Goal: Transaction & Acquisition: Purchase product/service

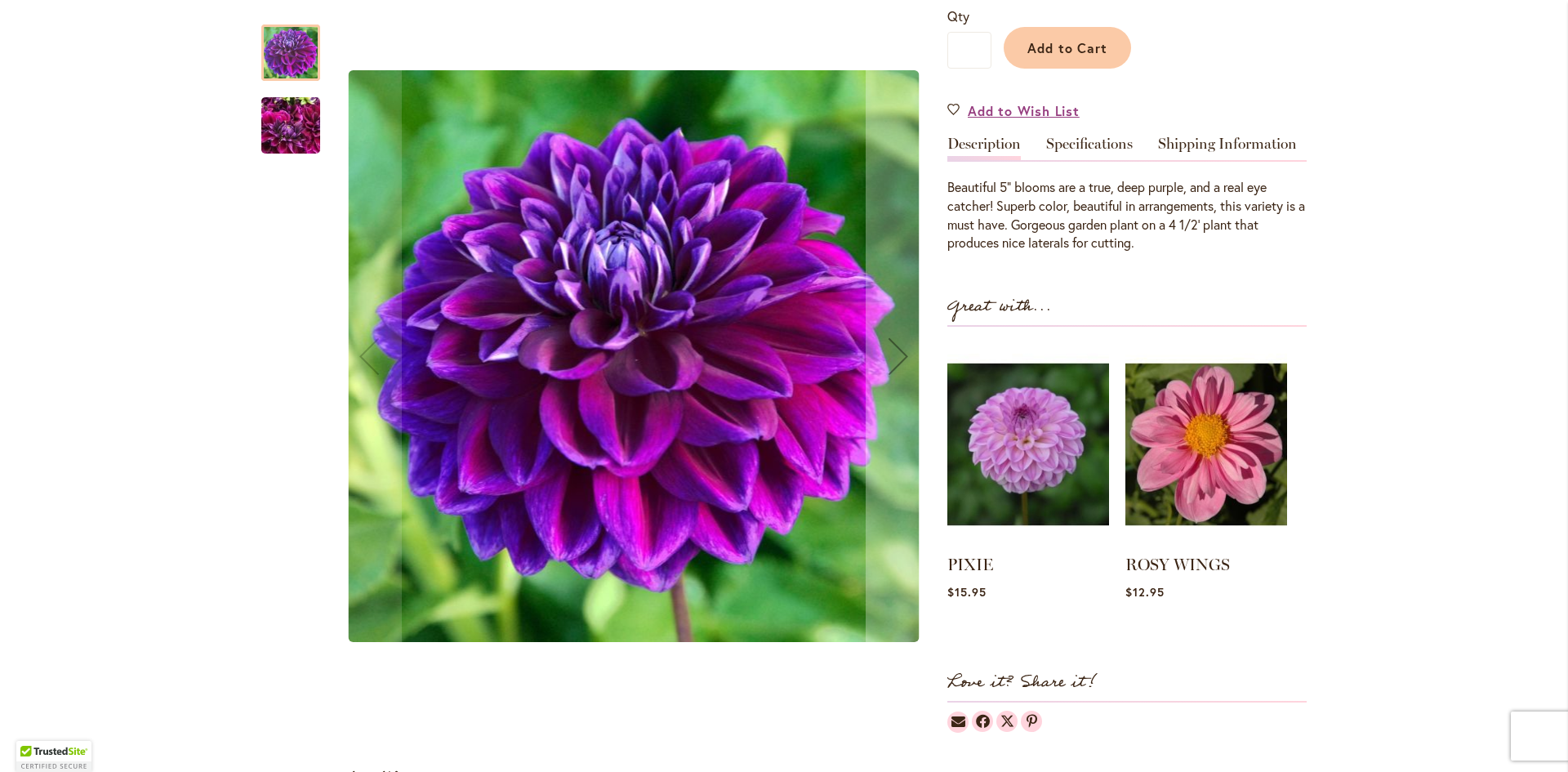
scroll to position [409, 0]
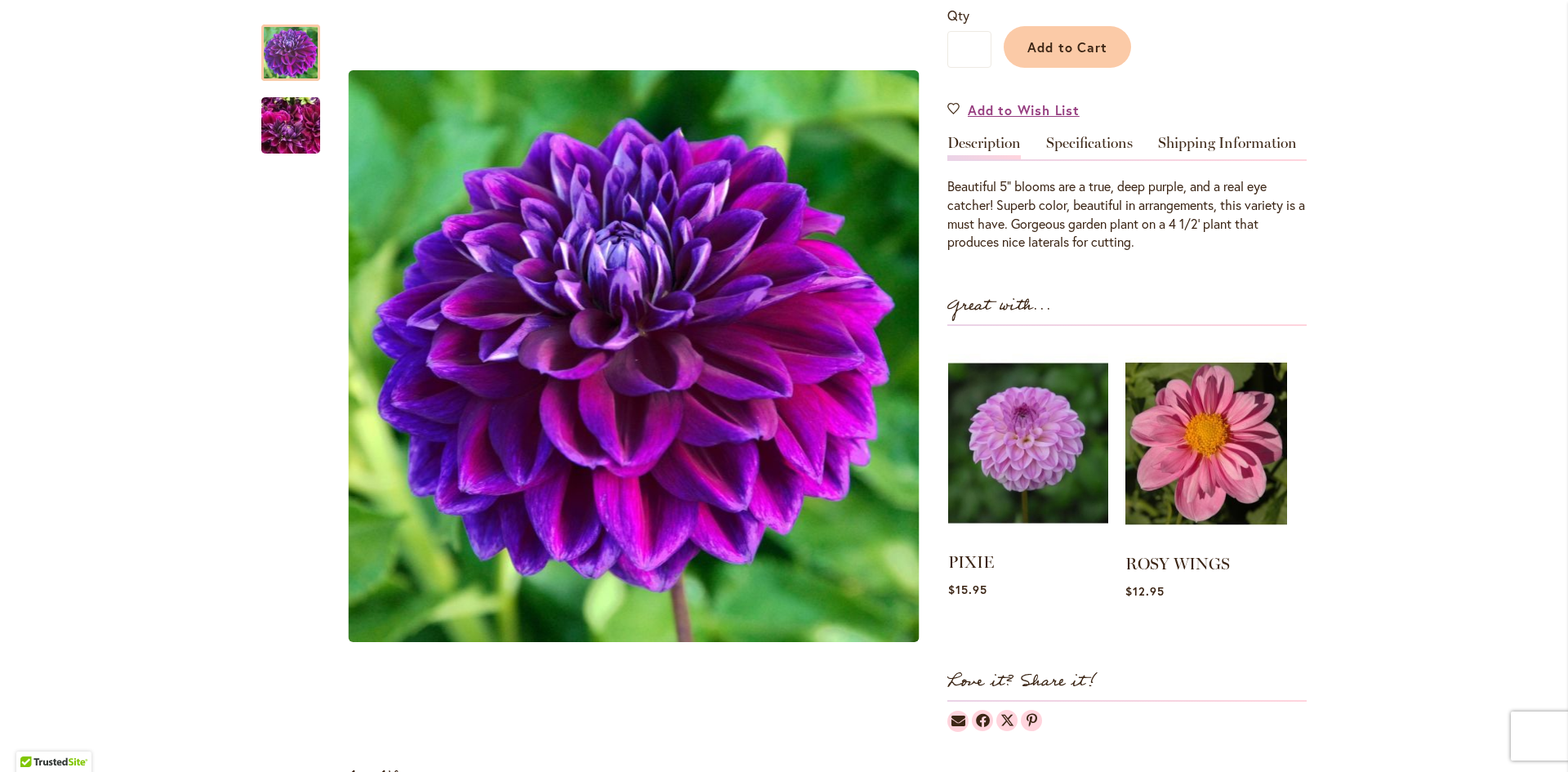
click at [1040, 427] on img at bounding box center [1028, 443] width 160 height 200
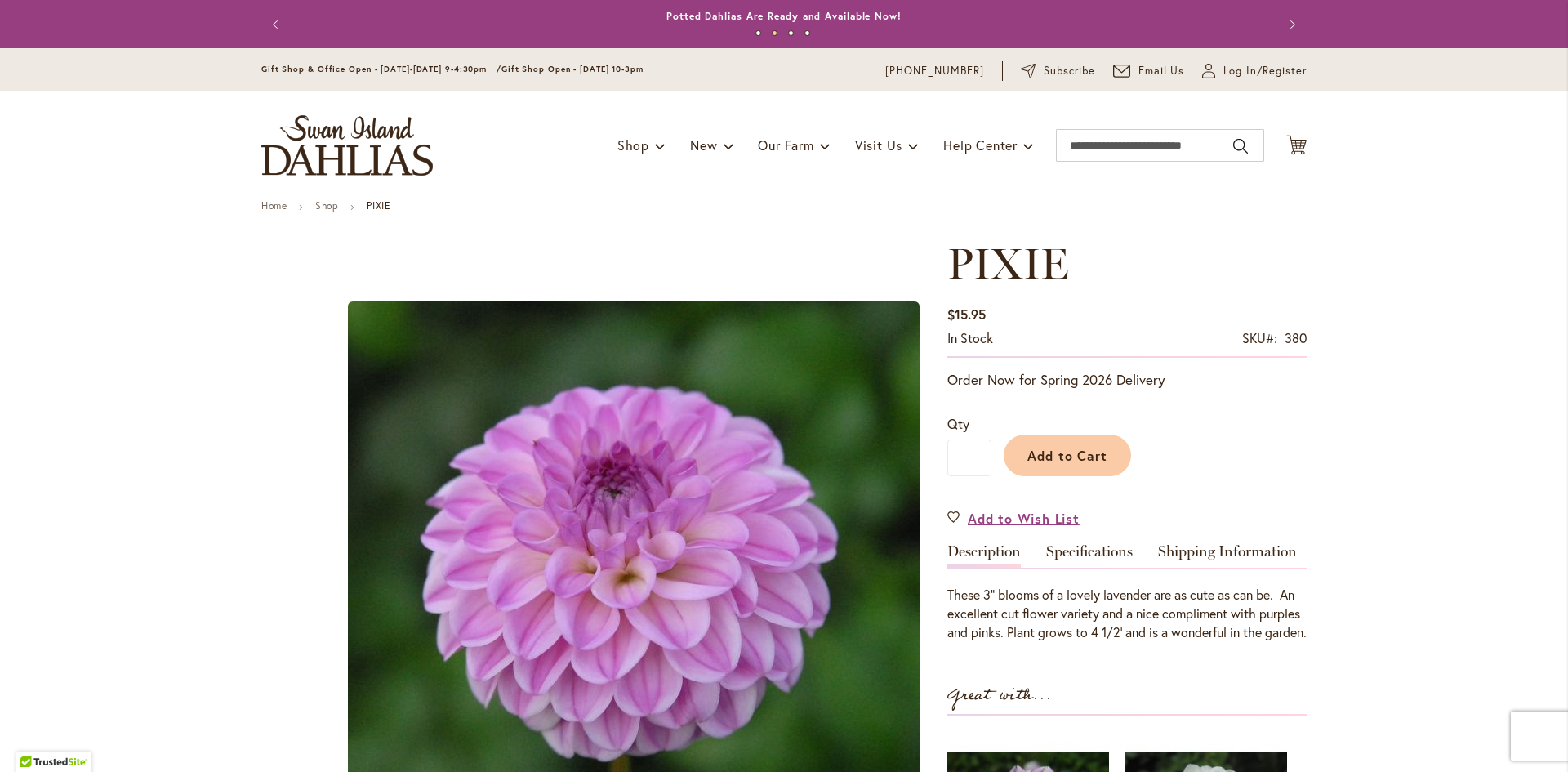
click at [393, 166] on img "store logo" at bounding box center [347, 145] width 172 height 60
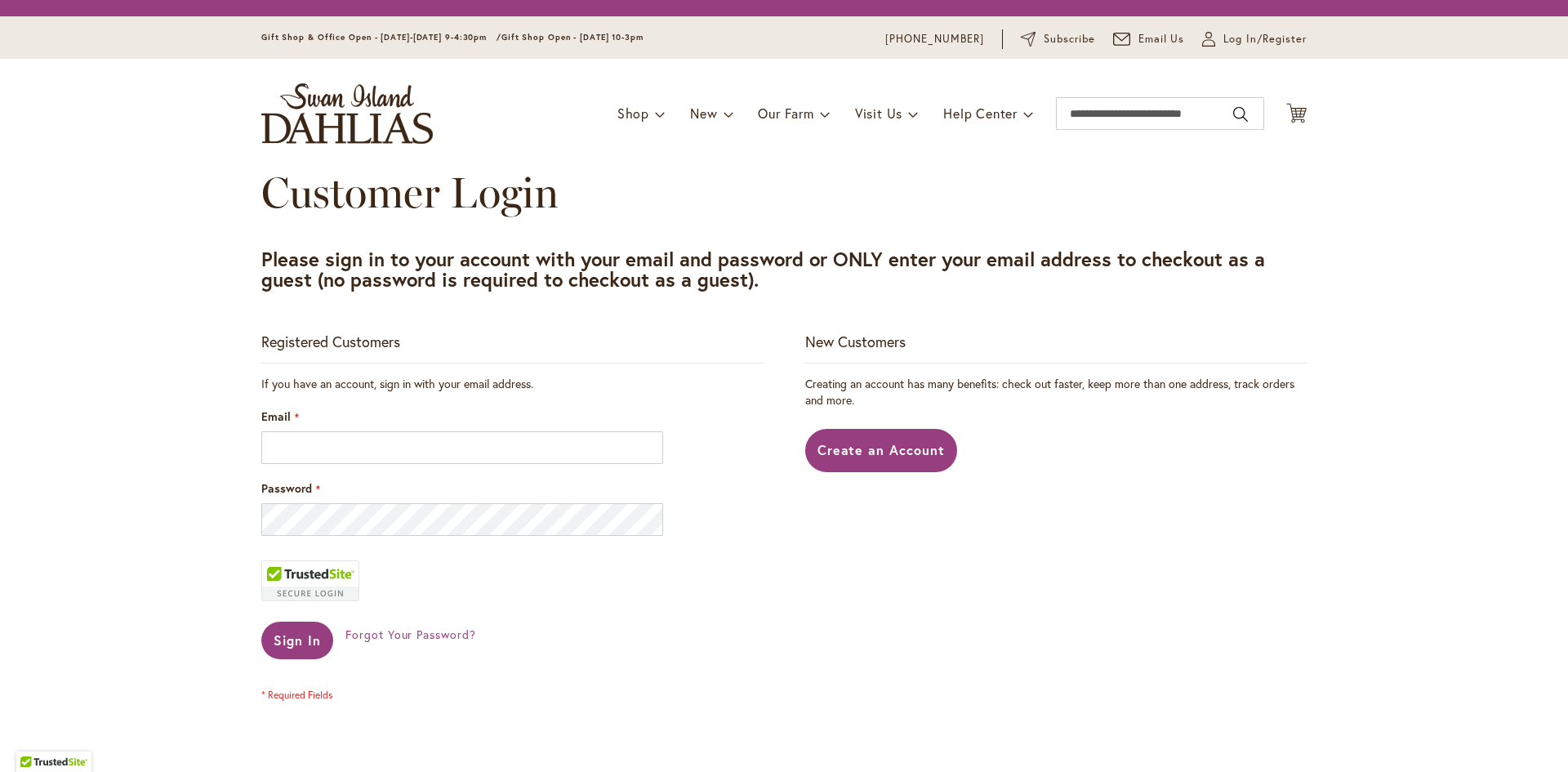
click at [433, 431] on div "Email" at bounding box center [512, 437] width 502 height 56
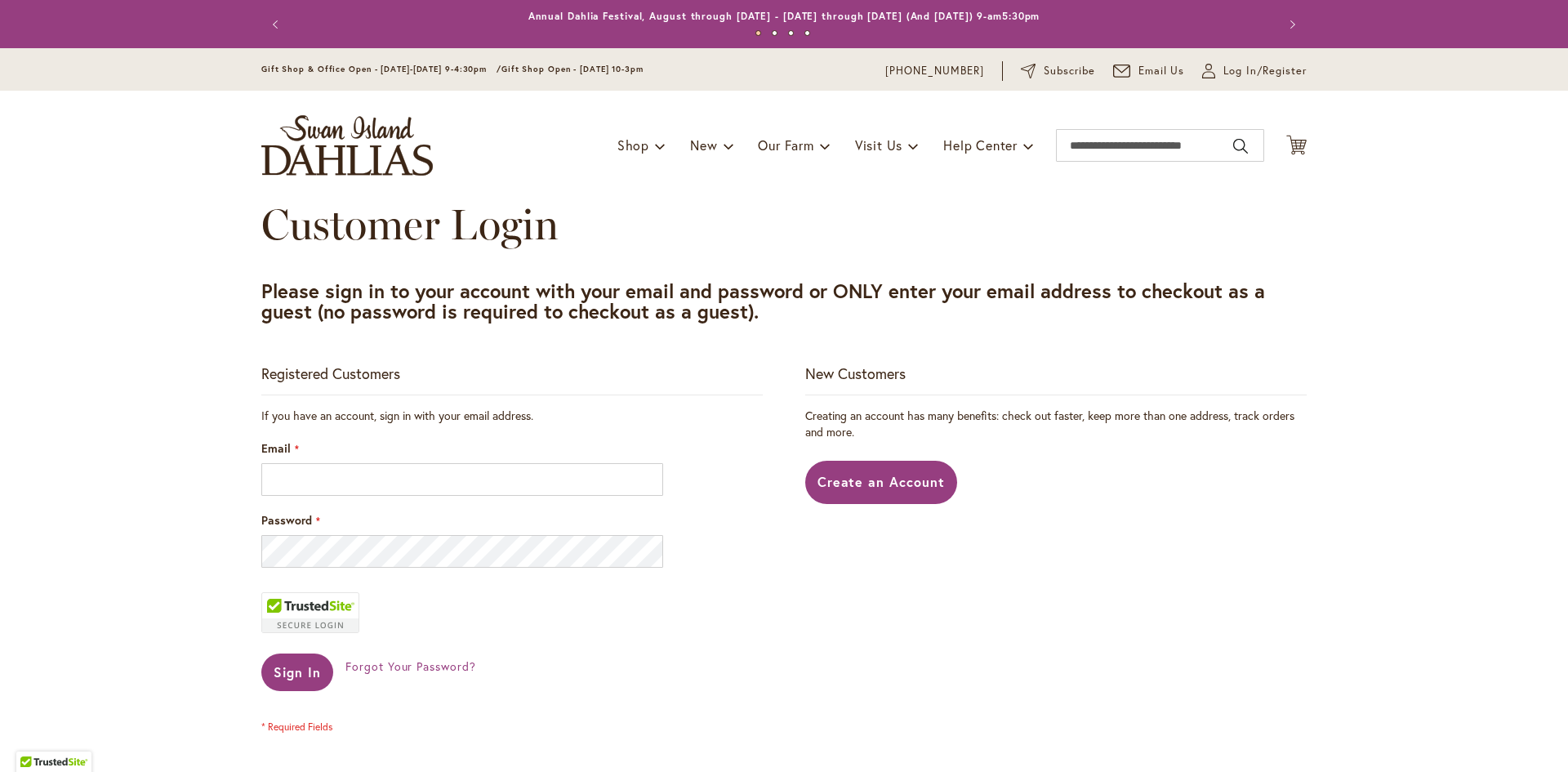
click at [432, 448] on div "Email" at bounding box center [512, 468] width 502 height 56
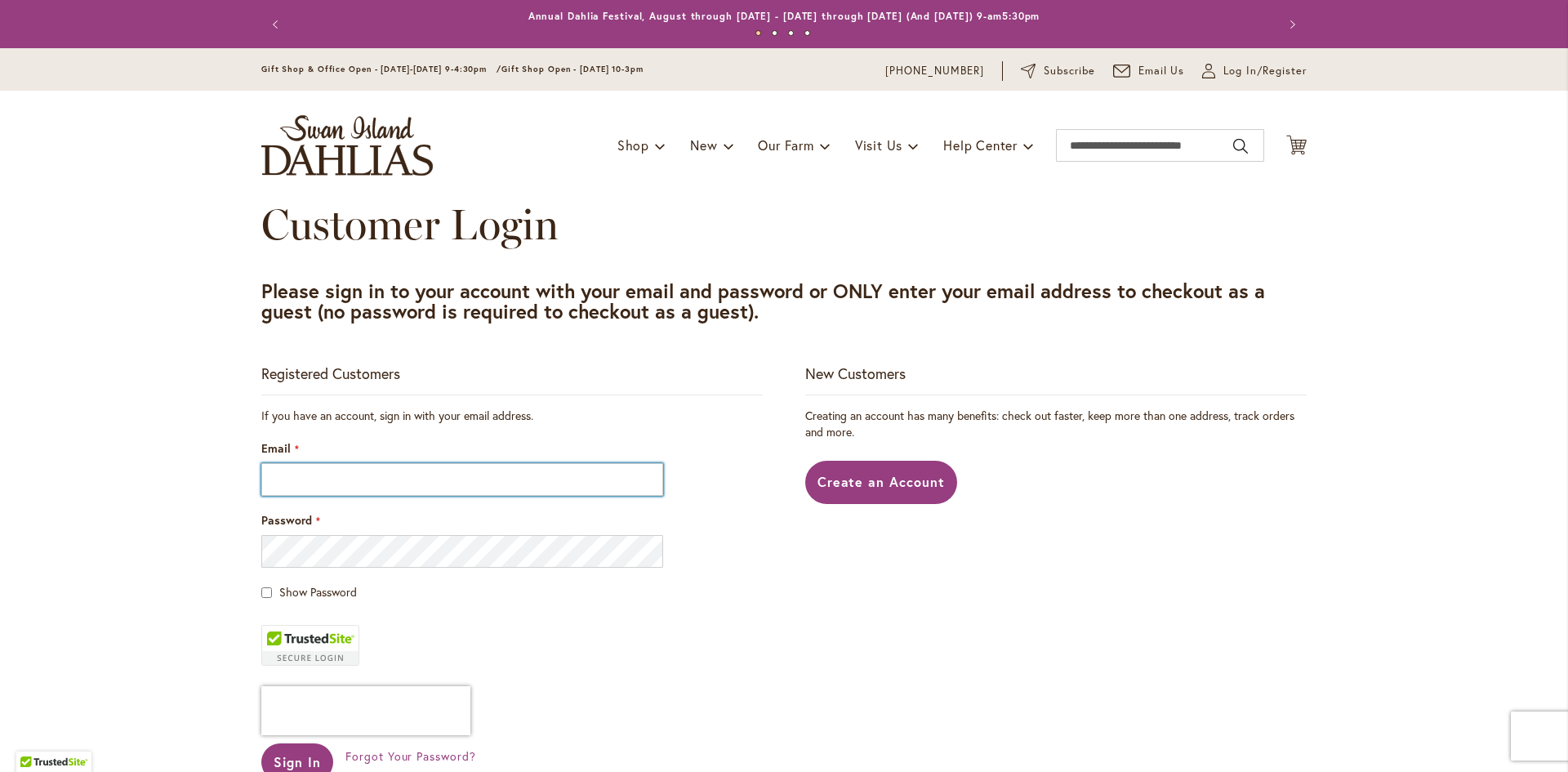
click at [426, 493] on input "Email" at bounding box center [462, 479] width 402 height 33
type input "**********"
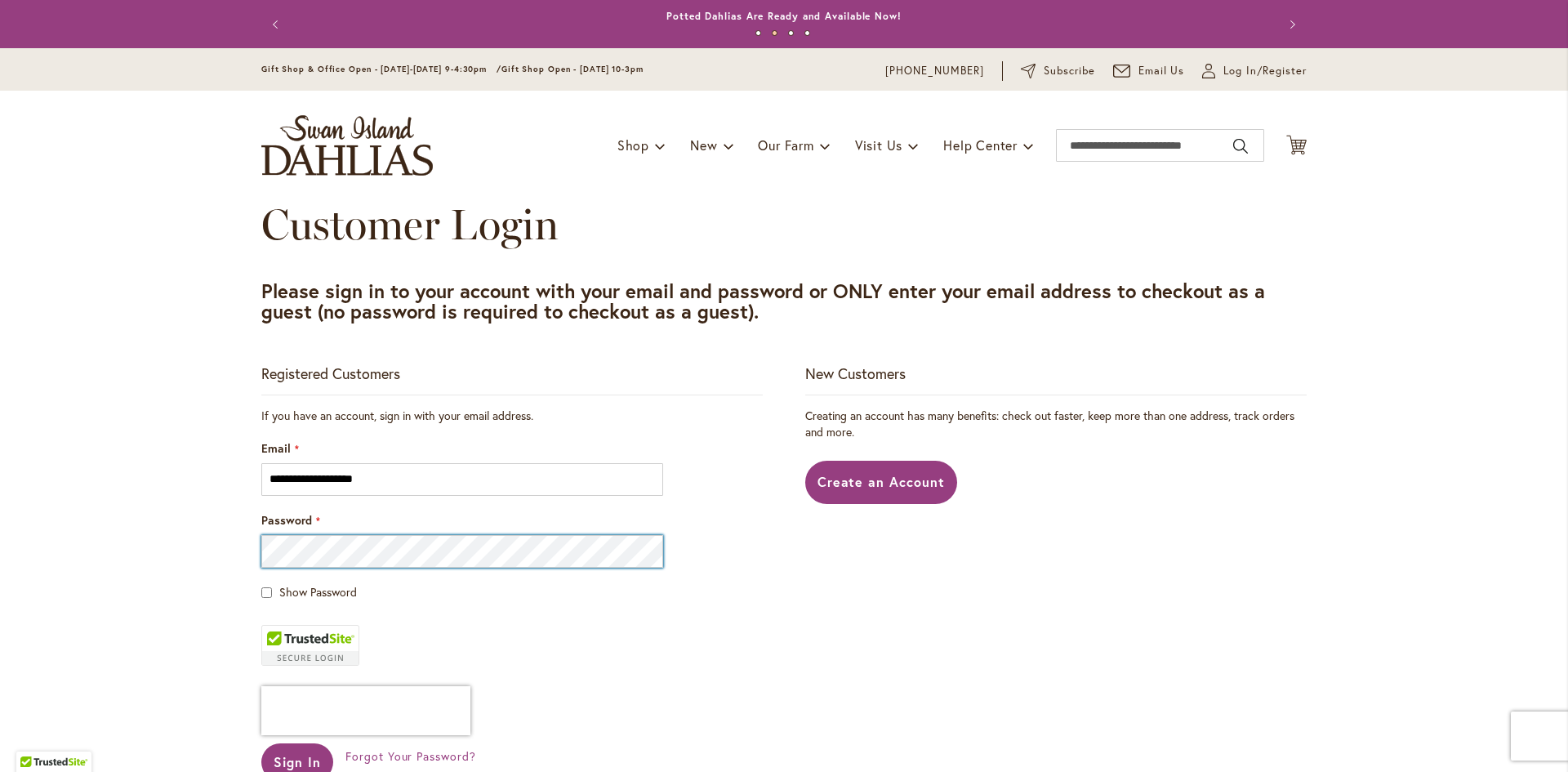
click at [261, 743] on button "Sign In" at bounding box center [297, 762] width 72 height 37
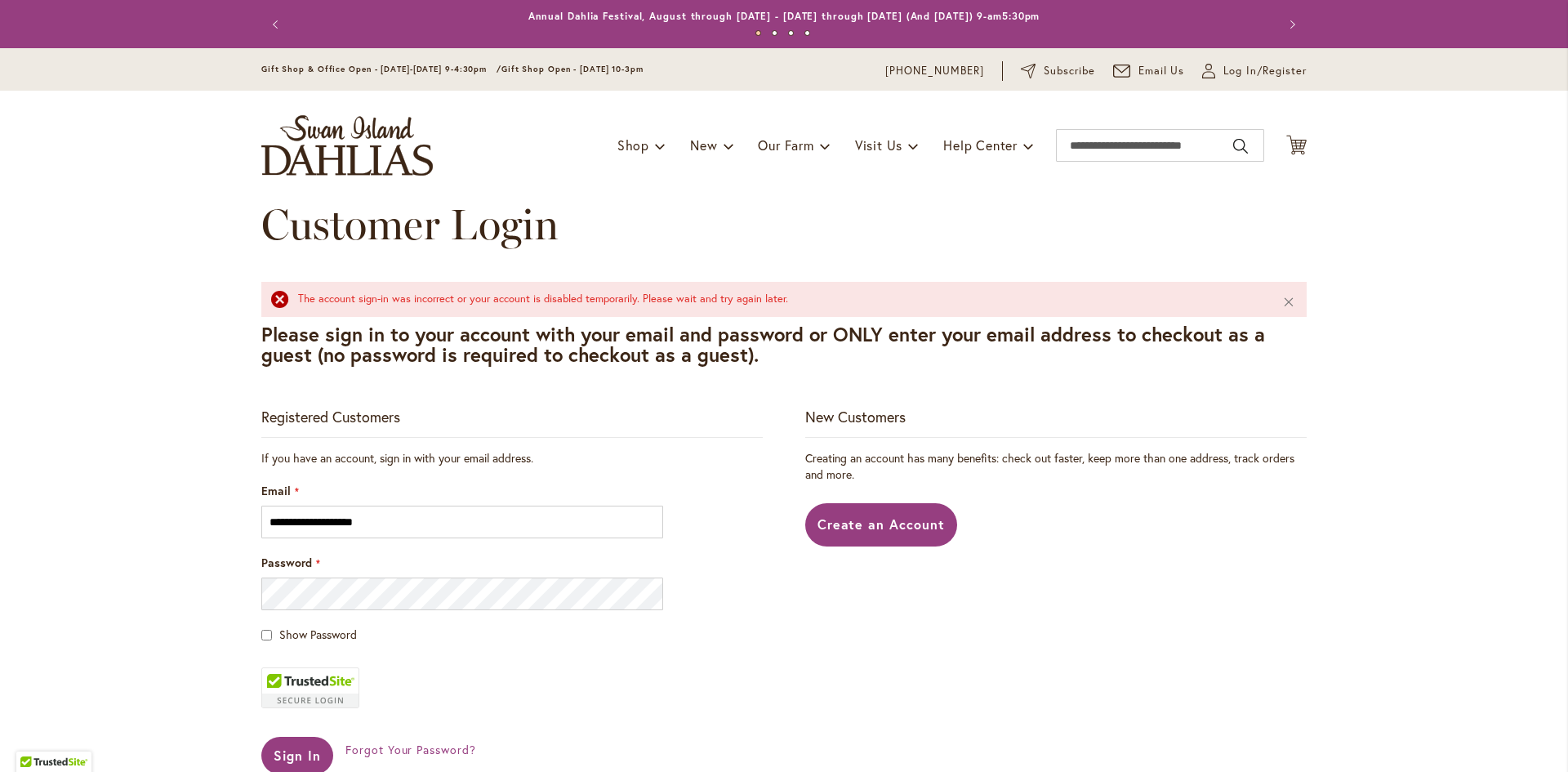
scroll to position [82, 0]
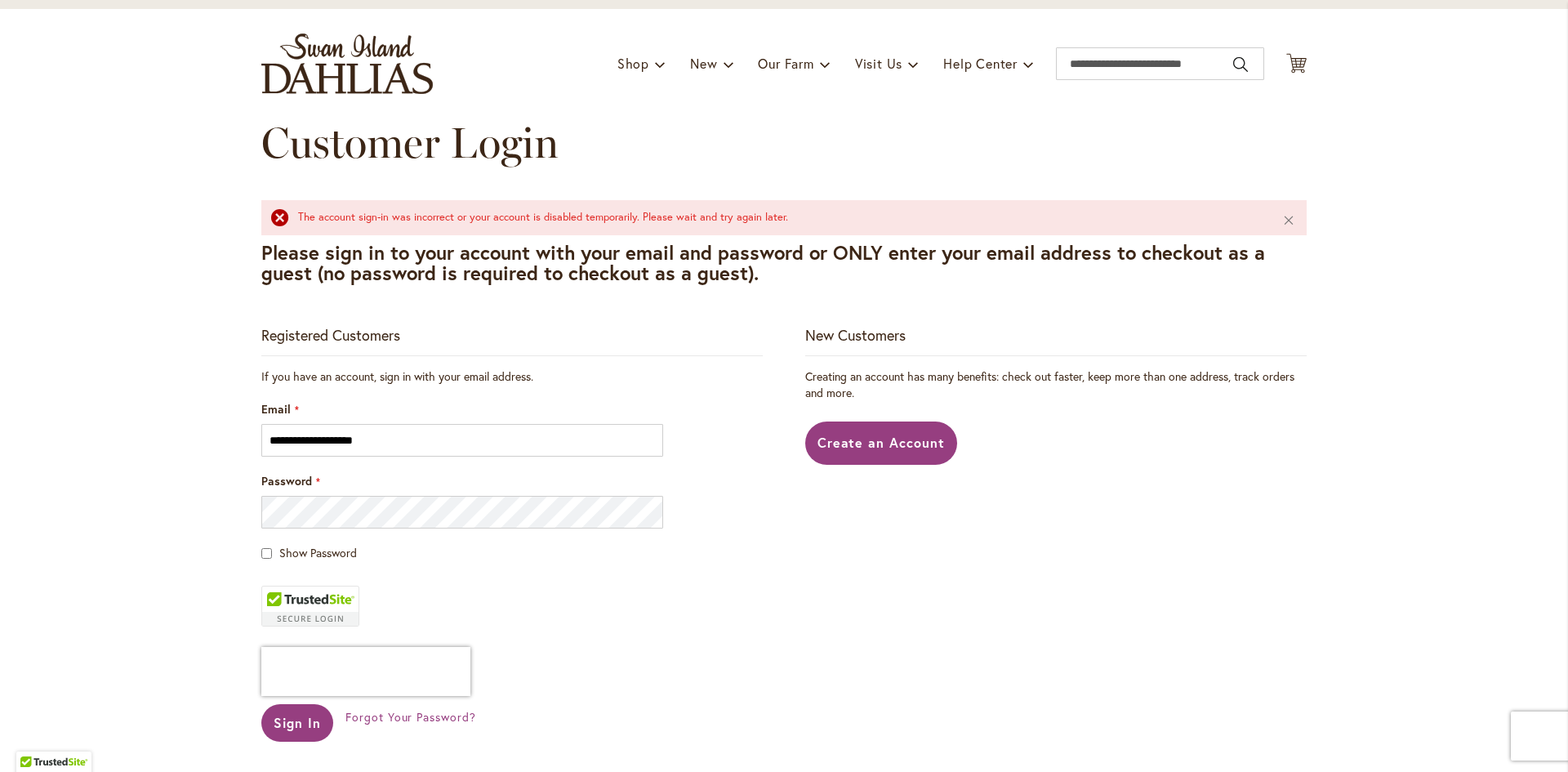
click at [321, 555] on span "Show Password" at bounding box center [318, 553] width 78 height 15
click at [261, 704] on button "Sign In" at bounding box center [297, 723] width 72 height 37
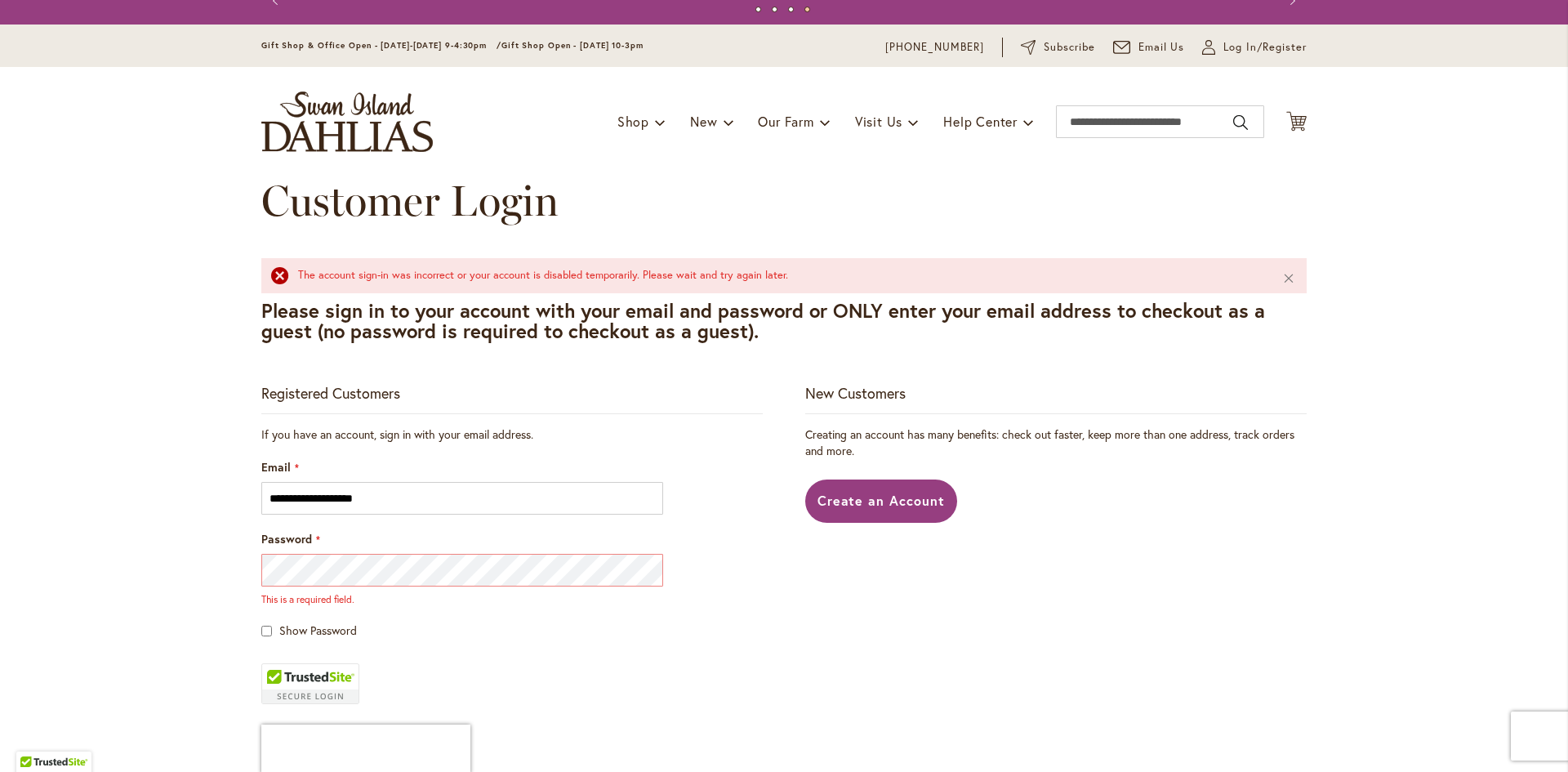
scroll to position [0, 0]
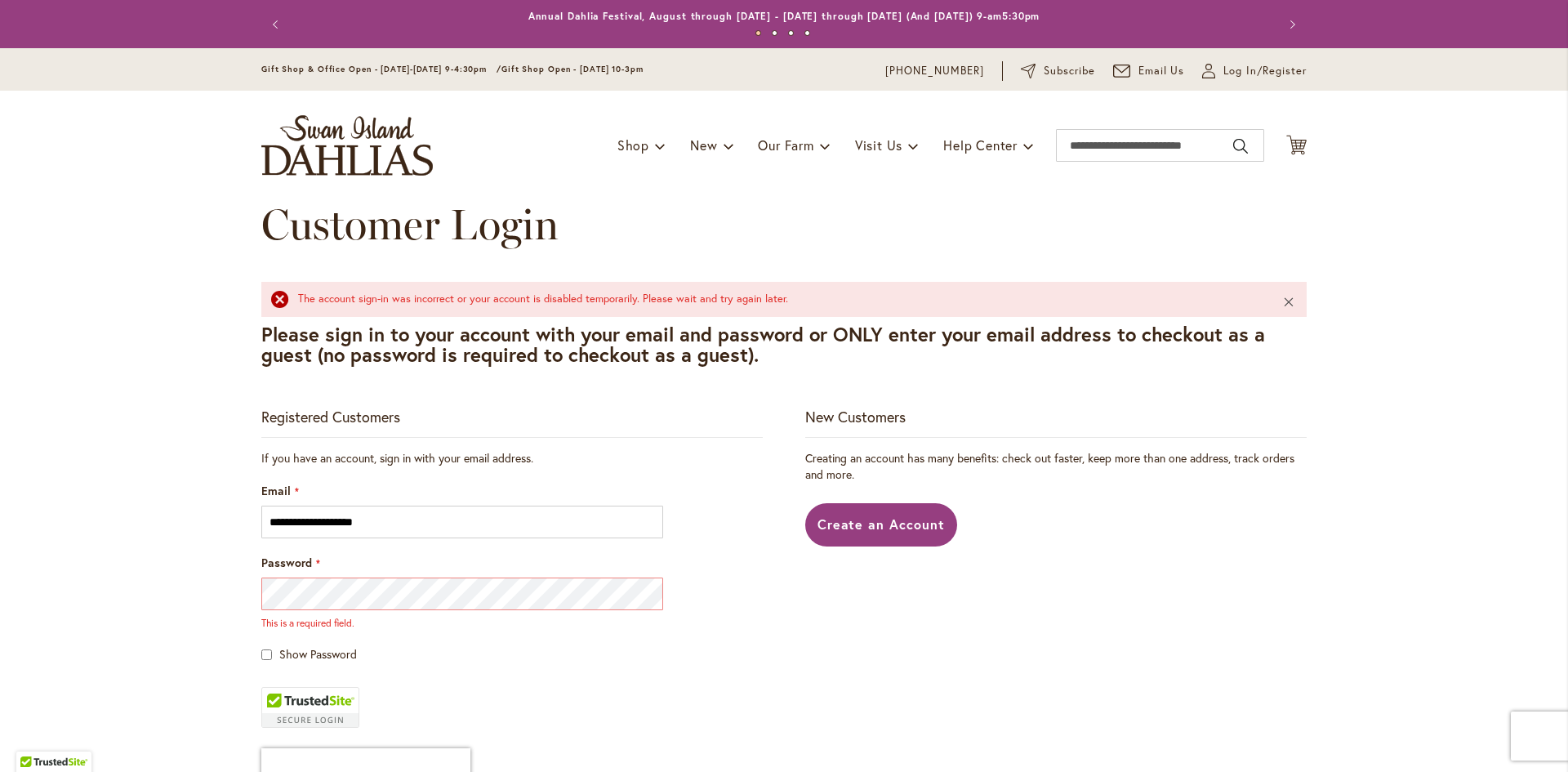
click at [1298, 290] on button "Close" at bounding box center [1290, 301] width 36 height 39
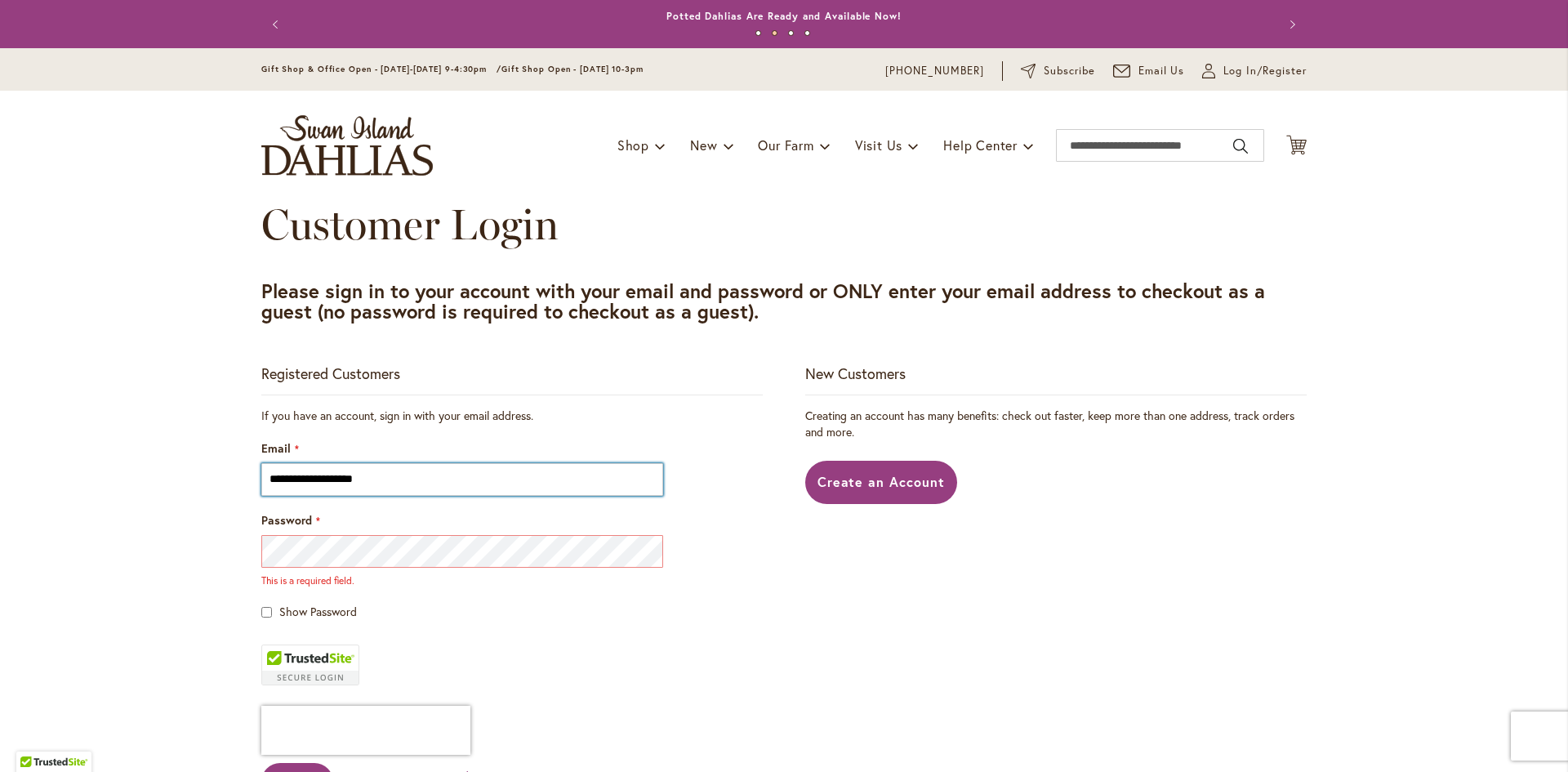
click at [383, 476] on input "**********" at bounding box center [462, 479] width 402 height 33
drag, startPoint x: 383, startPoint y: 476, endPoint x: 190, endPoint y: 476, distance: 193.0
click at [190, 476] on div "Skip to Content Gift Shop & Office Open - Monday-Friday 9-4:30pm / Gift Shop Op…" at bounding box center [784, 760] width 1568 height 1424
type input "**********"
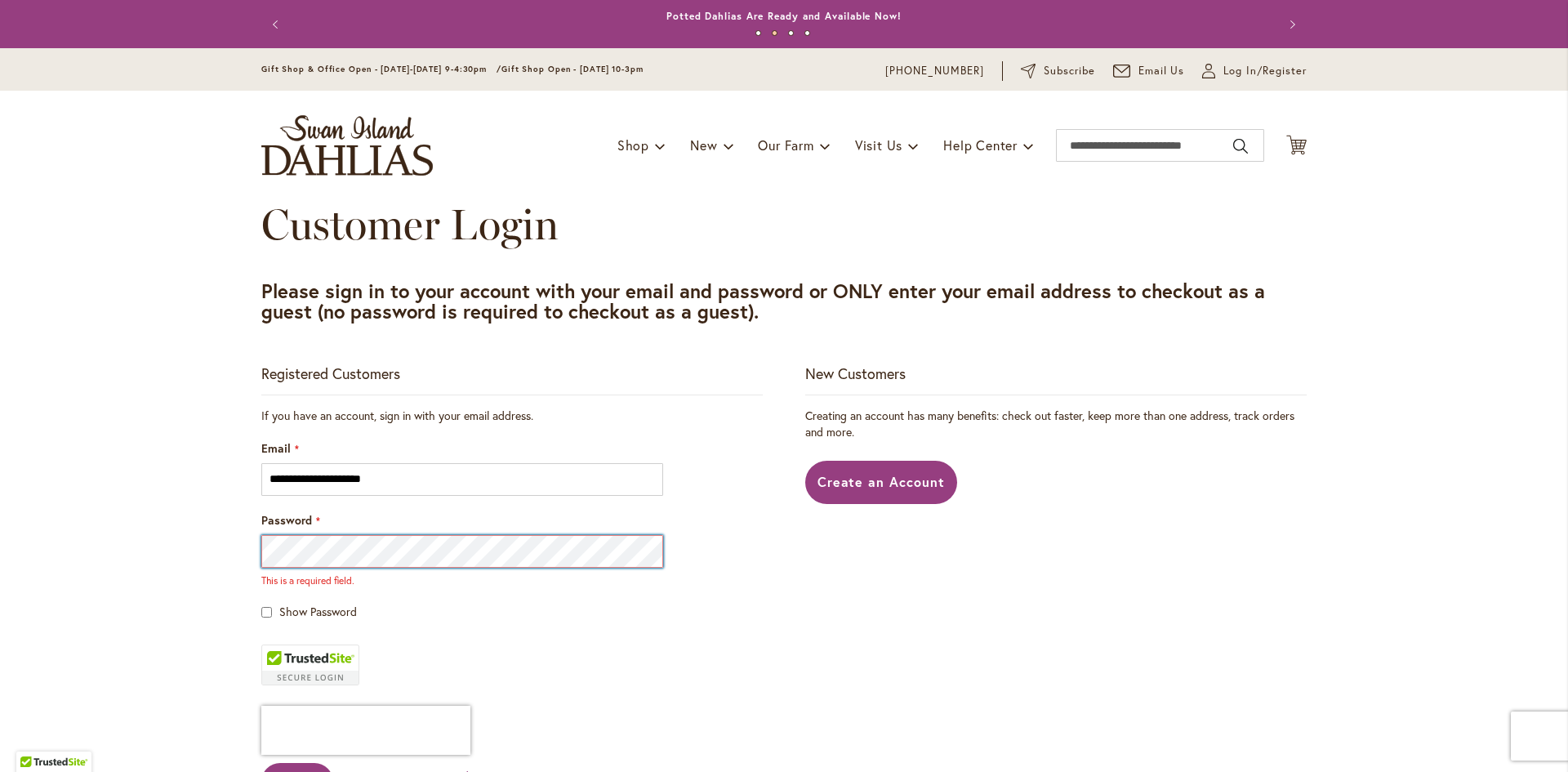
click at [261, 764] on button "Sign In" at bounding box center [297, 782] width 72 height 37
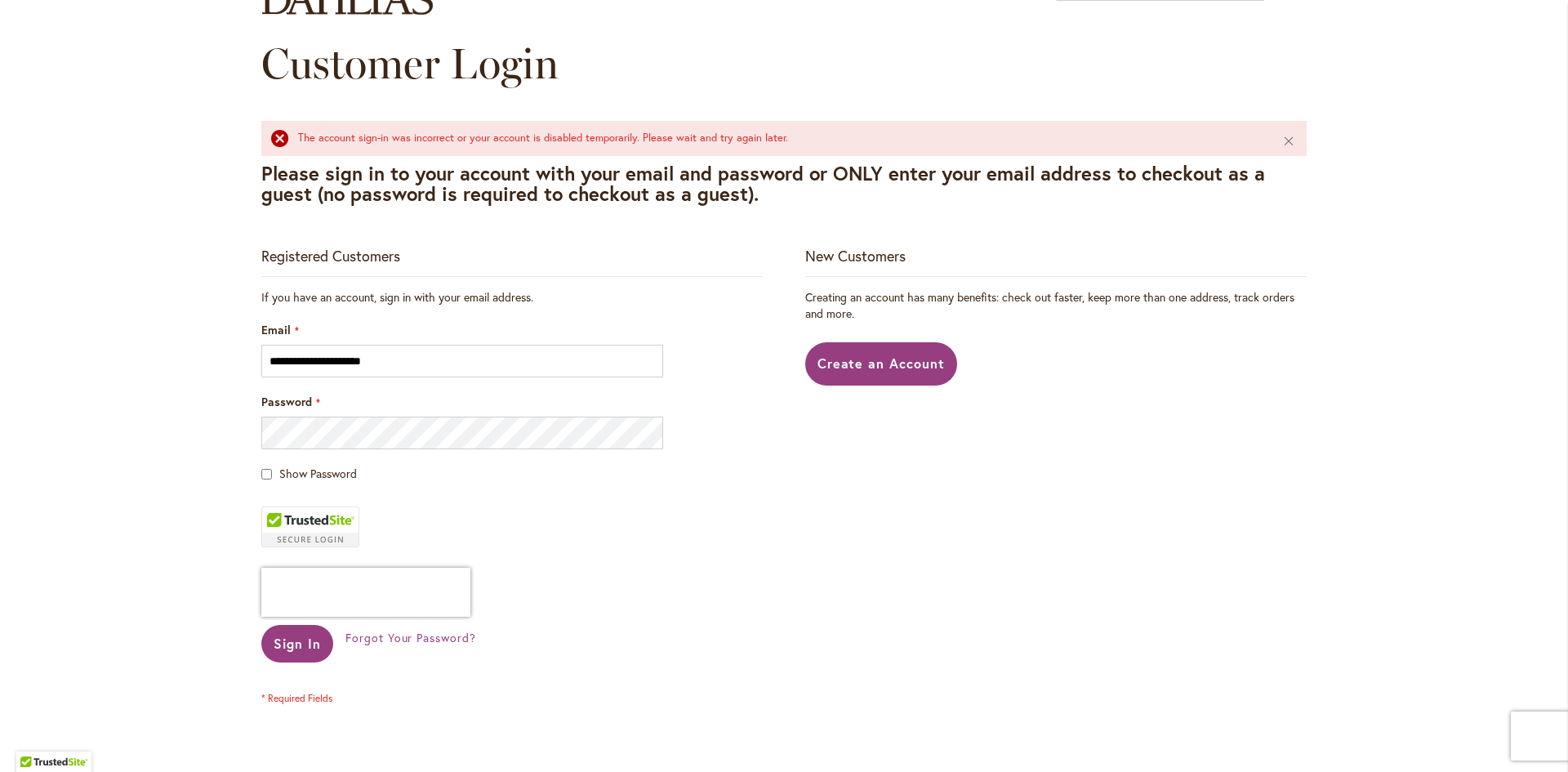
scroll to position [163, 0]
click at [269, 467] on div "Show Password" at bounding box center [512, 471] width 502 height 16
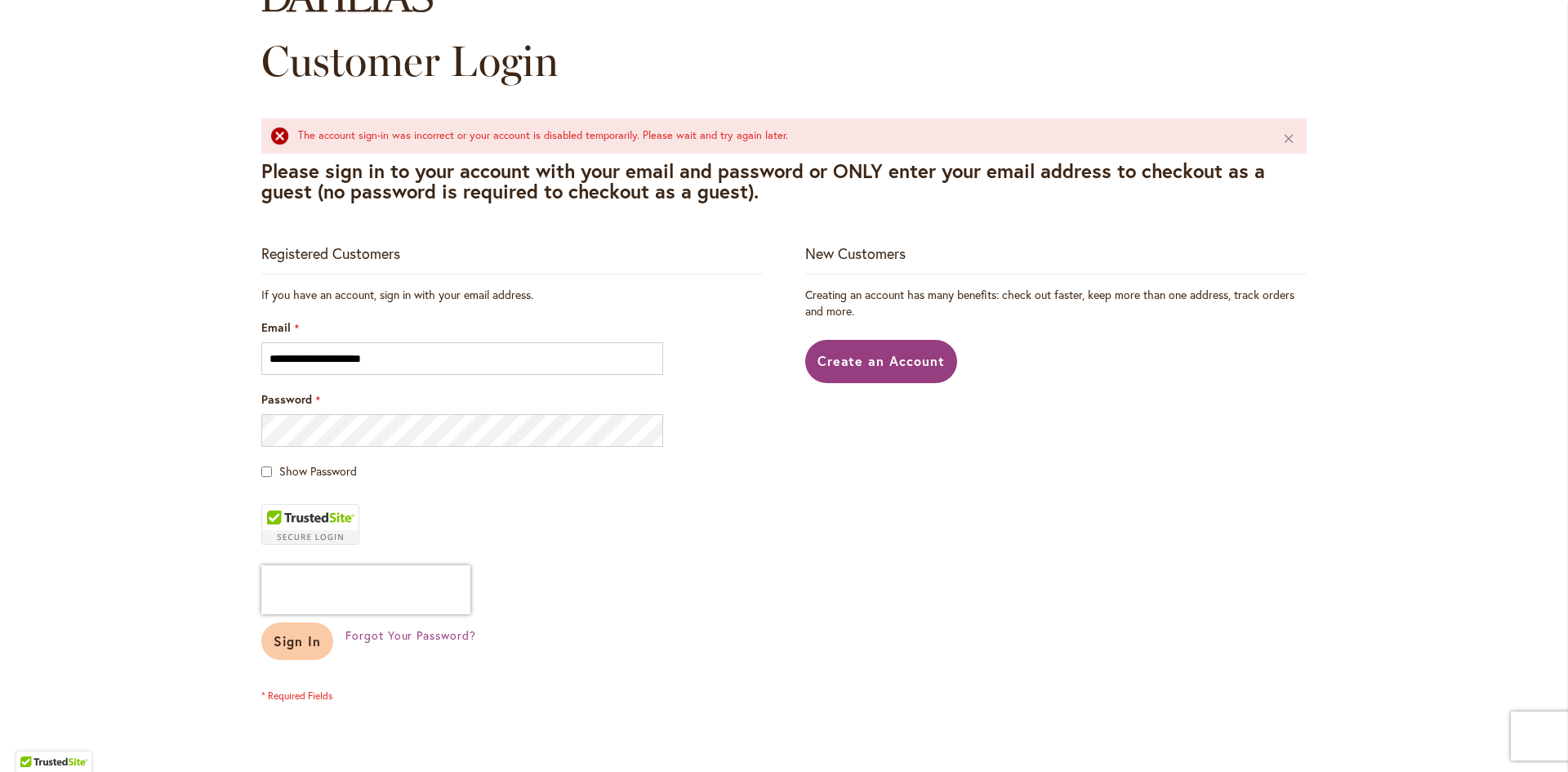
click at [289, 648] on span "Sign In" at bounding box center [297, 641] width 47 height 17
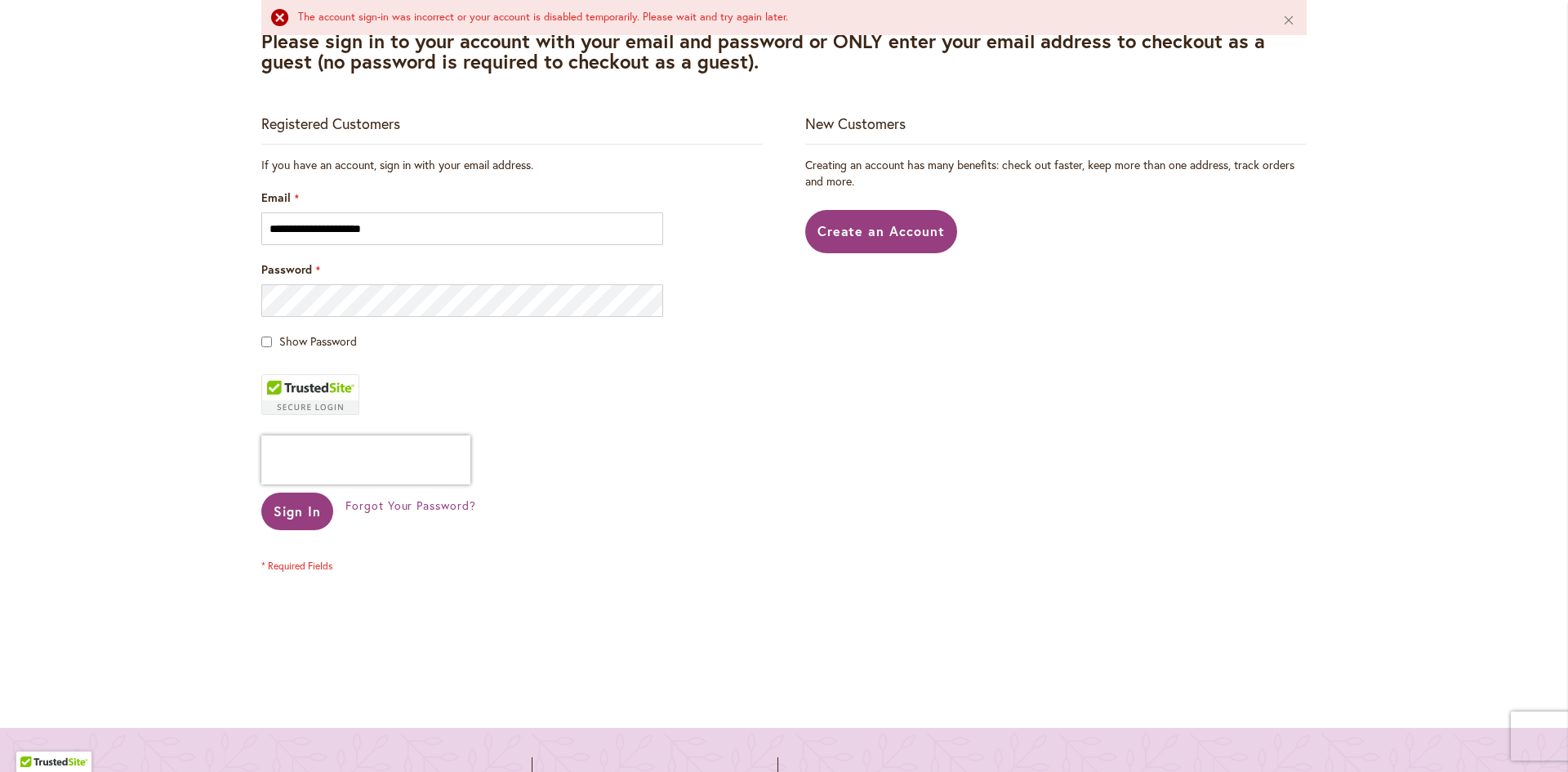
scroll to position [409, 0]
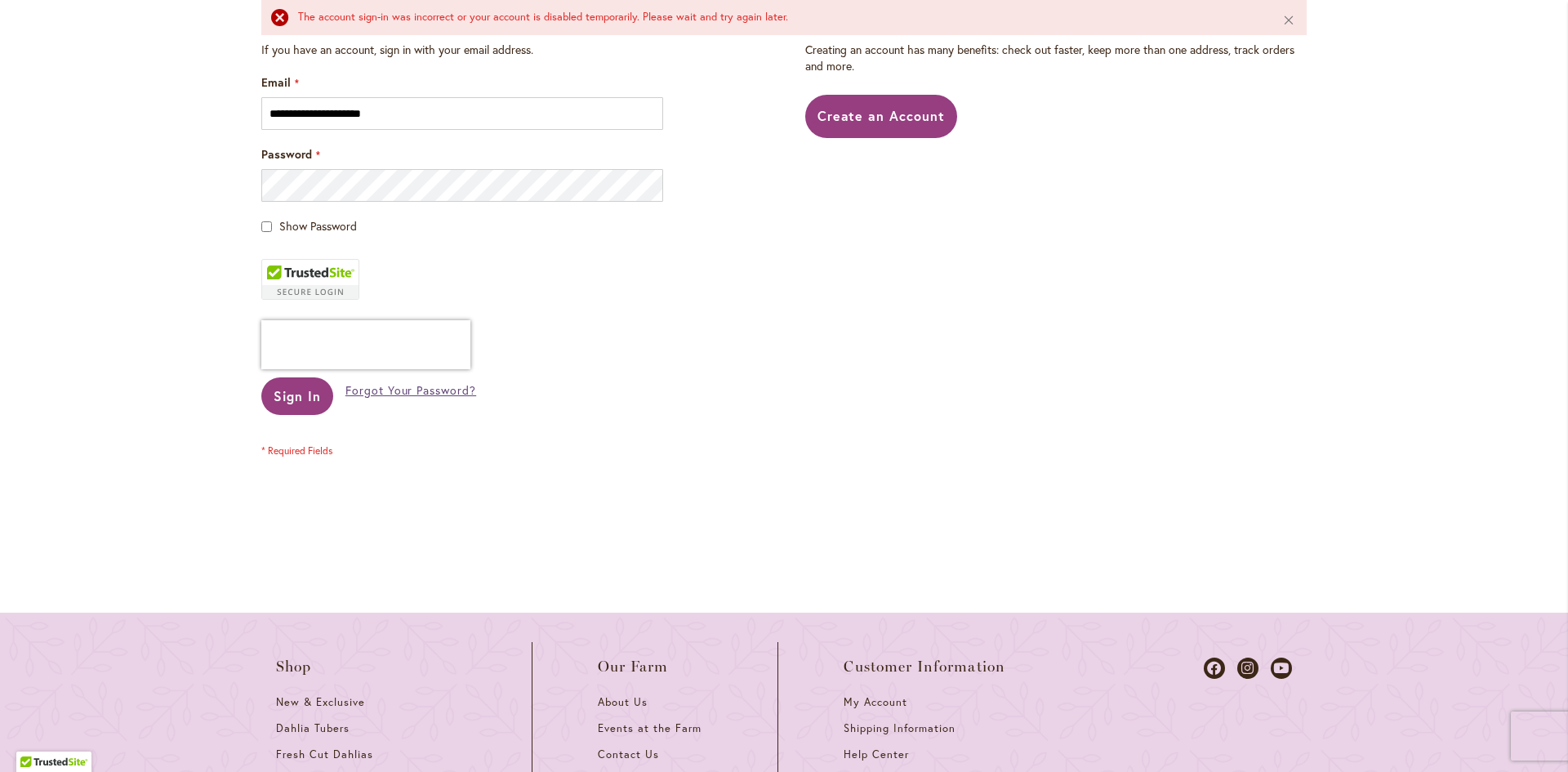
click at [399, 387] on span "Forgot Your Password?" at bounding box center [410, 390] width 130 height 15
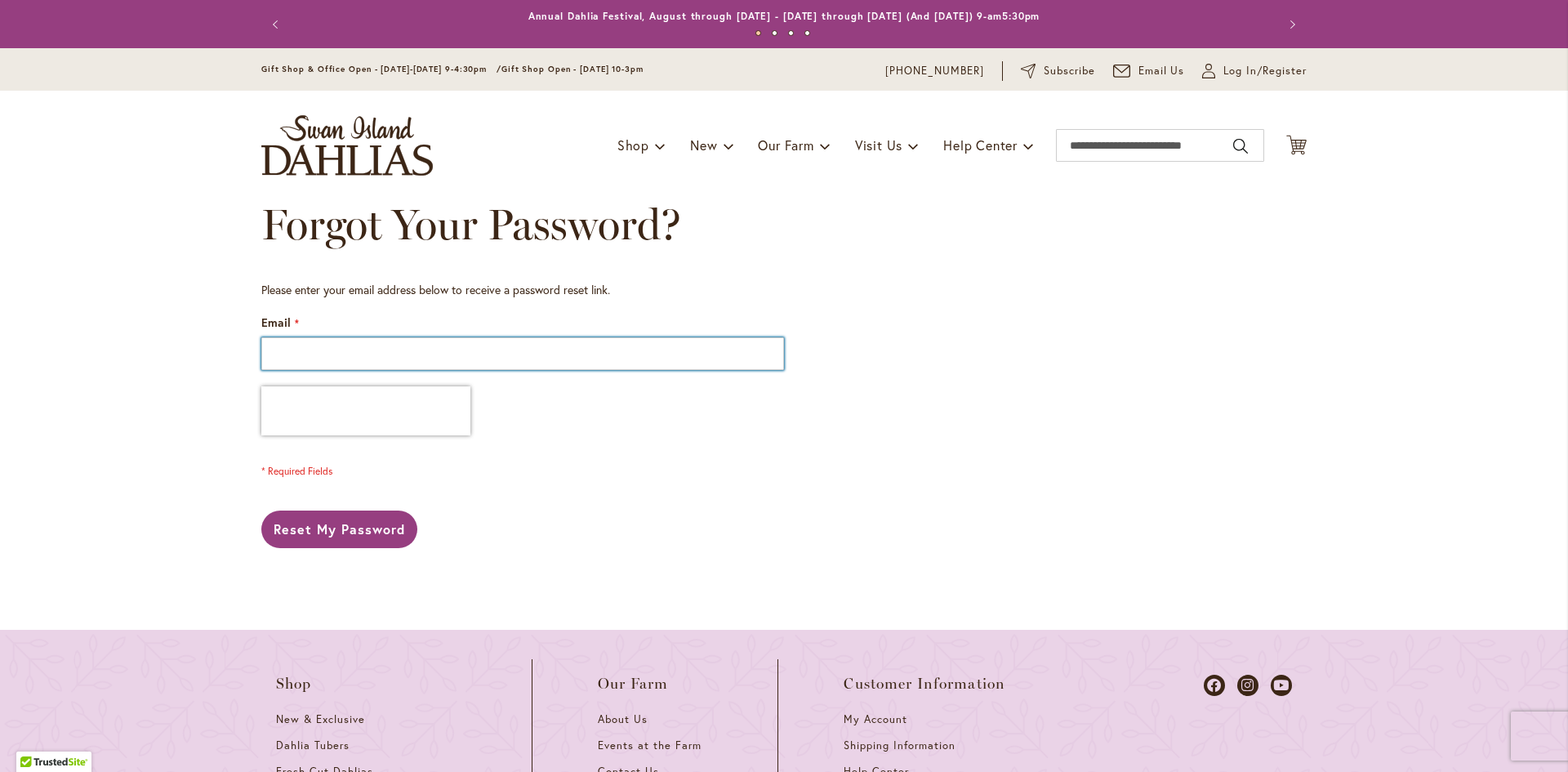
click at [378, 361] on input "Email" at bounding box center [523, 354] width 523 height 33
type input "**********"
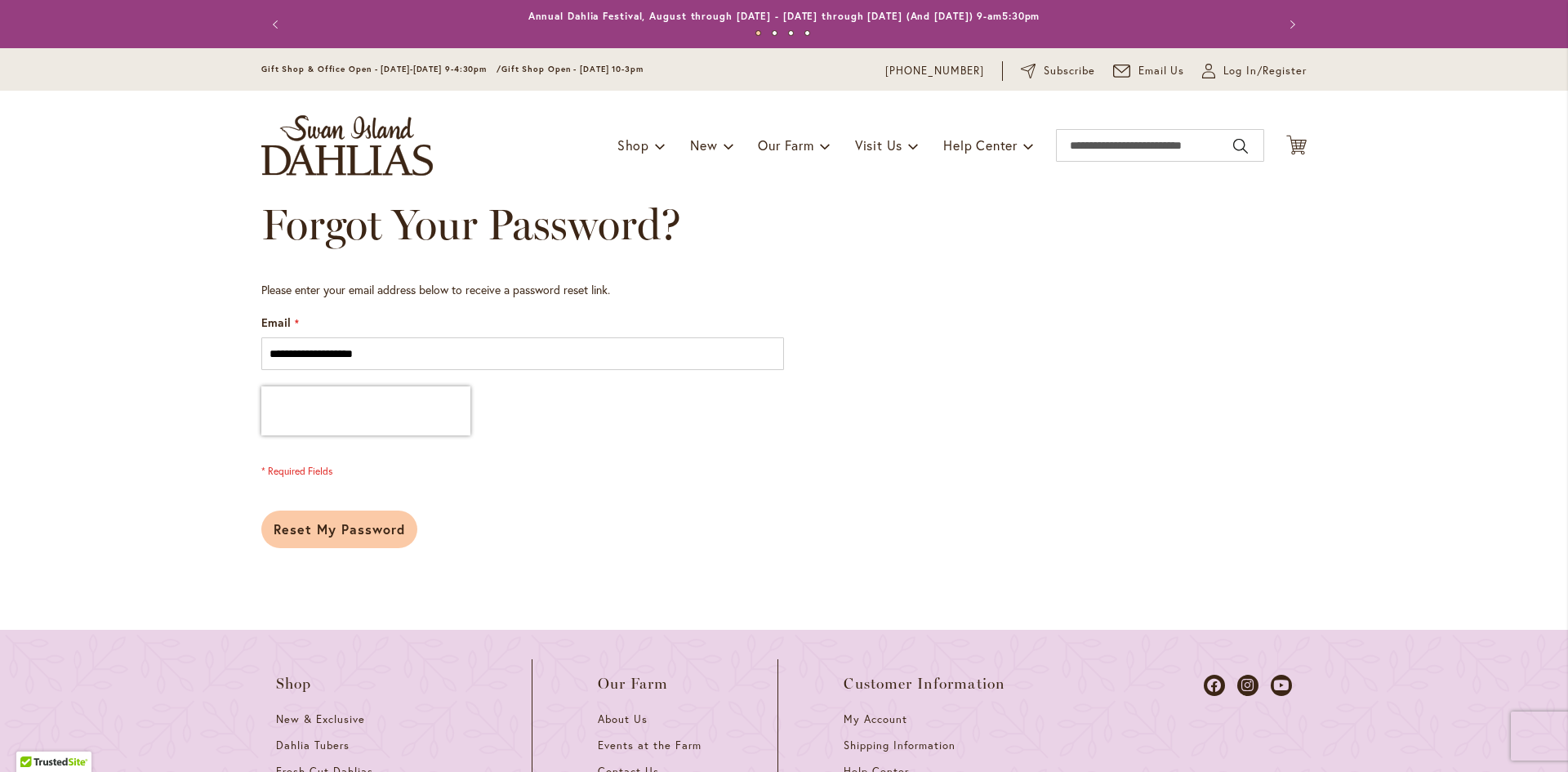
click at [340, 537] on span "Reset My Password" at bounding box center [338, 529] width 131 height 17
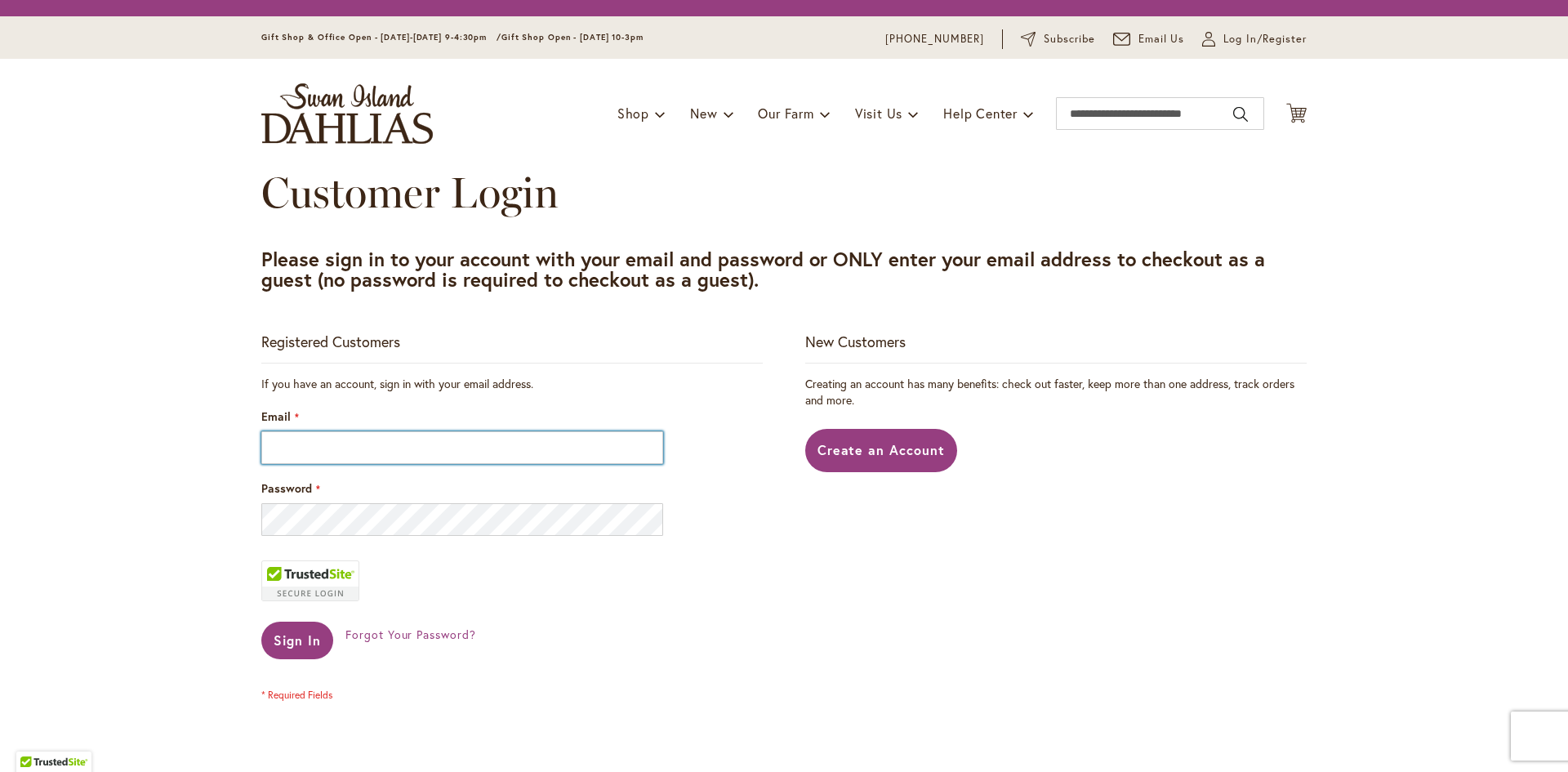
click at [481, 458] on input "Email" at bounding box center [462, 448] width 402 height 33
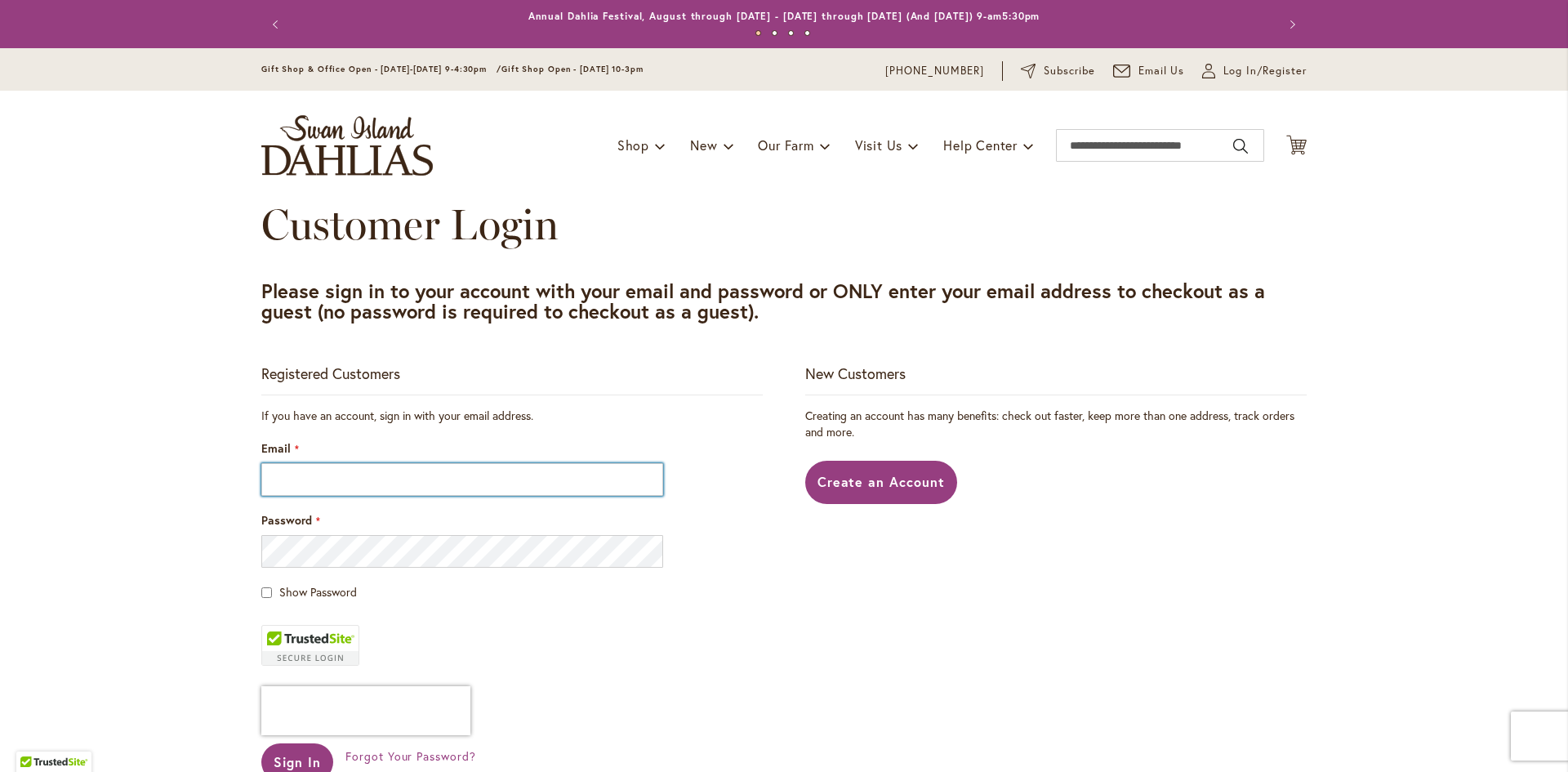
click at [325, 487] on input "Email" at bounding box center [462, 479] width 402 height 33
type input "**********"
click at [363, 533] on div "Password" at bounding box center [512, 540] width 502 height 56
click at [363, 534] on div "Password" at bounding box center [512, 540] width 502 height 56
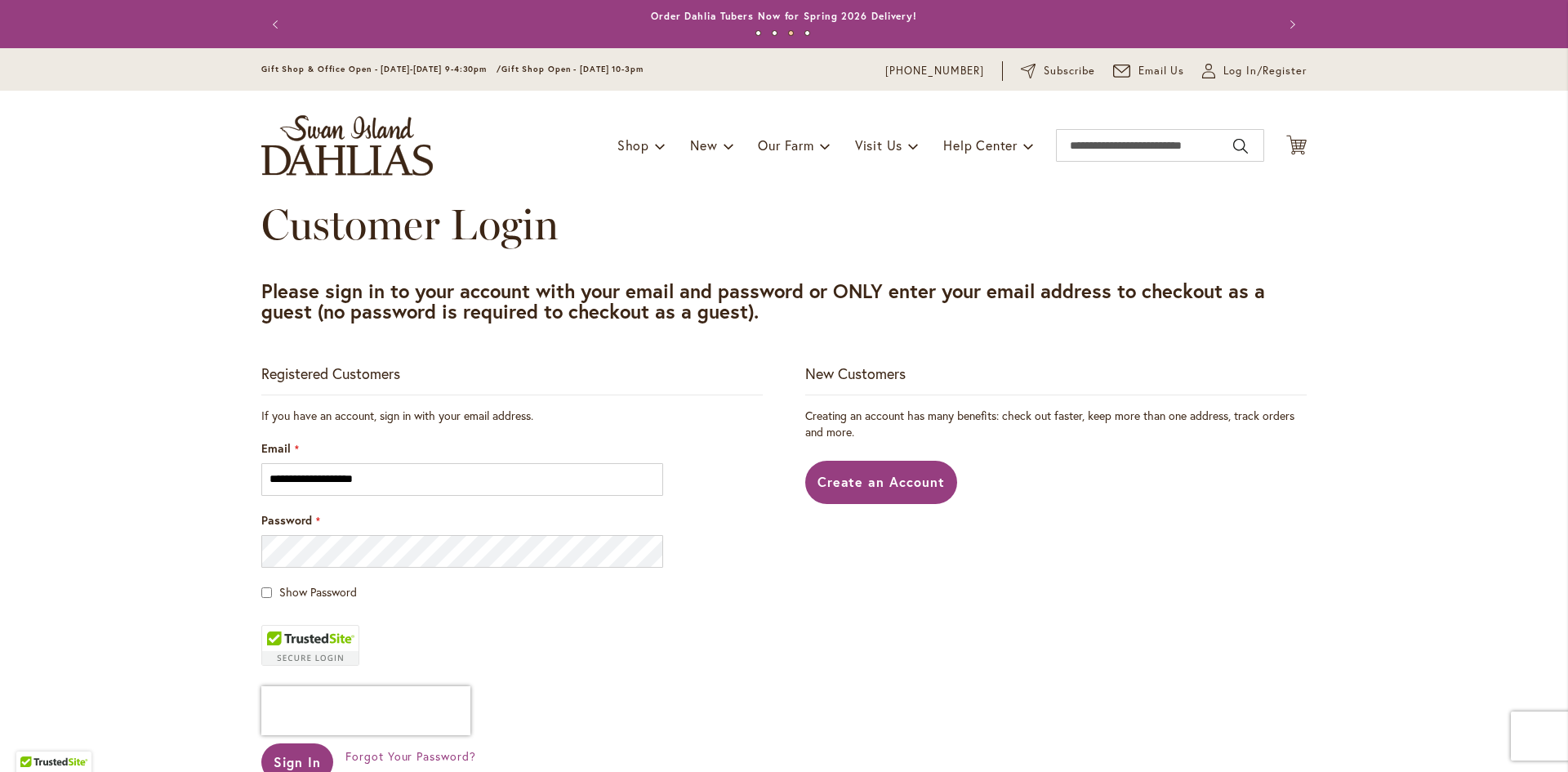
click at [302, 592] on span "Show Password" at bounding box center [318, 592] width 78 height 15
click at [290, 745] on button "Sign In" at bounding box center [297, 762] width 72 height 37
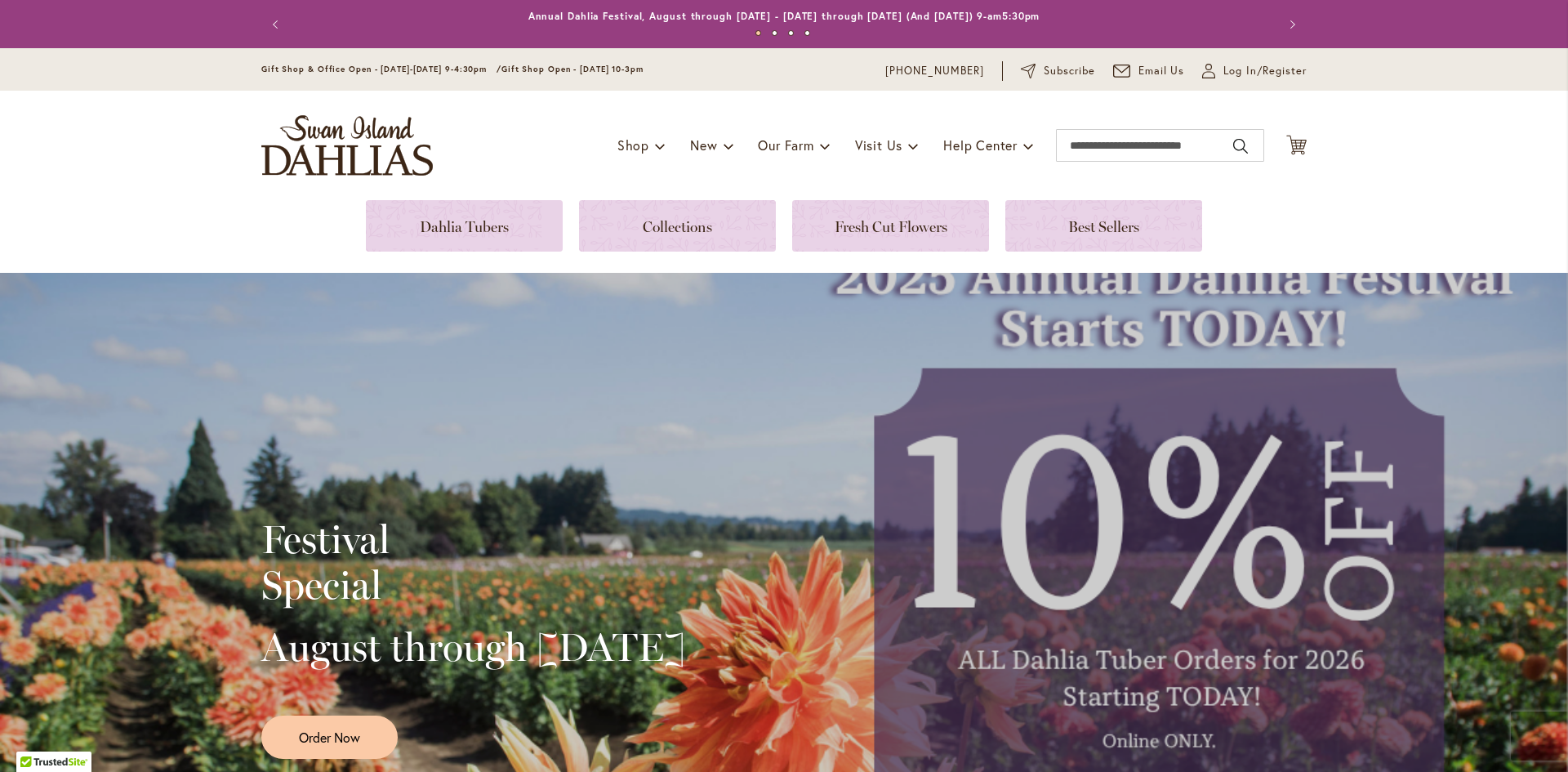
click at [1279, 41] on button "Next" at bounding box center [1290, 25] width 33 height 33
click at [1234, 74] on span "Log In/Register" at bounding box center [1265, 70] width 83 height 16
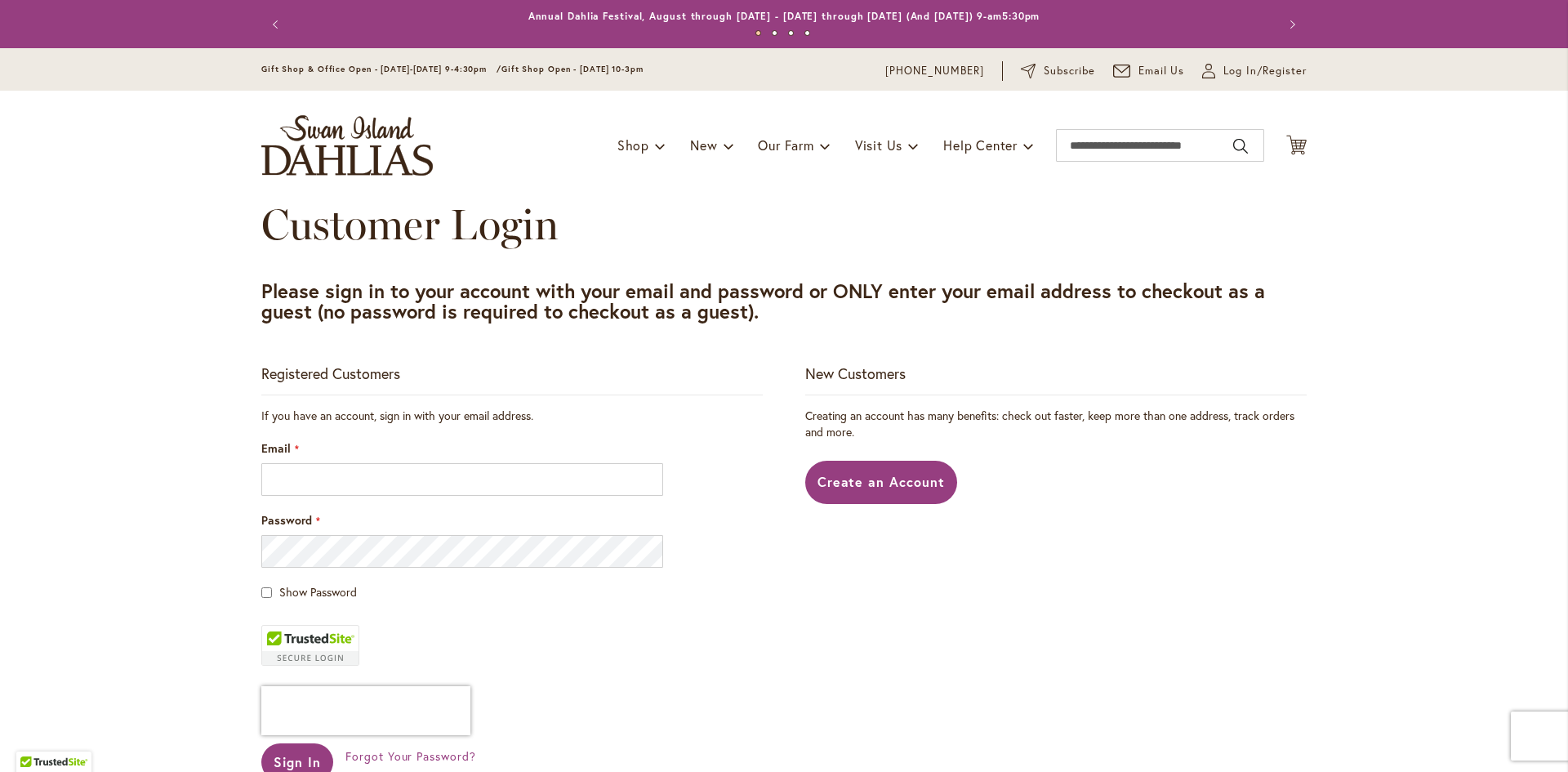
click at [314, 141] on img "store logo" at bounding box center [347, 145] width 172 height 60
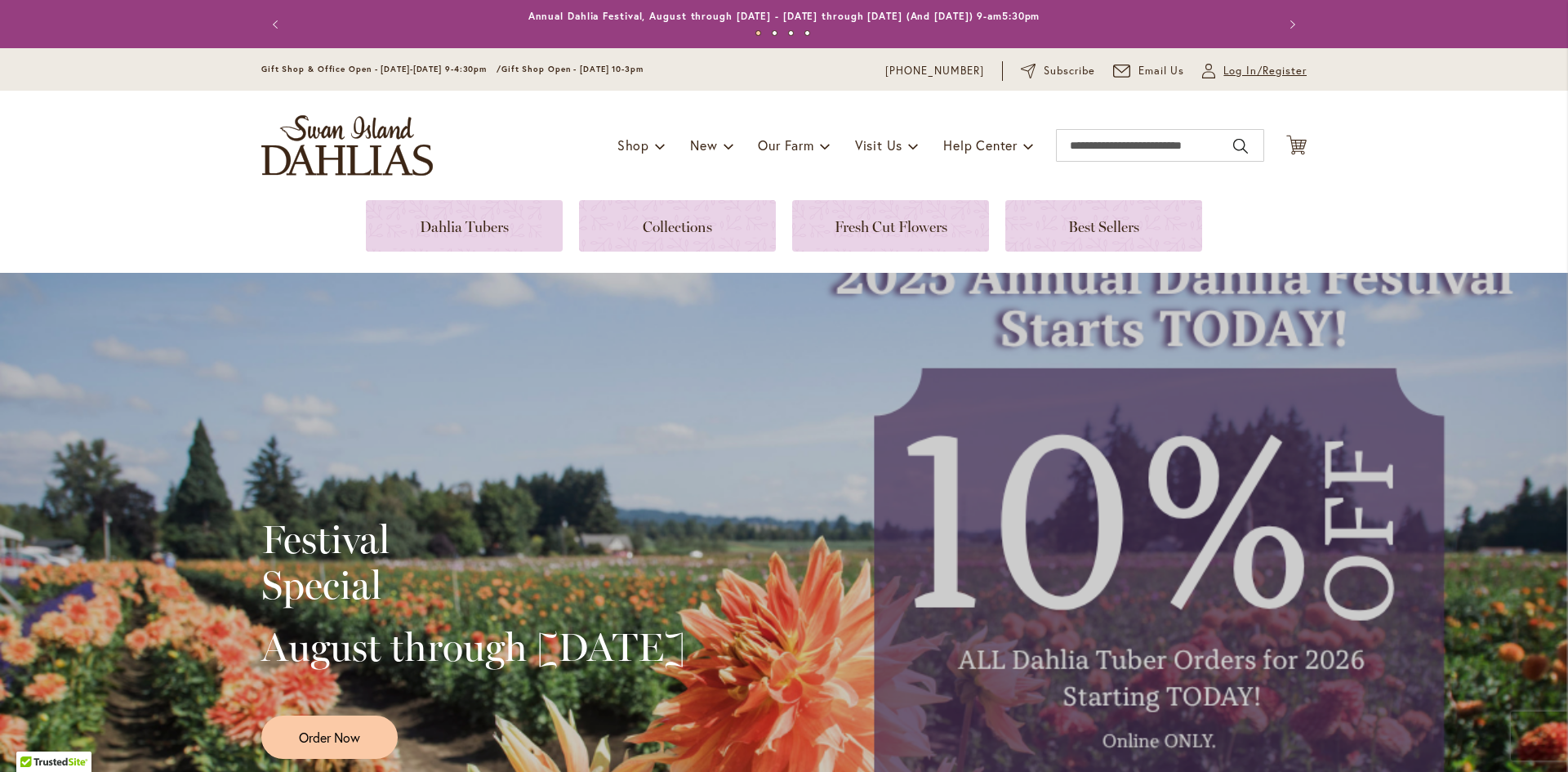
click at [1237, 69] on span "Log In/Register" at bounding box center [1265, 70] width 83 height 16
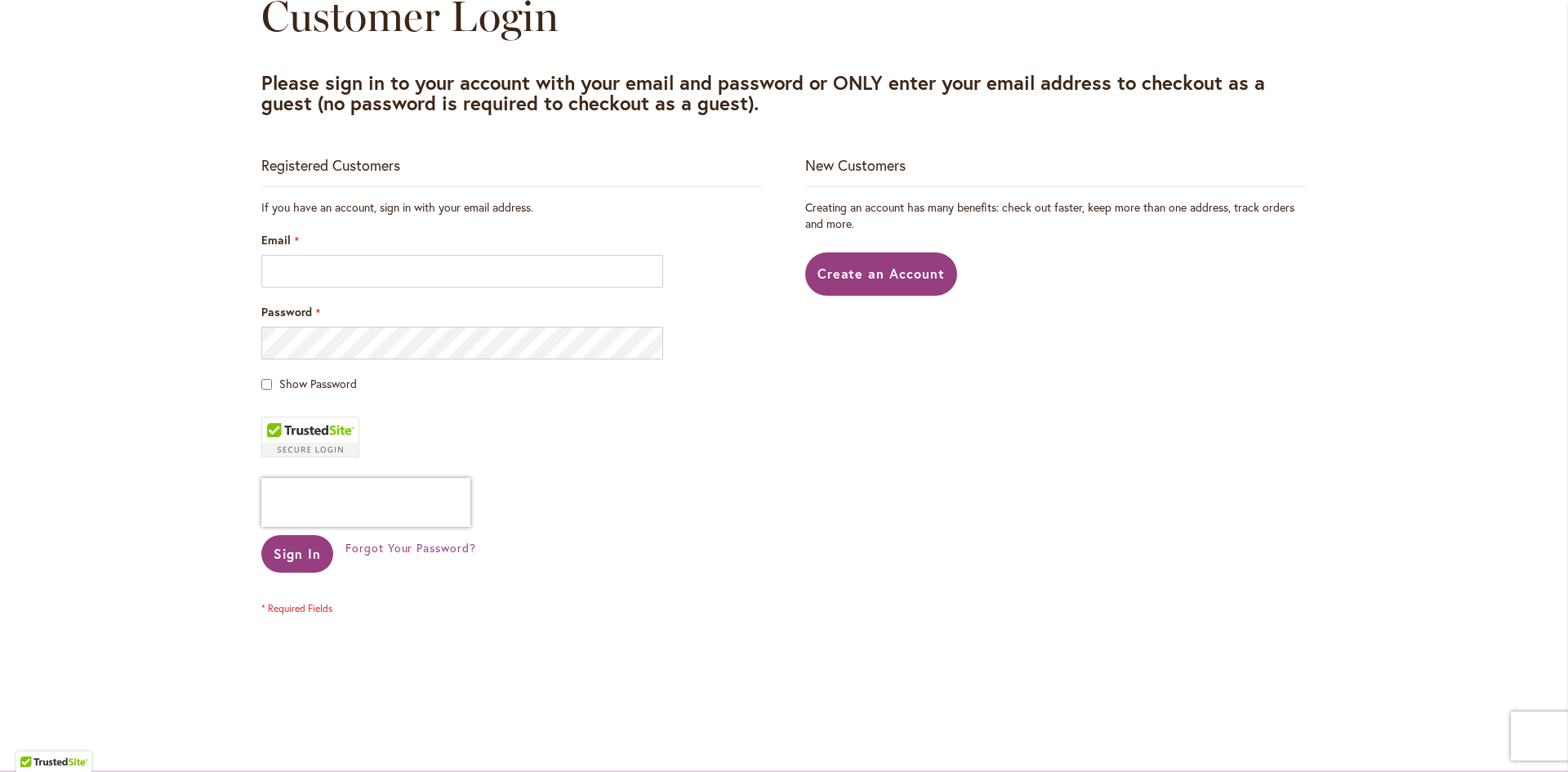
scroll to position [245, 0]
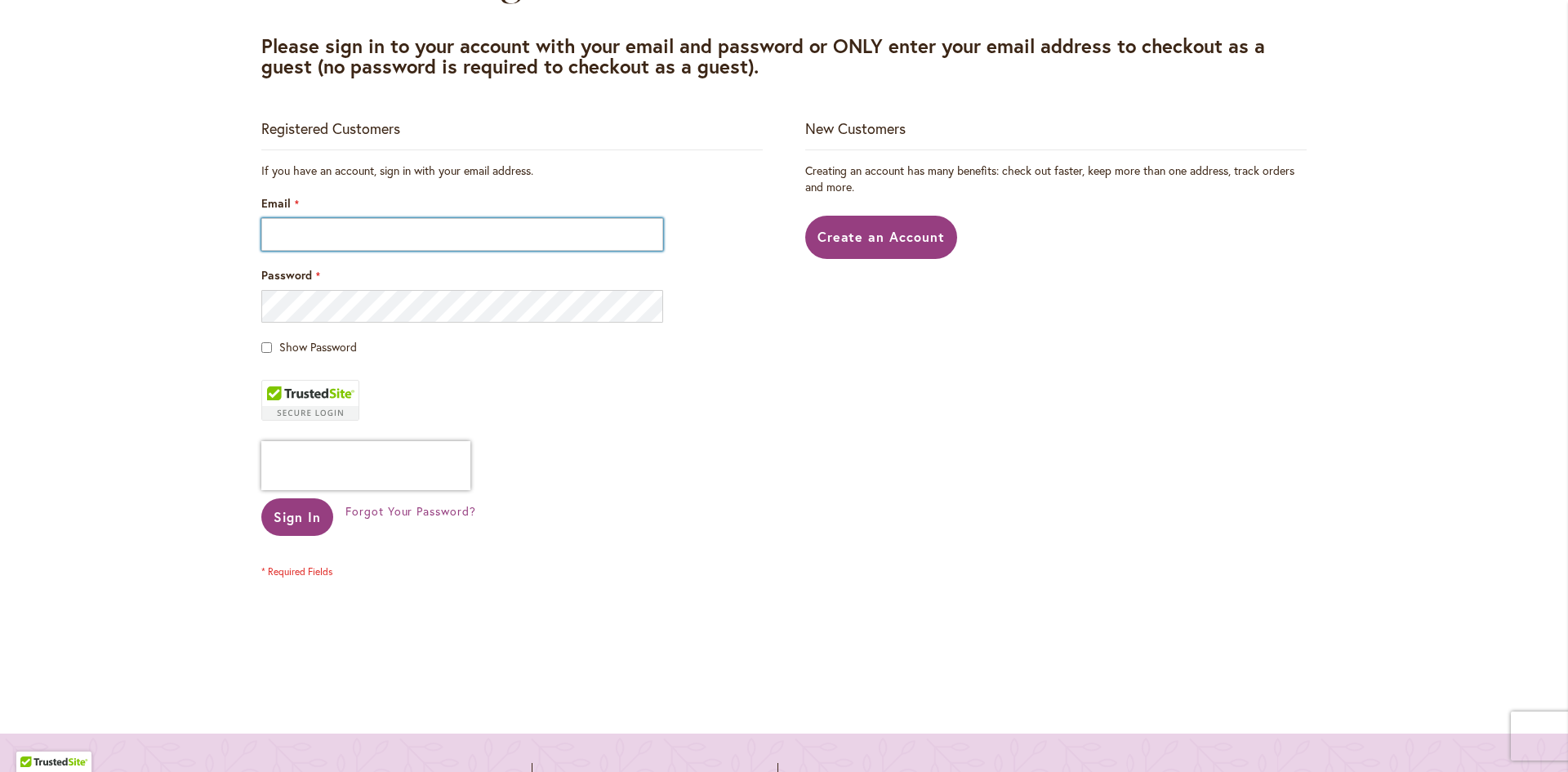
click at [390, 231] on input "Email" at bounding box center [462, 234] width 402 height 33
type input "**********"
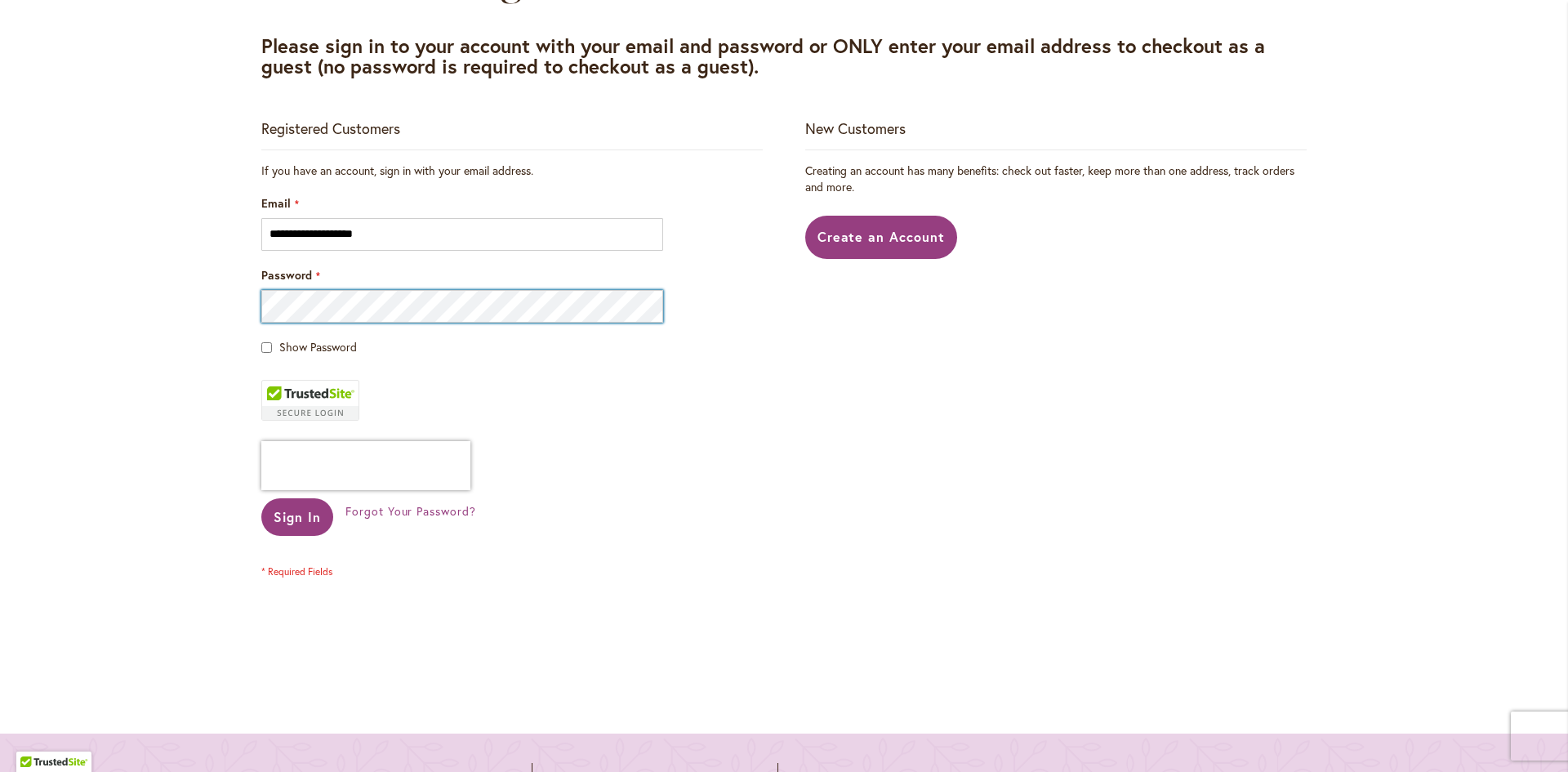
click at [261, 499] on button "Sign In" at bounding box center [297, 517] width 72 height 37
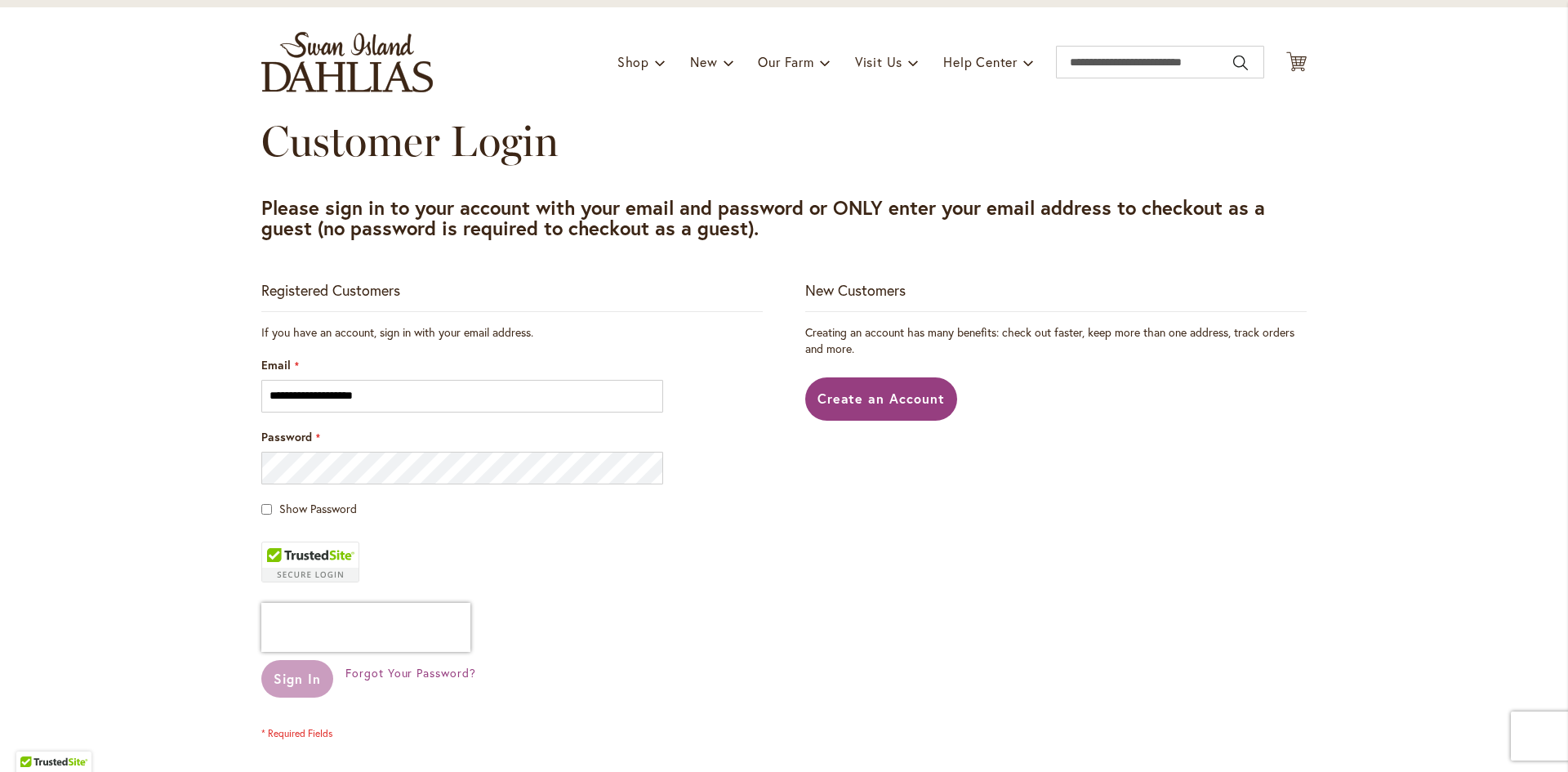
scroll to position [82, 0]
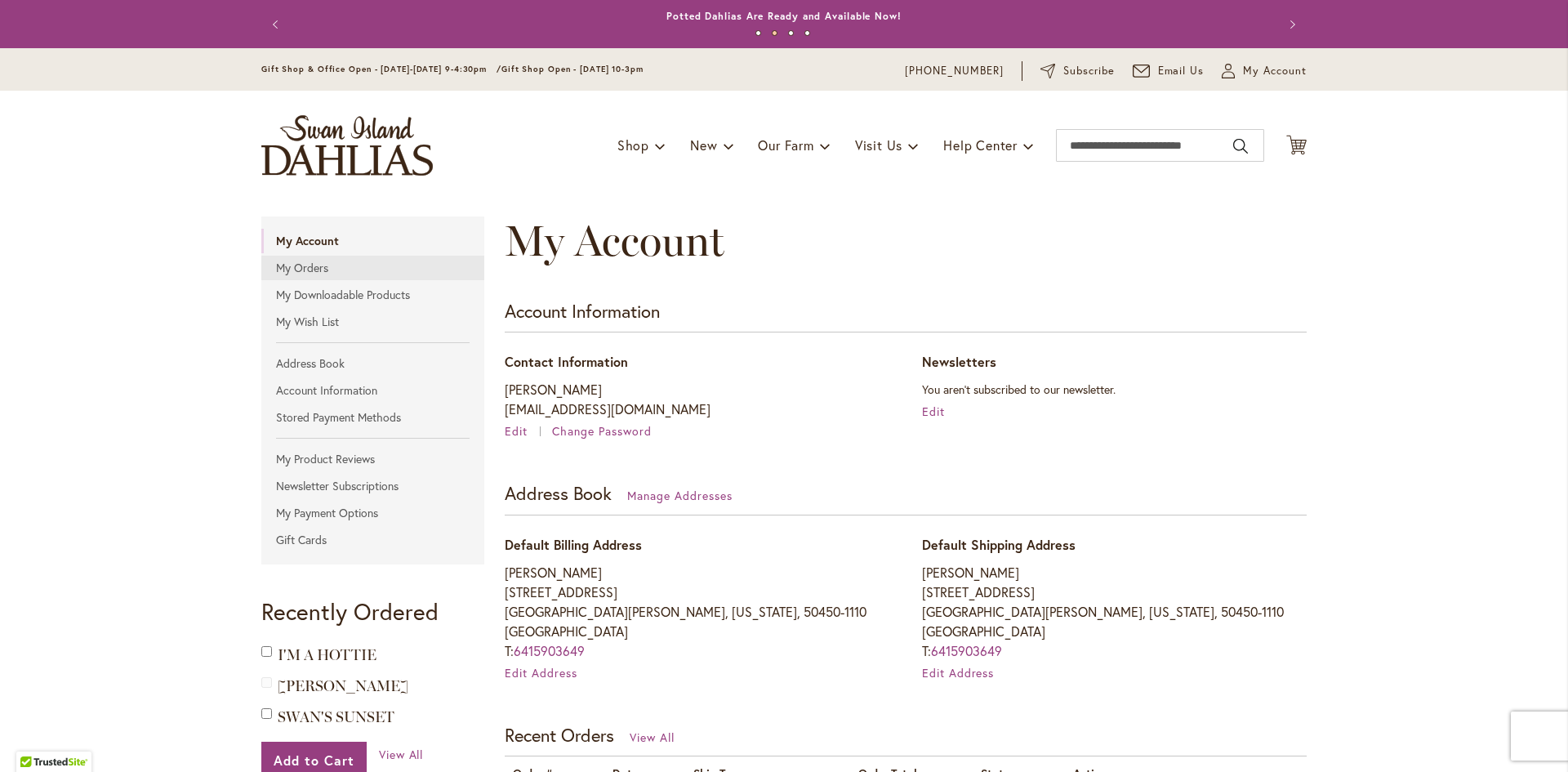
click at [277, 263] on link "My Orders" at bounding box center [373, 267] width 223 height 25
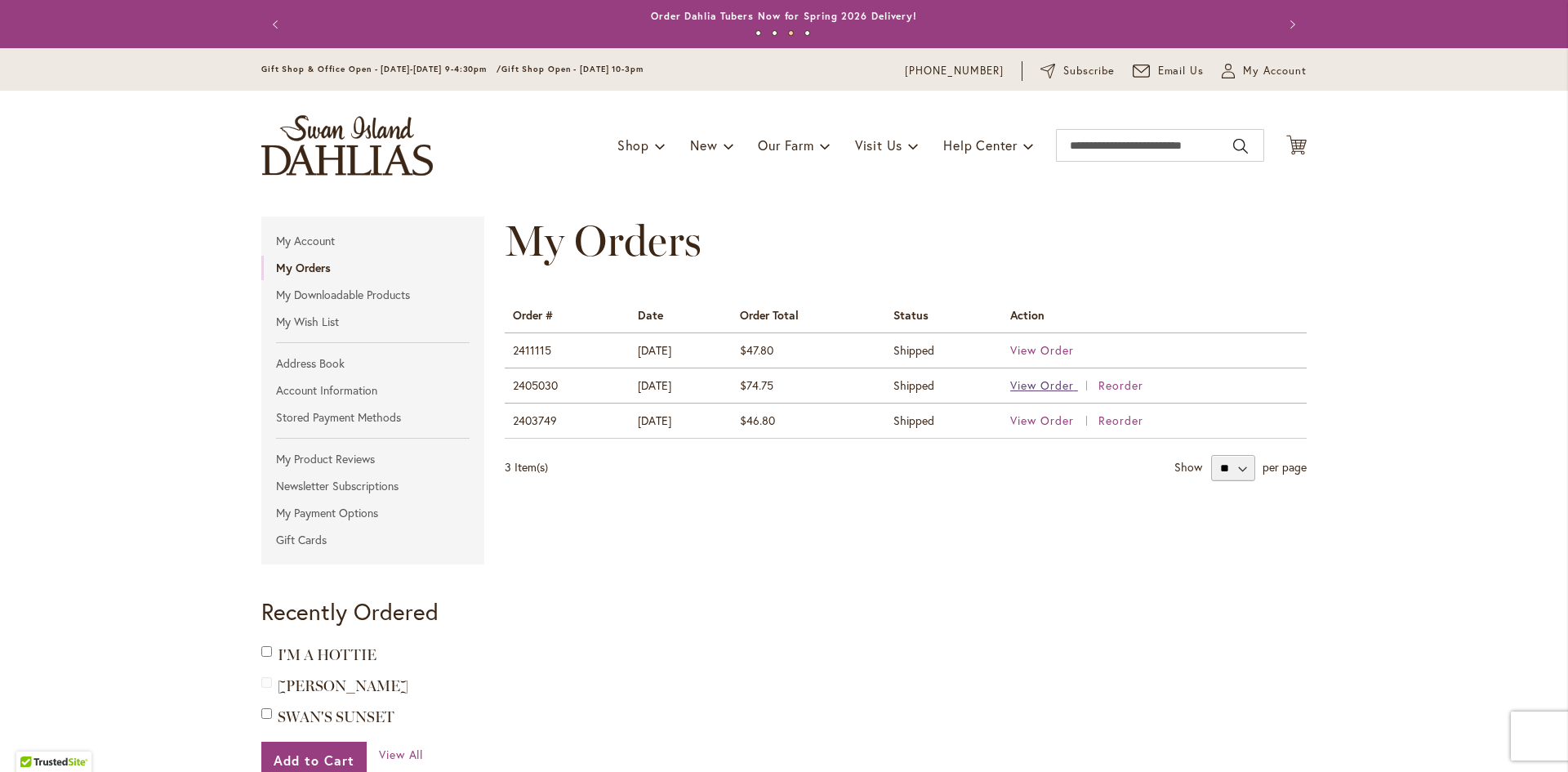
click at [1054, 382] on span "View Order" at bounding box center [1042, 385] width 63 height 15
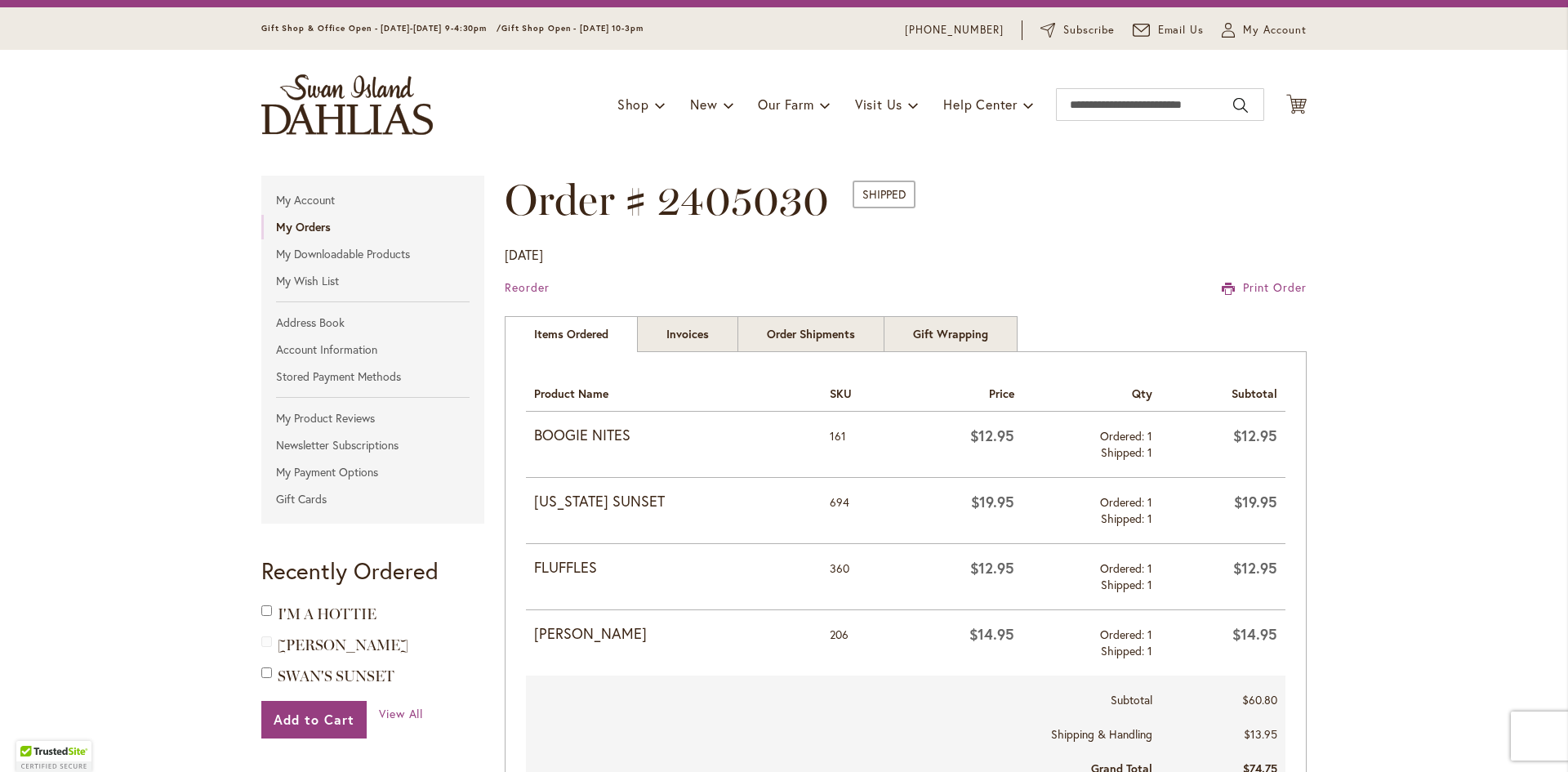
scroll to position [82, 0]
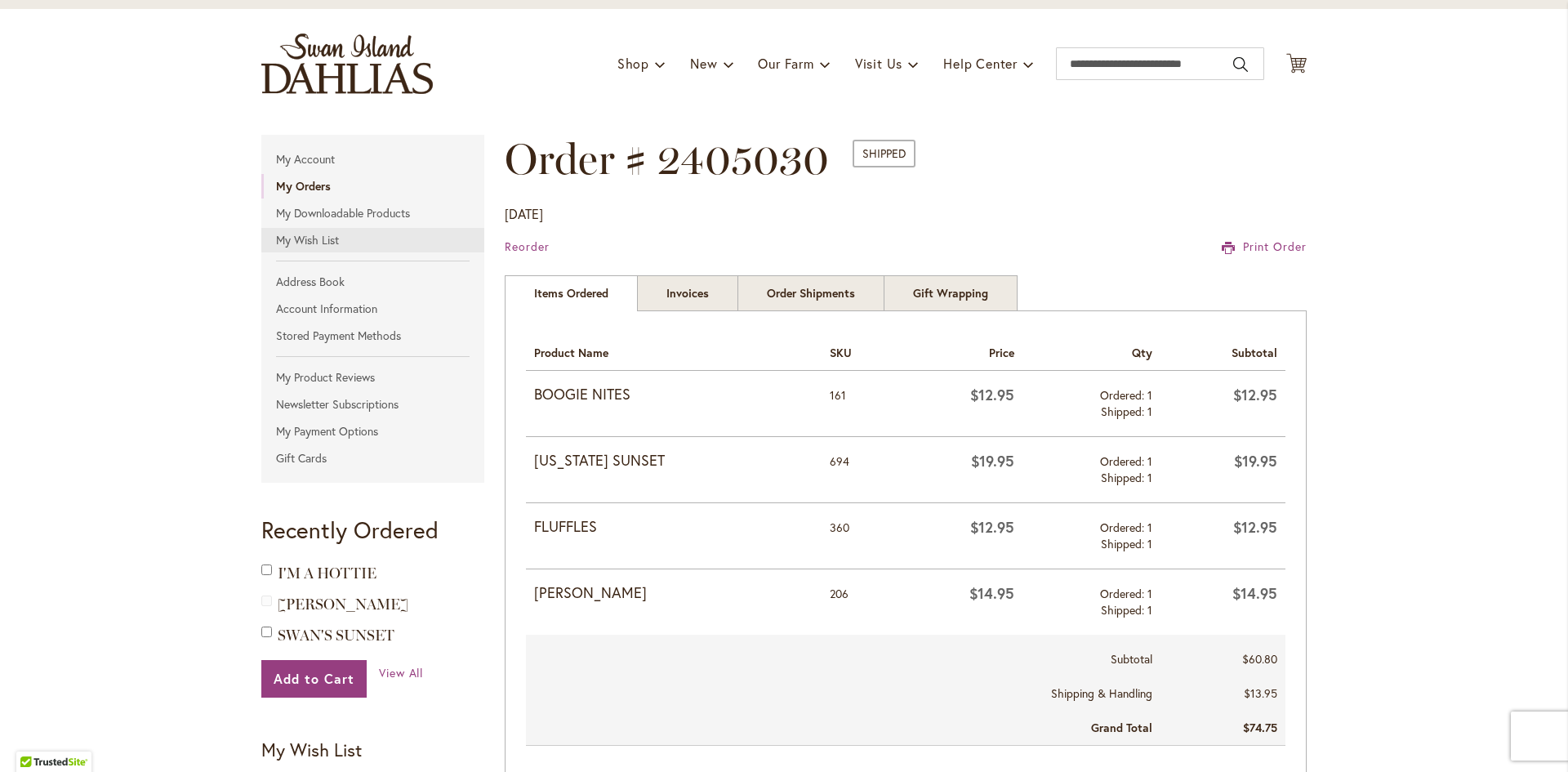
click at [310, 248] on link "My Wish List" at bounding box center [373, 240] width 223 height 25
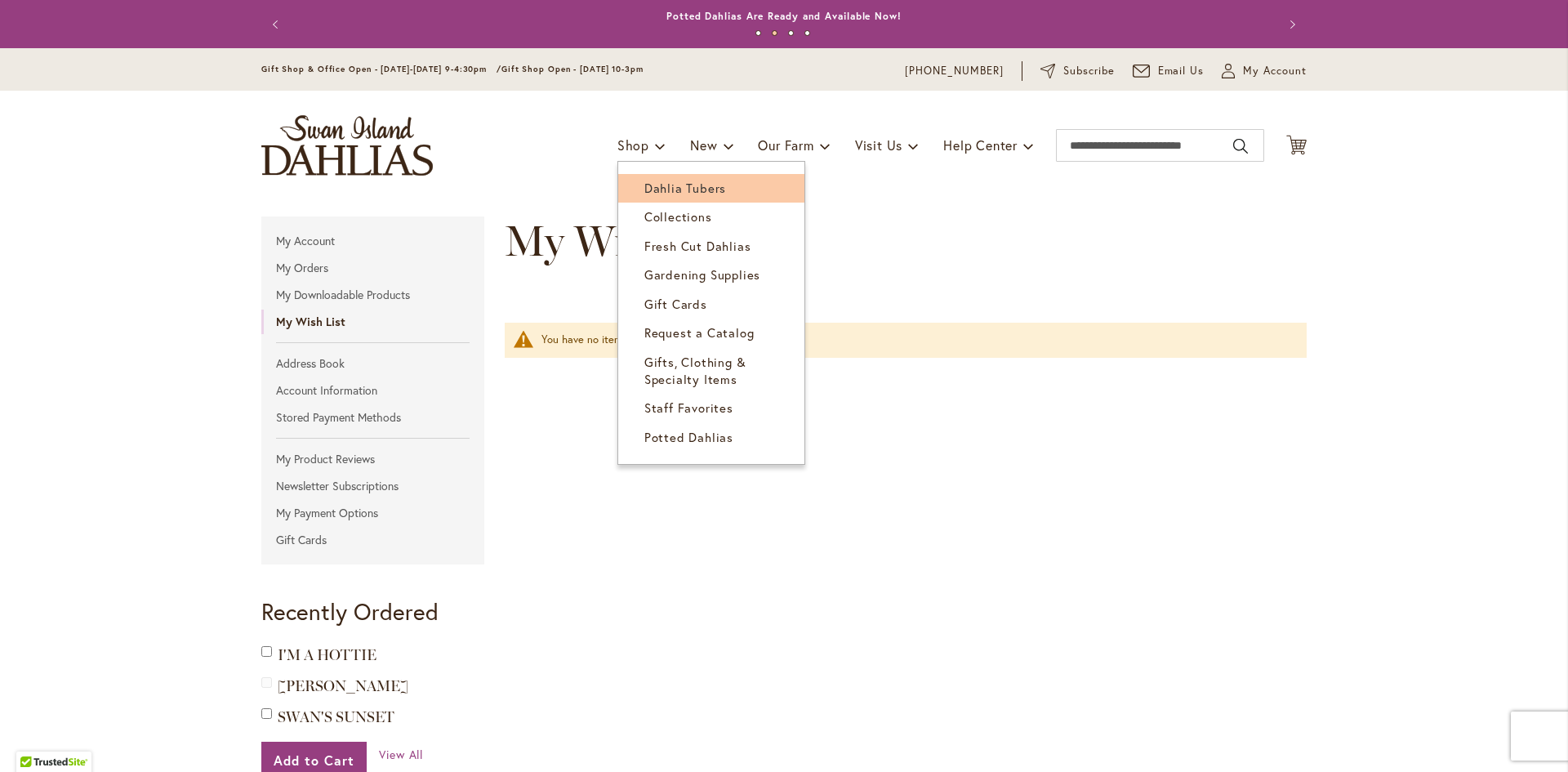
click at [672, 196] on link "Dahlia Tubers" at bounding box center [712, 189] width 186 height 29
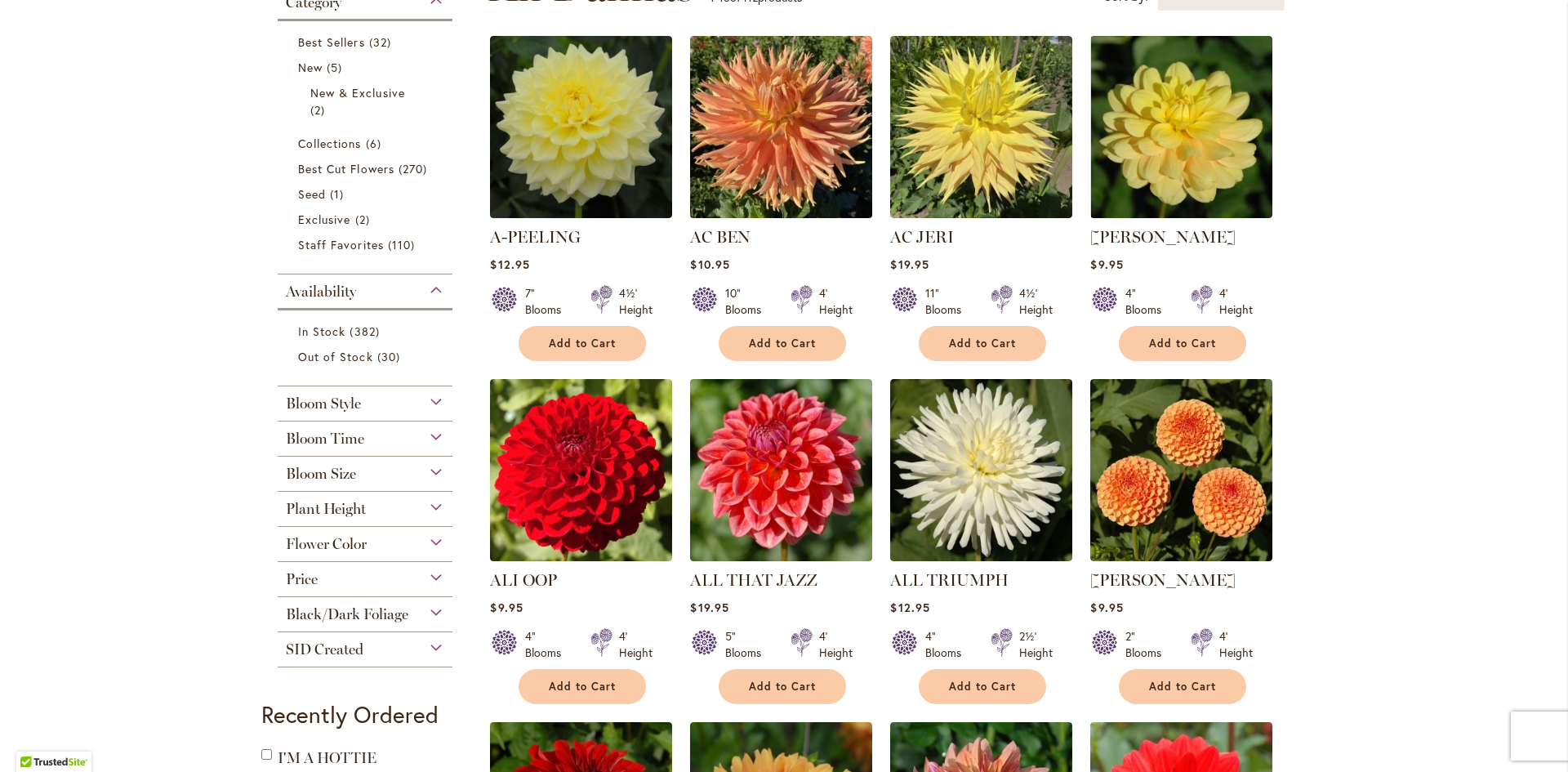
scroll to position [245, 0]
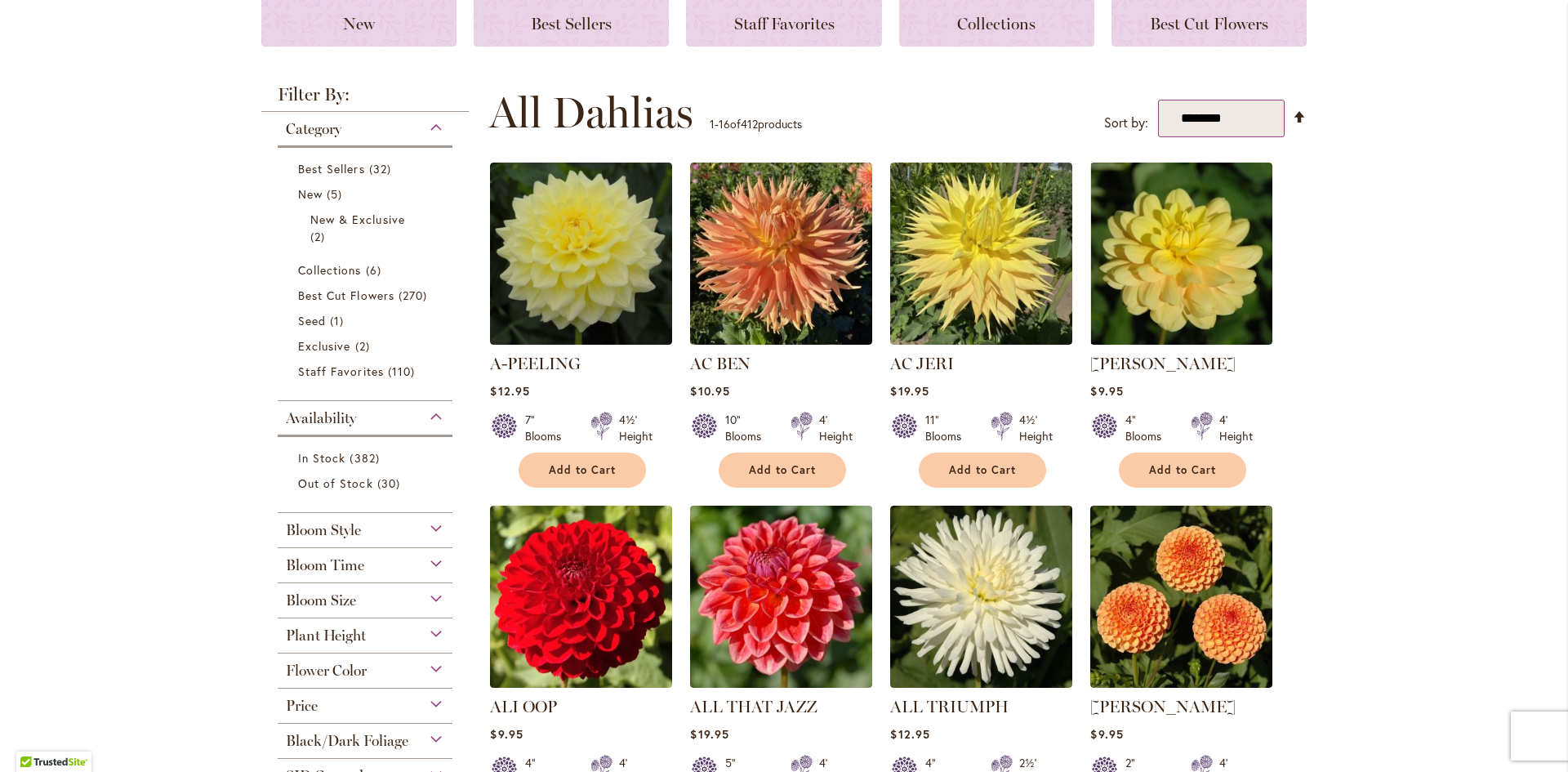
click at [1241, 100] on select "**********" at bounding box center [1222, 119] width 127 height 38
select select "*****"
click at [1158, 100] on select "**********" at bounding box center [1222, 119] width 127 height 38
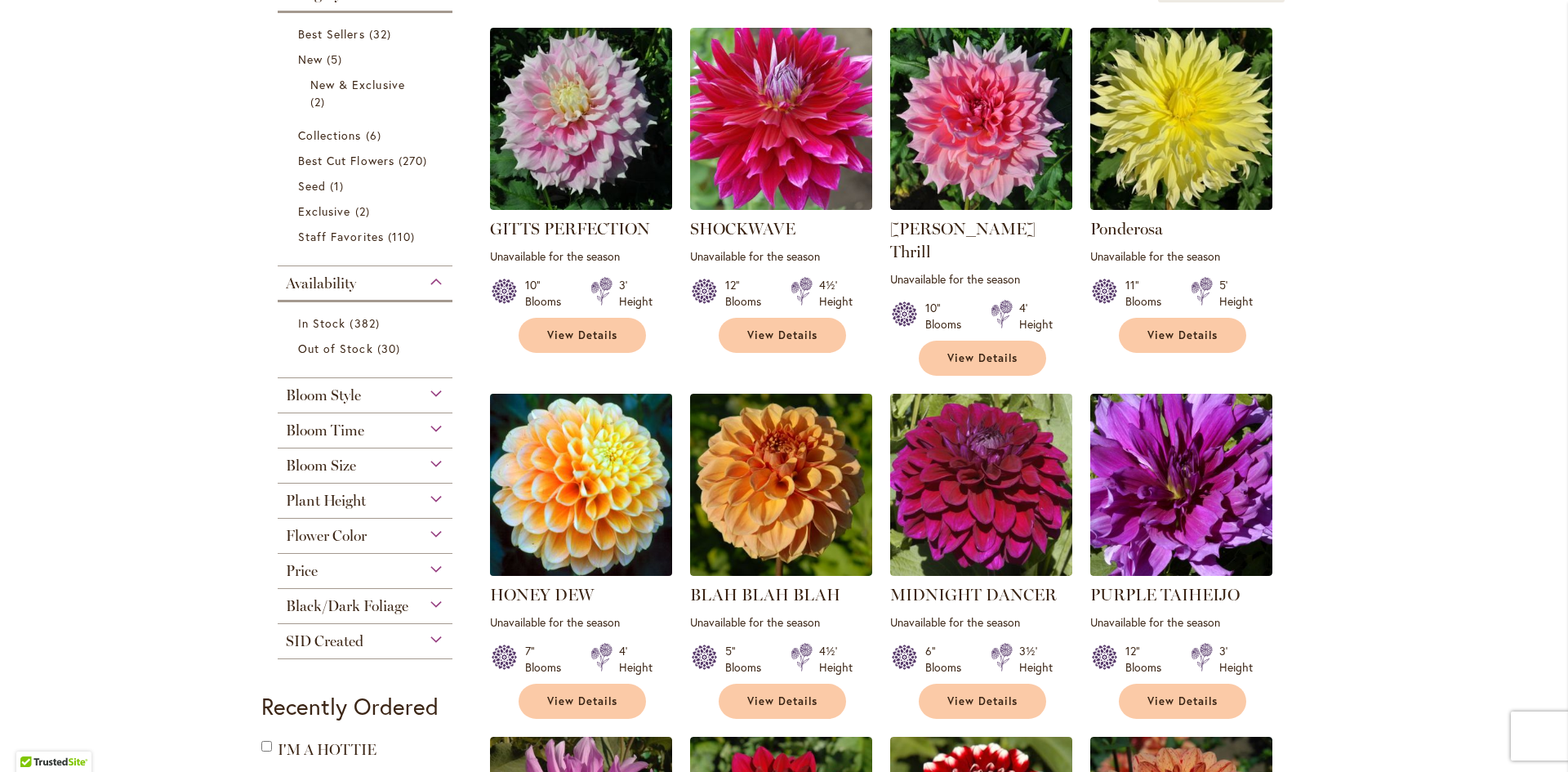
scroll to position [409, 0]
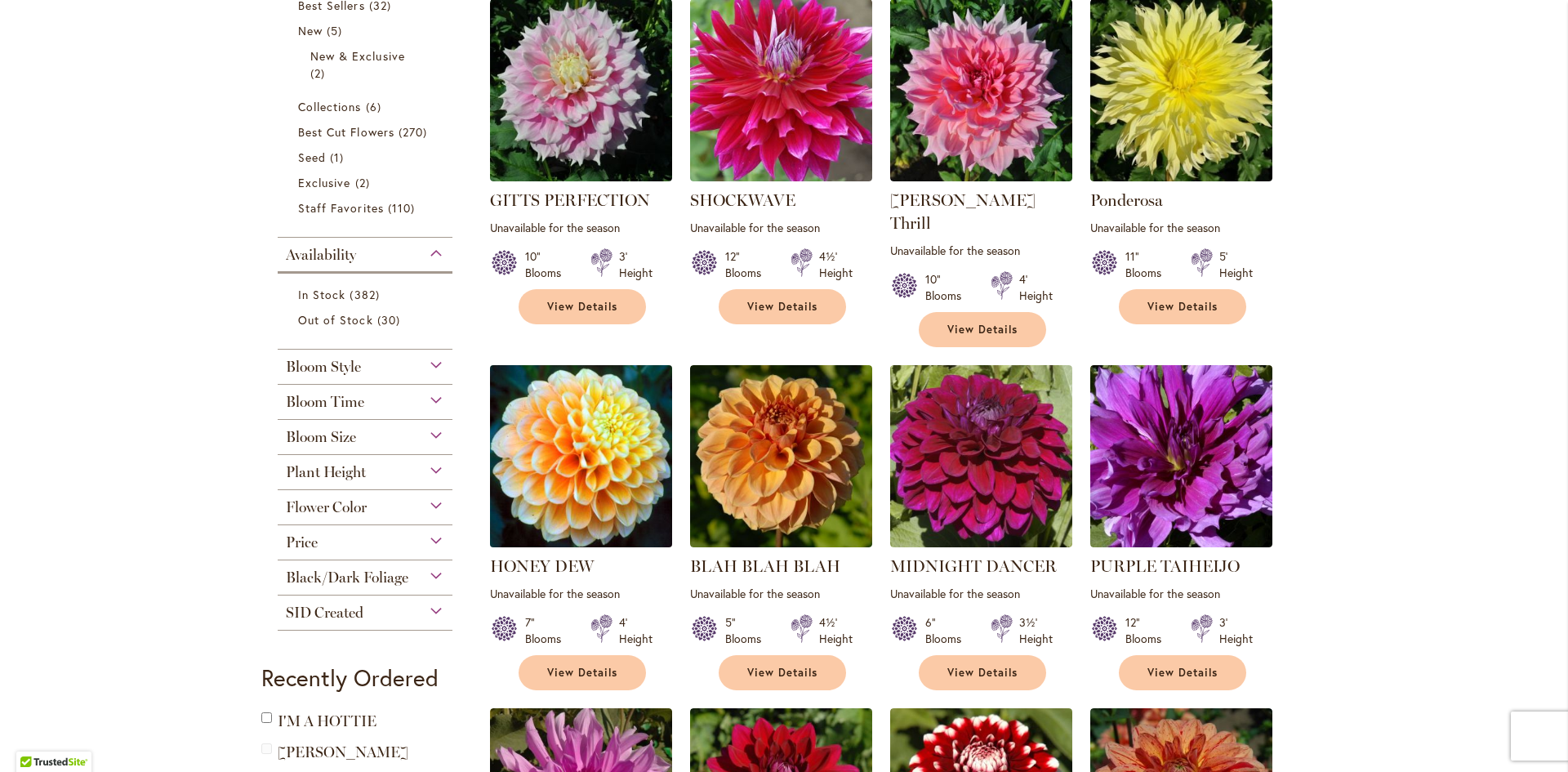
click at [567, 437] on img at bounding box center [581, 457] width 191 height 191
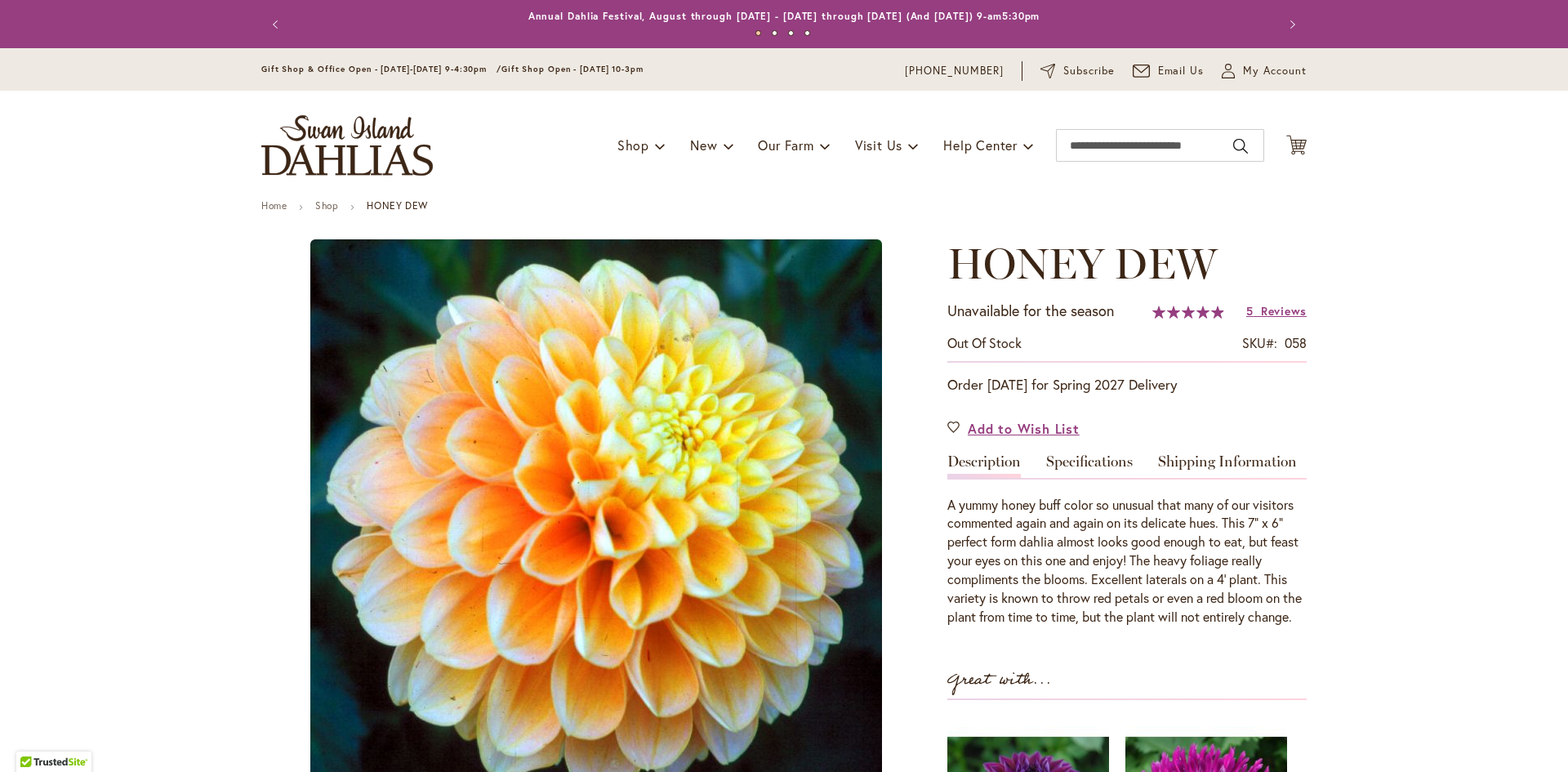
type input "*****"
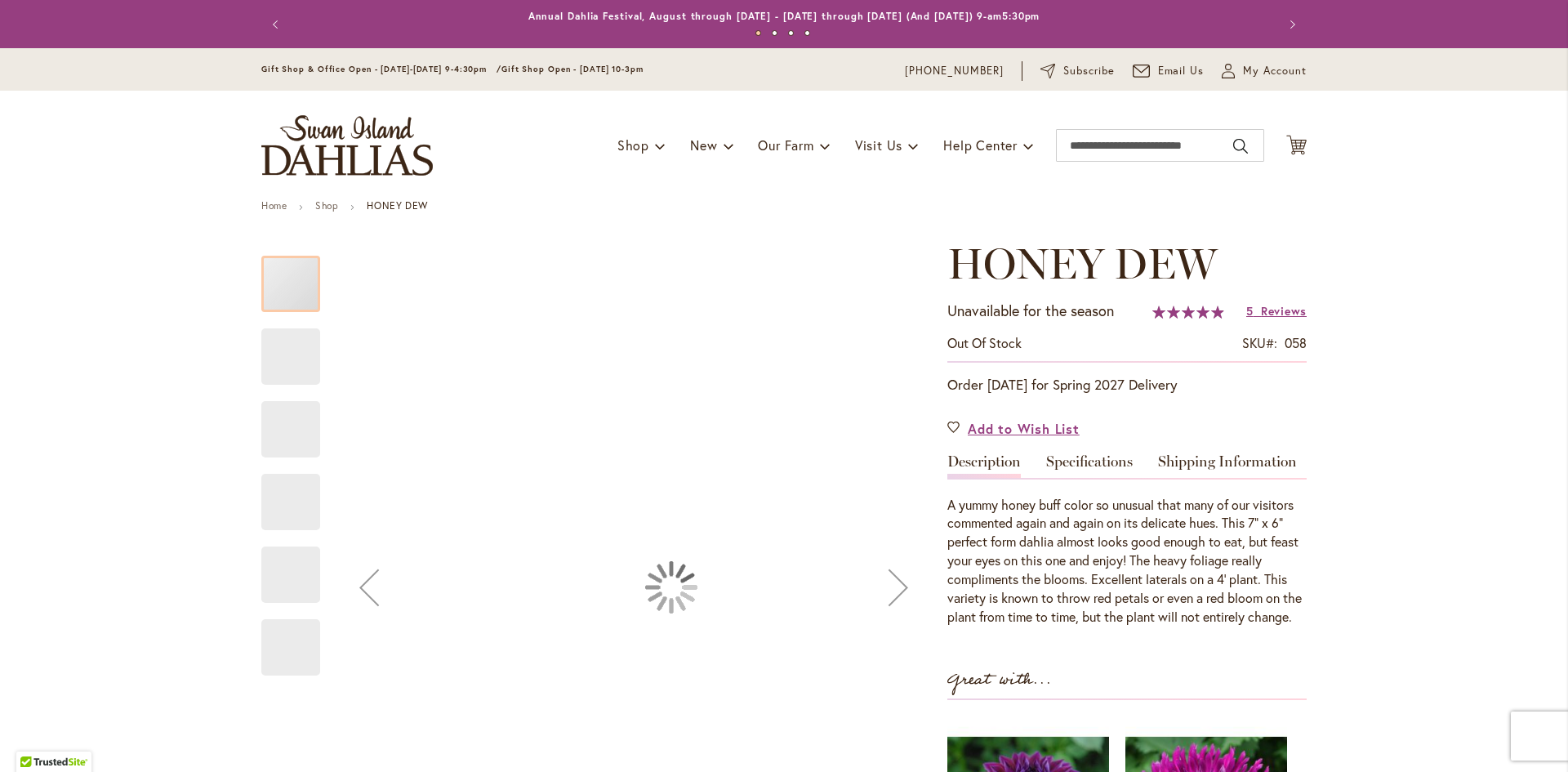
scroll to position [409, 0]
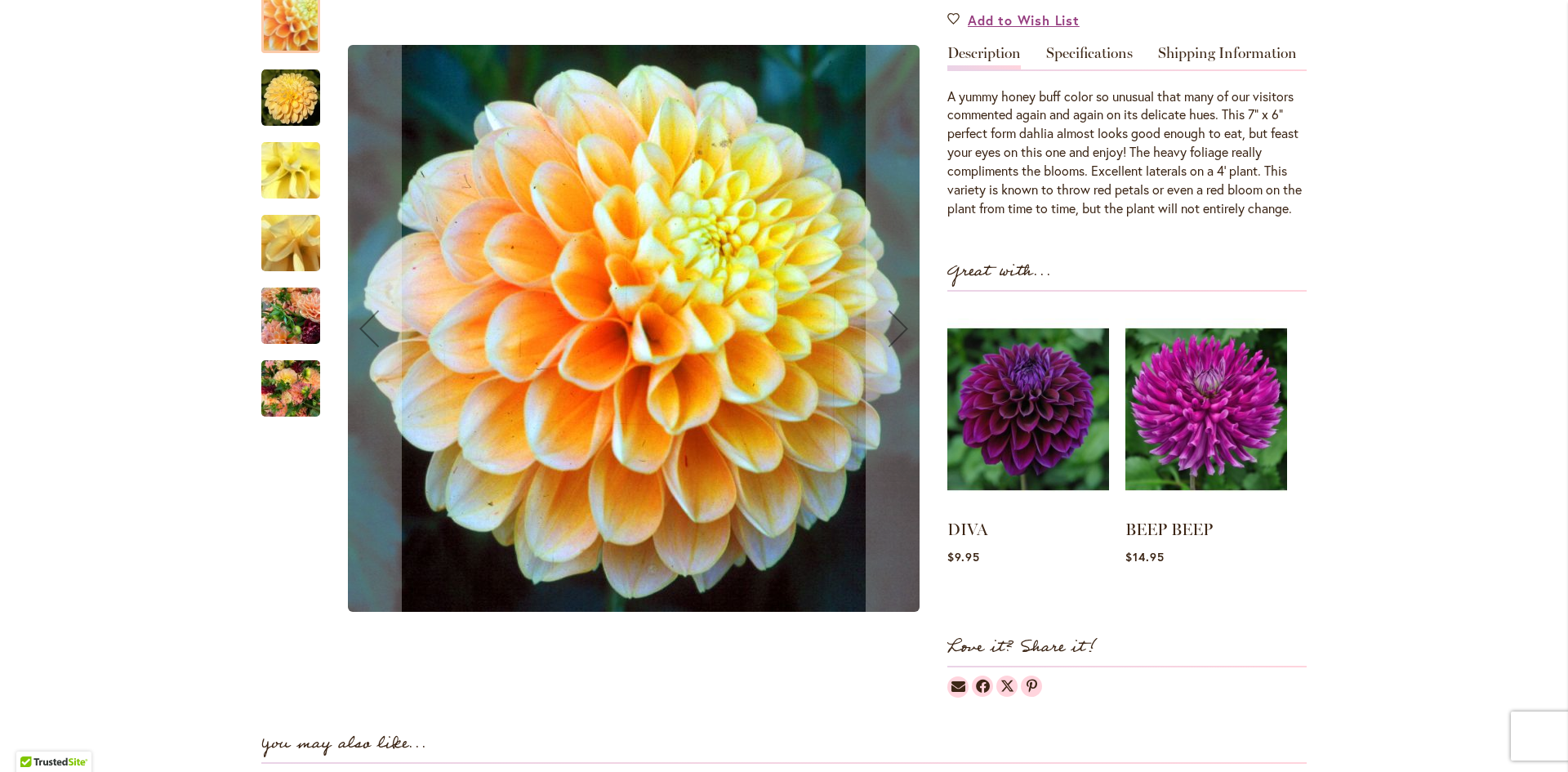
click at [277, 111] on img "Honey Dew" at bounding box center [290, 97] width 58 height 58
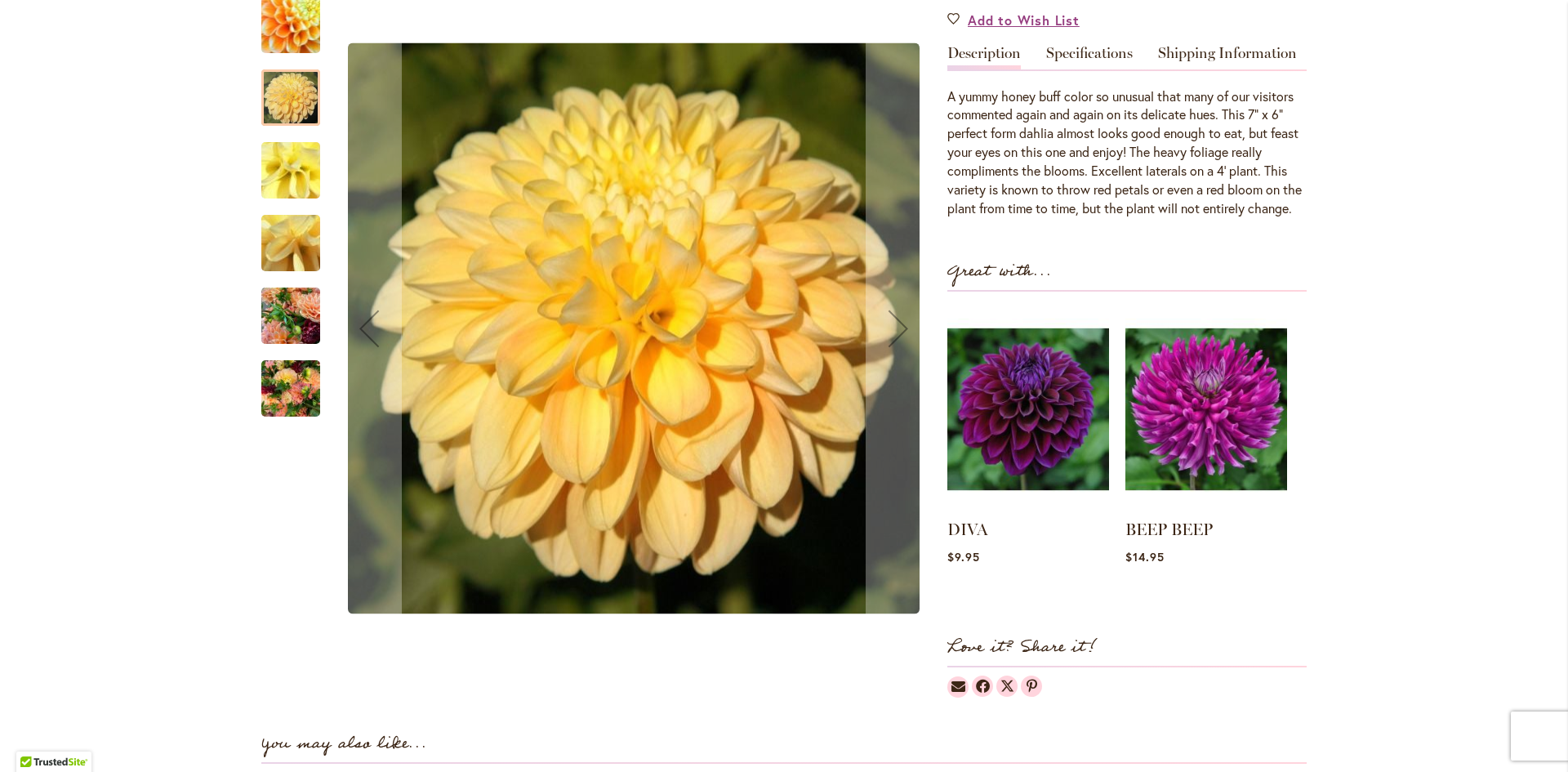
click at [282, 170] on img "Honey Dew" at bounding box center [290, 171] width 118 height 88
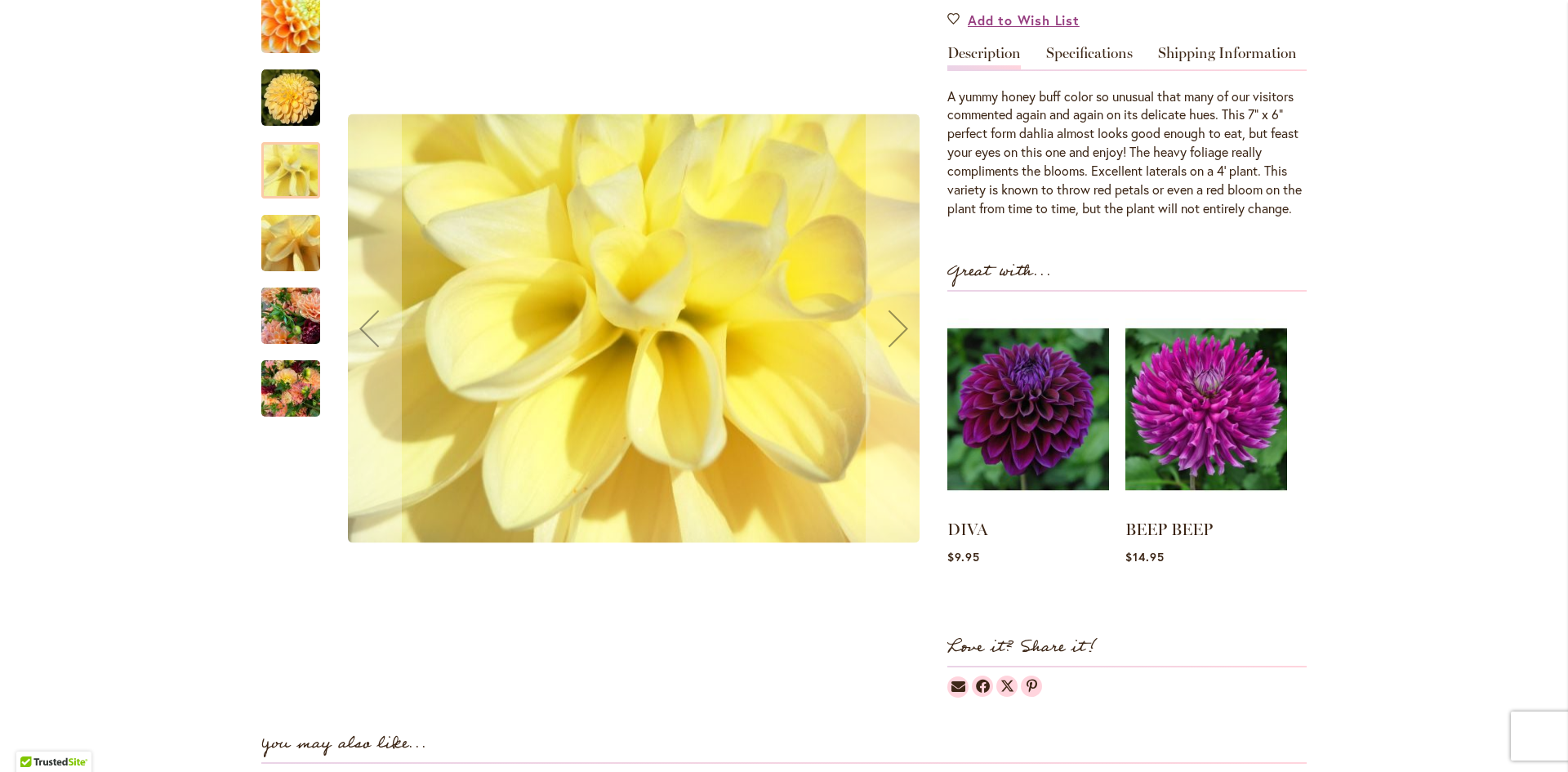
click at [280, 240] on img "Honey Dew" at bounding box center [290, 244] width 118 height 88
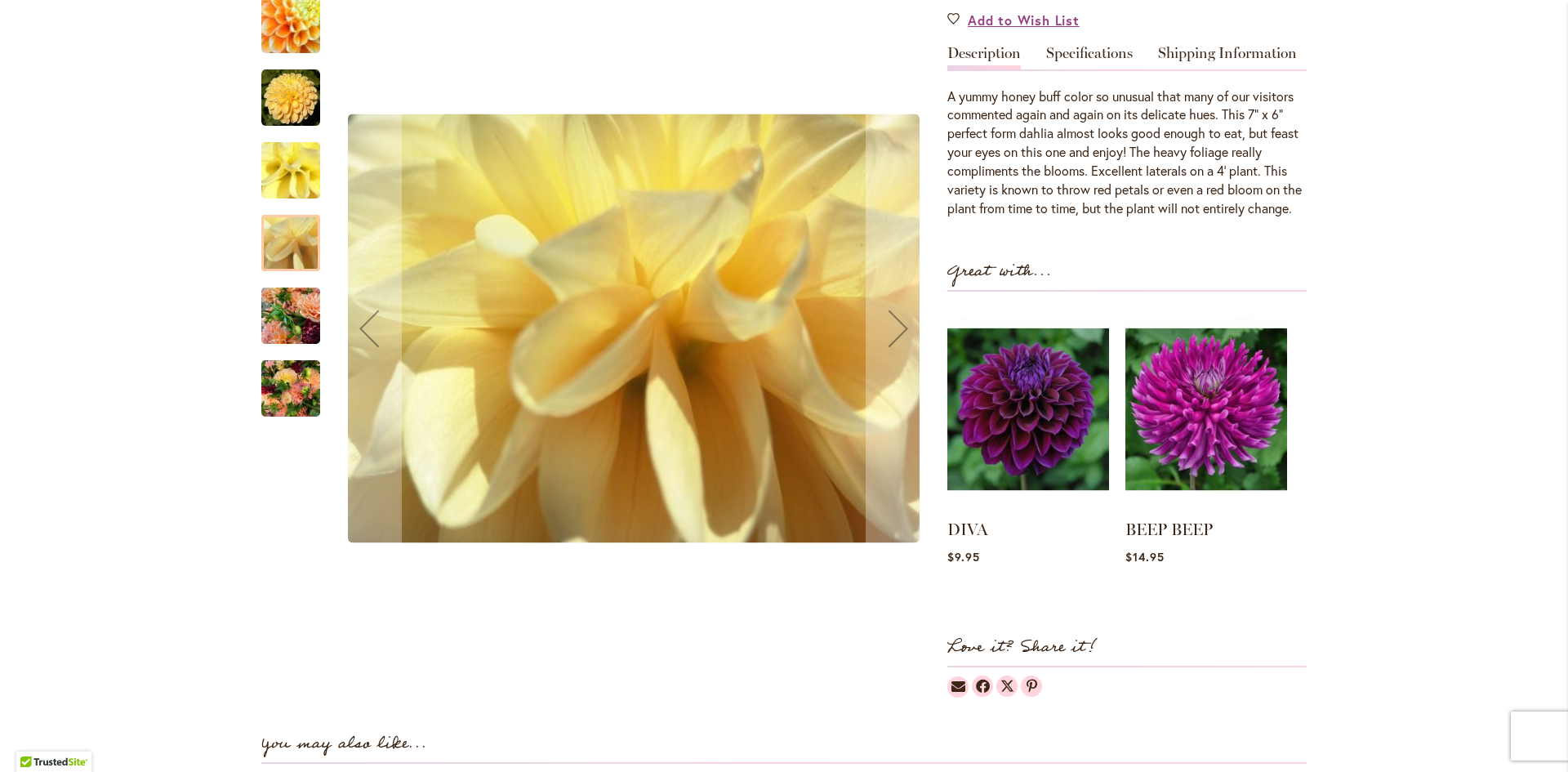
click at [278, 291] on div "Honey Dew" at bounding box center [299, 307] width 75 height 73
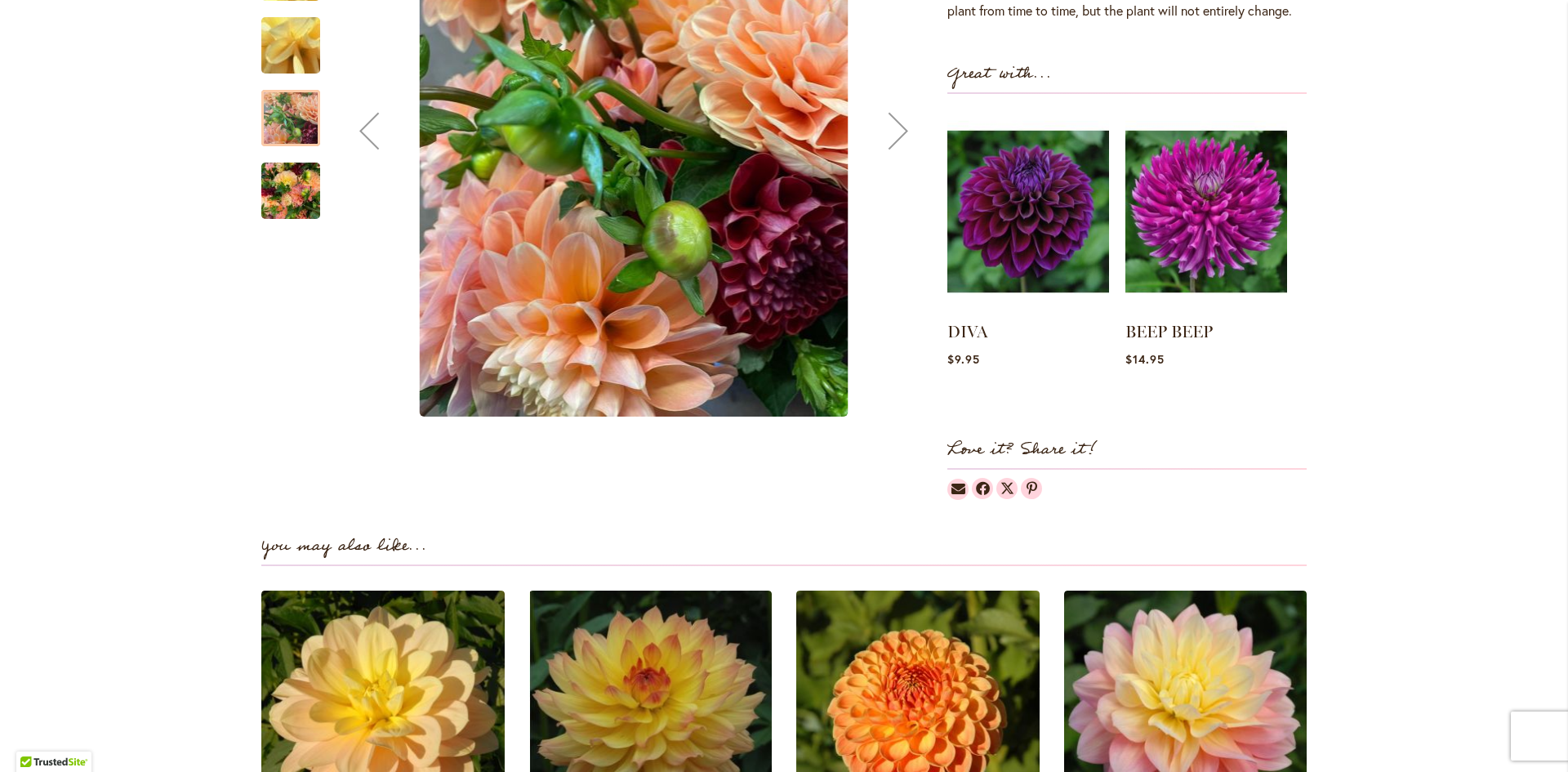
scroll to position [653, 0]
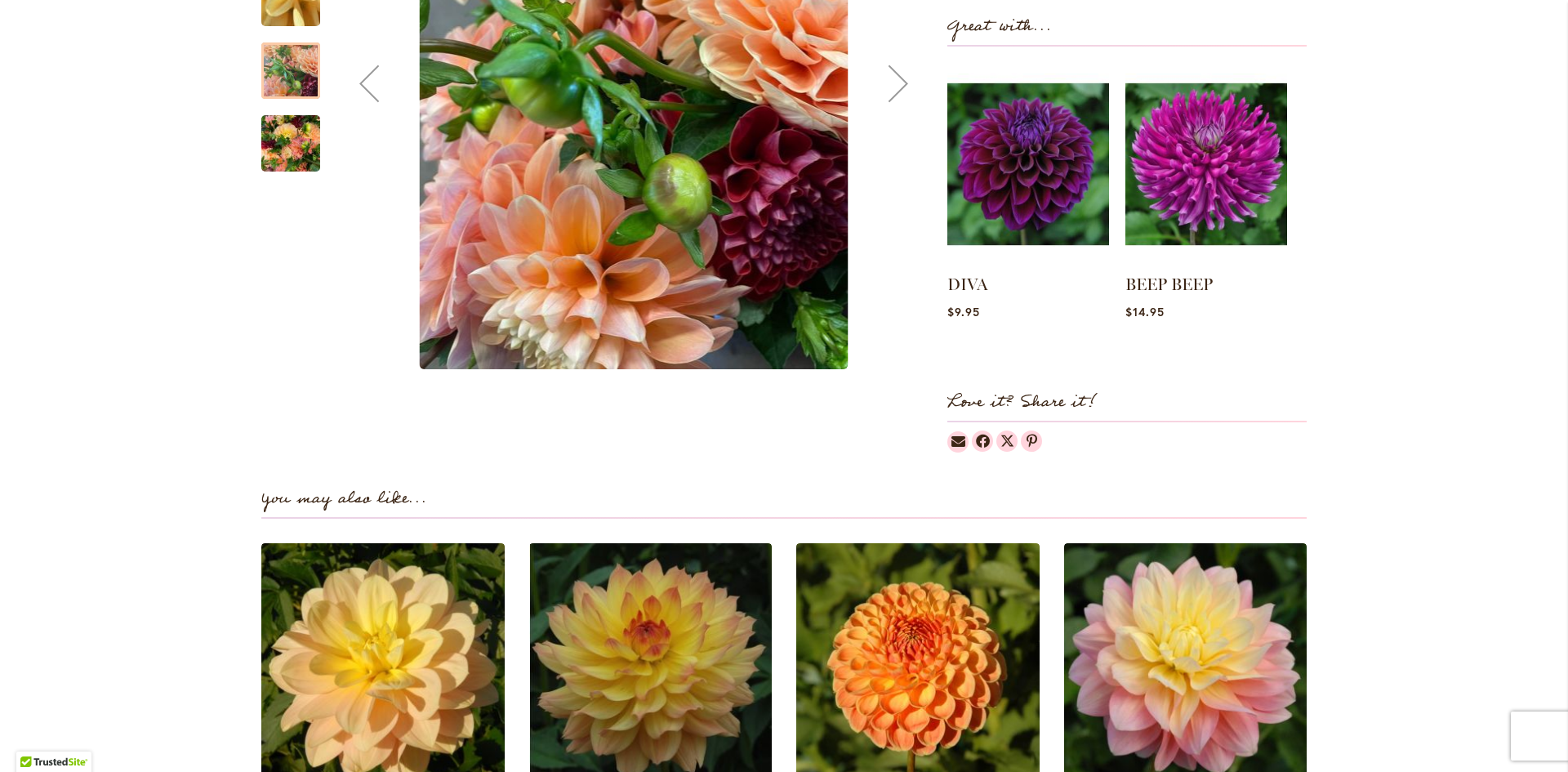
click at [286, 168] on img "Honey Dew" at bounding box center [290, 144] width 58 height 79
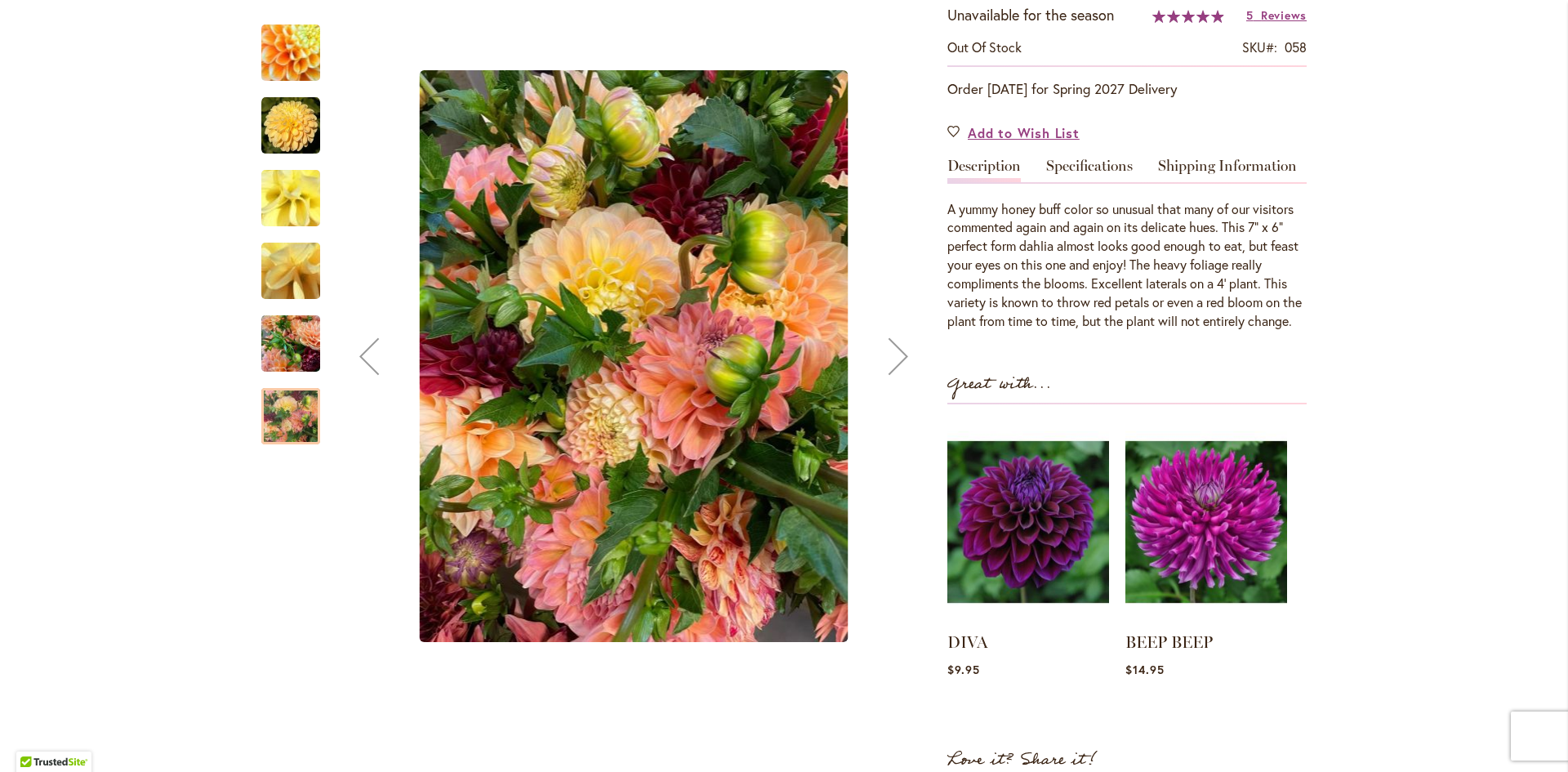
scroll to position [245, 0]
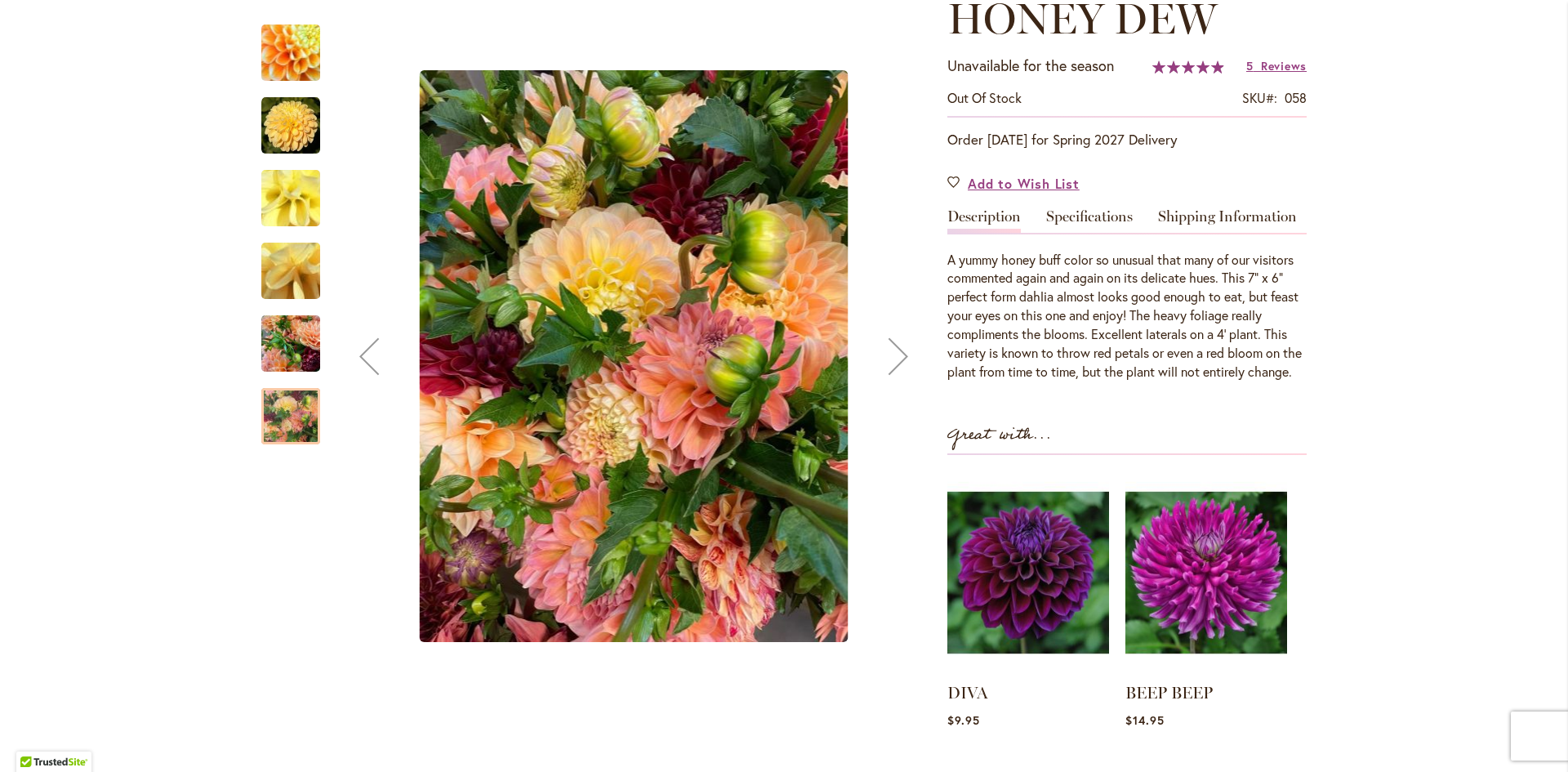
click at [295, 23] on div "Honey Dew" at bounding box center [299, 45] width 75 height 73
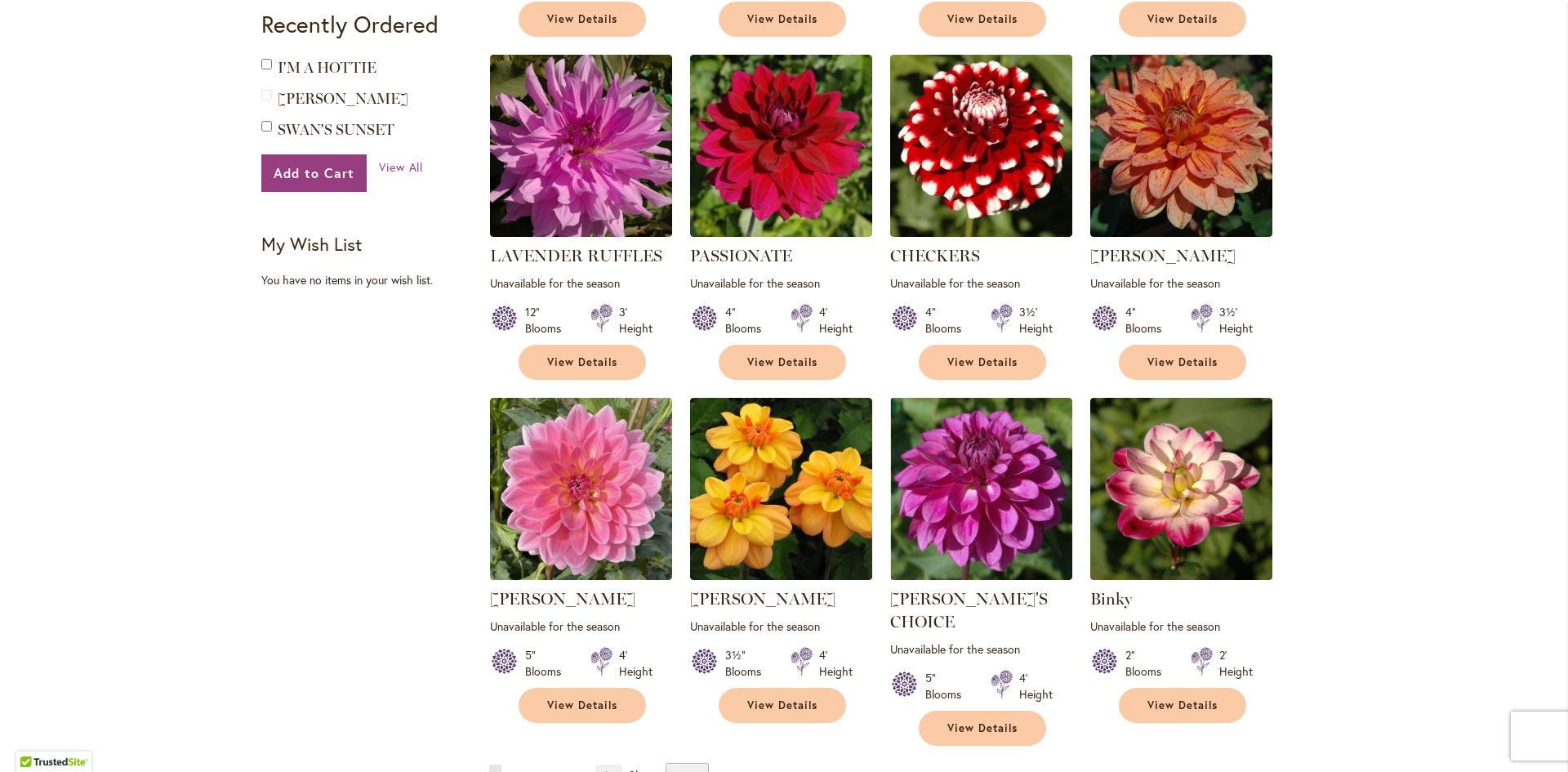
scroll to position [1144, 0]
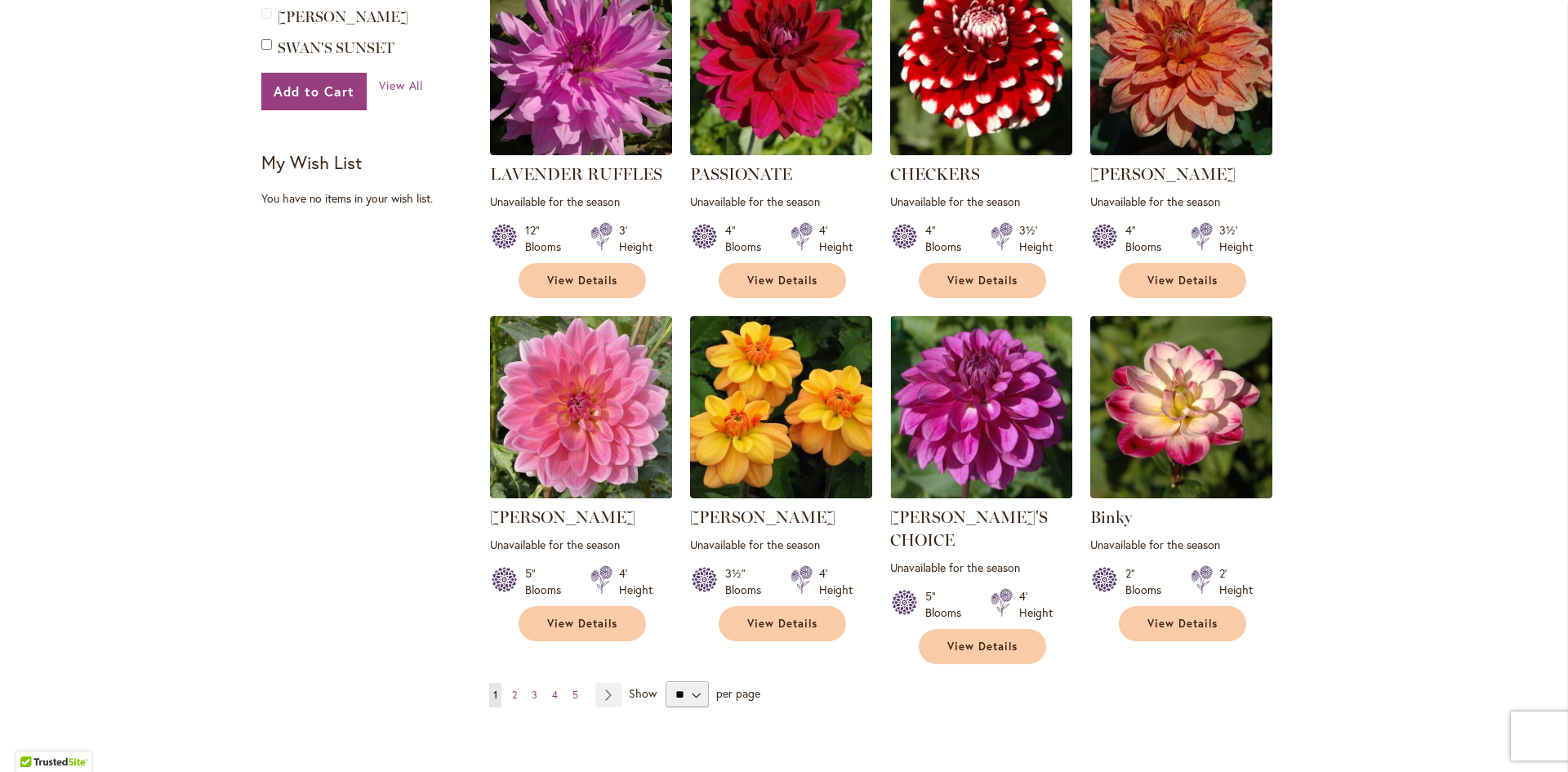
click at [611, 344] on img at bounding box center [581, 408] width 191 height 191
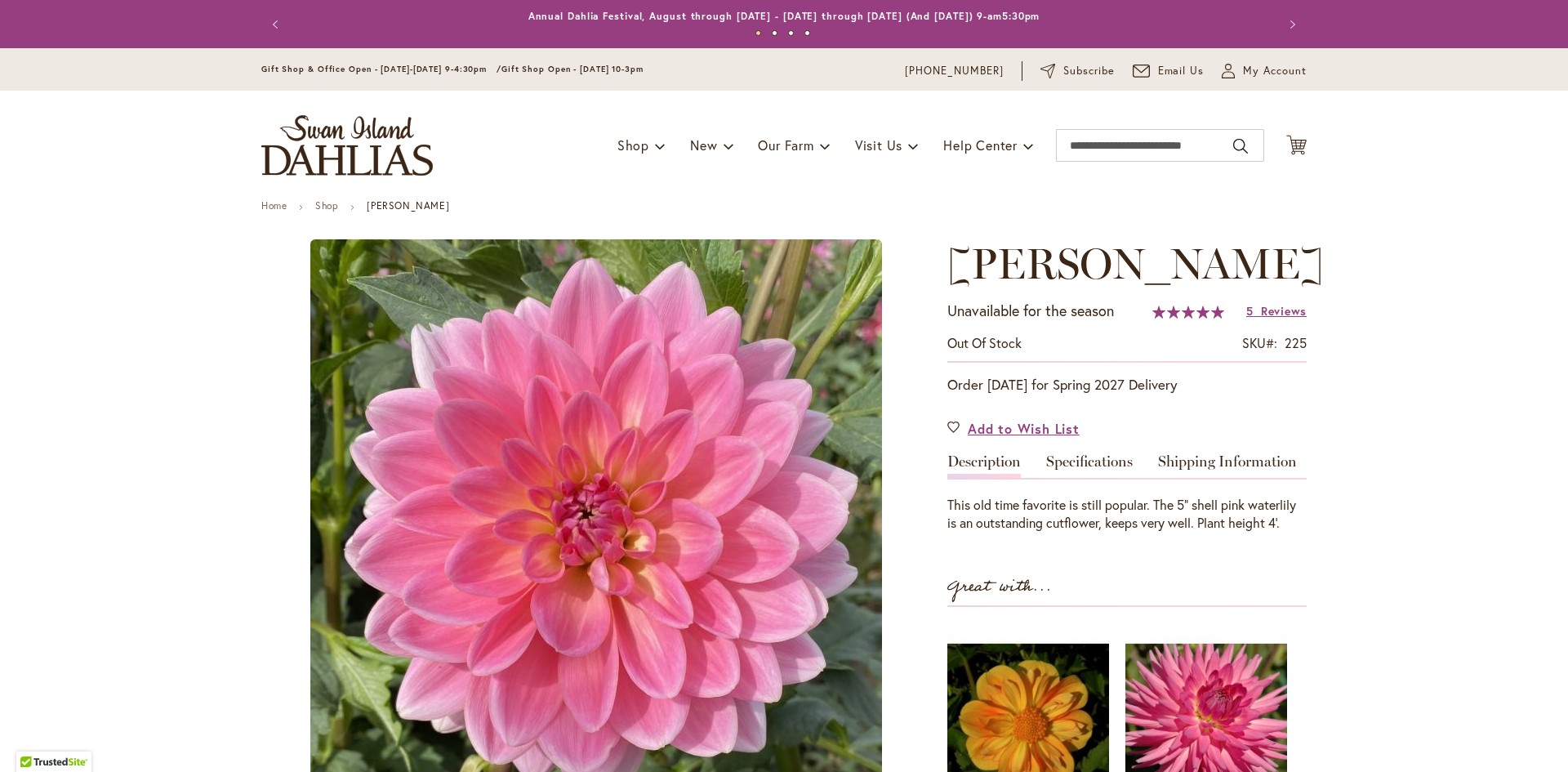
type input "*****"
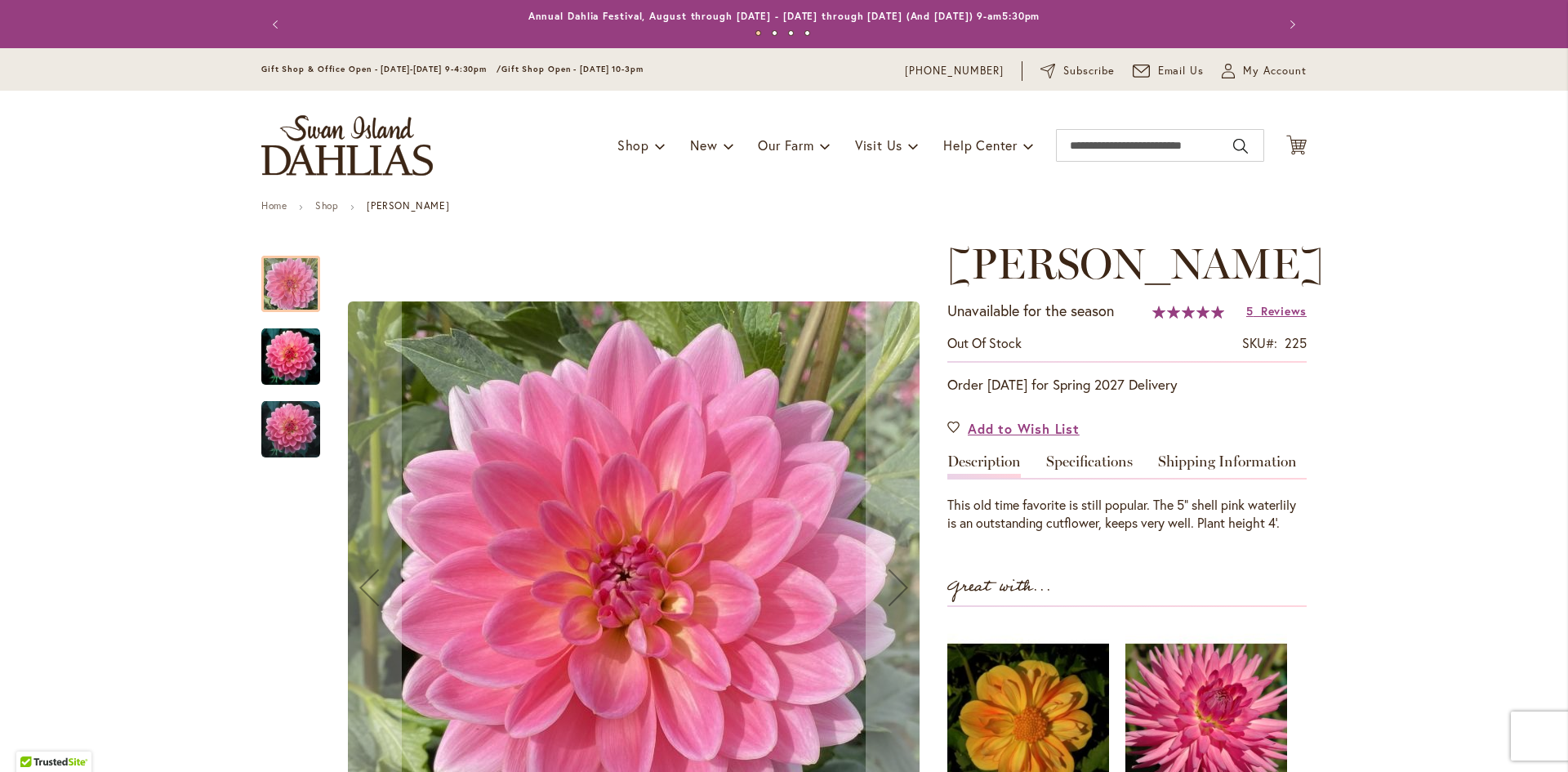
click at [263, 355] on img "Gerrie Hoek" at bounding box center [290, 356] width 58 height 58
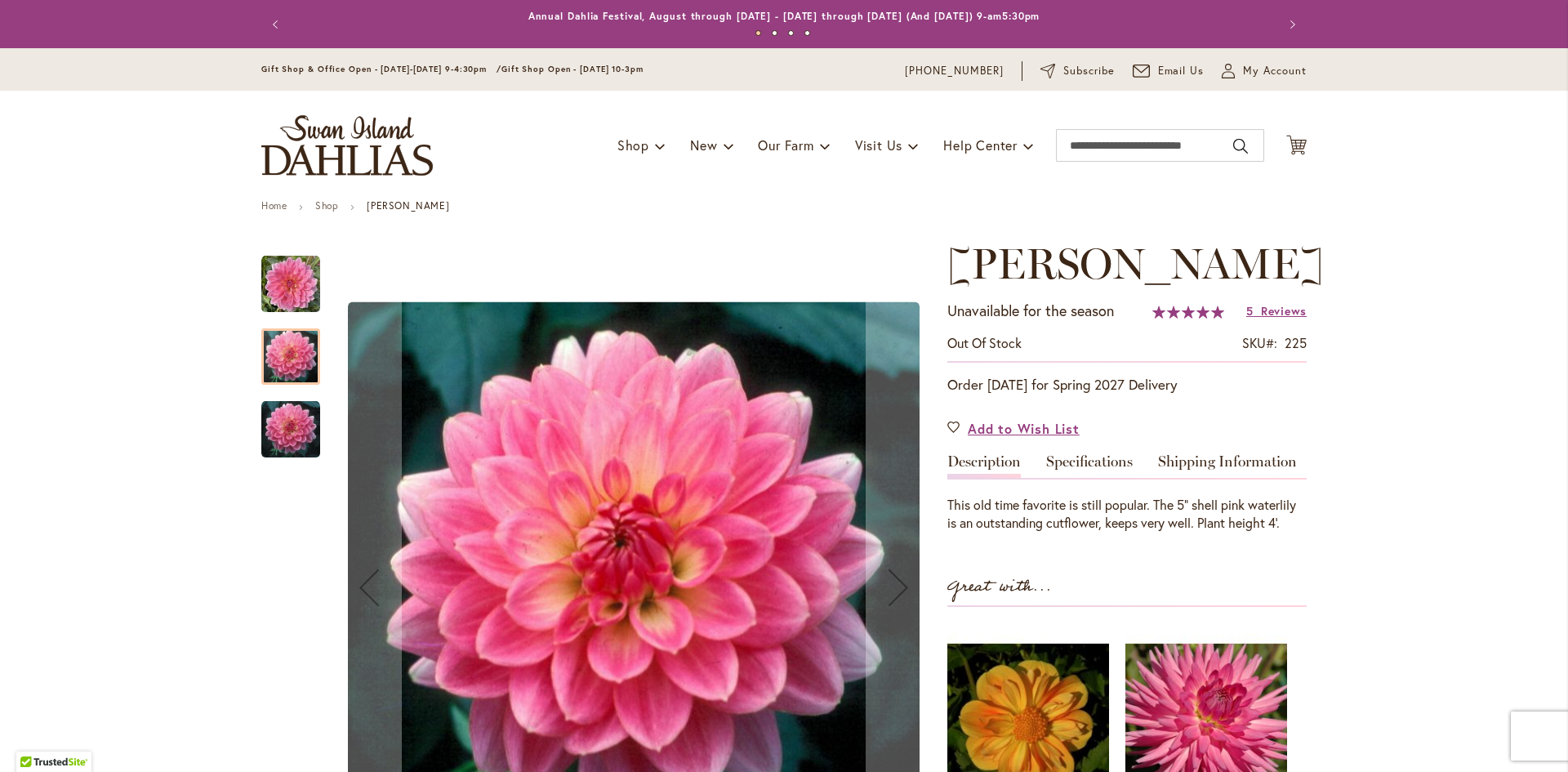
click at [275, 394] on div "Gerrie Hoek" at bounding box center [290, 422] width 58 height 73
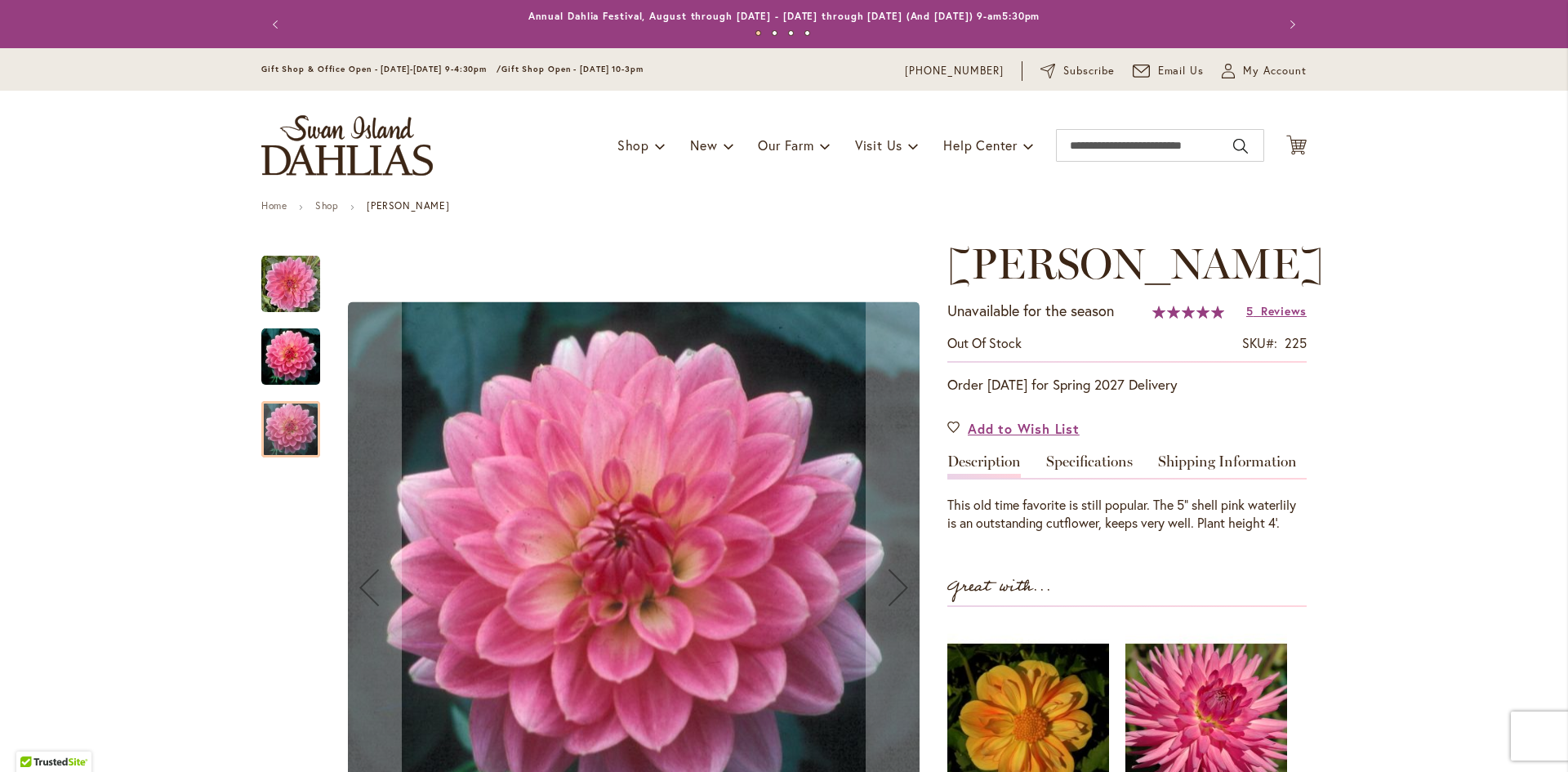
click at [284, 412] on div at bounding box center [290, 429] width 58 height 57
click at [289, 295] on img "Gerrie Hoek" at bounding box center [290, 284] width 58 height 58
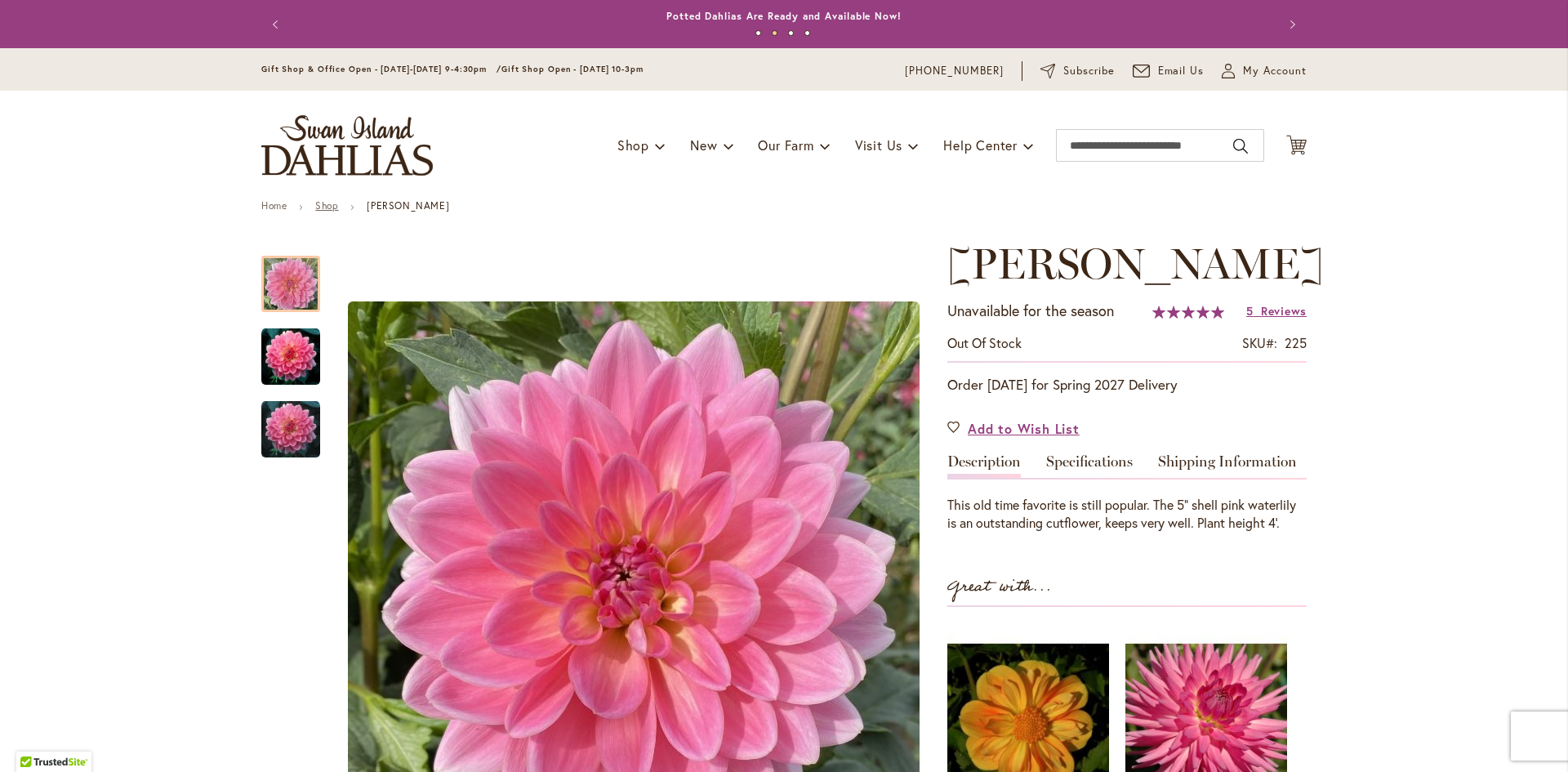
click at [316, 201] on link "Shop" at bounding box center [327, 206] width 23 height 12
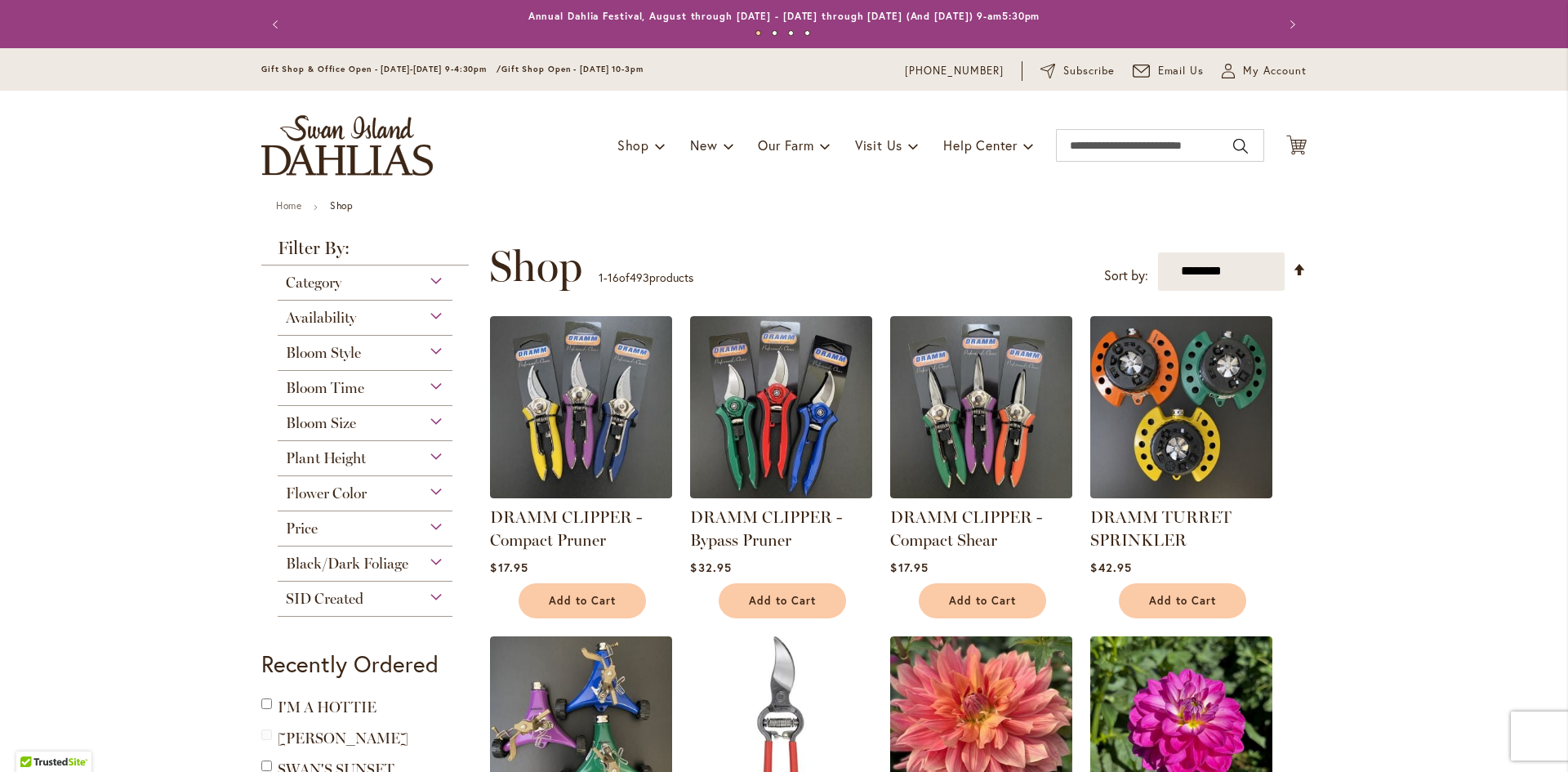
click at [413, 279] on div "Category" at bounding box center [365, 278] width 175 height 26
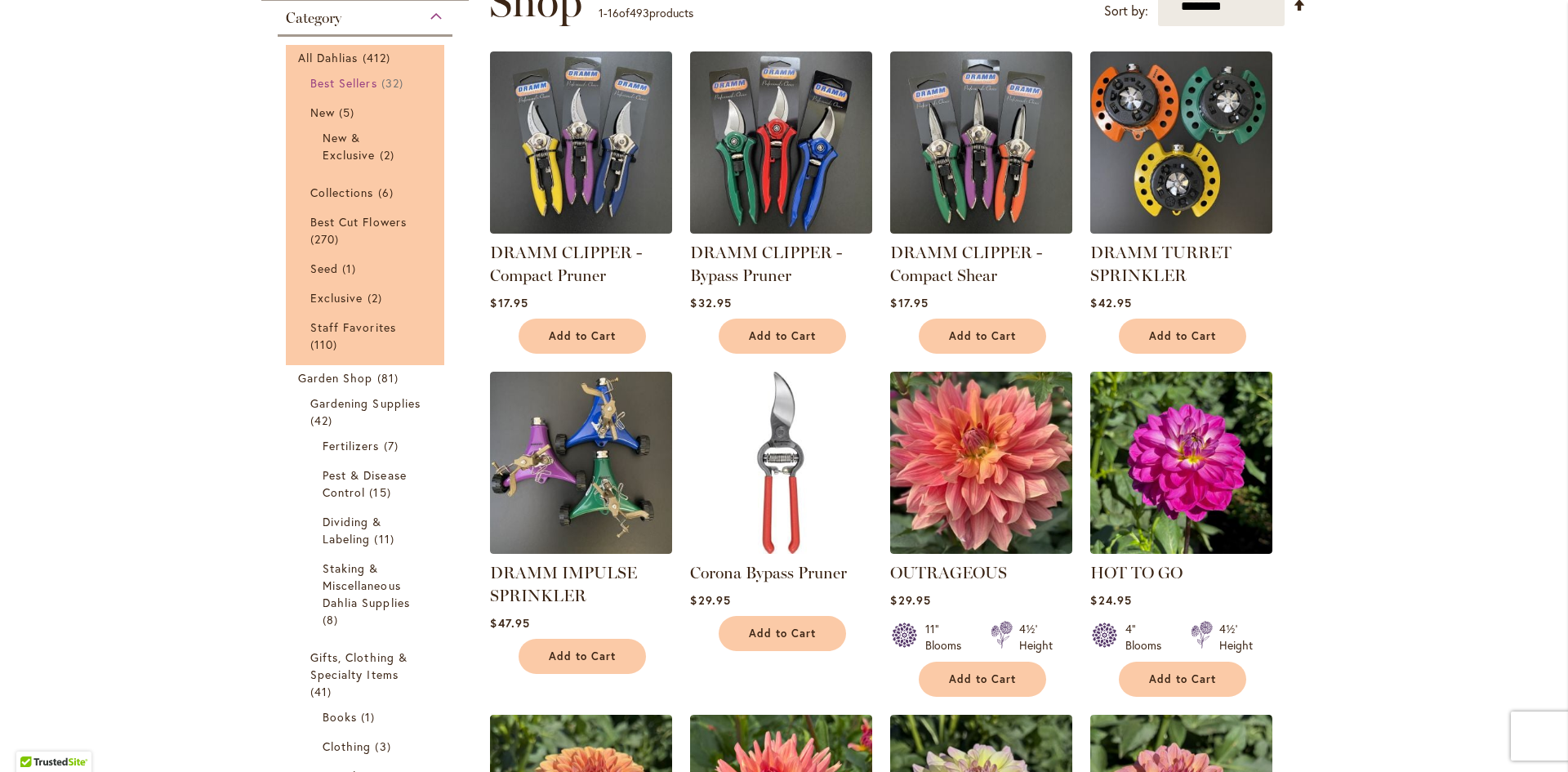
click at [372, 82] on link "Best Sellers 32 items" at bounding box center [367, 83] width 113 height 17
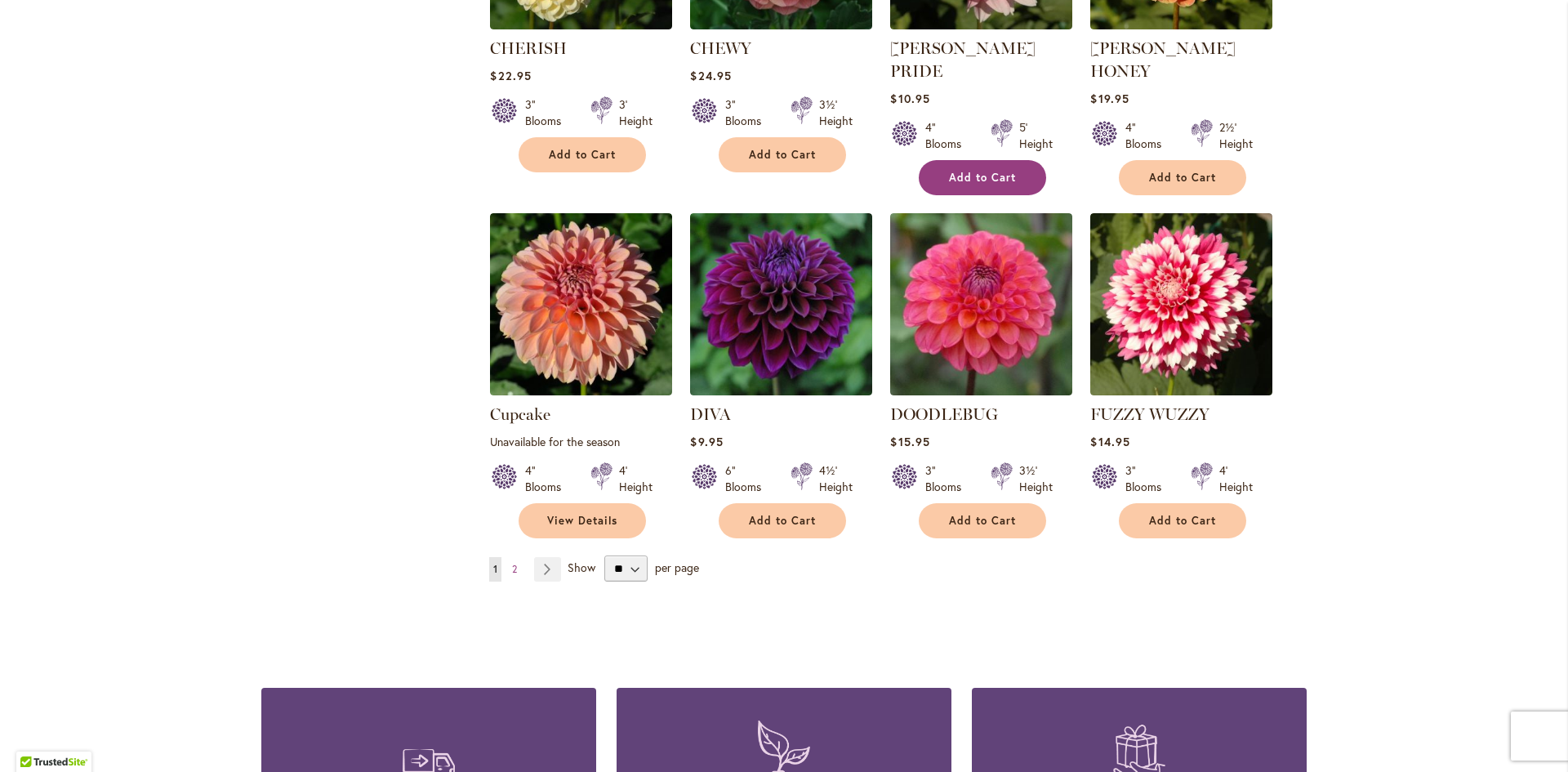
scroll to position [1226, 0]
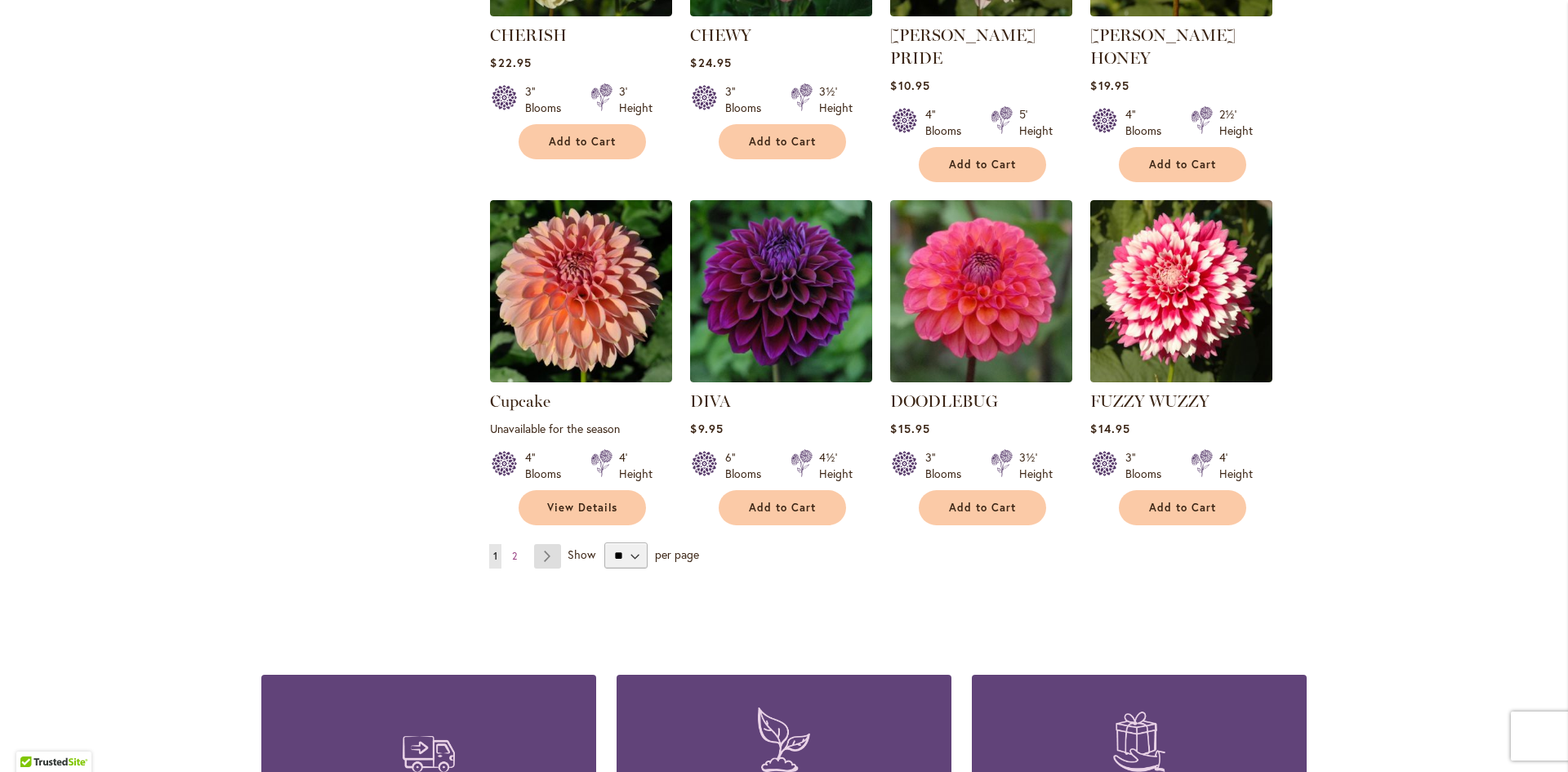
click at [536, 544] on link "Page Next" at bounding box center [547, 556] width 27 height 25
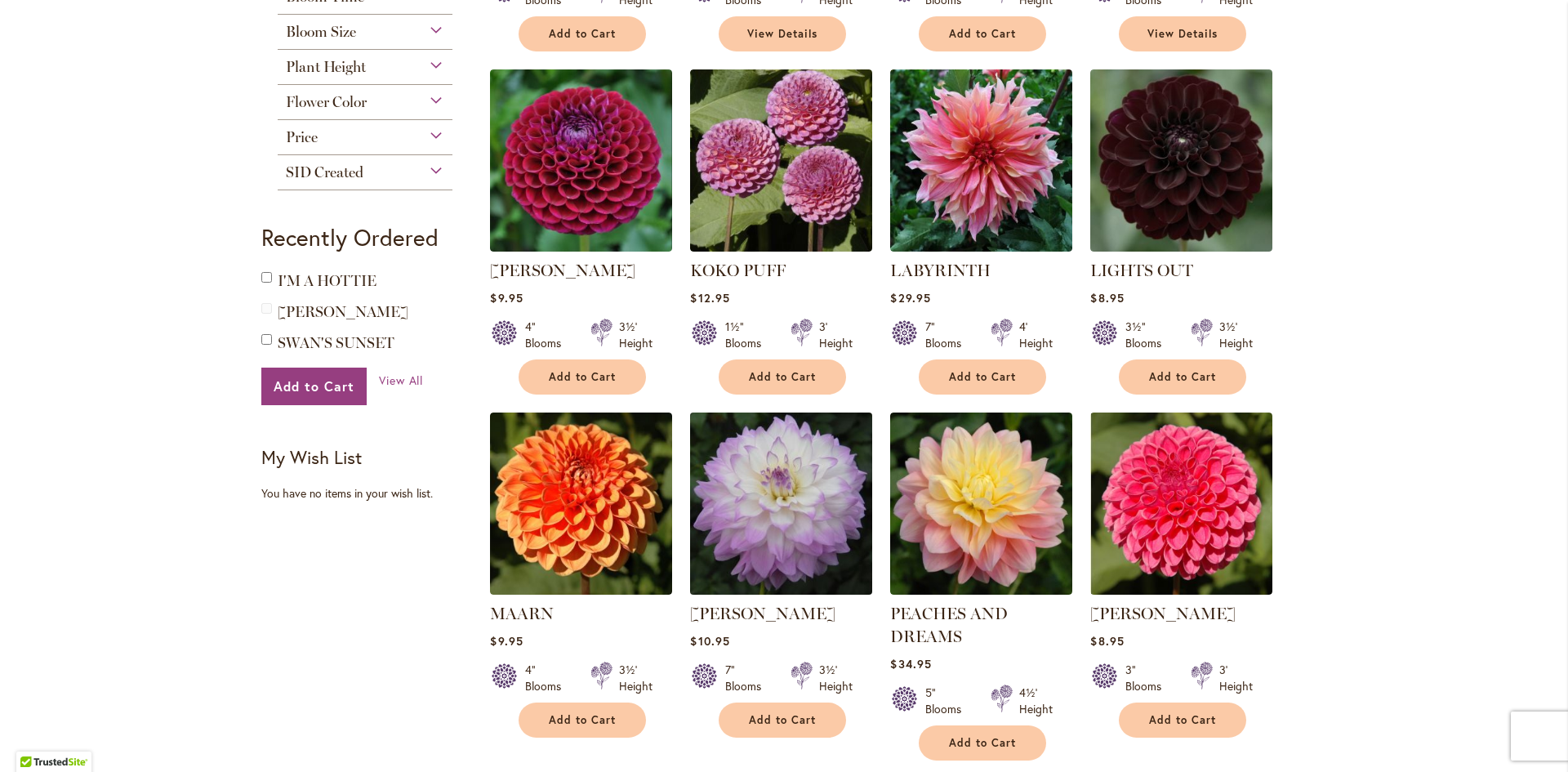
scroll to position [766, 0]
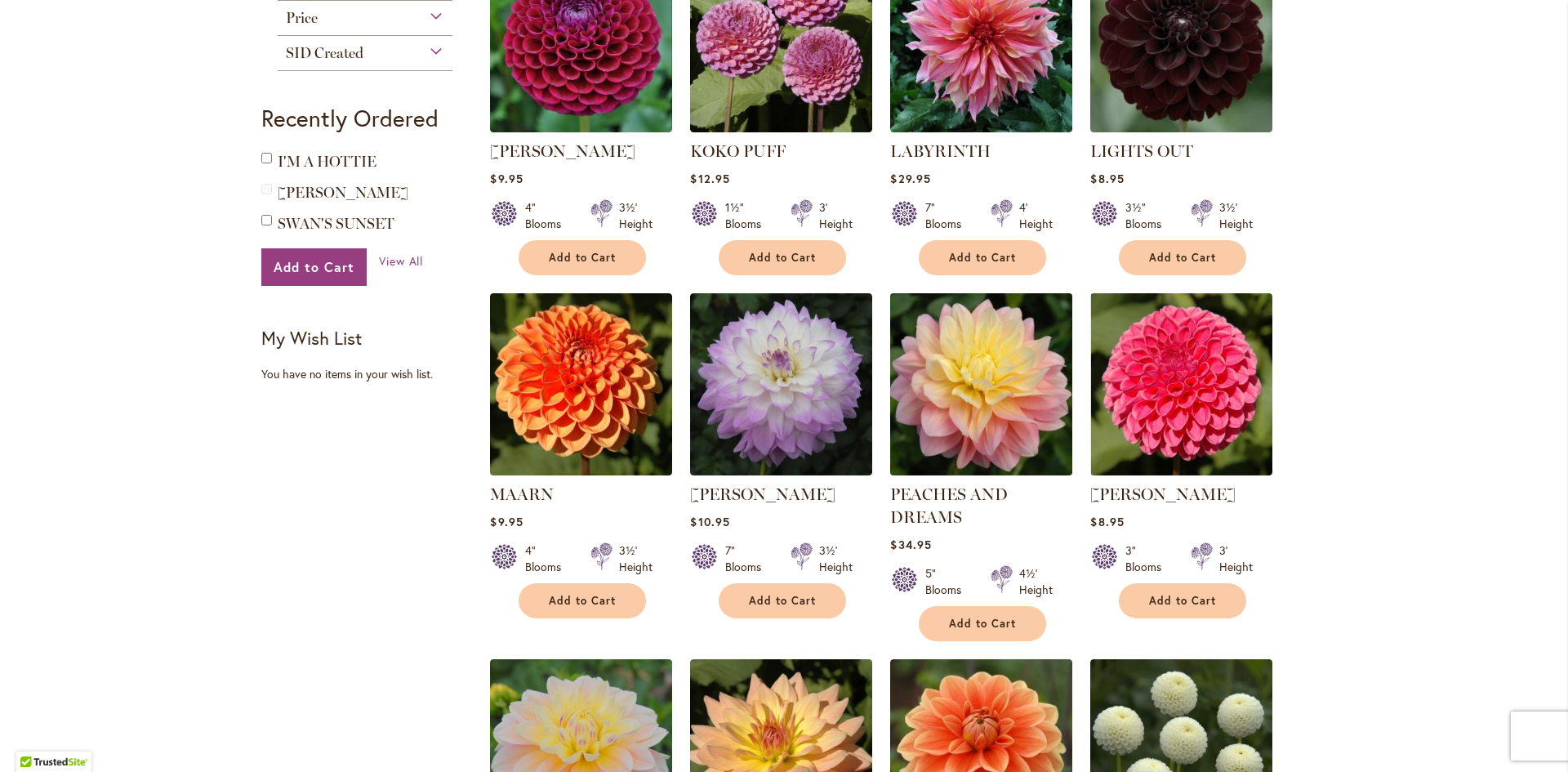
click at [1018, 352] on img at bounding box center [982, 384] width 191 height 191
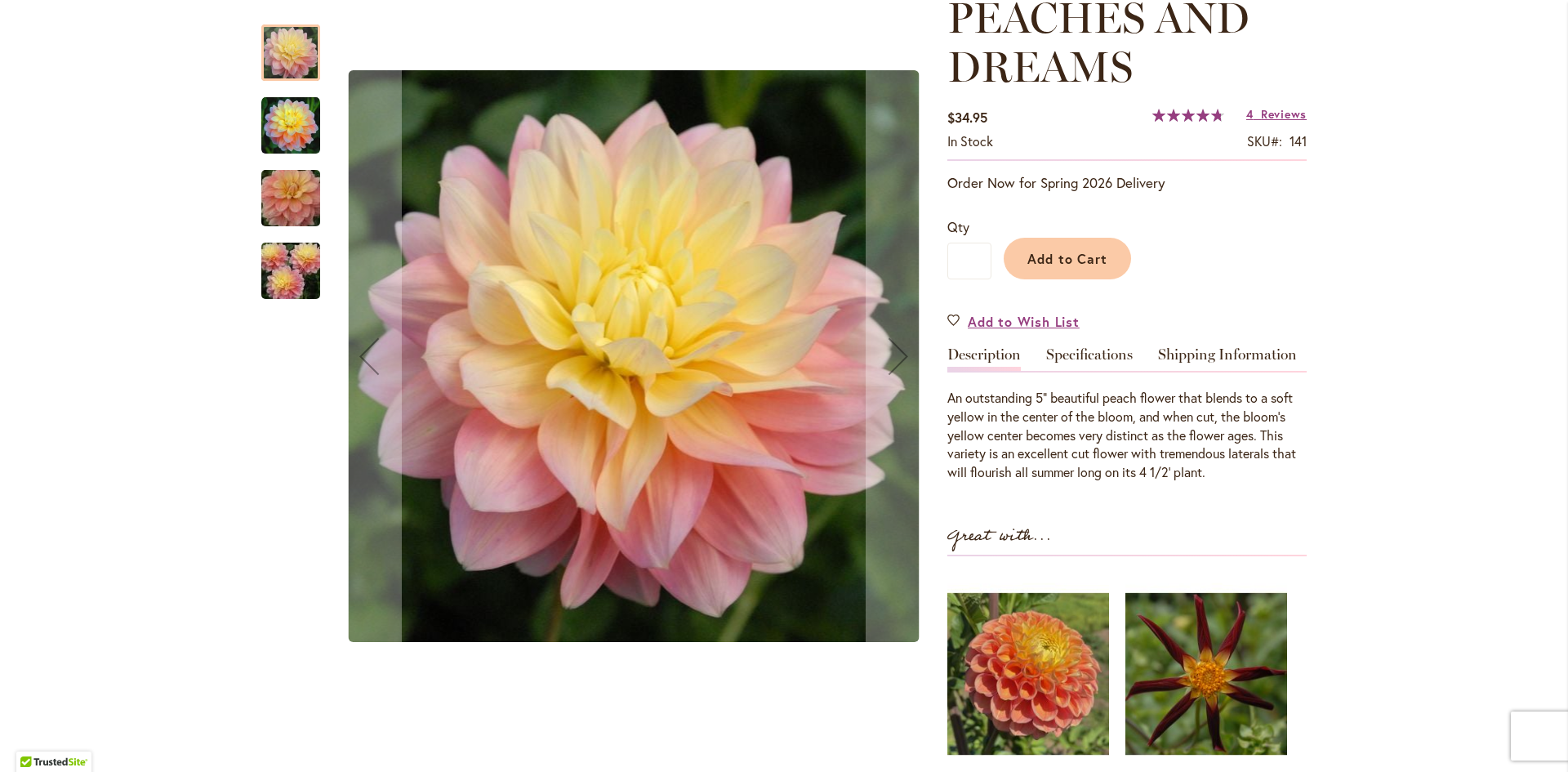
scroll to position [245, 0]
click at [285, 131] on img "PEACHES AND DREAMS" at bounding box center [290, 125] width 58 height 58
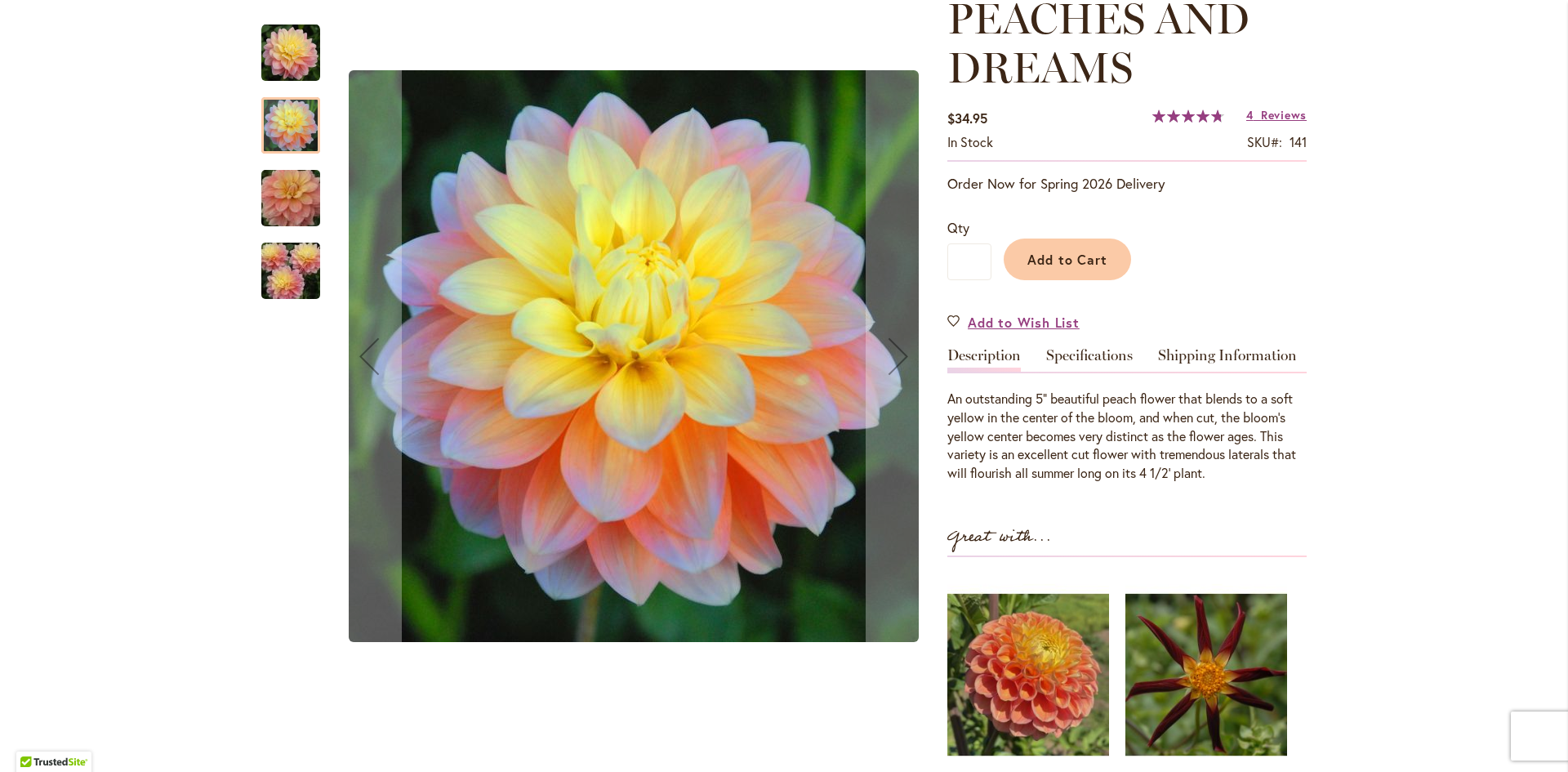
click at [294, 185] on img "PEACHES AND DREAMS" at bounding box center [290, 198] width 118 height 79
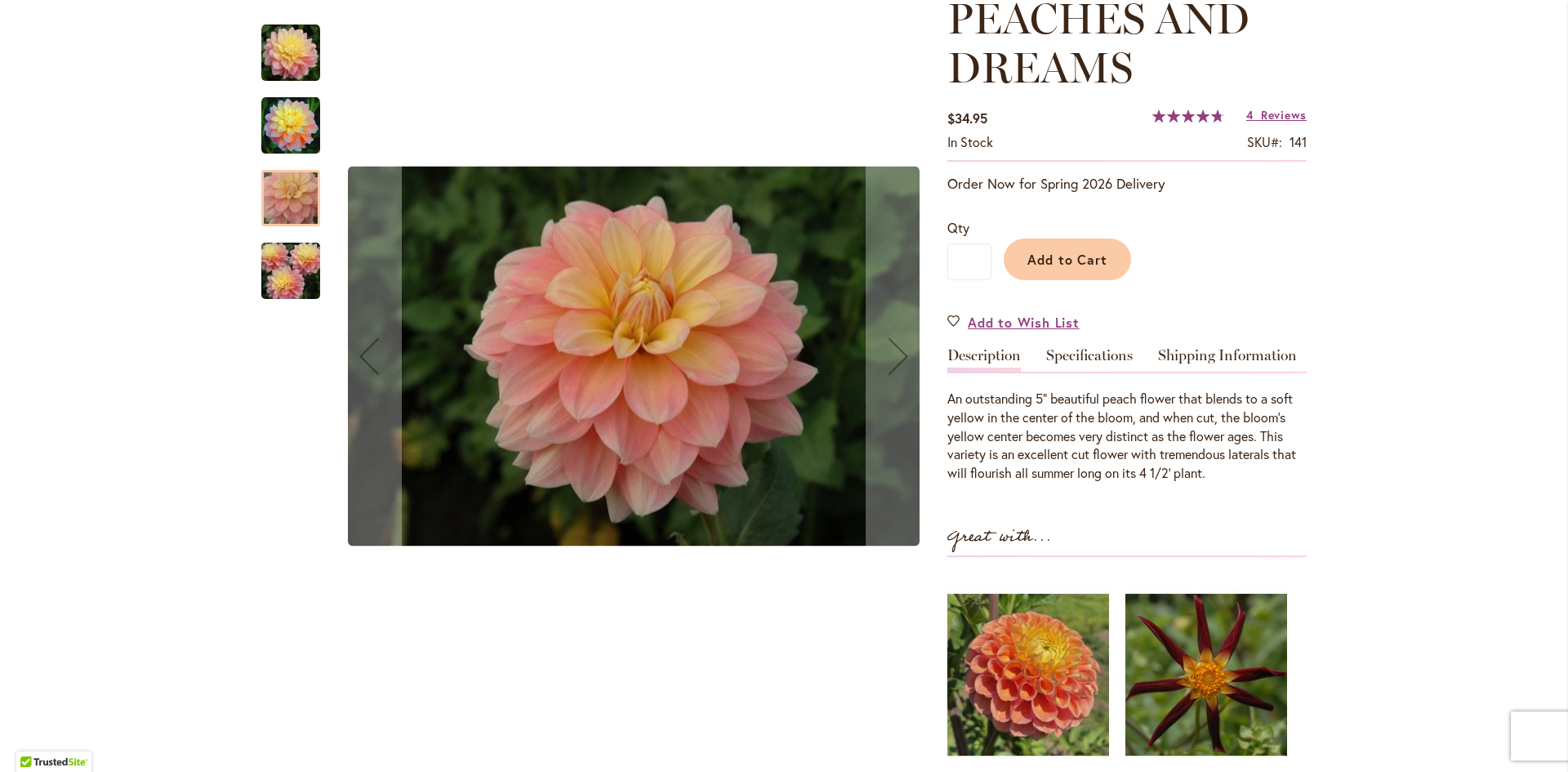
click at [301, 271] on img "PEACHES AND DREAMS" at bounding box center [290, 271] width 118 height 79
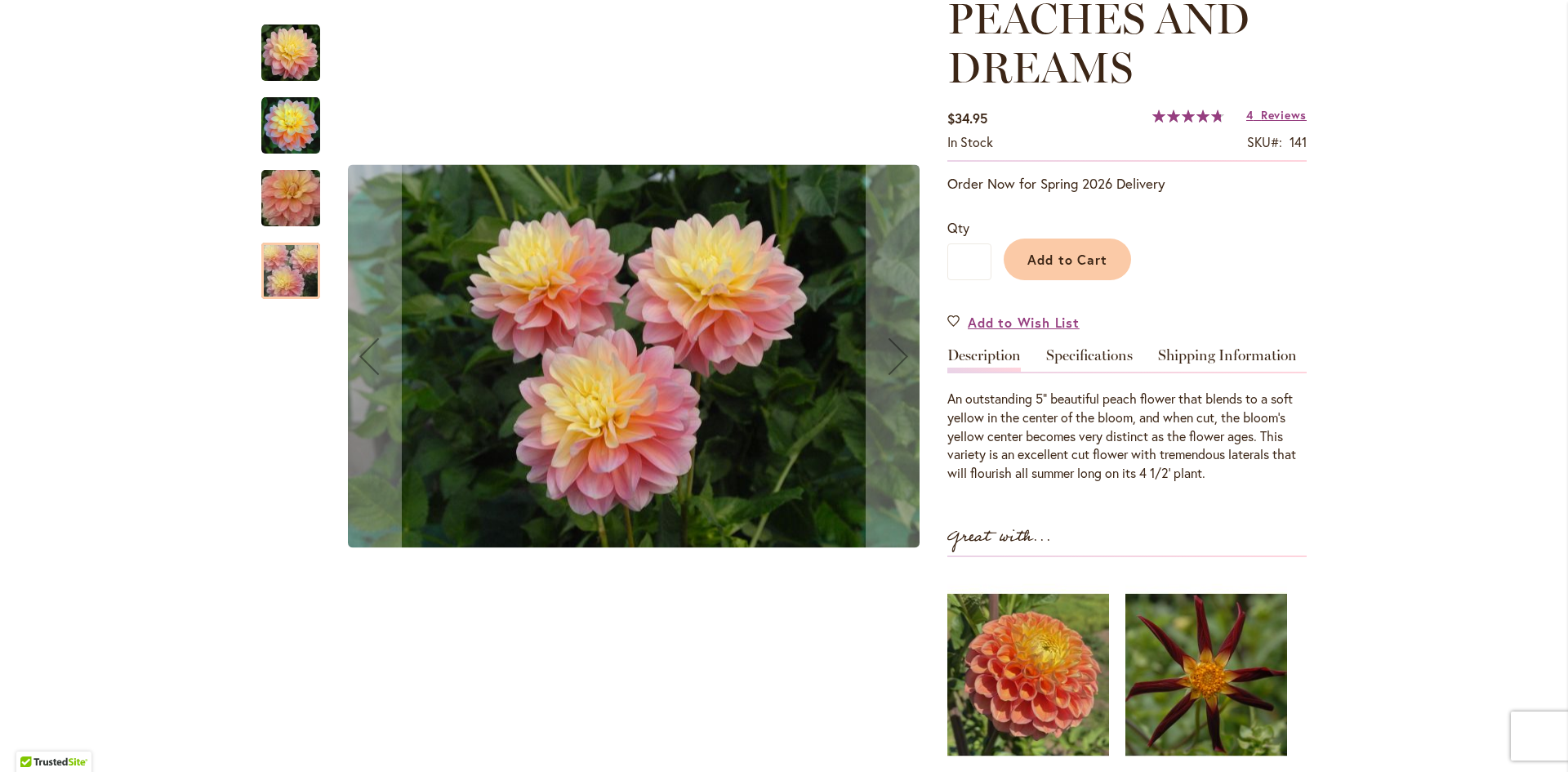
click at [288, 47] on img "PEACHES AND DREAMS" at bounding box center [290, 52] width 58 height 58
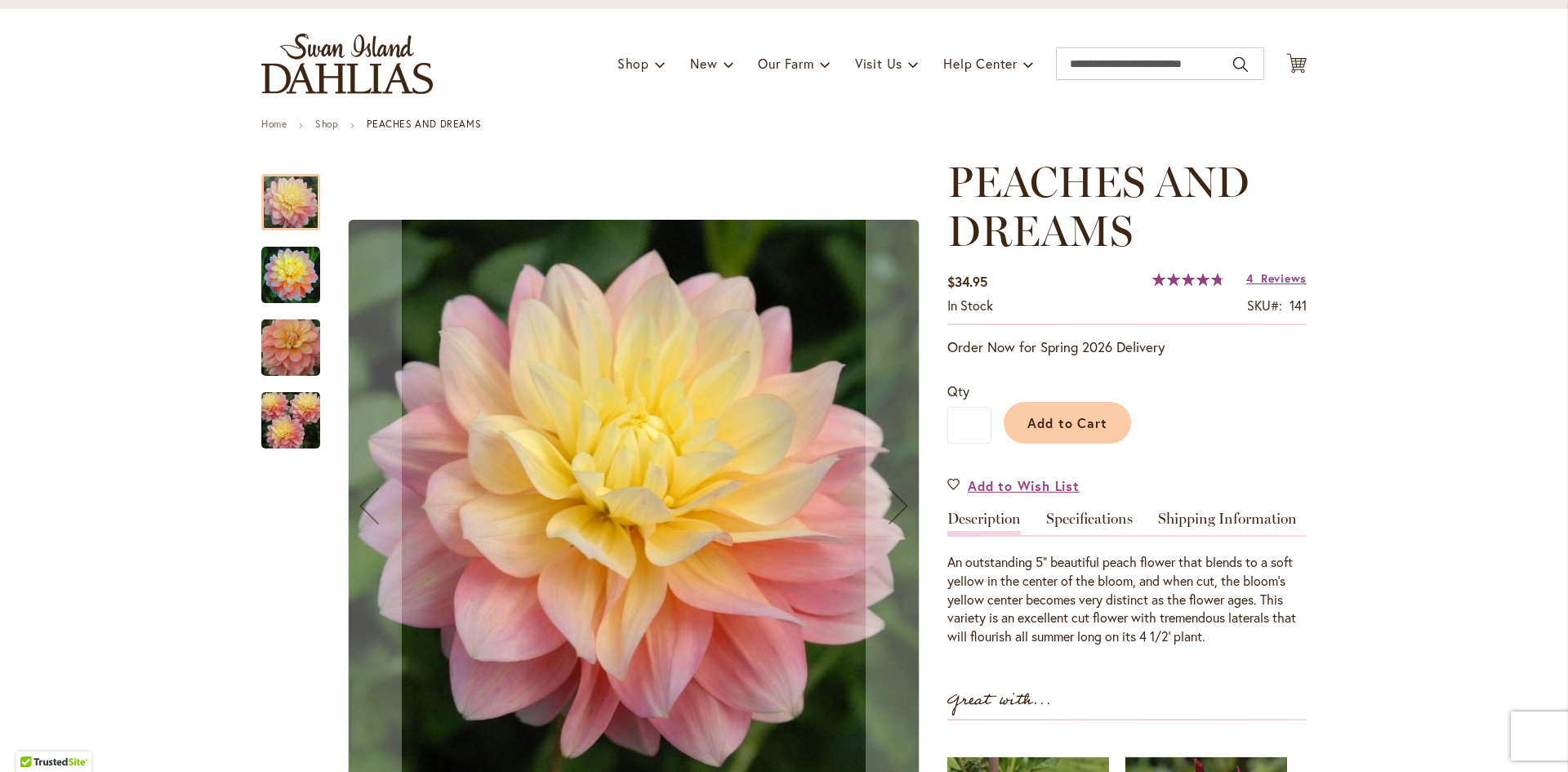
scroll to position [0, 0]
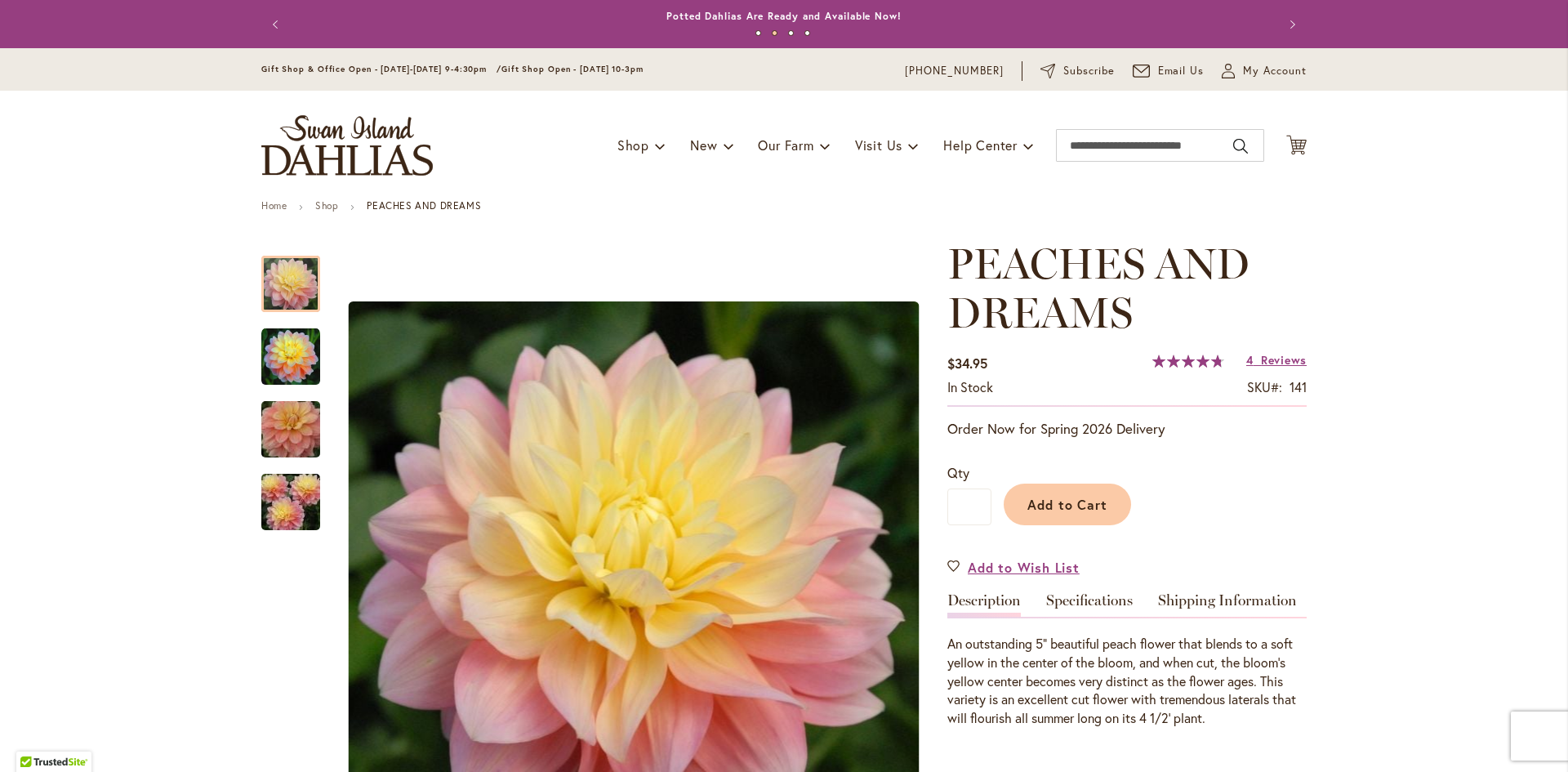
click at [388, 142] on img "store logo" at bounding box center [347, 145] width 172 height 60
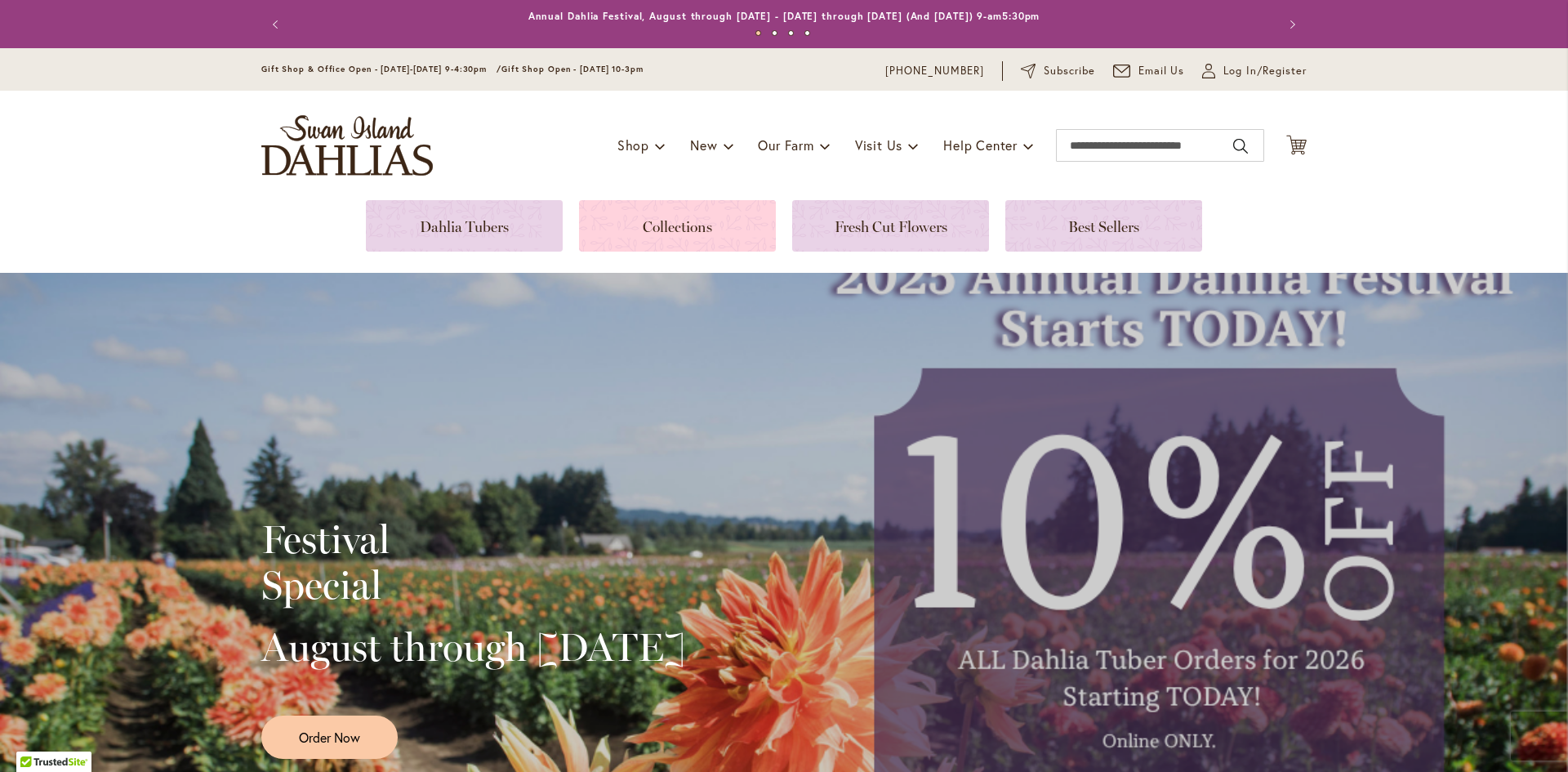
click at [685, 229] on link at bounding box center [677, 225] width 197 height 52
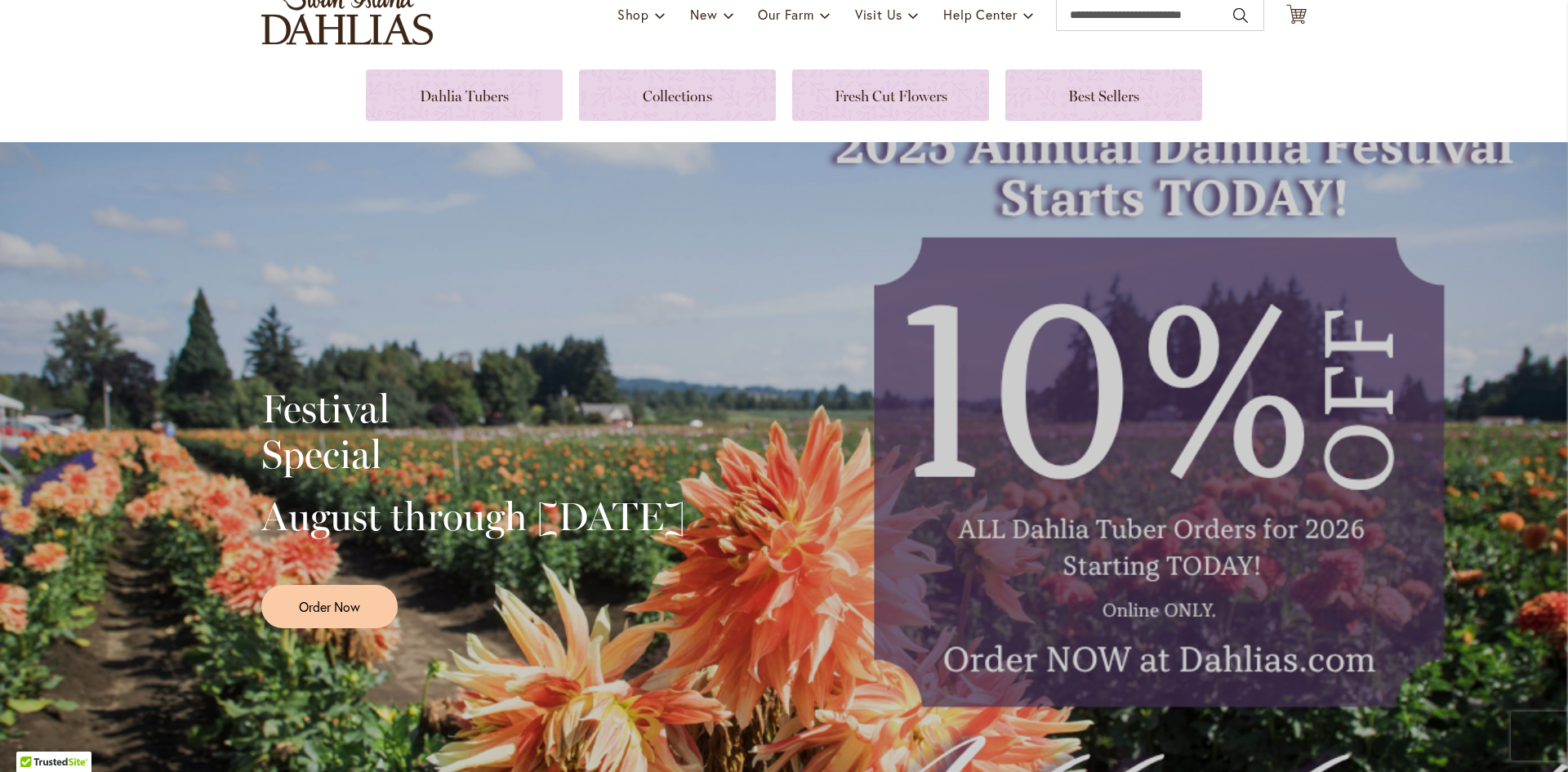
scroll to position [163, 0]
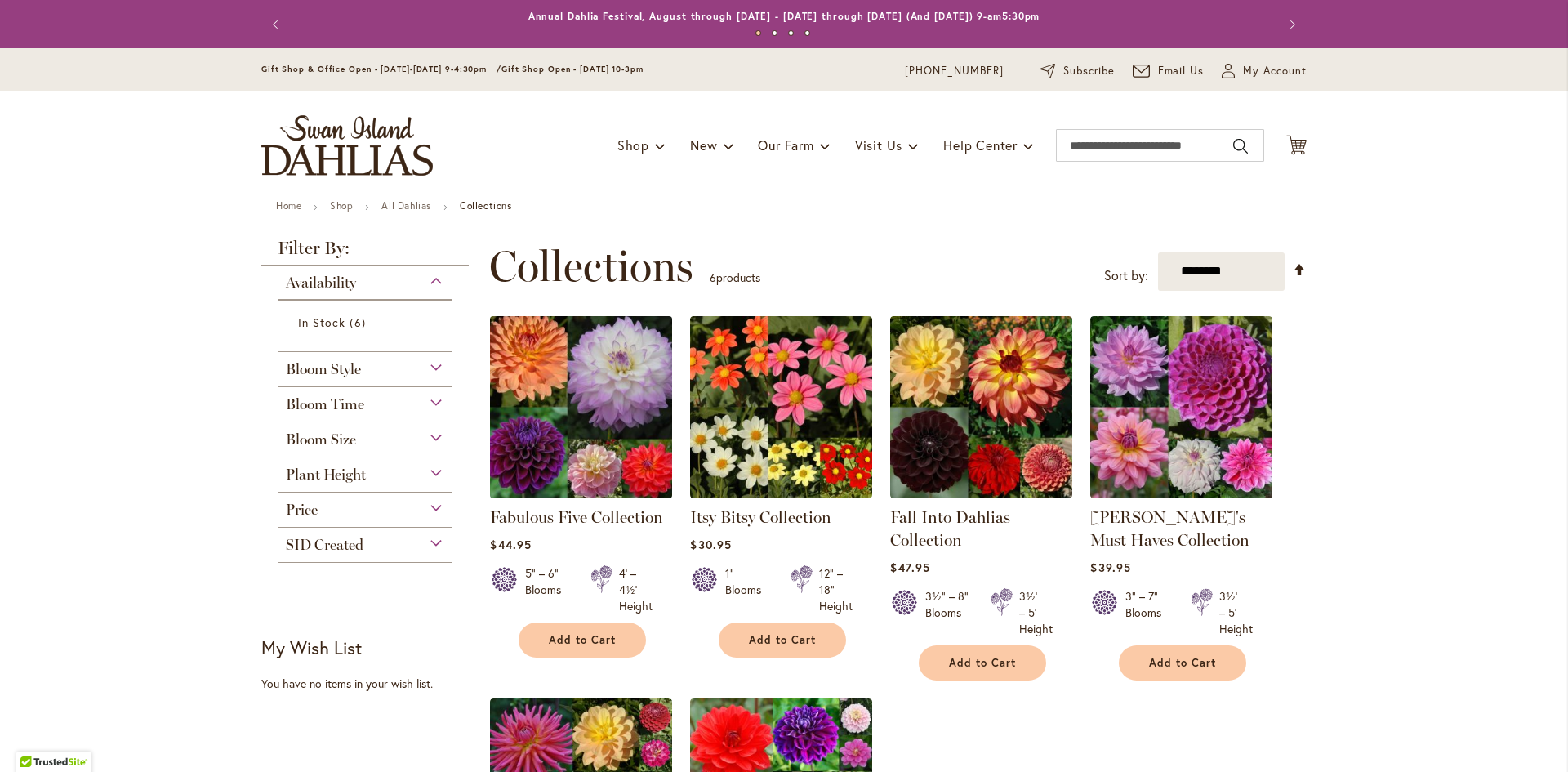
scroll to position [113, 0]
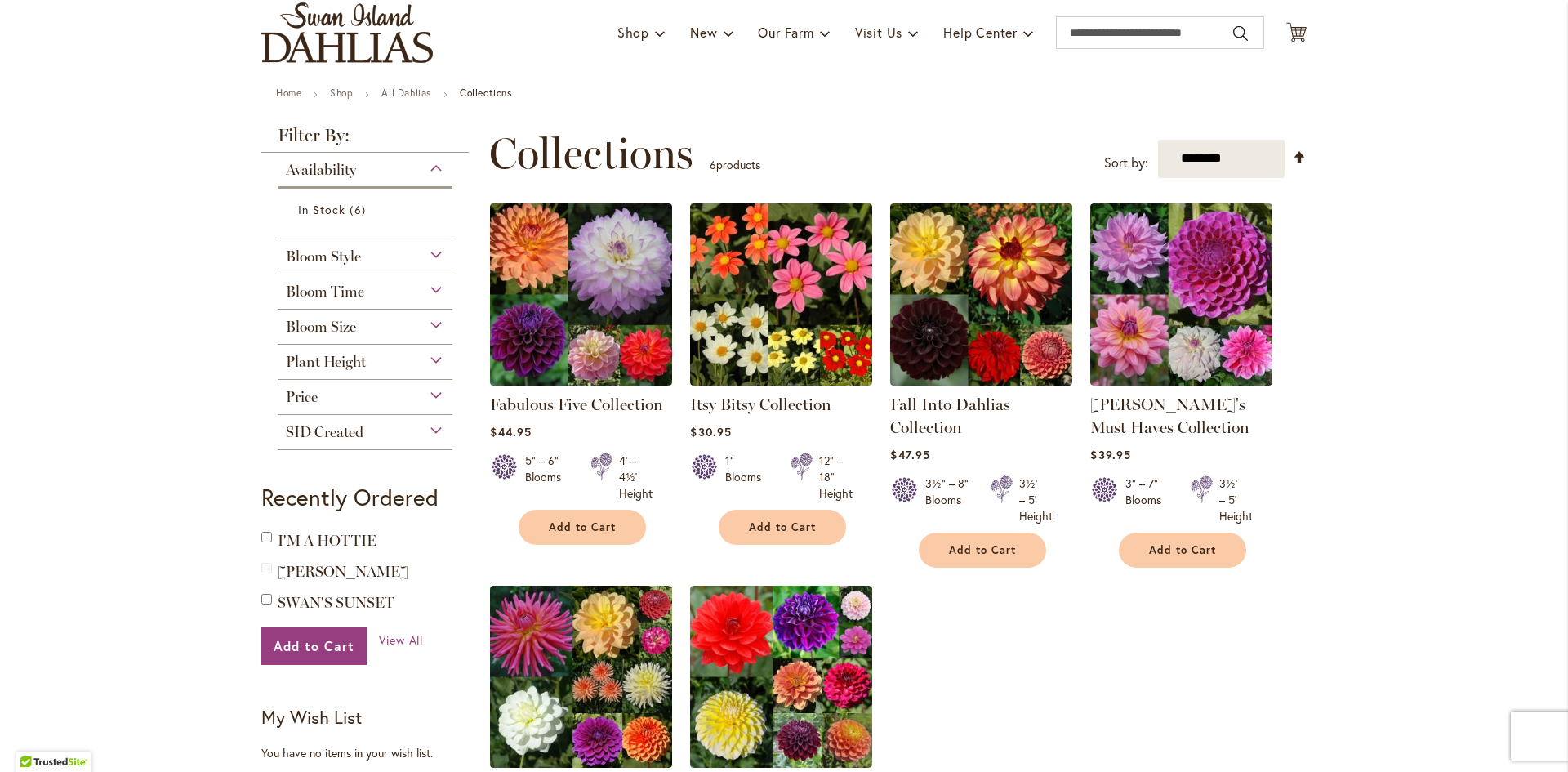
click at [362, 30] on img "store logo" at bounding box center [347, 32] width 172 height 60
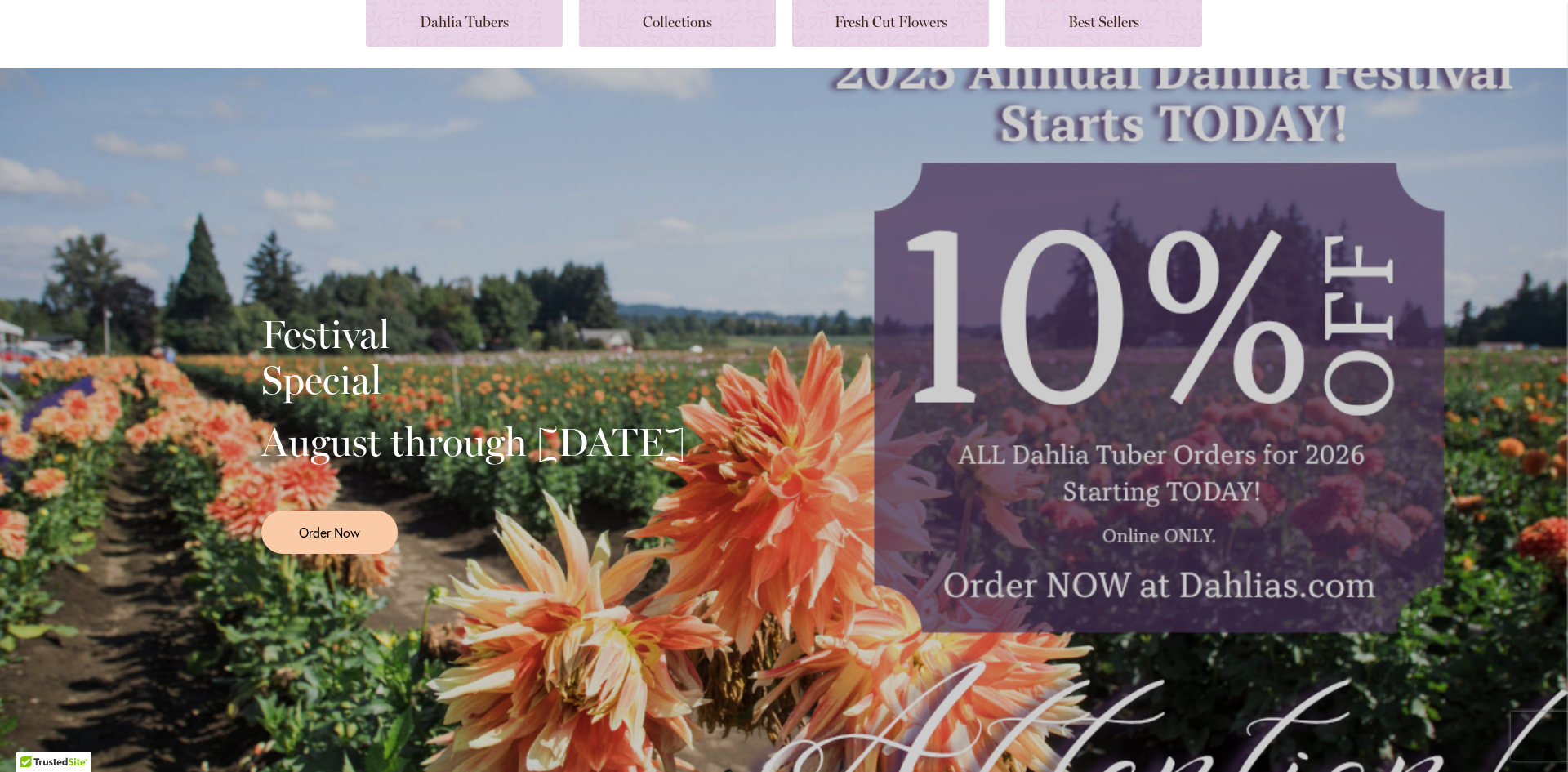
scroll to position [195, 0]
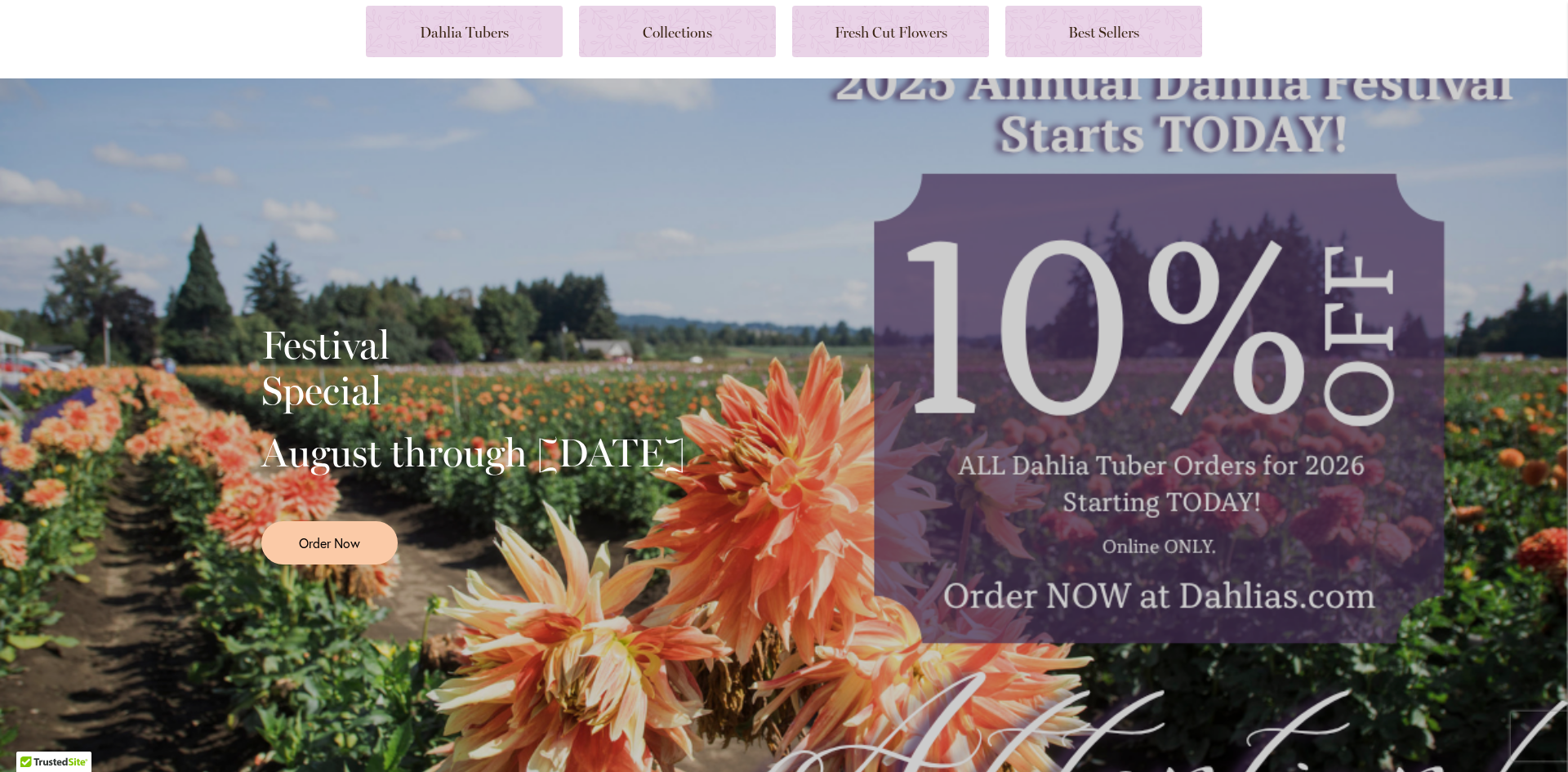
click at [1247, 294] on div "Festival Special August through [DATE] Order Now" at bounding box center [784, 438] width 1045 height 409
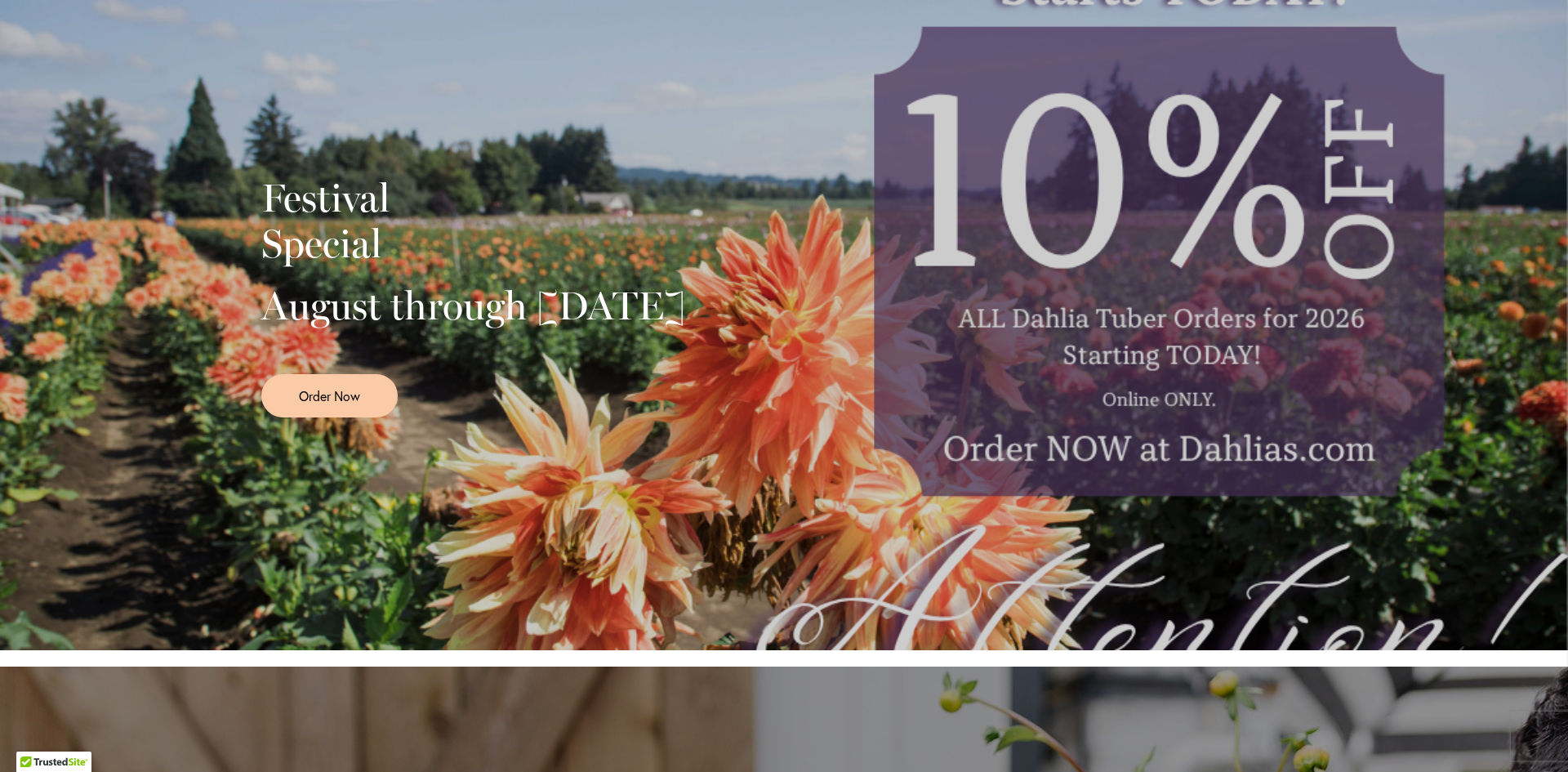
scroll to position [276, 0]
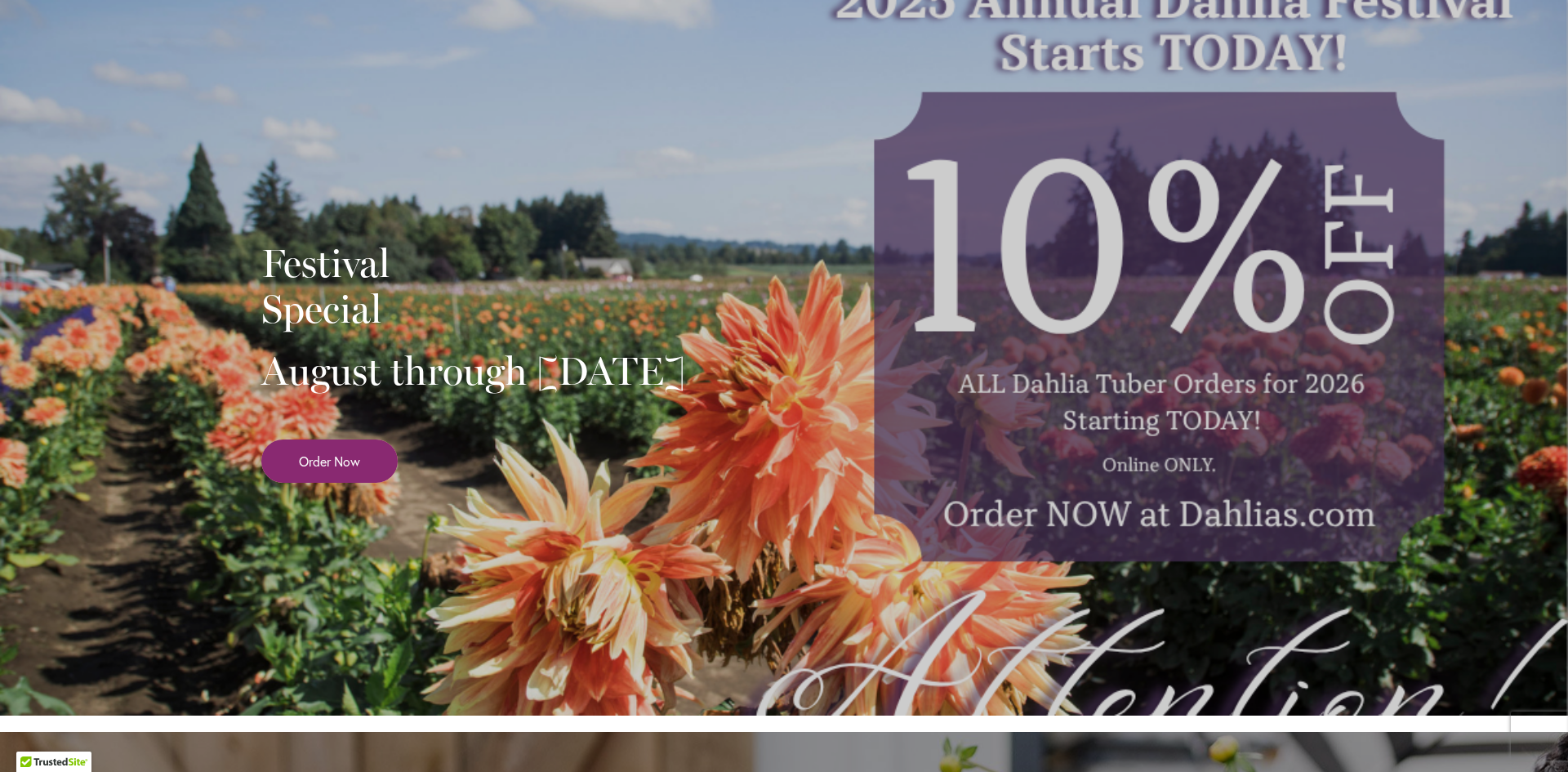
click at [340, 471] on span "Order Now" at bounding box center [329, 461] width 61 height 19
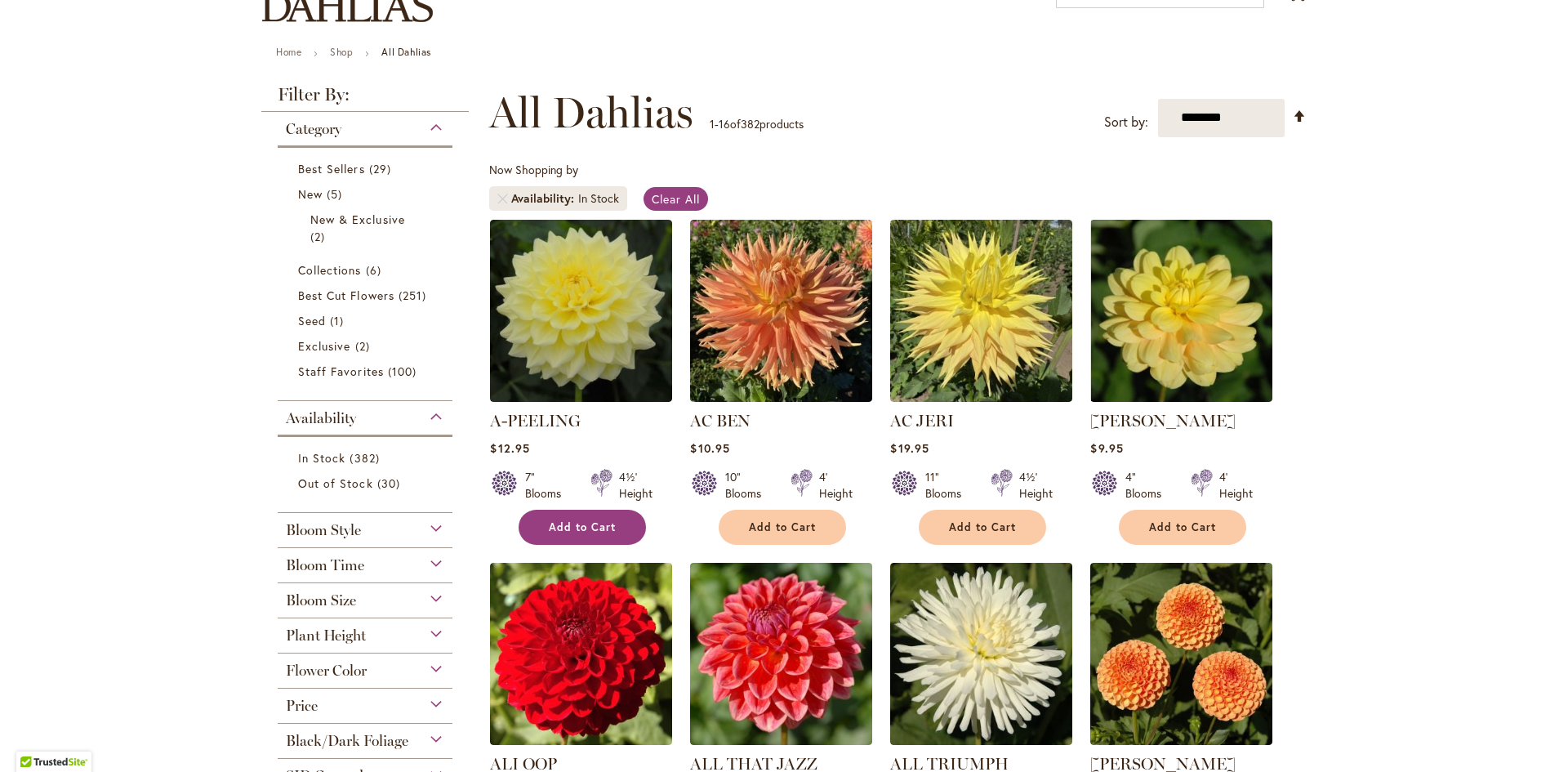
scroll to position [276, 0]
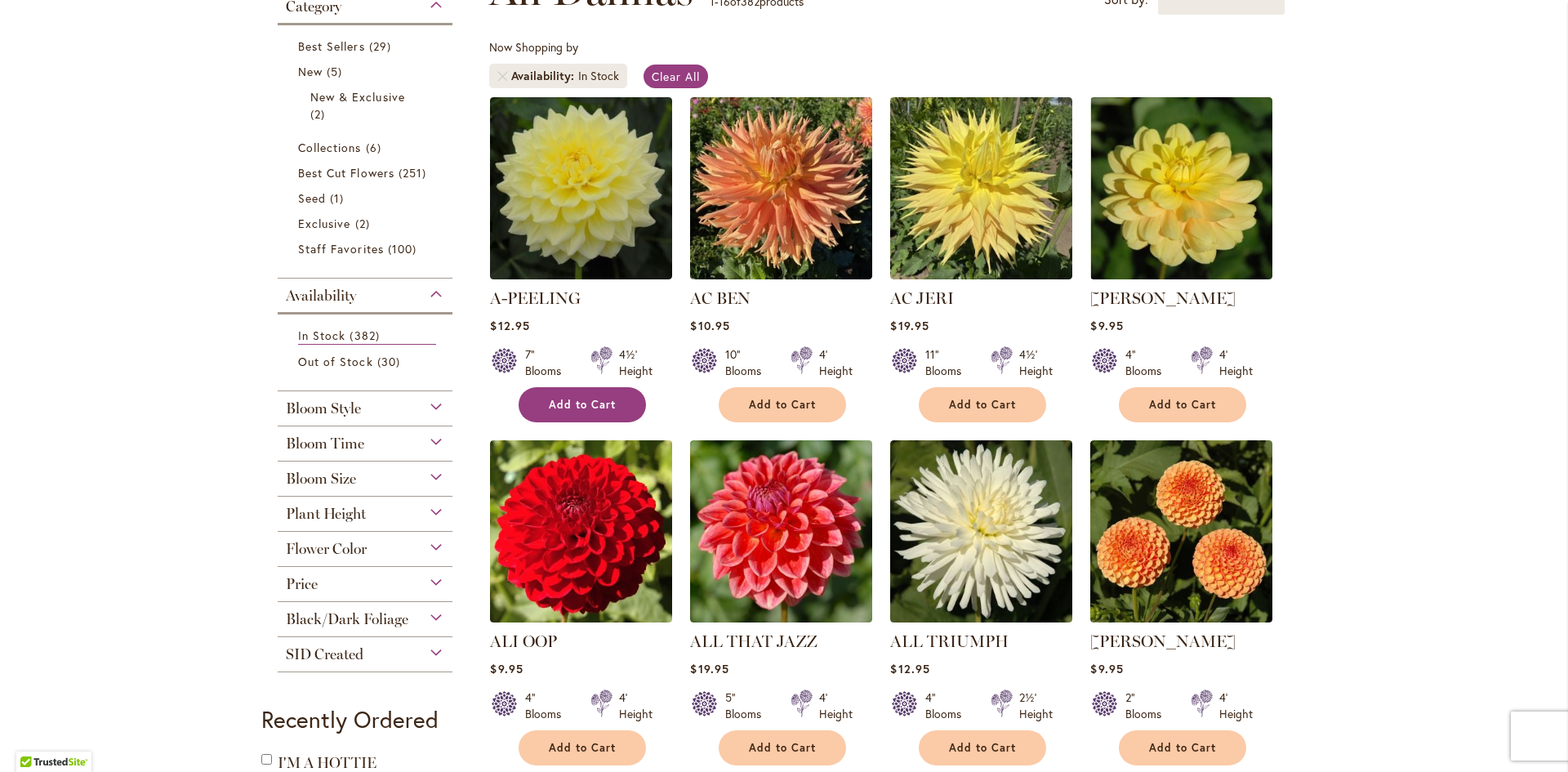
click at [589, 388] on button "Add to Cart" at bounding box center [582, 405] width 128 height 36
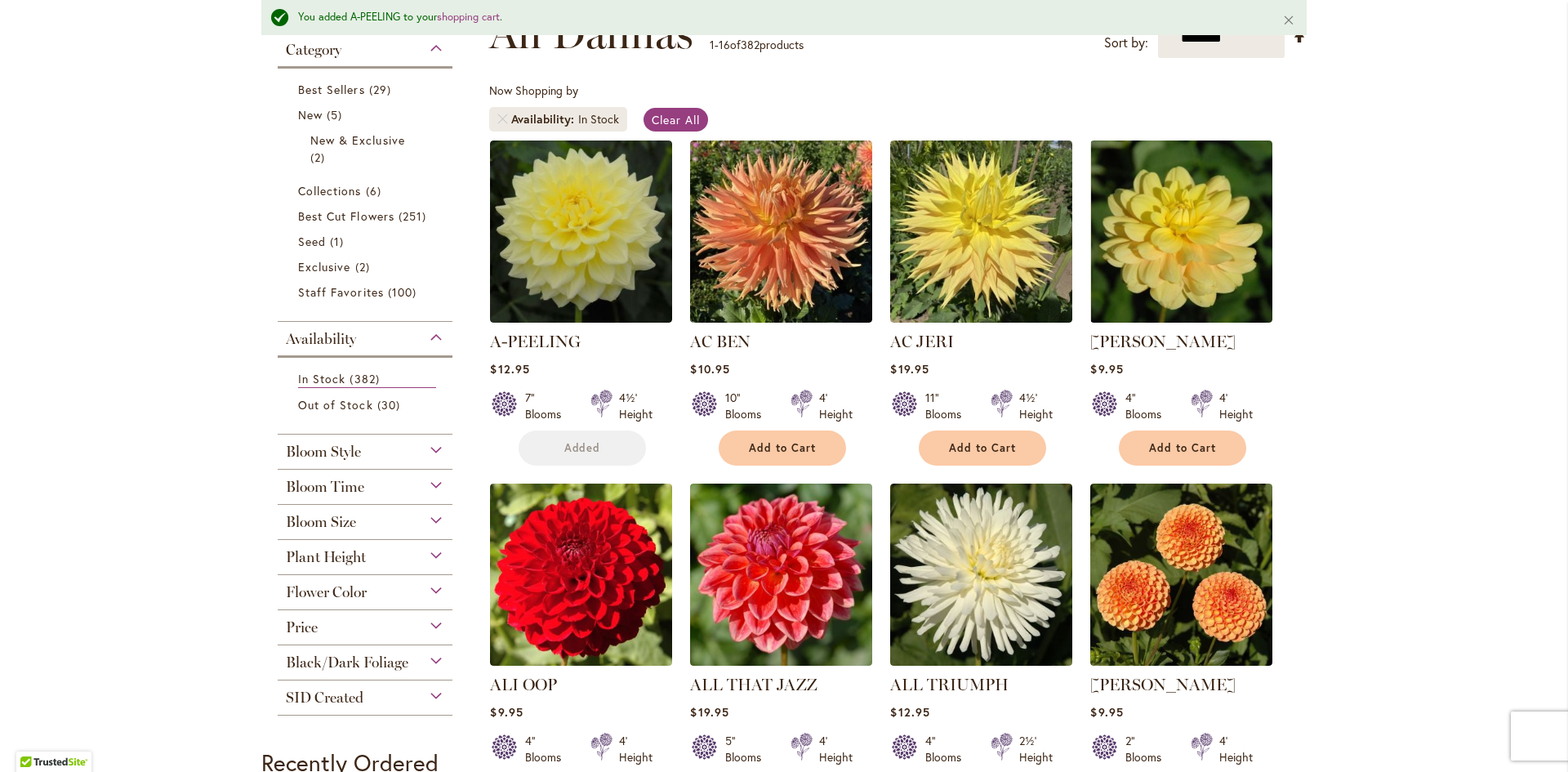
scroll to position [319, 0]
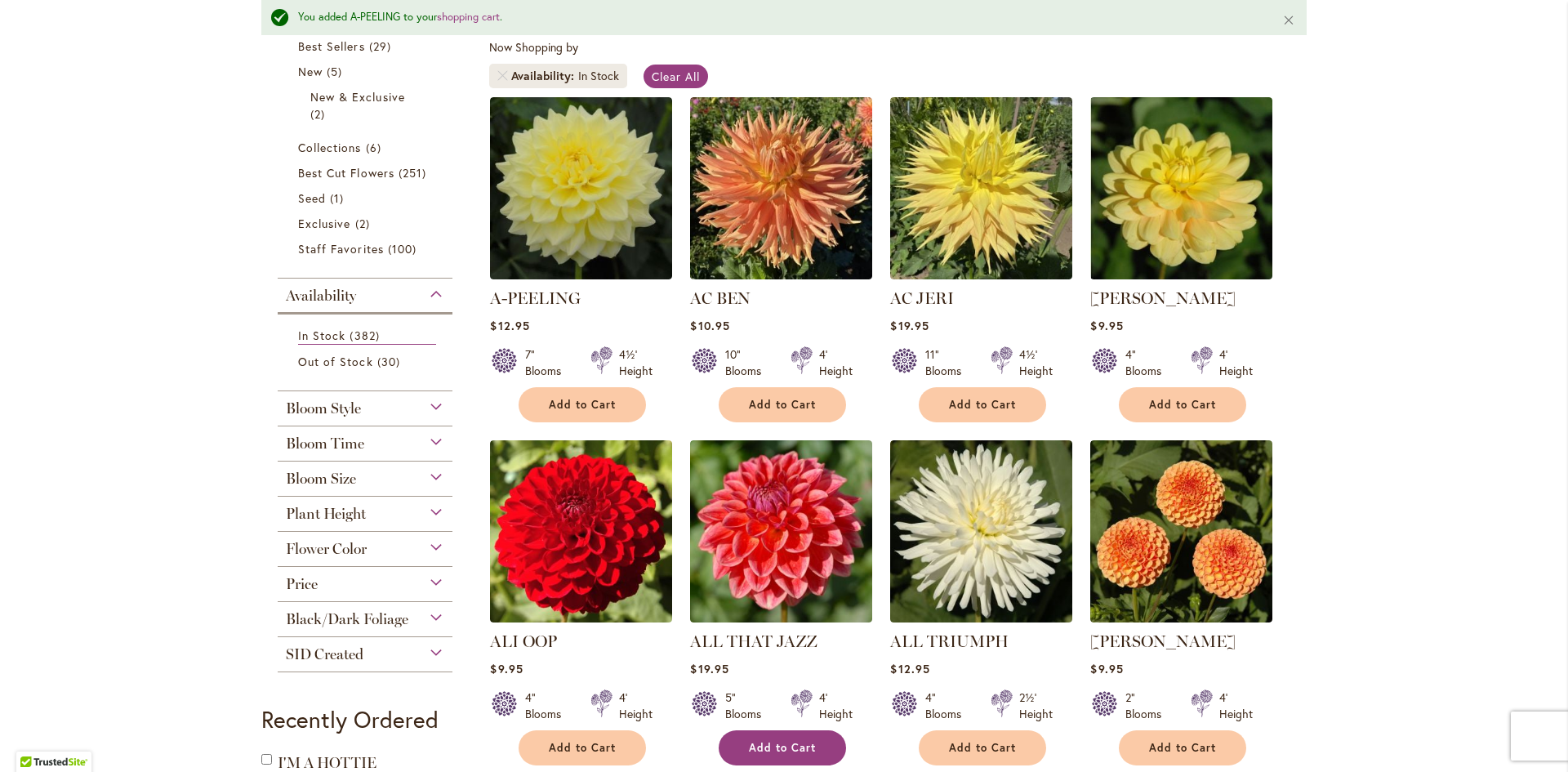
click at [816, 736] on button "Add to Cart" at bounding box center [782, 748] width 128 height 36
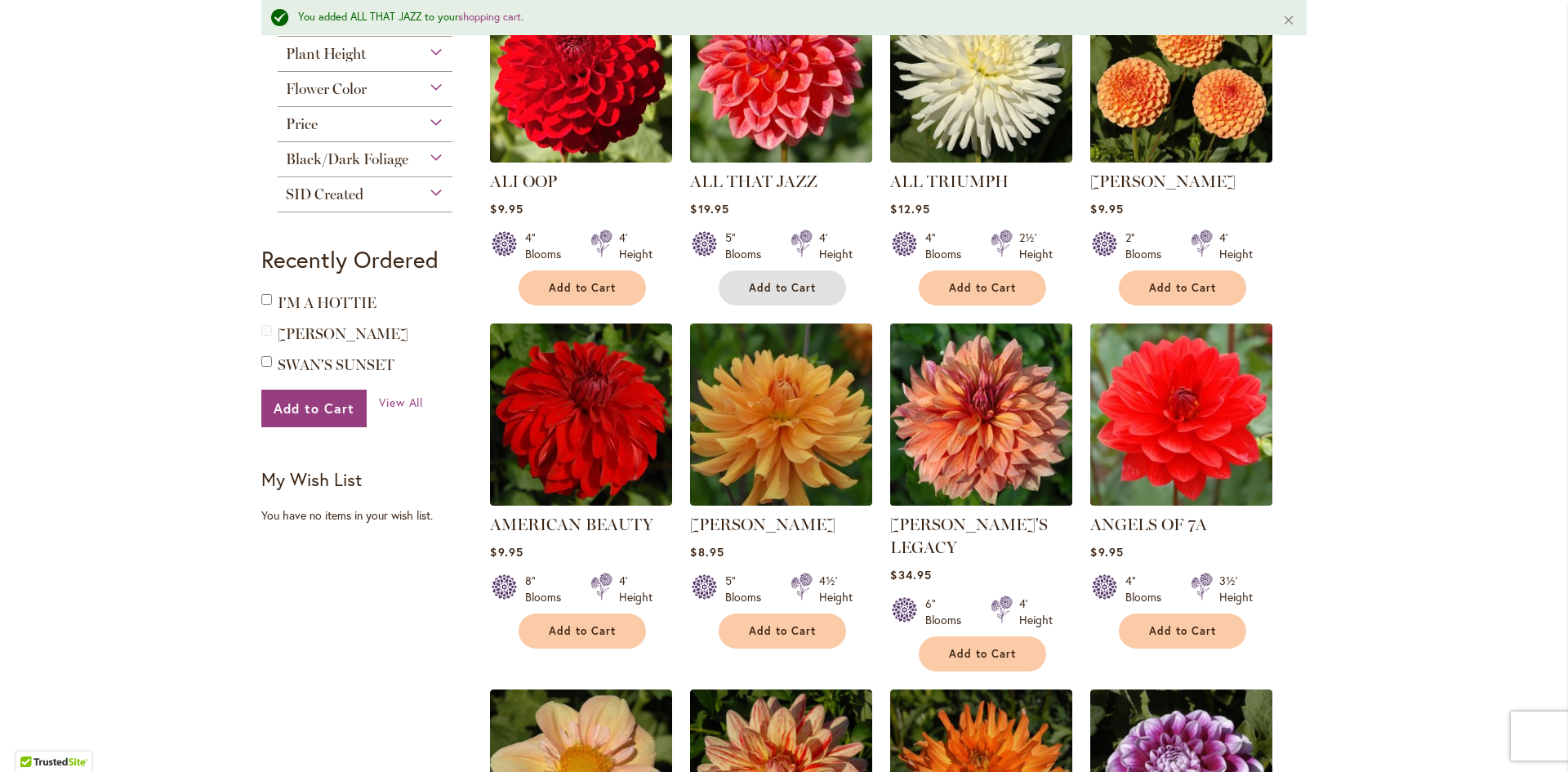
scroll to position [1055, 0]
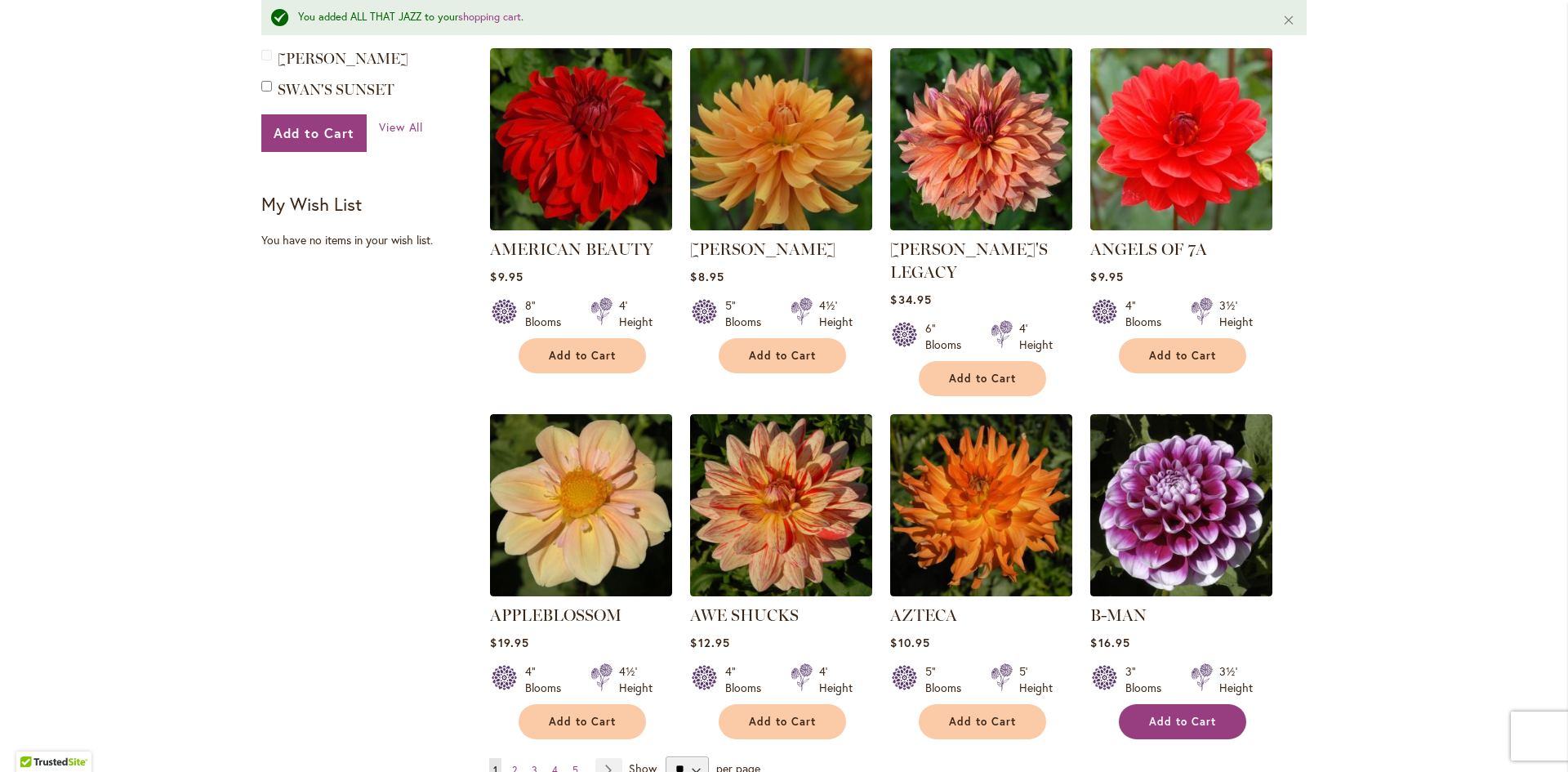
click at [1208, 715] on span "Add to Cart" at bounding box center [1182, 722] width 67 height 14
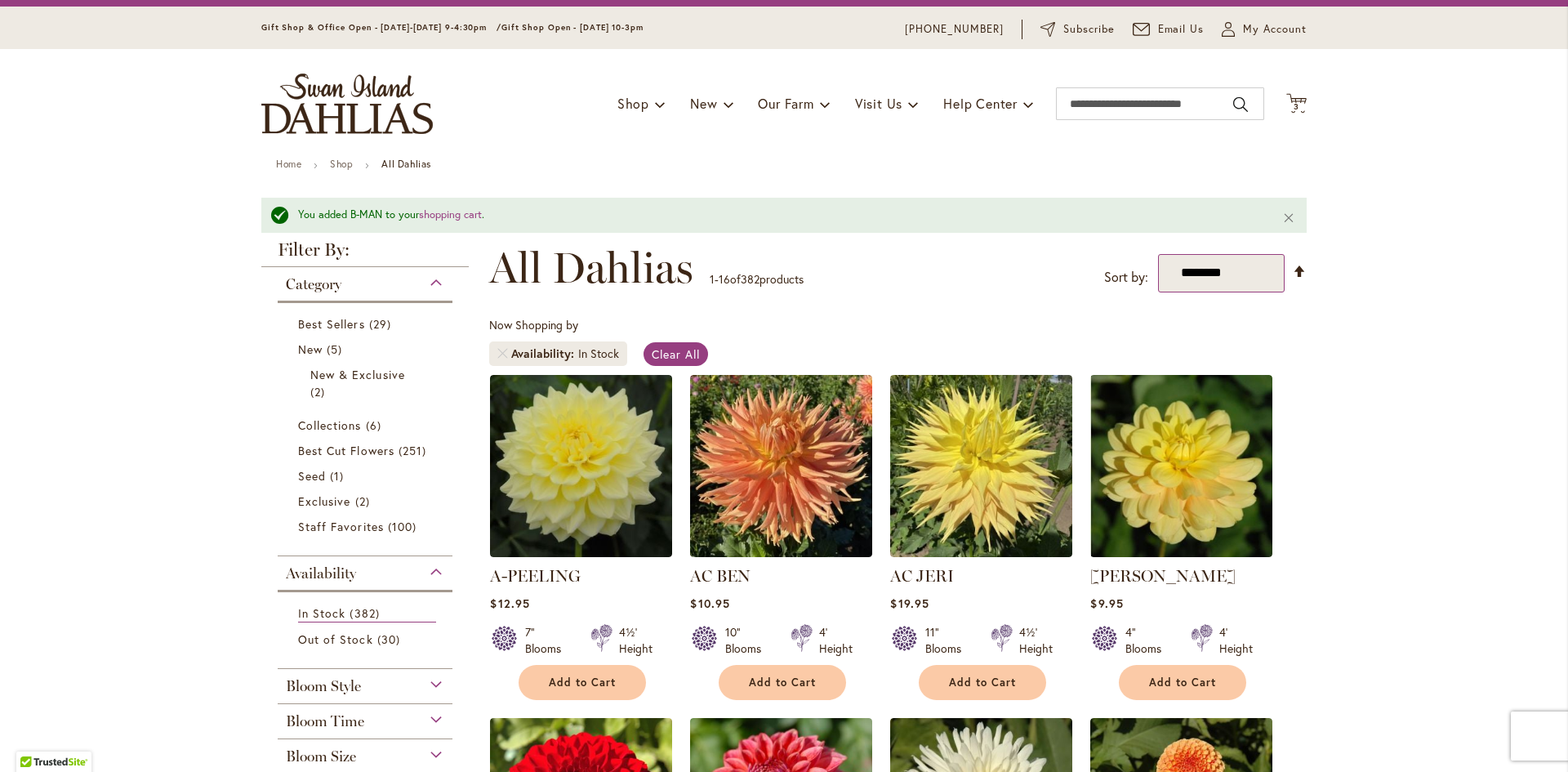
scroll to position [0, 0]
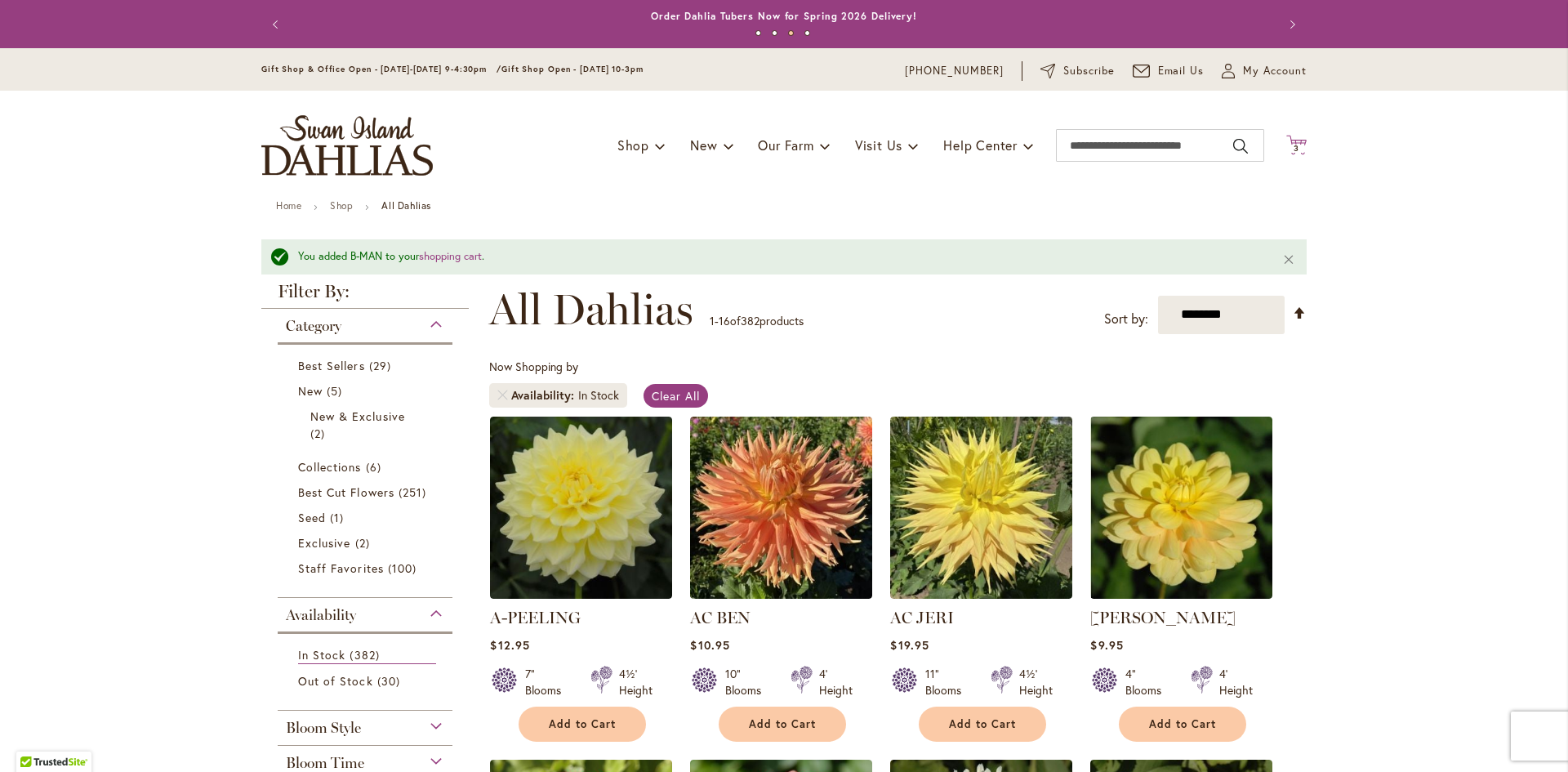
click at [1294, 144] on span "3" at bounding box center [1296, 148] width 6 height 11
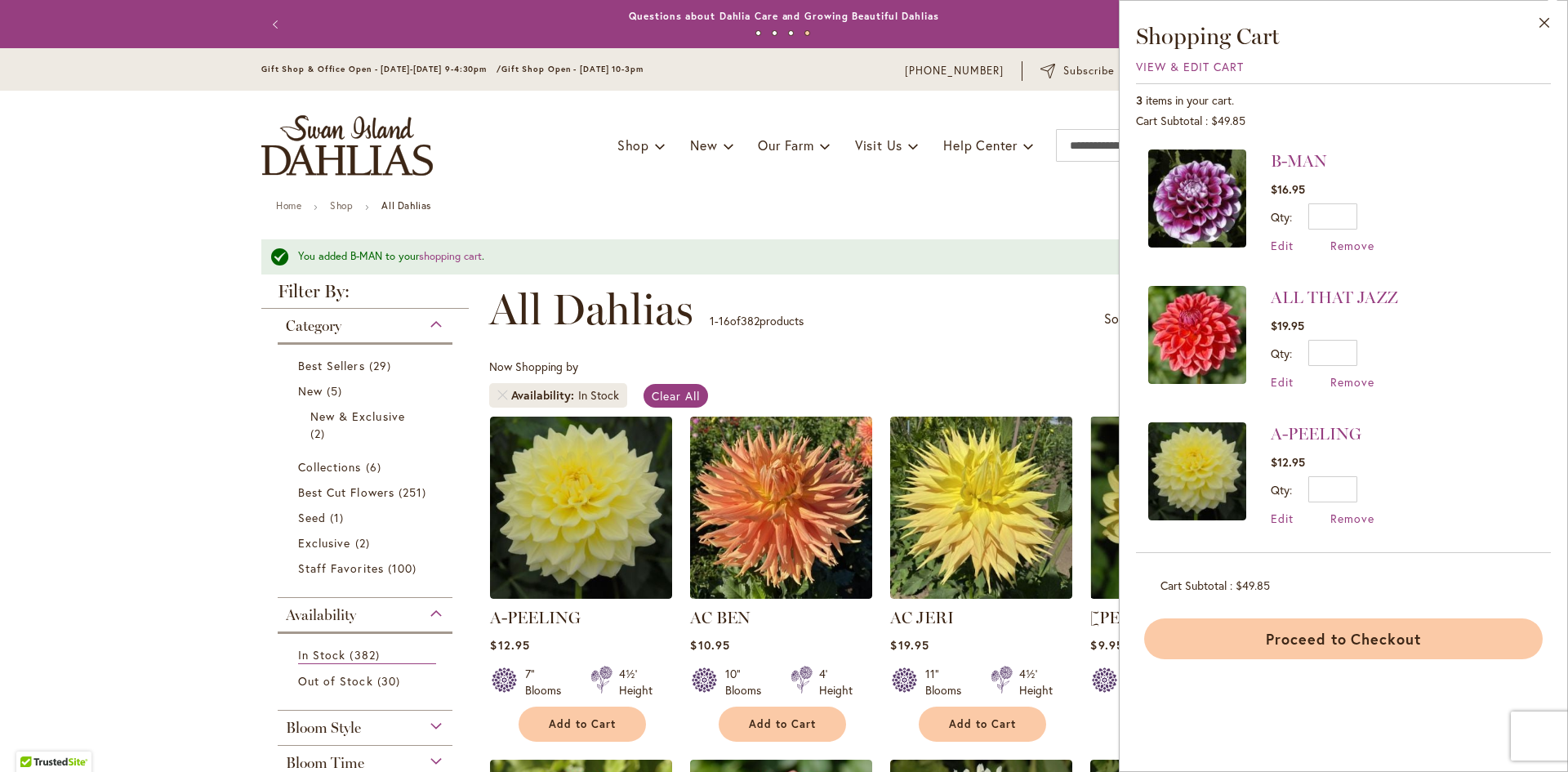
click at [1351, 645] on button "Proceed to Checkout" at bounding box center [1343, 639] width 399 height 41
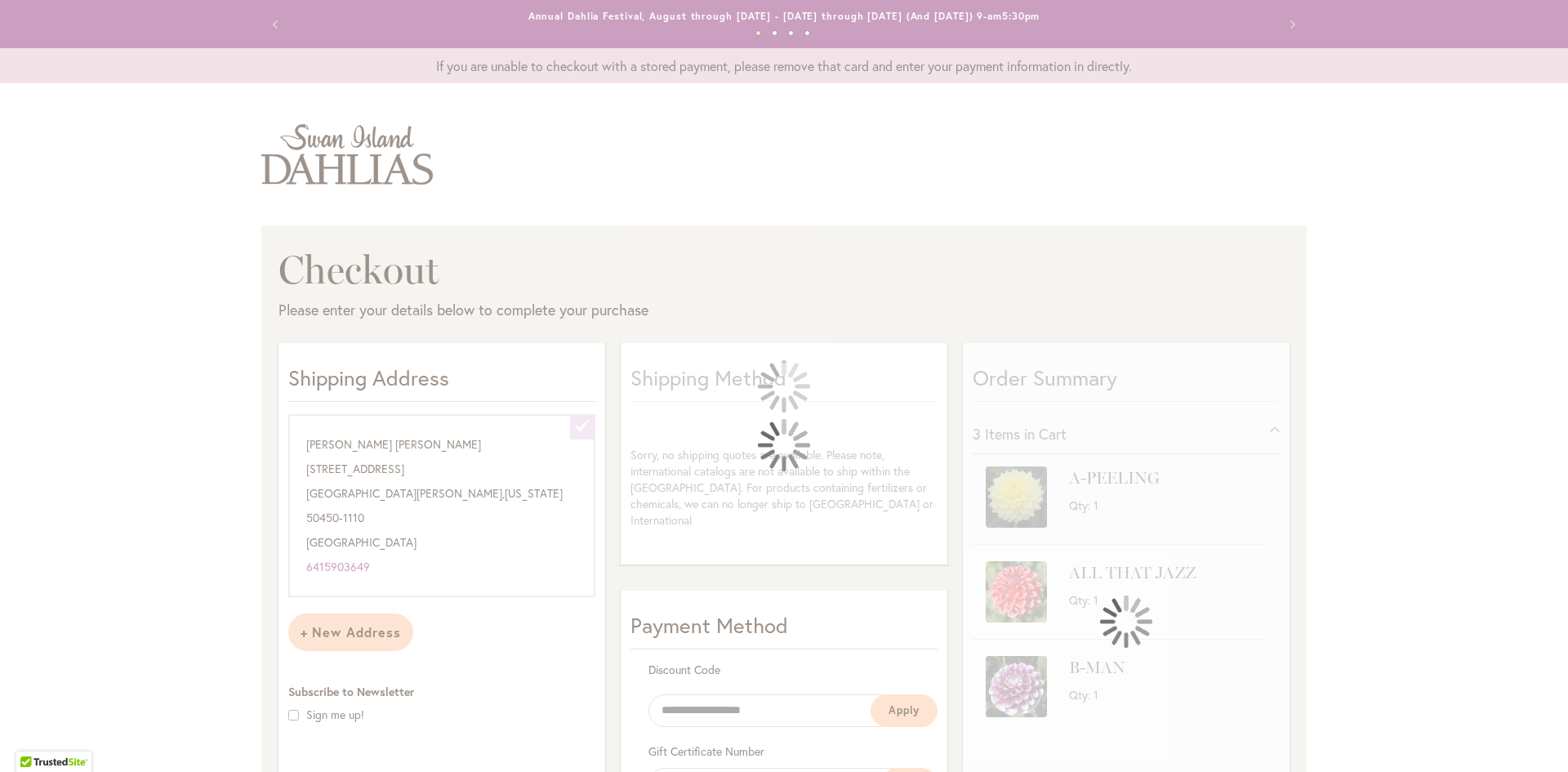
select select "**********"
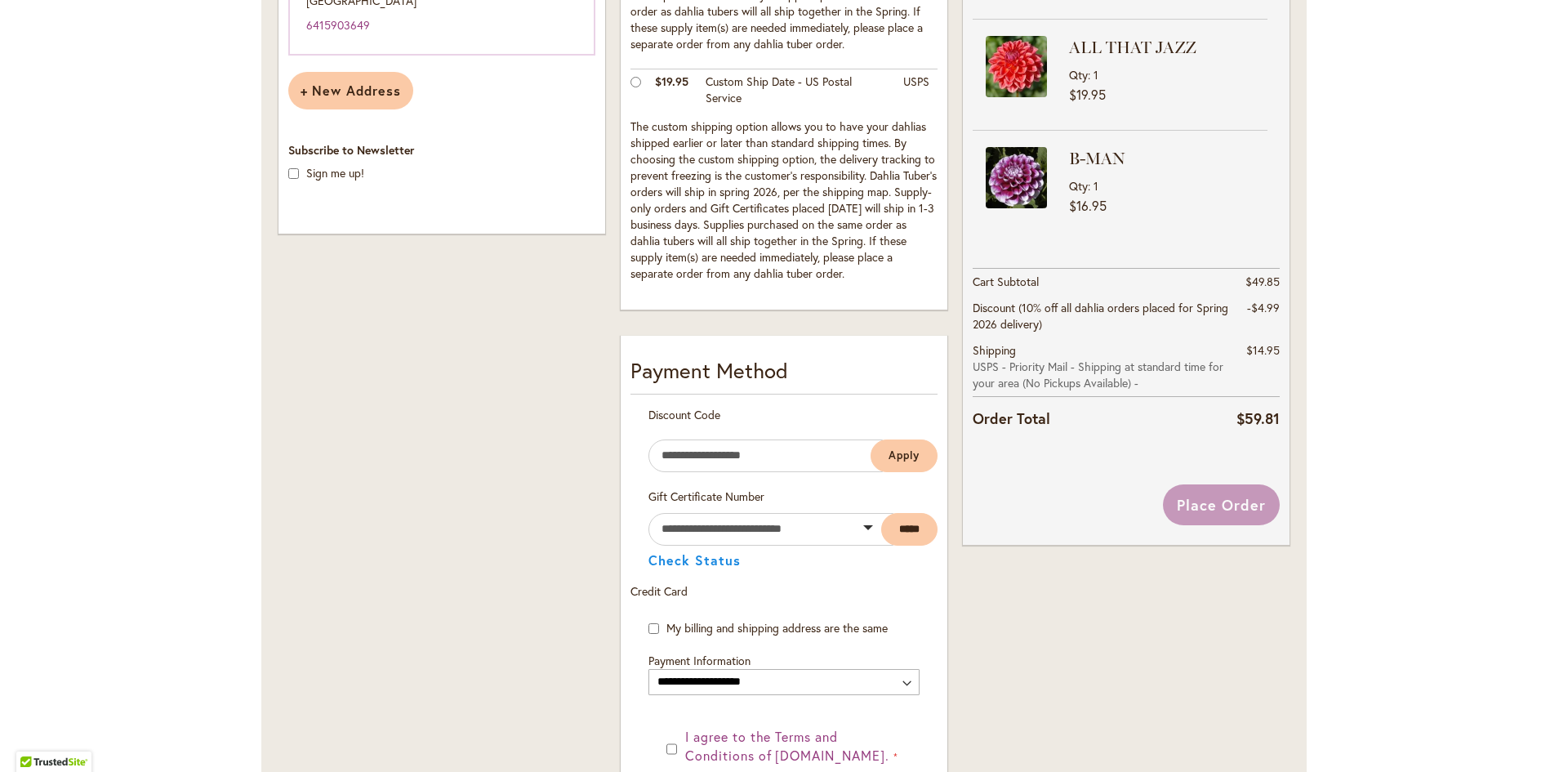
scroll to position [572, 0]
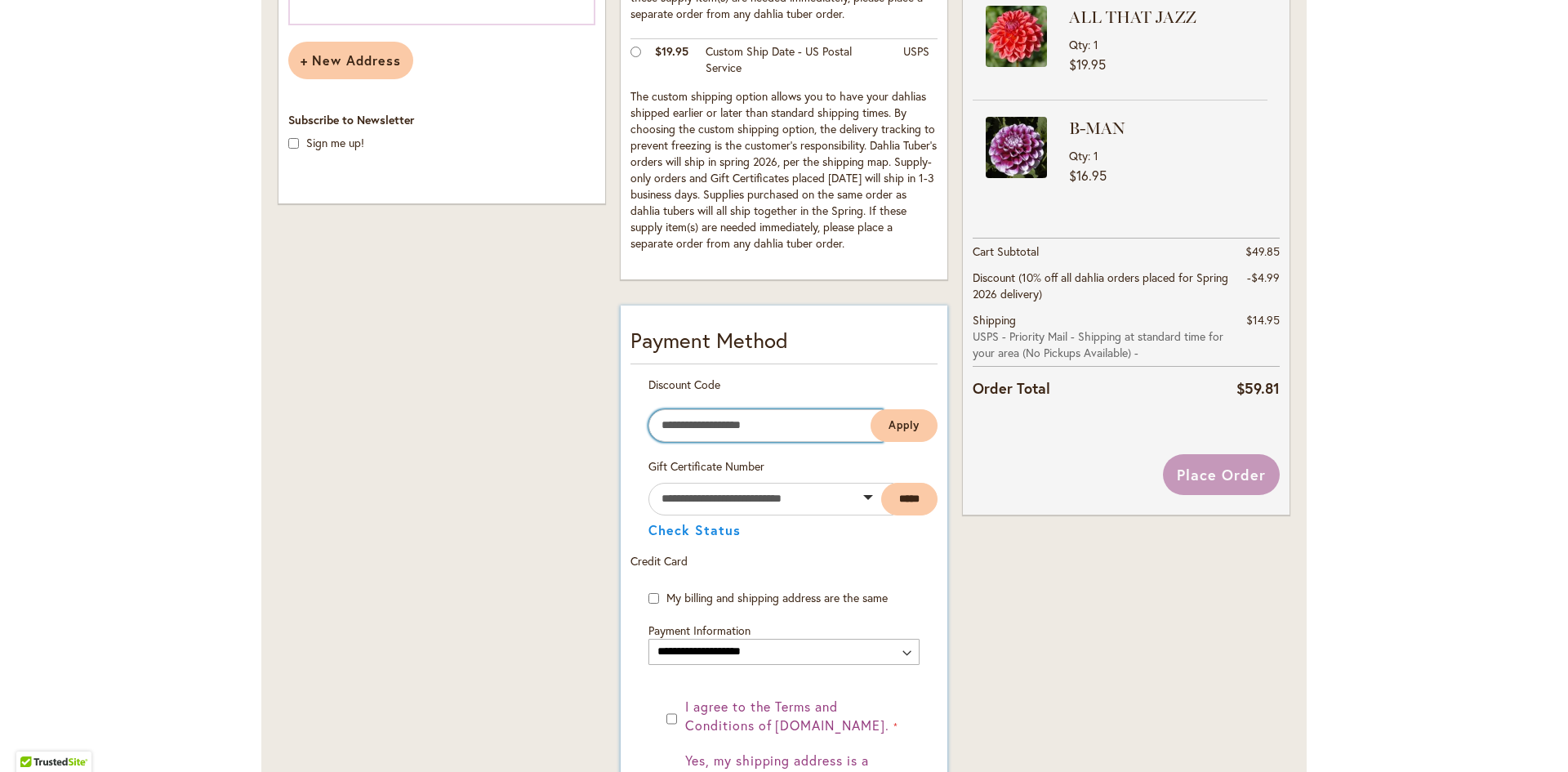
click at [773, 418] on input "Enter discount code" at bounding box center [765, 426] width 234 height 33
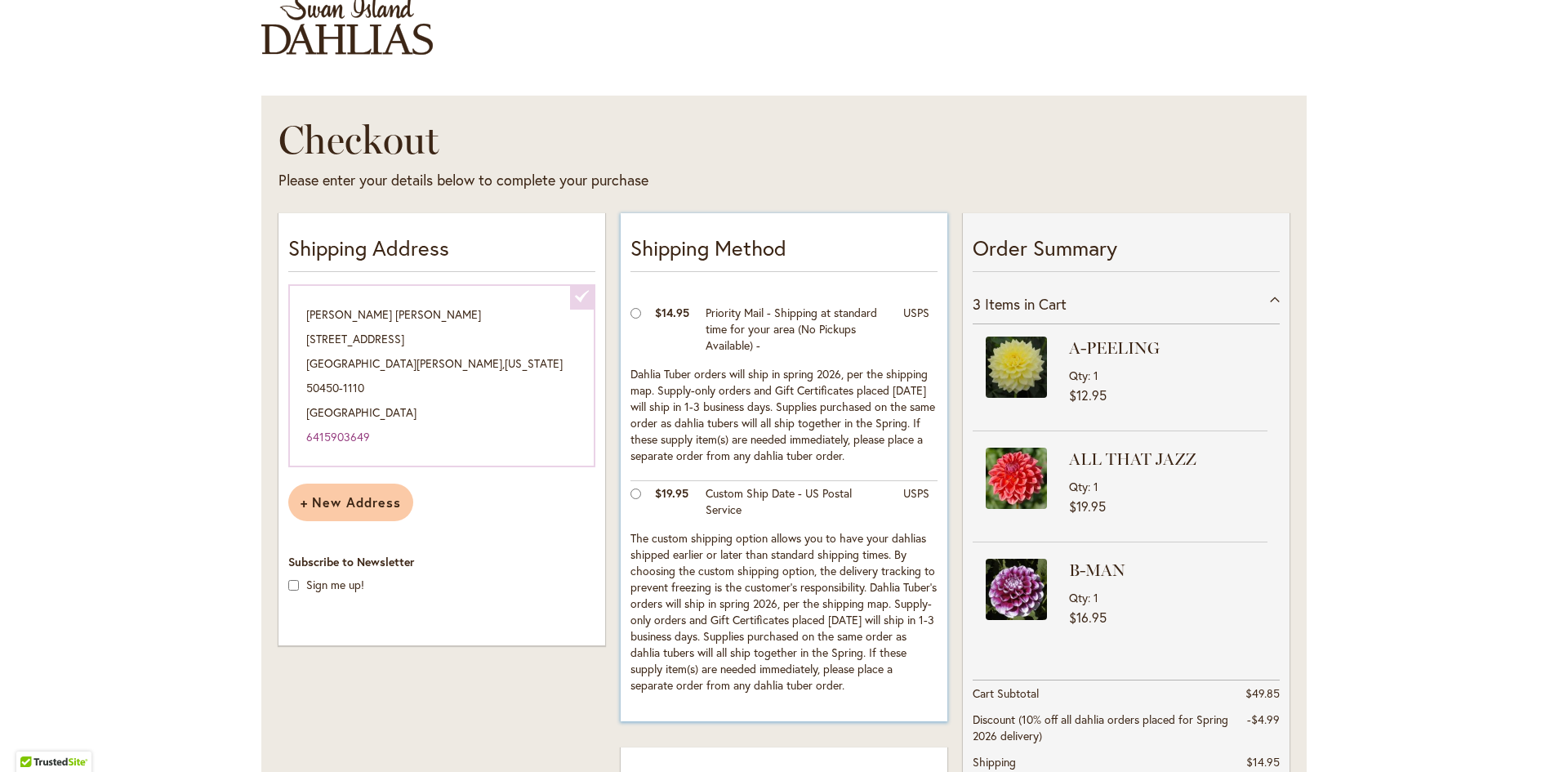
scroll to position [82, 0]
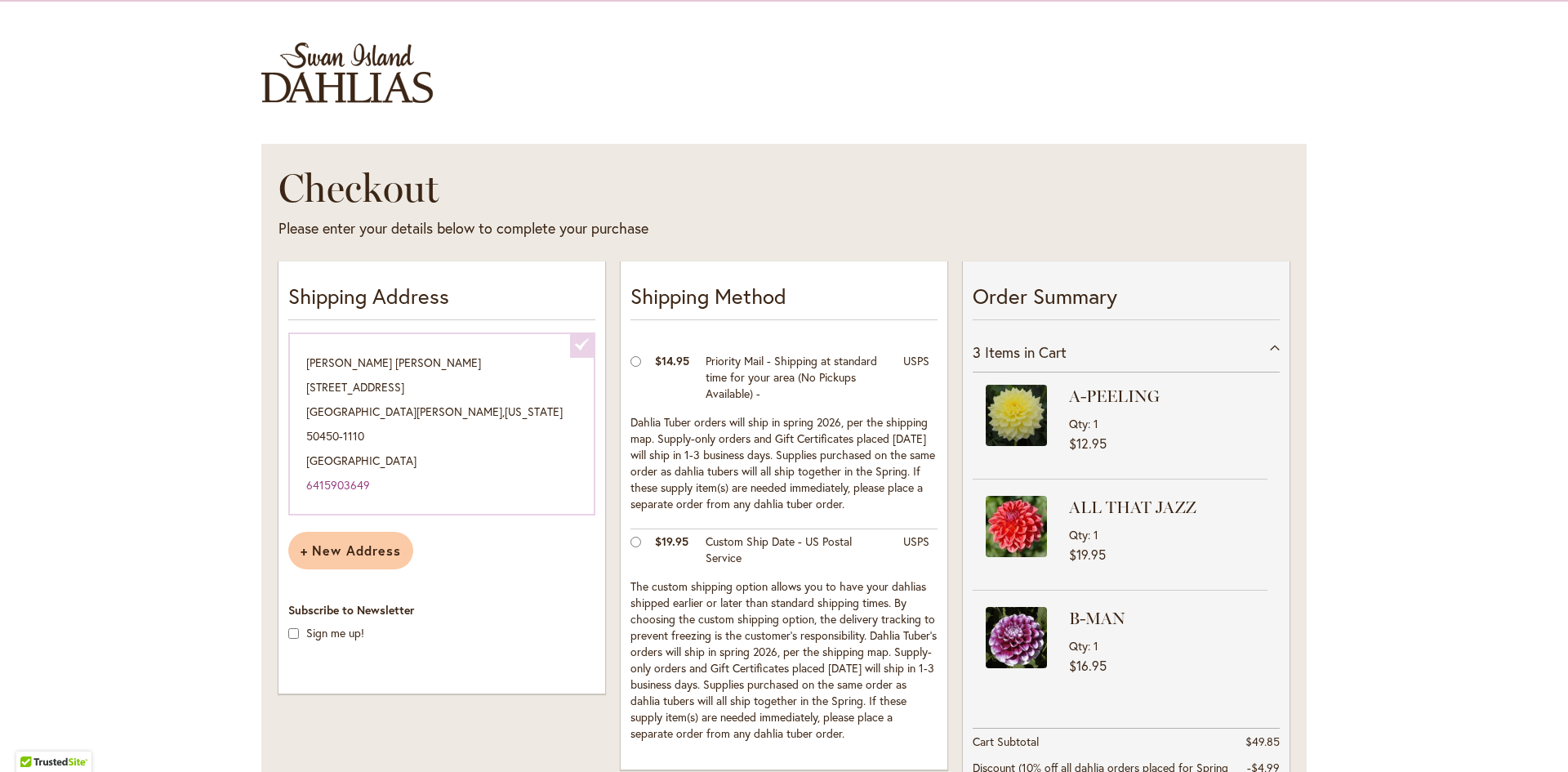
click at [322, 97] on img "store logo" at bounding box center [347, 72] width 172 height 60
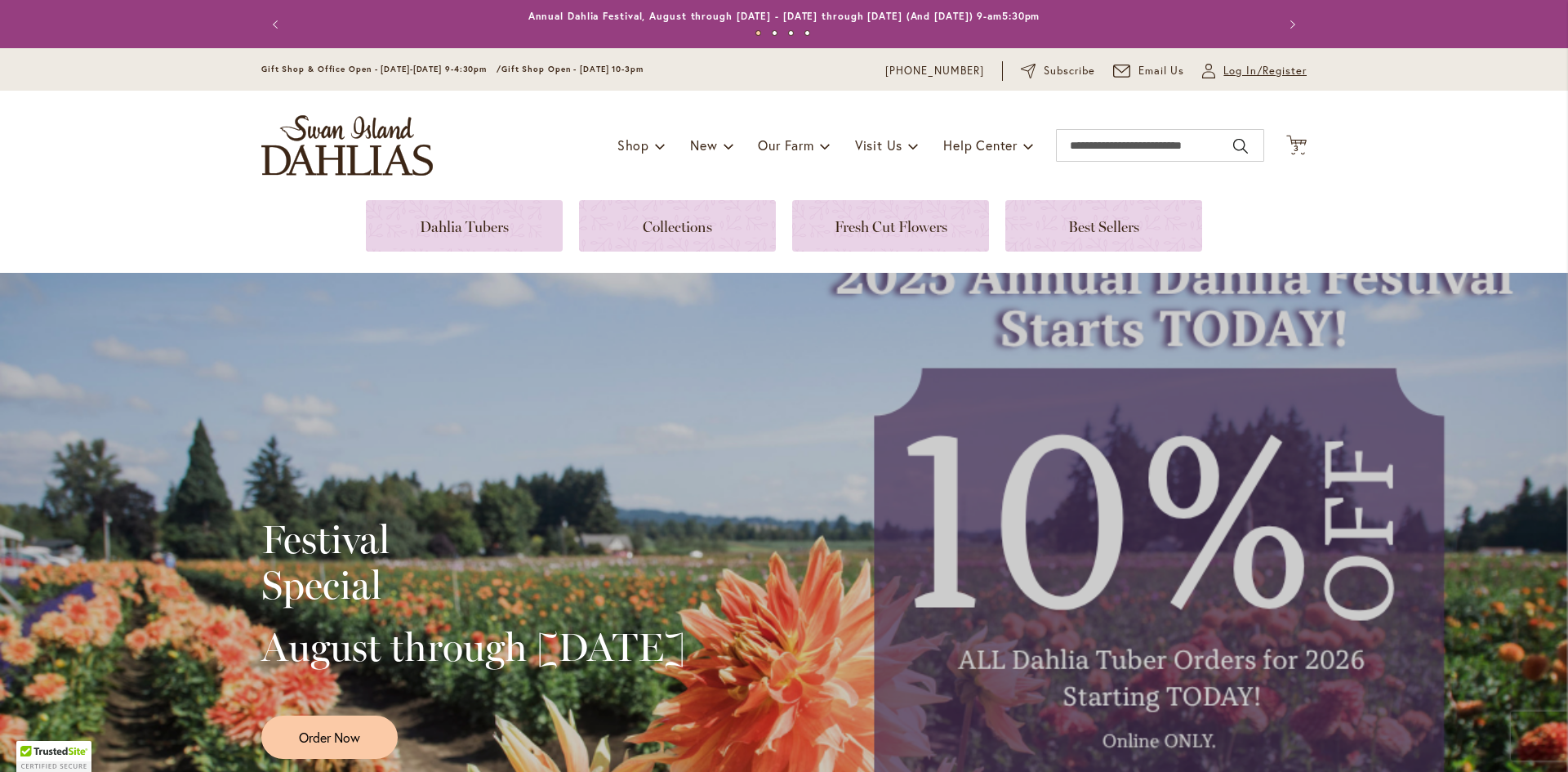
click at [1270, 75] on span "Log In/Register" at bounding box center [1265, 70] width 83 height 16
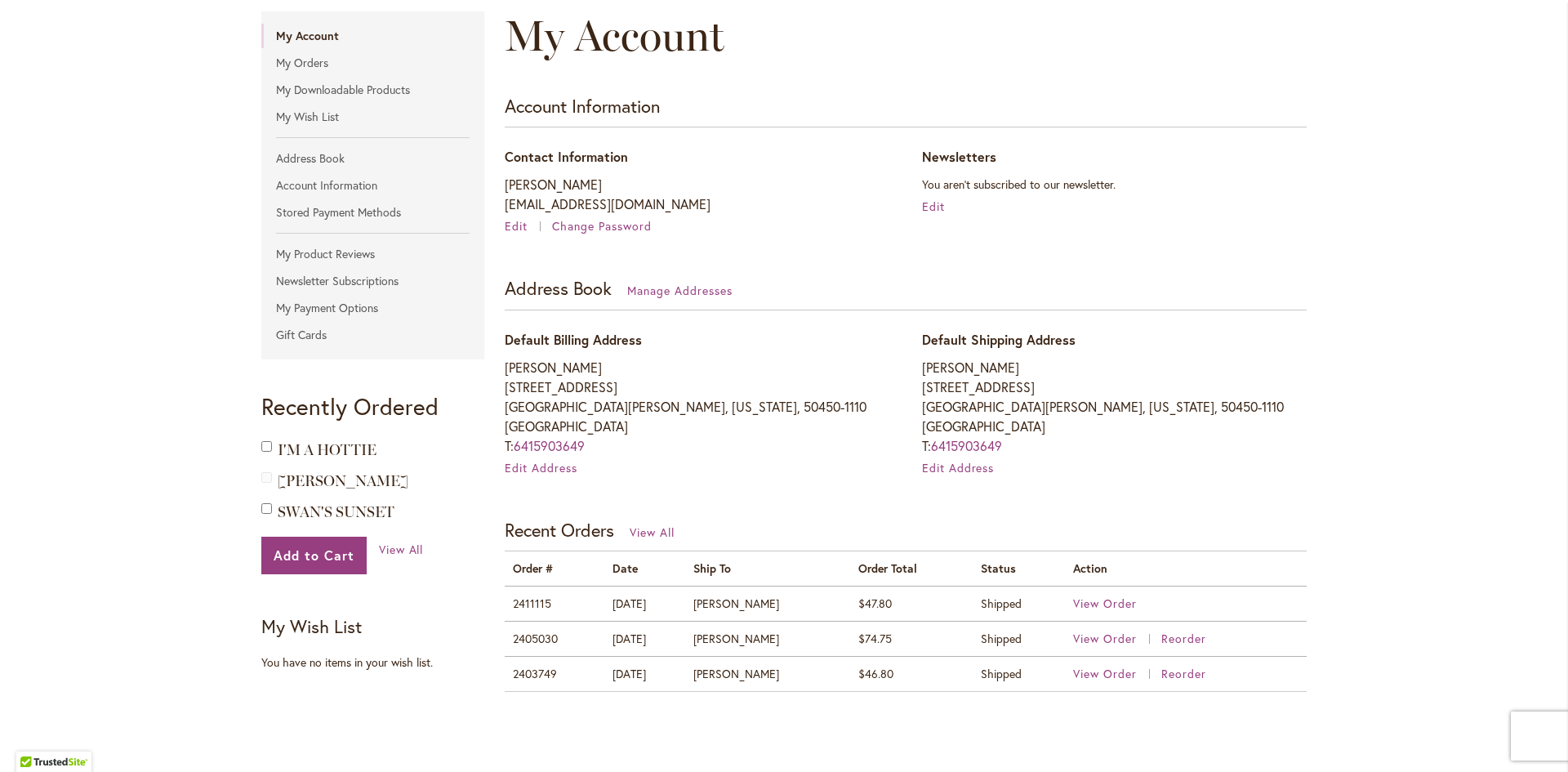
scroll to position [245, 0]
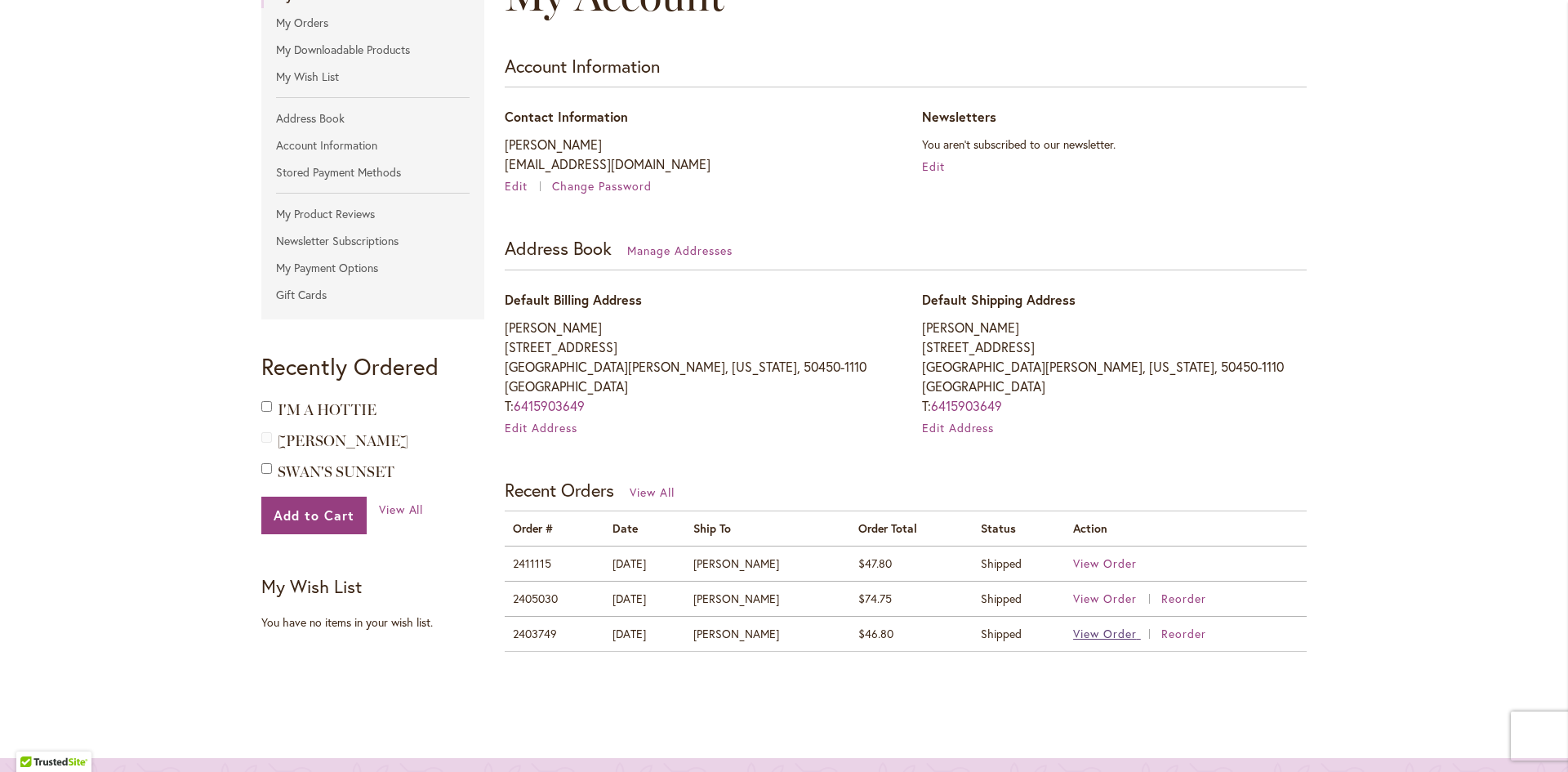
click at [1081, 635] on span "View Order" at bounding box center [1104, 633] width 63 height 15
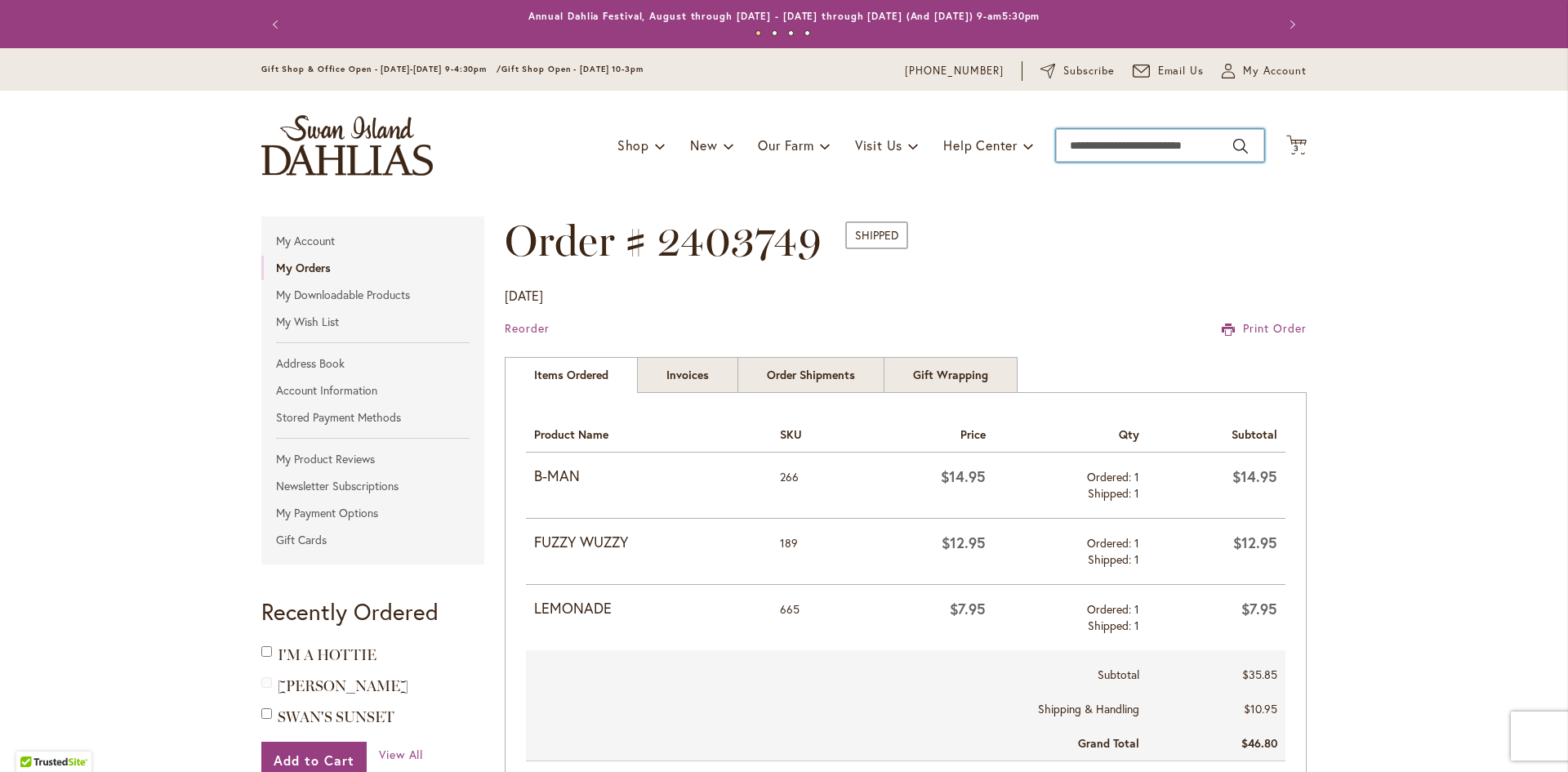
click at [1135, 146] on input "Search" at bounding box center [1160, 146] width 208 height 33
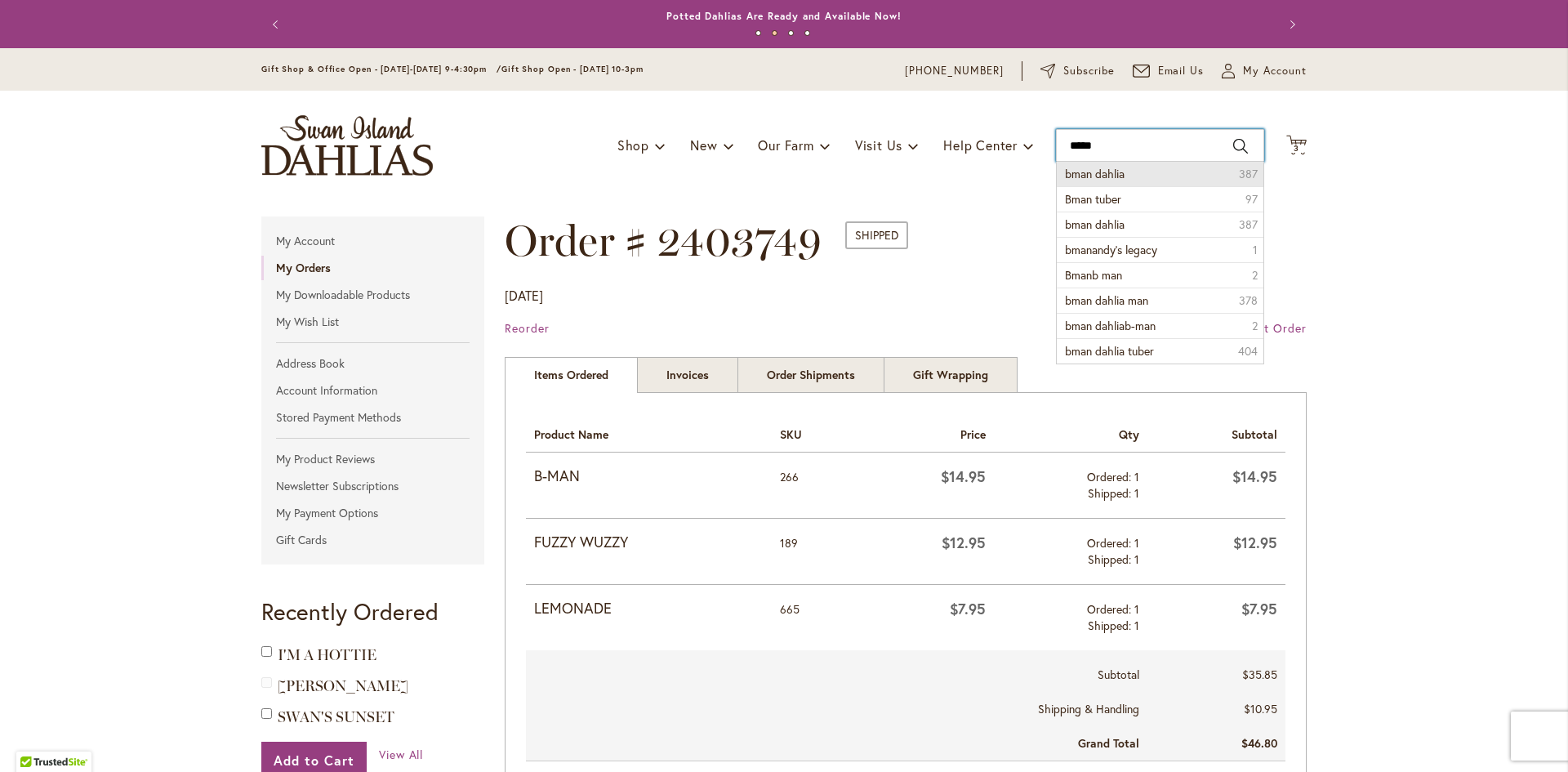
type input "**********"
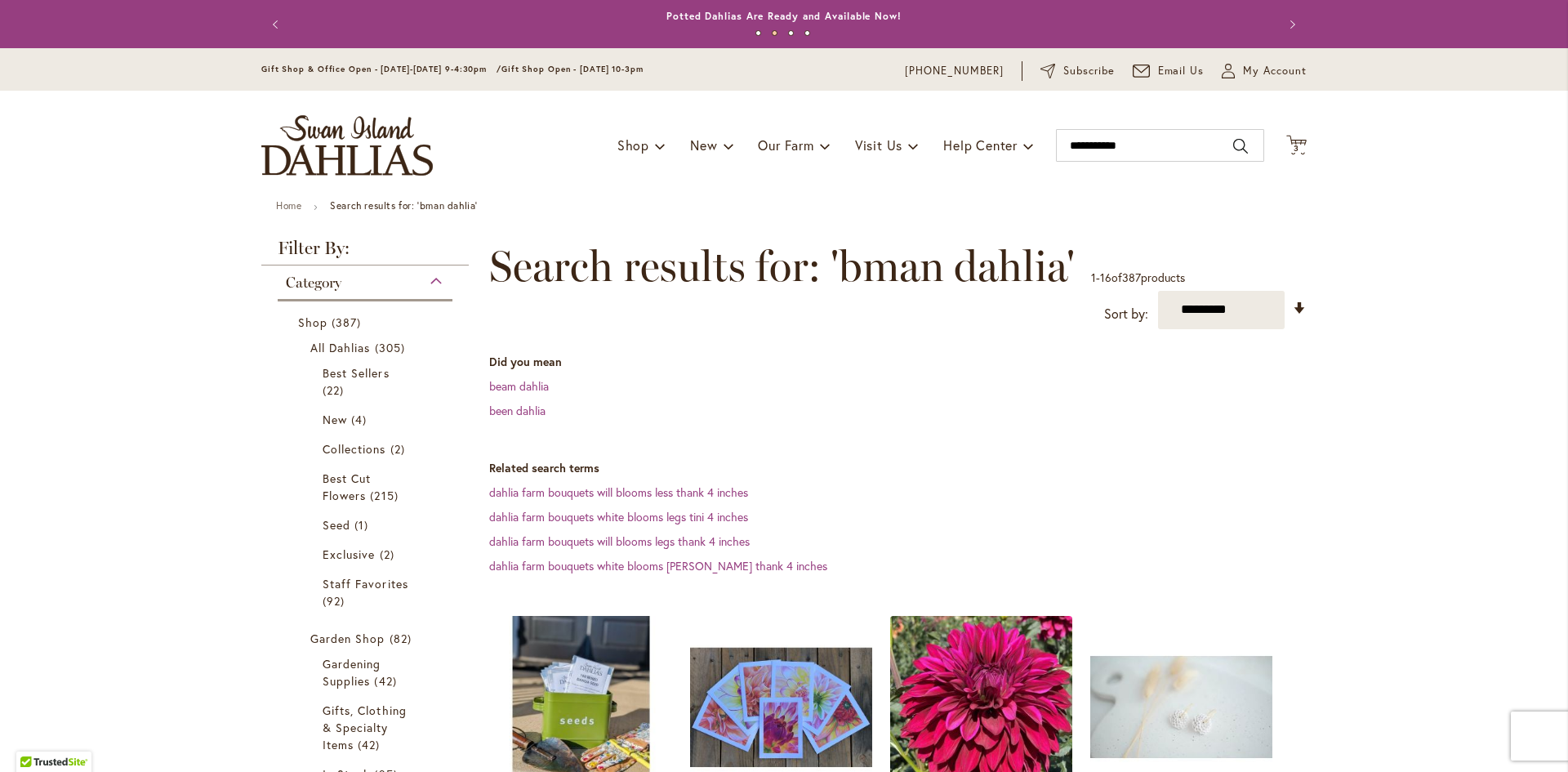
scroll to position [82, 0]
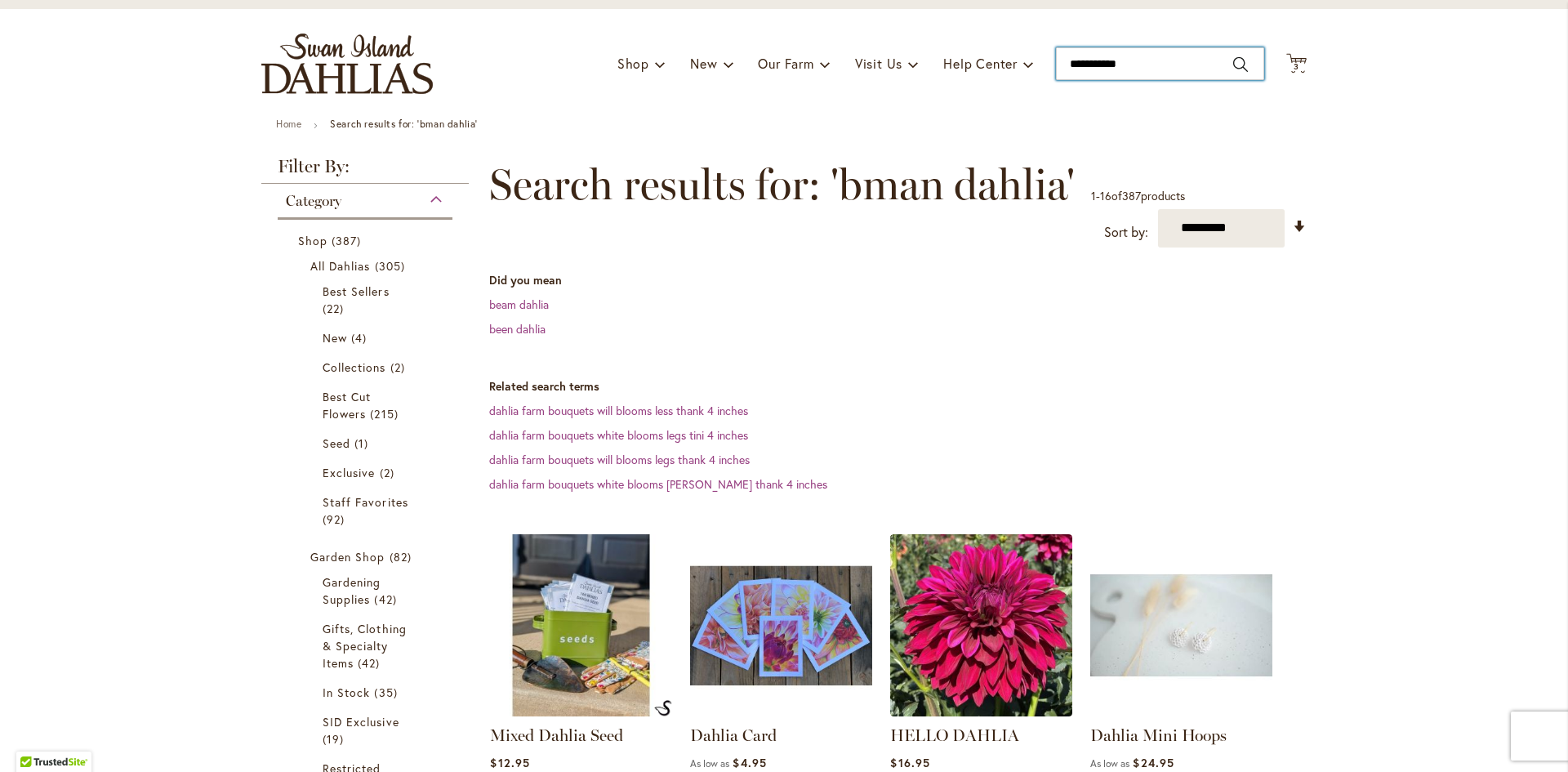
click at [1127, 67] on input "**********" at bounding box center [1160, 63] width 208 height 33
click at [1139, 67] on input "**********" at bounding box center [1160, 63] width 208 height 33
click at [1294, 65] on span "3" at bounding box center [1296, 66] width 6 height 11
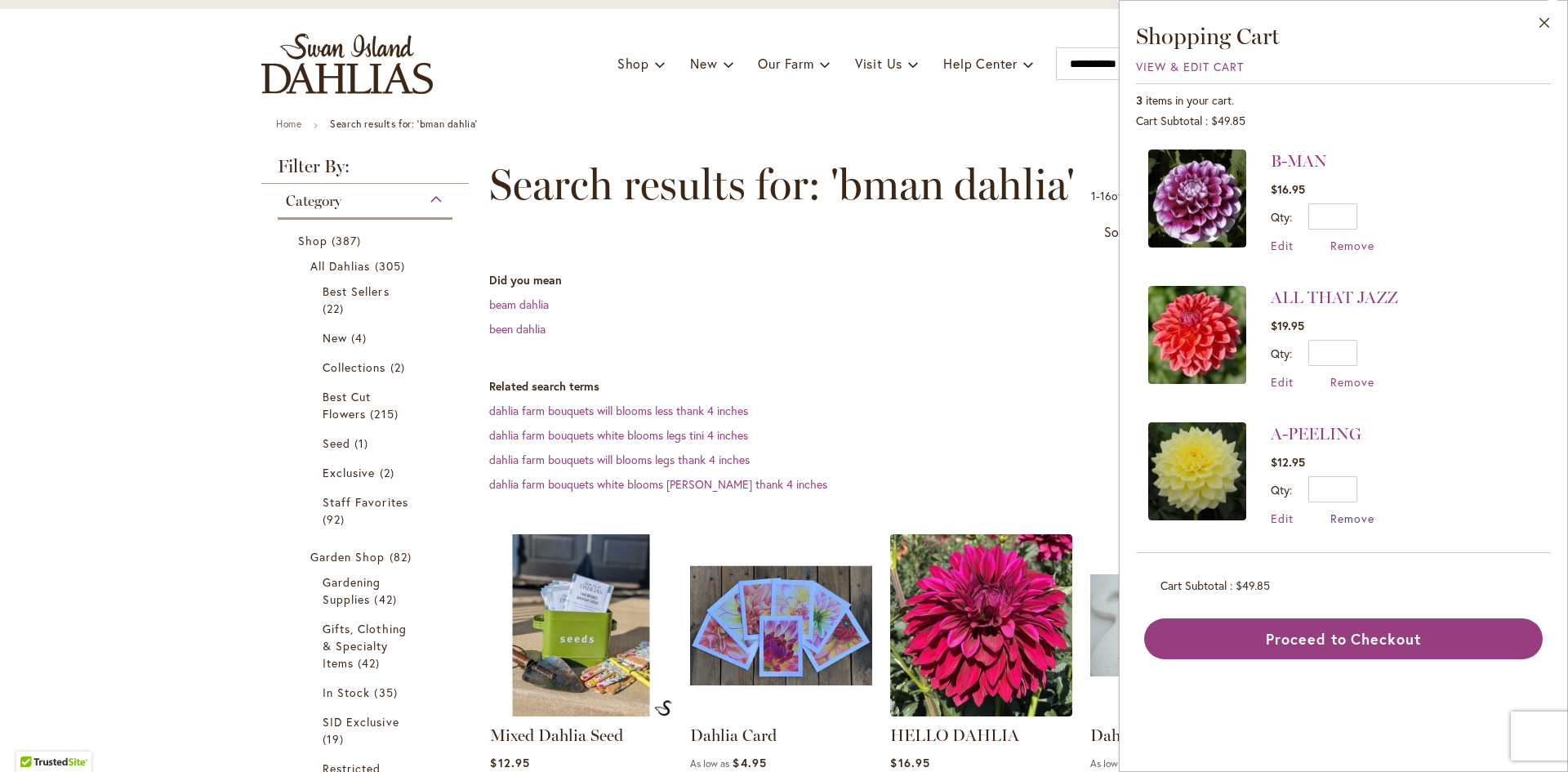
click at [1348, 510] on span "Remove" at bounding box center [1352, 518] width 44 height 15
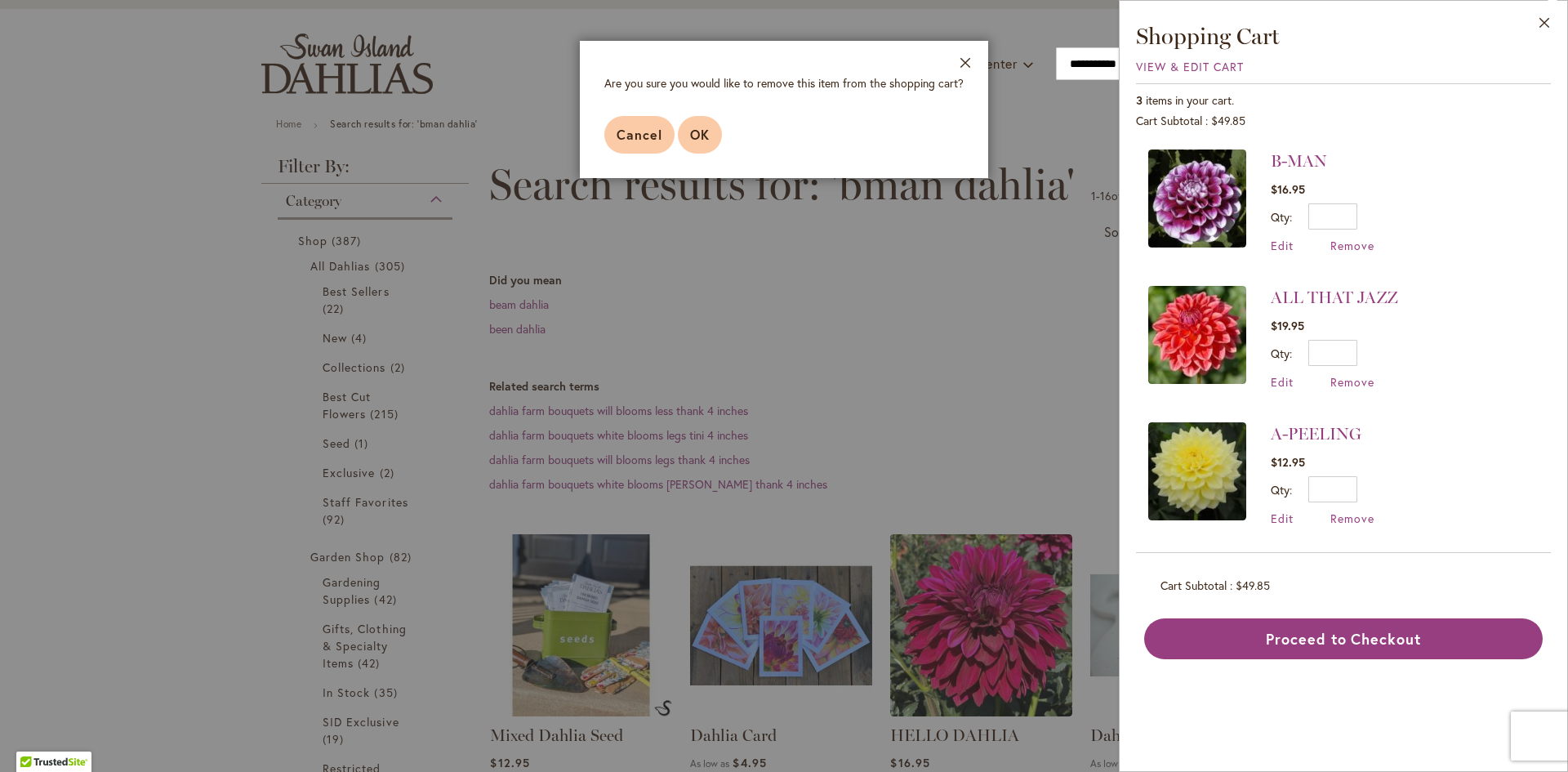
click at [704, 150] on button "OK" at bounding box center [700, 135] width 44 height 37
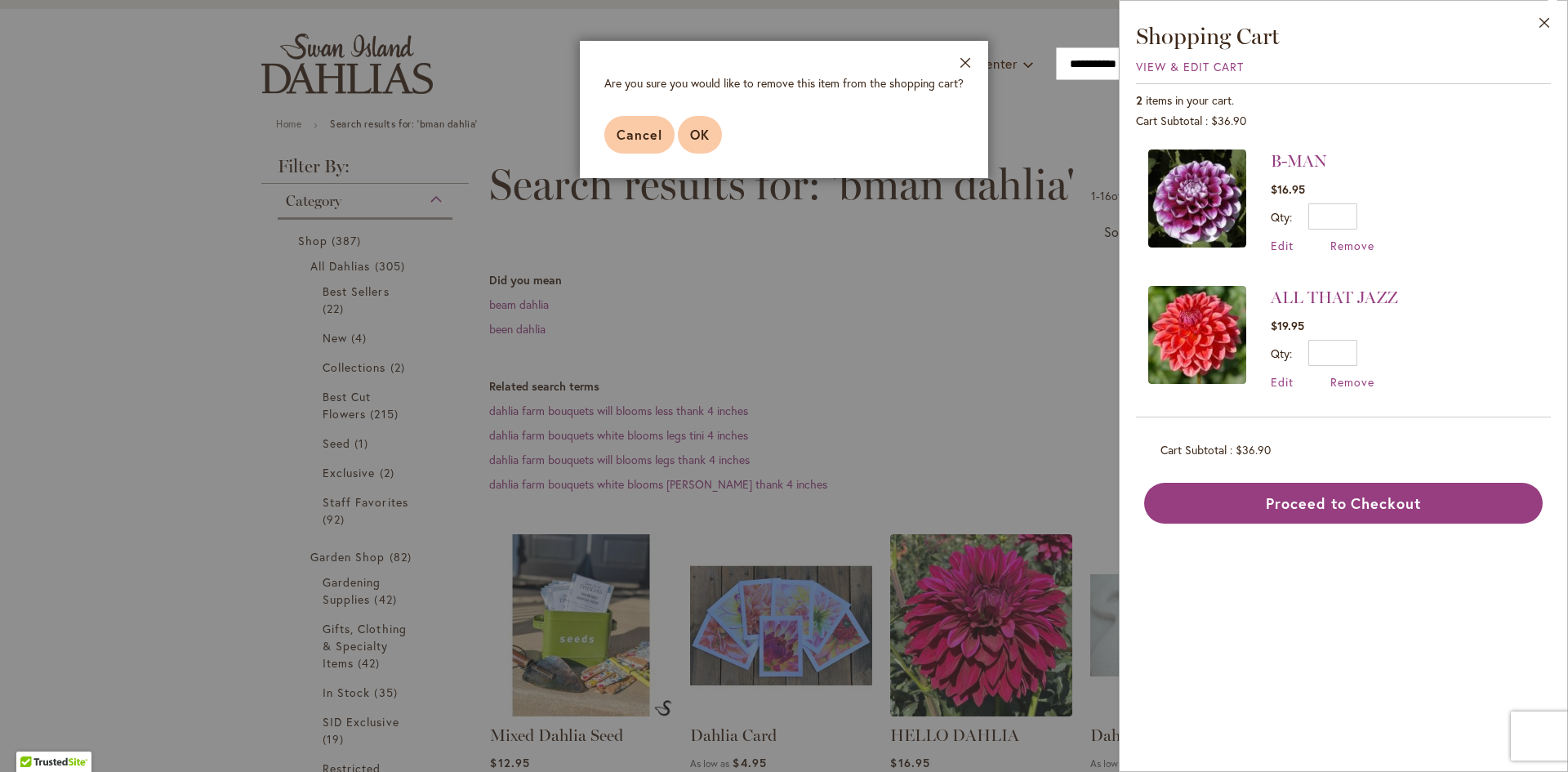
click at [709, 127] on span "OK" at bounding box center [700, 135] width 19 height 17
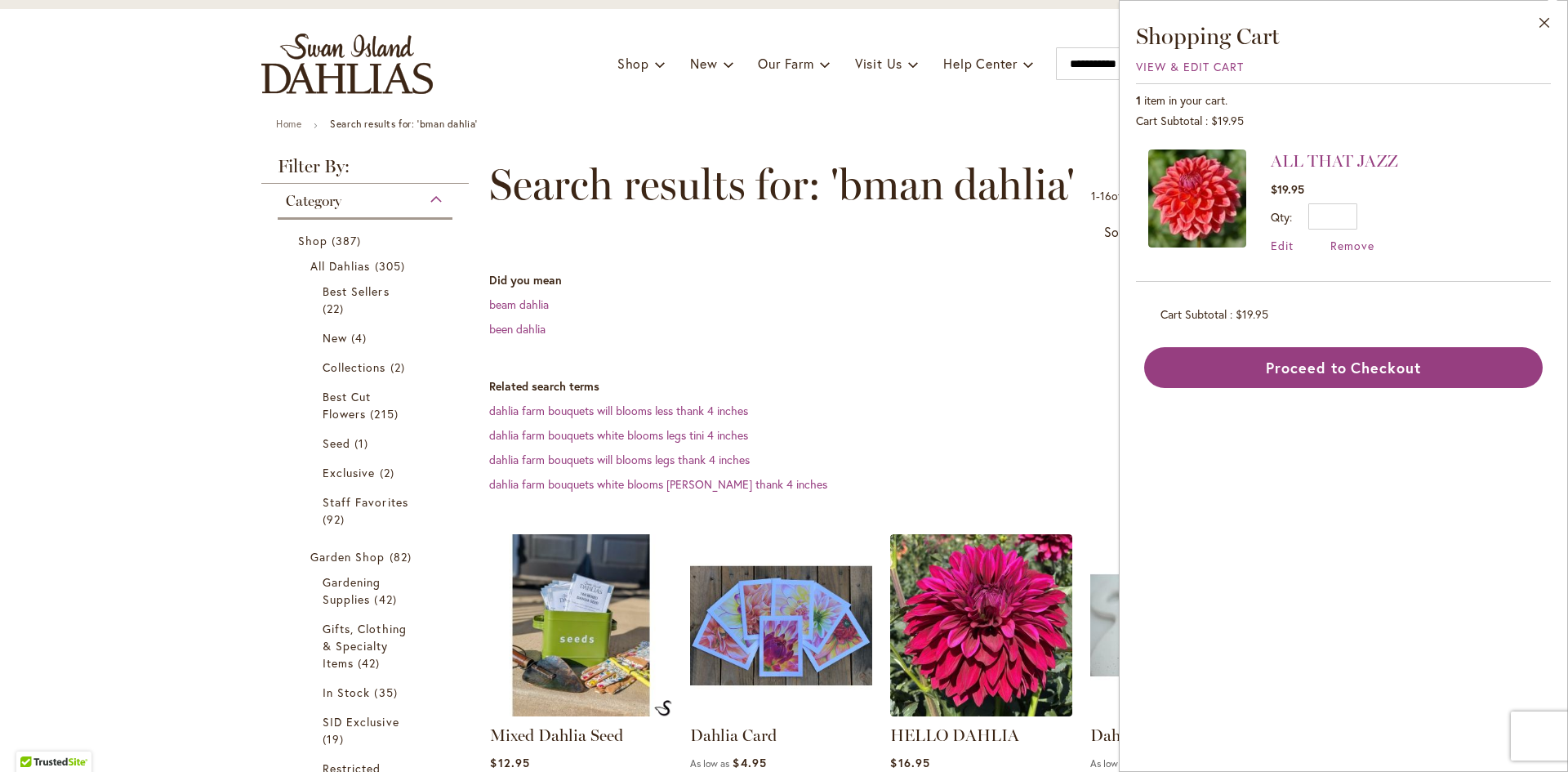
click at [1355, 237] on div "ALL THAT JAZZ $19.95 Qty * Update Edit Remove" at bounding box center [1334, 201] width 128 height 104
click at [1349, 251] on span "Remove" at bounding box center [1352, 245] width 44 height 15
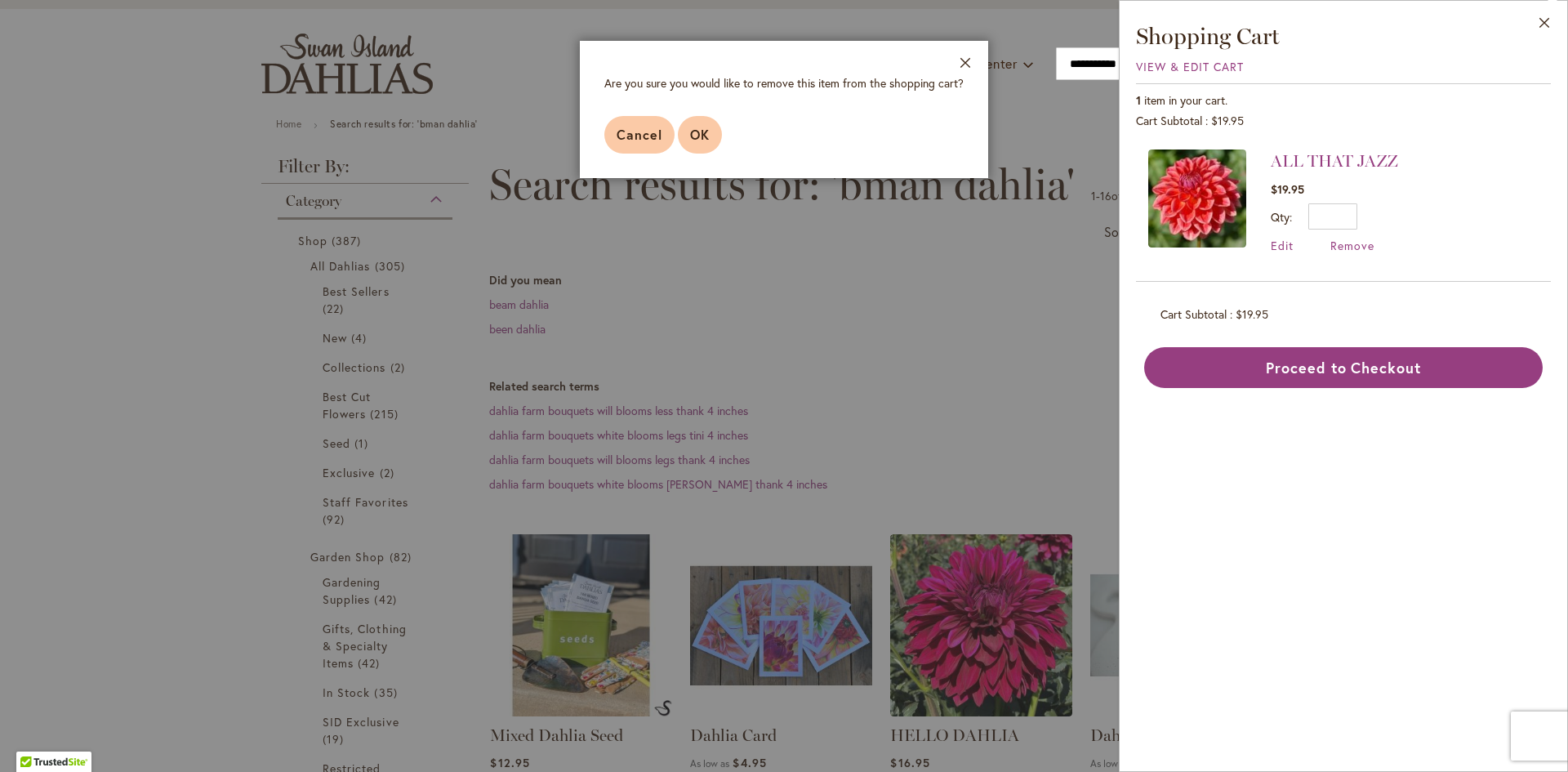
click at [713, 141] on button "OK" at bounding box center [700, 135] width 44 height 37
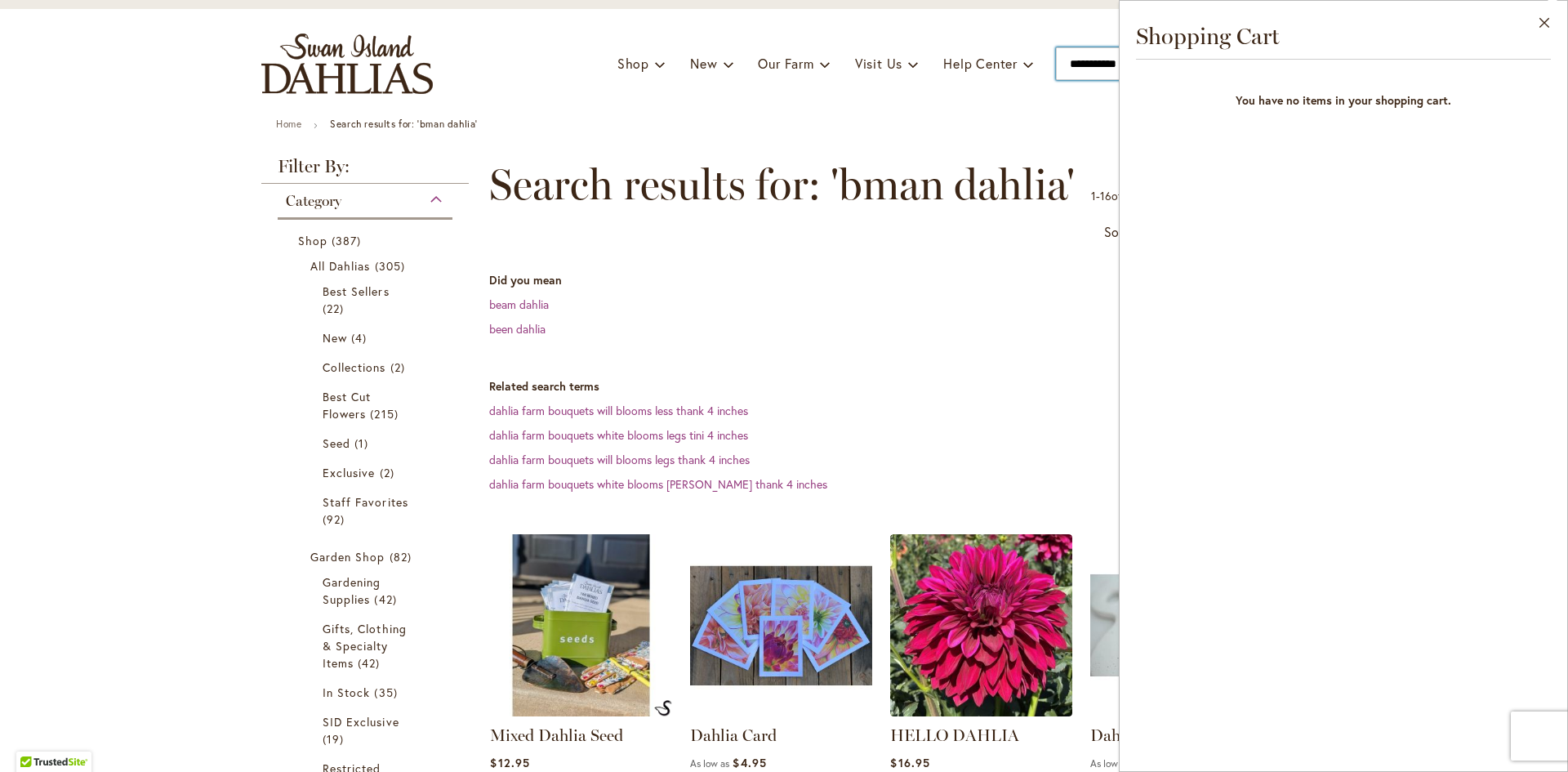
click at [1101, 74] on input "**********" at bounding box center [1160, 63] width 208 height 33
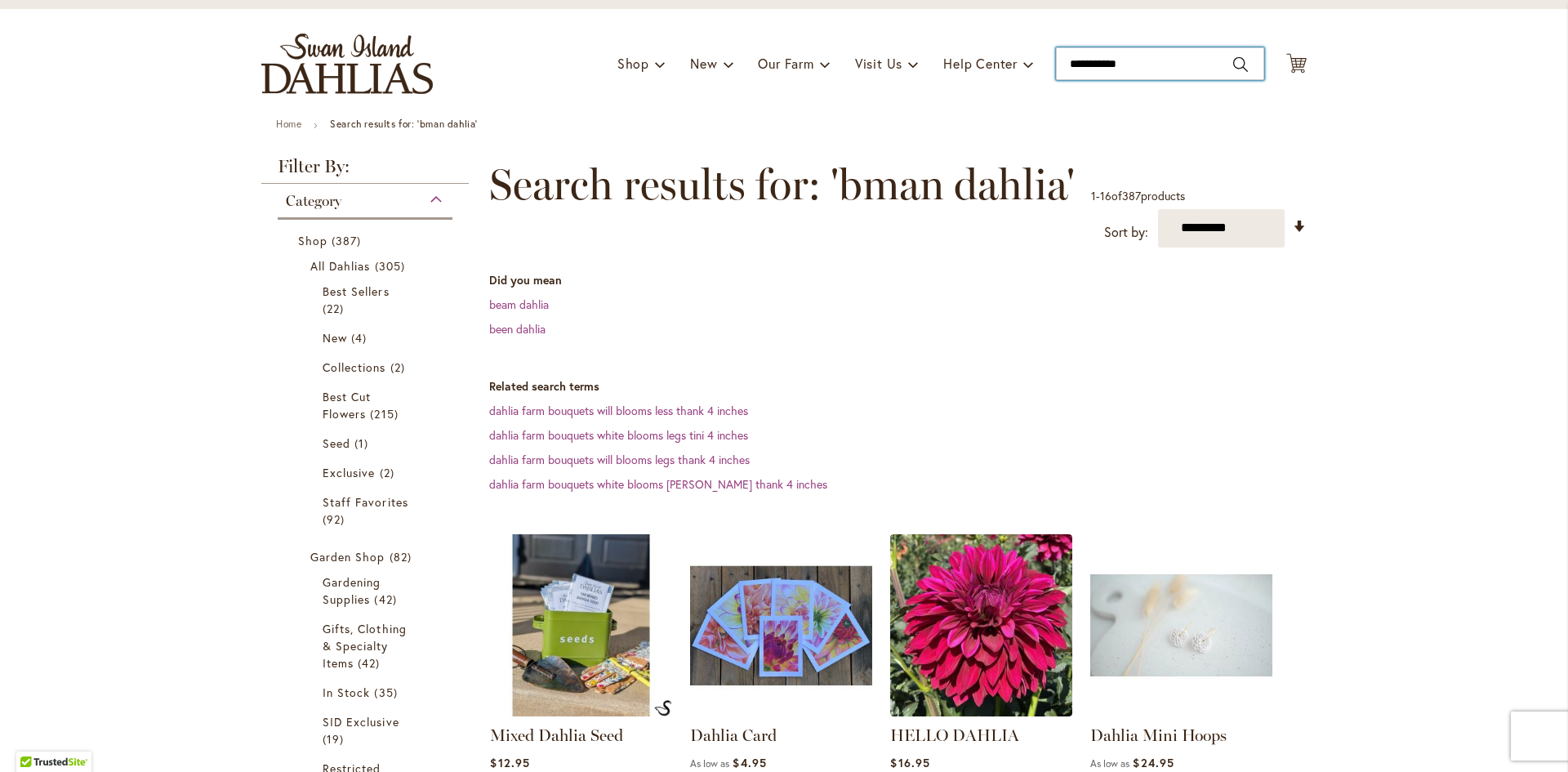
type input "**********"
drag, startPoint x: 1129, startPoint y: 66, endPoint x: 891, endPoint y: 64, distance: 238.0
click at [904, 66] on div "Toggle Nav Shop Dahlia Tubers Collections Fresh Cut Dahlias Gardening Supplies …" at bounding box center [784, 63] width 1078 height 109
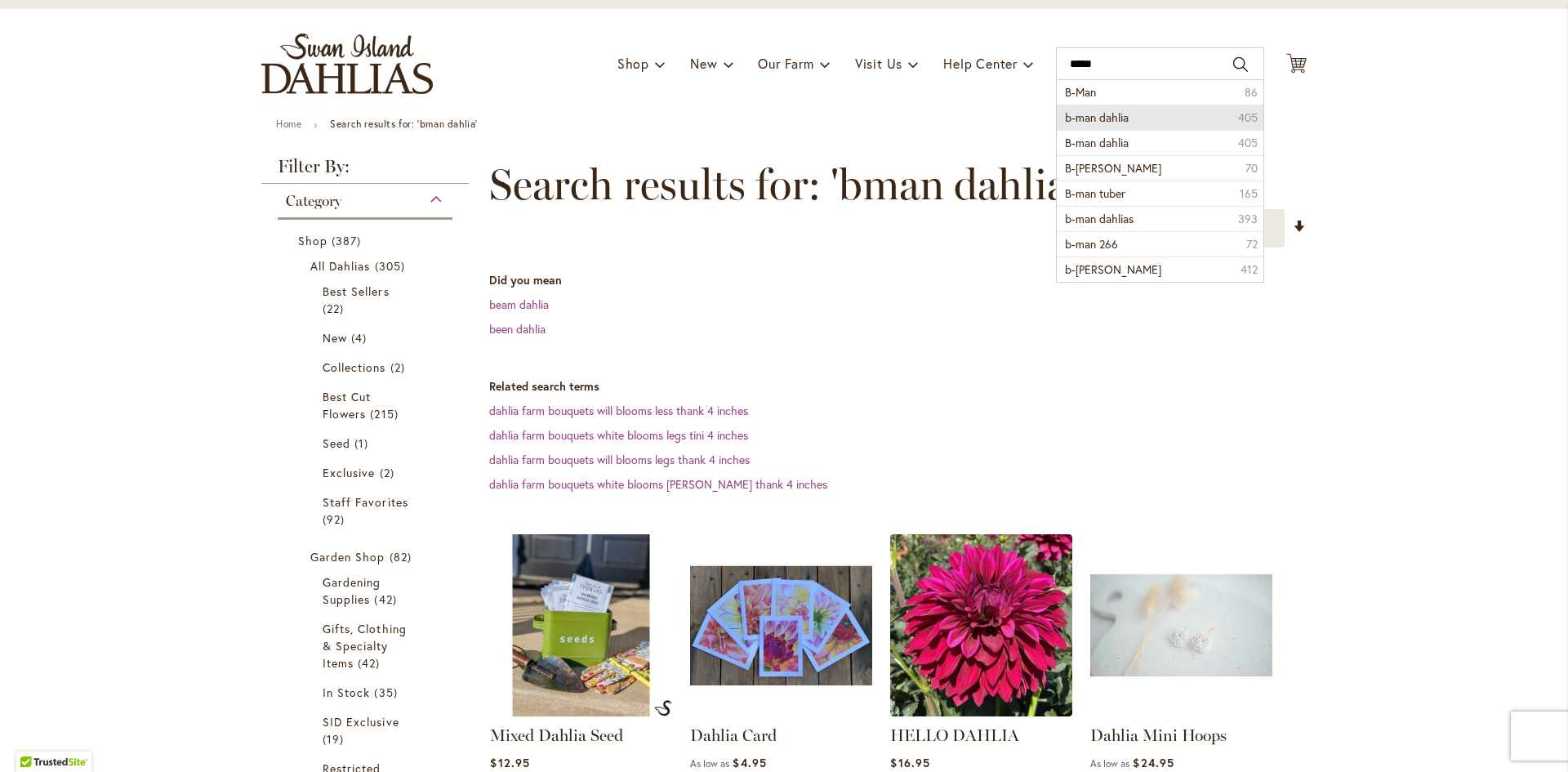
click at [1144, 108] on li "b-man dahlia 405" at bounding box center [1160, 118] width 206 height 25
type input "**********"
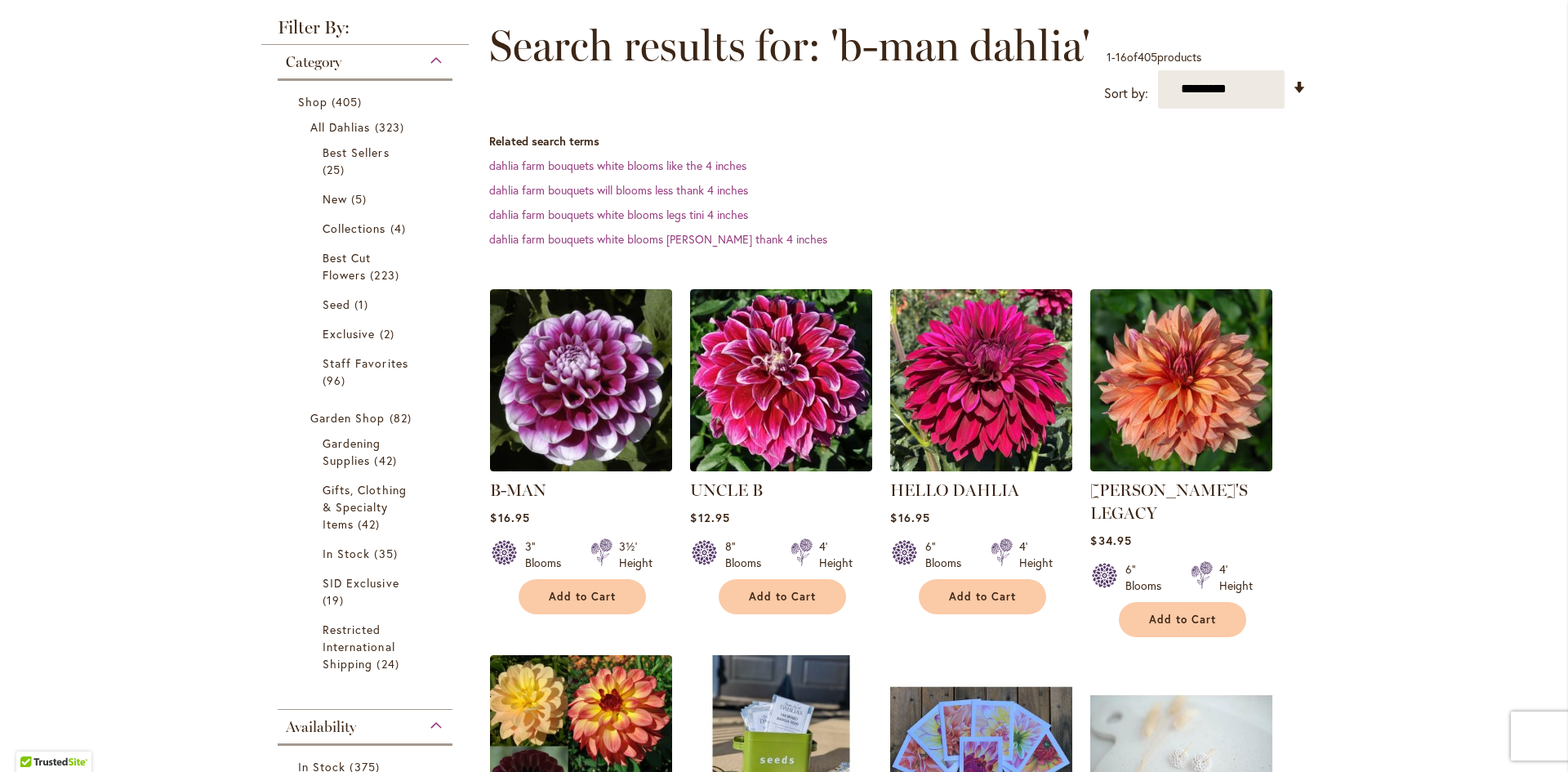
scroll to position [327, 0]
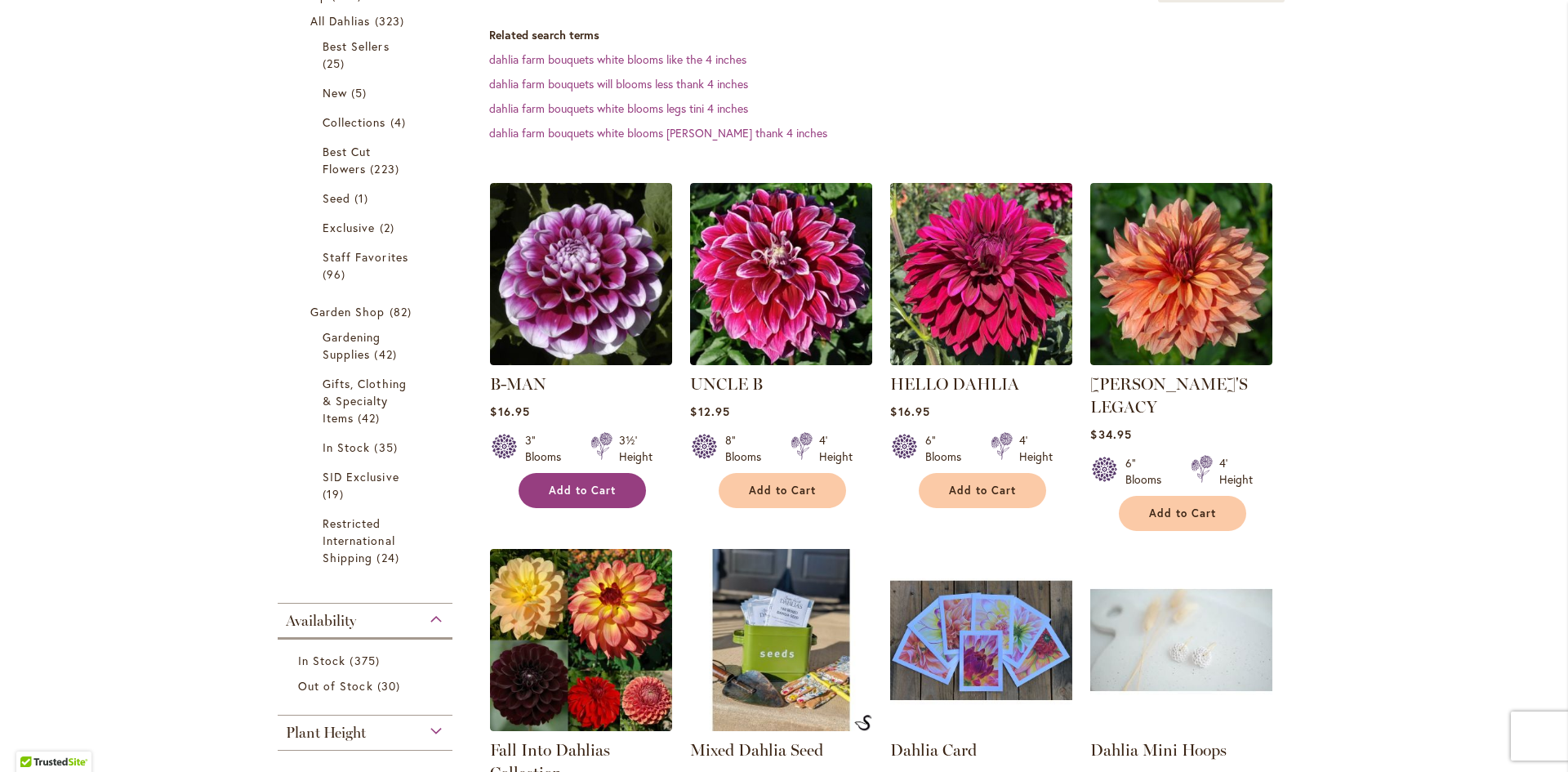
click at [602, 502] on button "Add to Cart" at bounding box center [582, 491] width 128 height 36
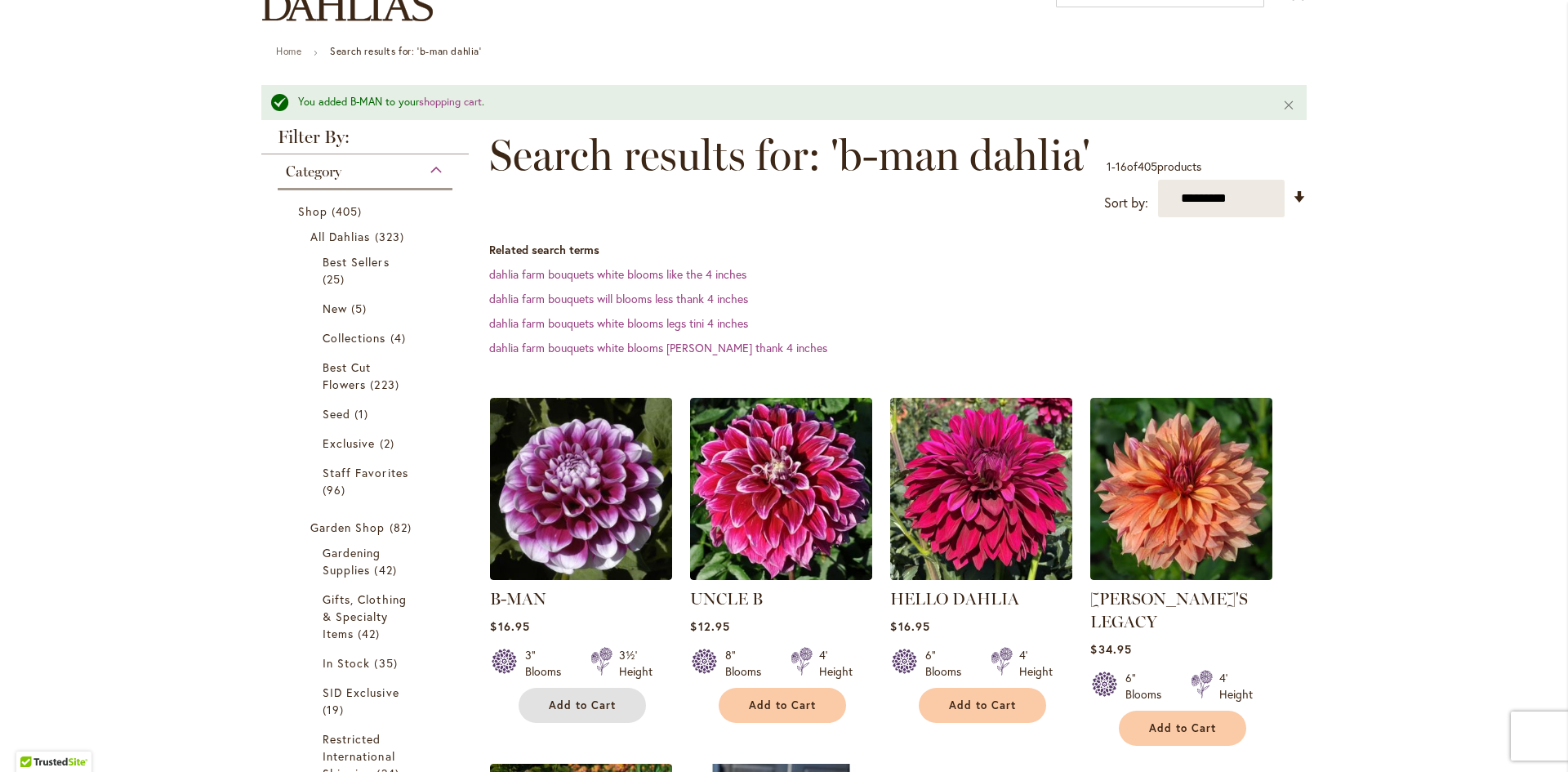
scroll to position [125, 0]
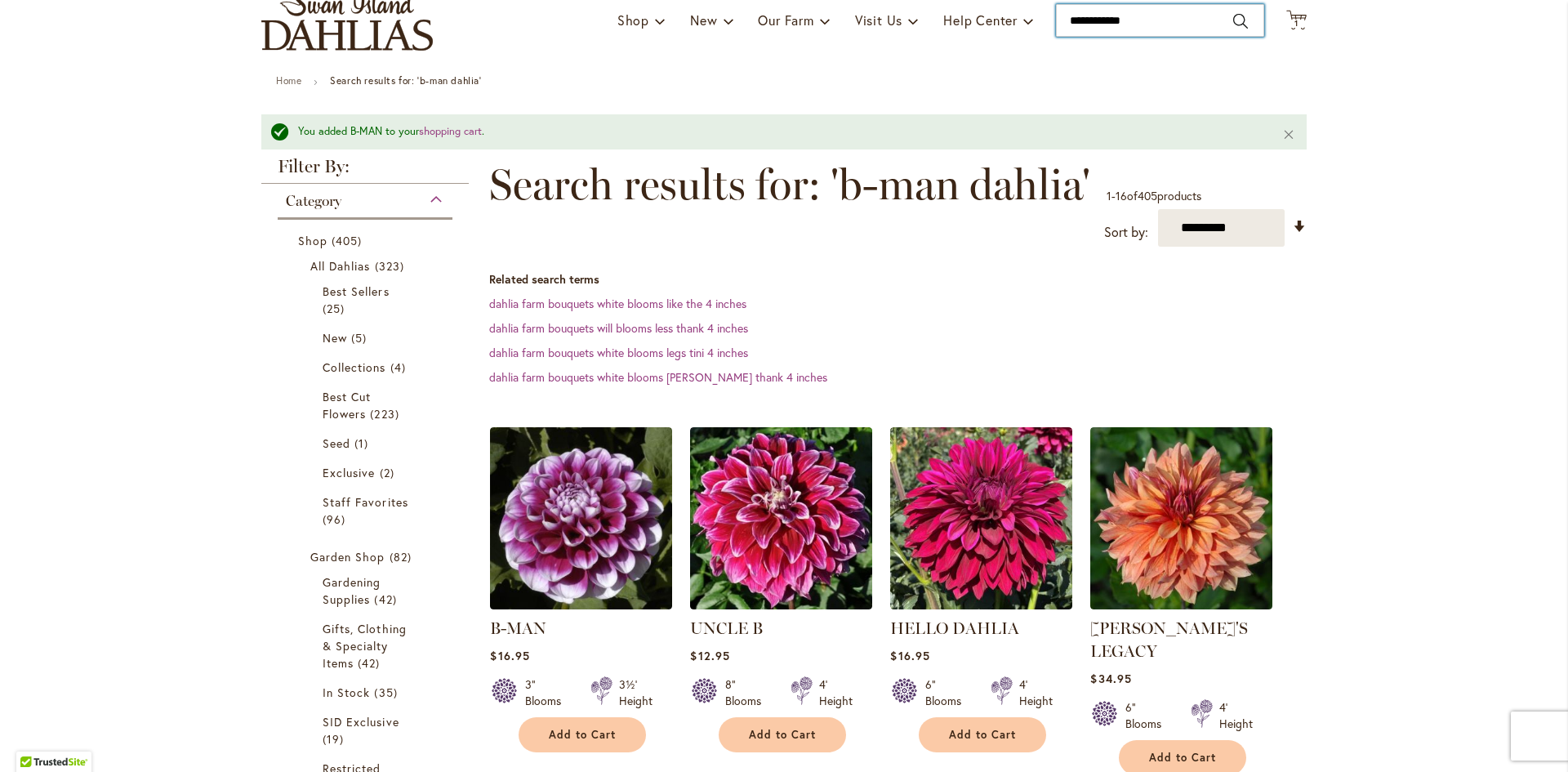
click at [1156, 25] on input "**********" at bounding box center [1160, 20] width 208 height 33
type input "*"
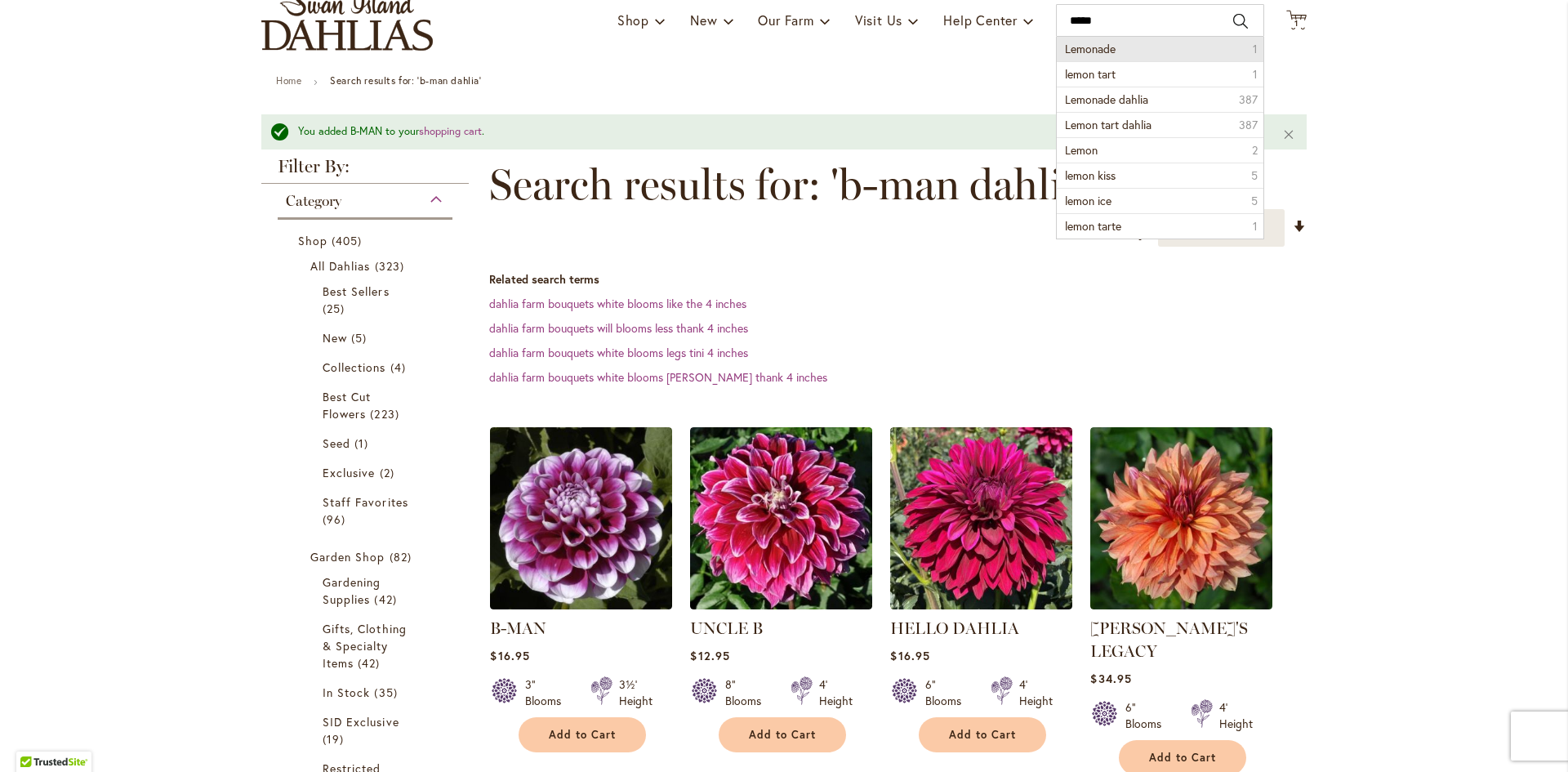
click at [1098, 53] on span "Lemonade" at bounding box center [1091, 48] width 51 height 15
type input "********"
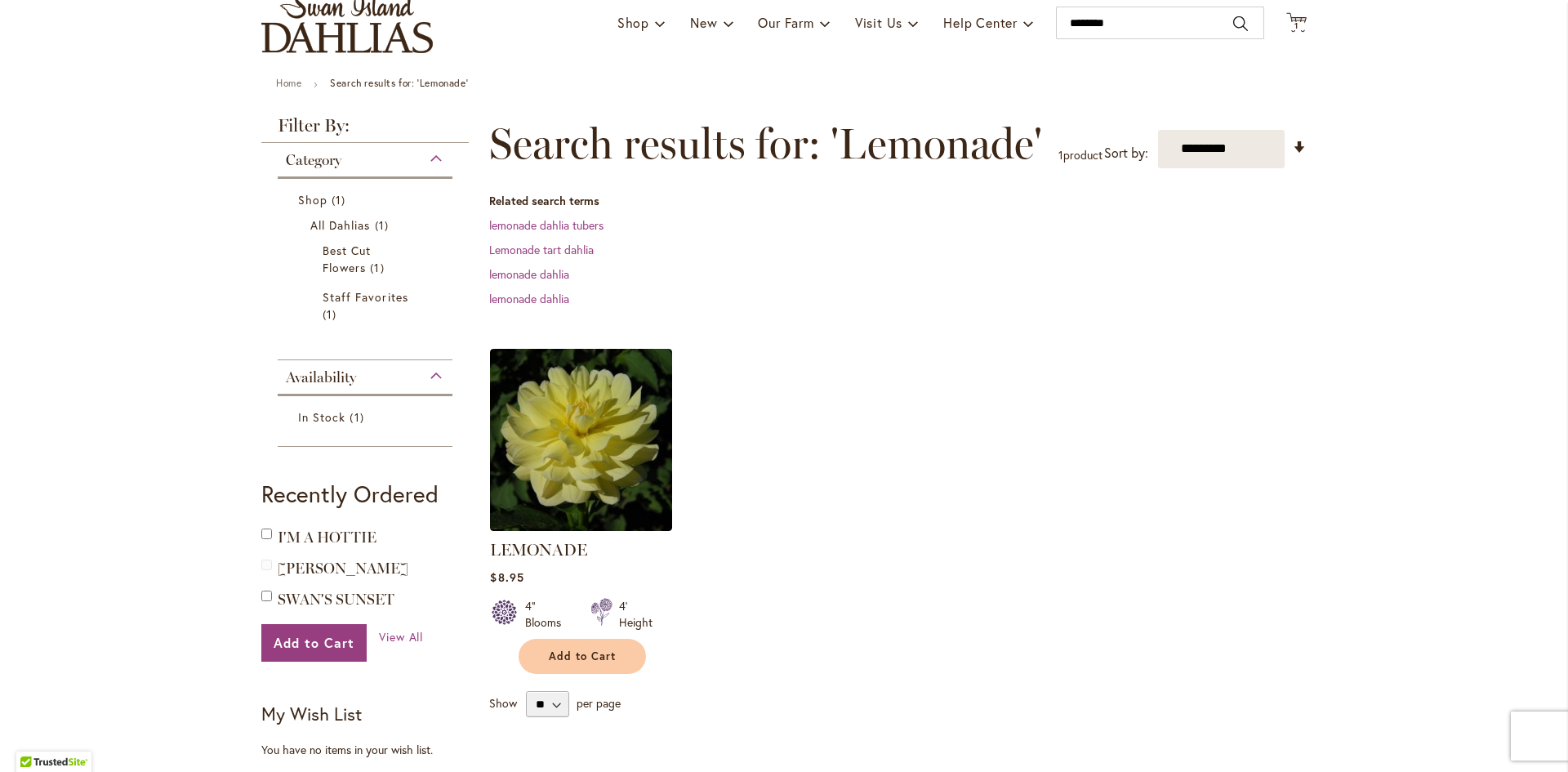
scroll to position [163, 0]
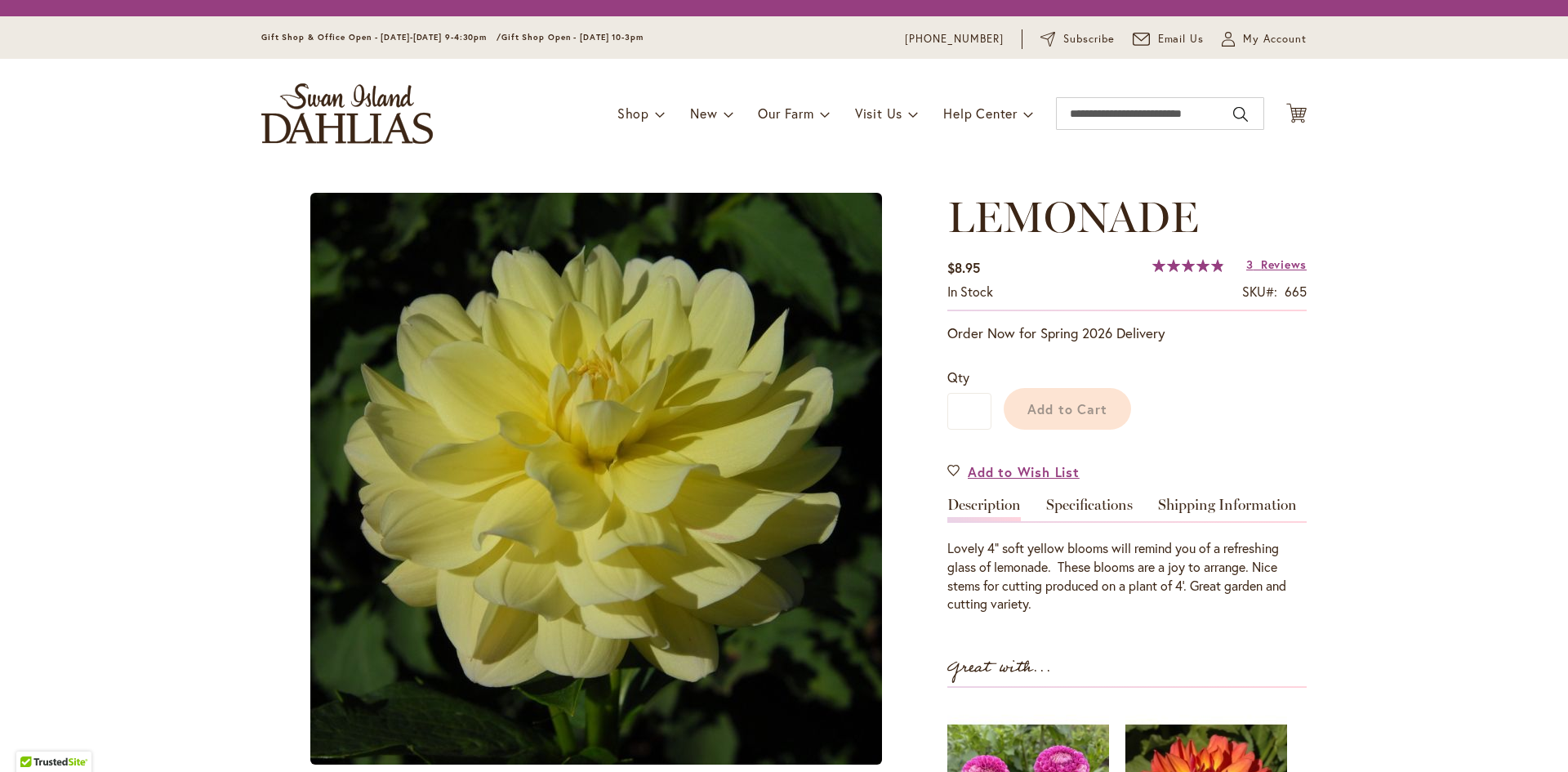
click at [1079, 416] on div "Add to Cart" at bounding box center [1149, 405] width 316 height 74
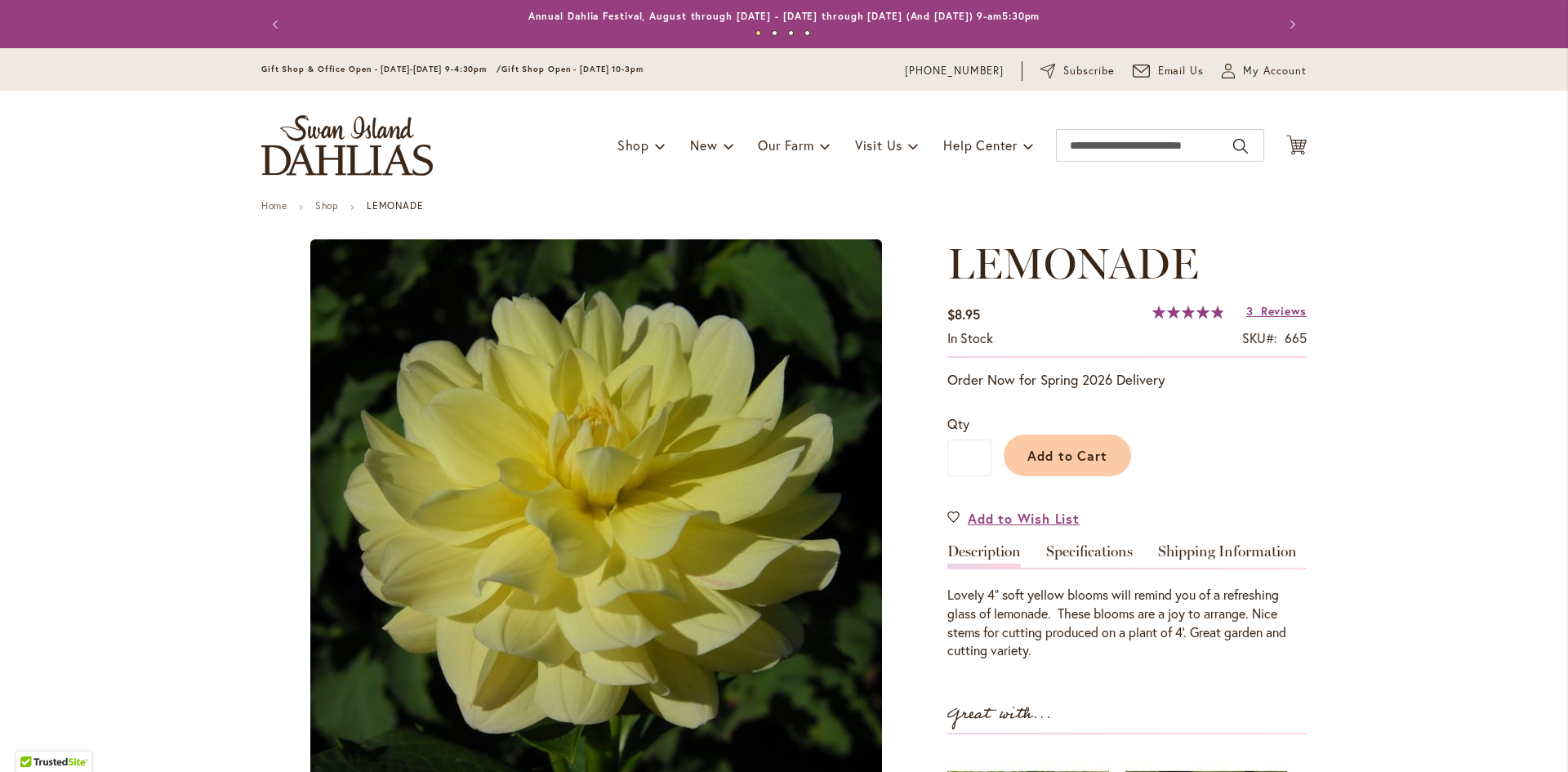
type input "*****"
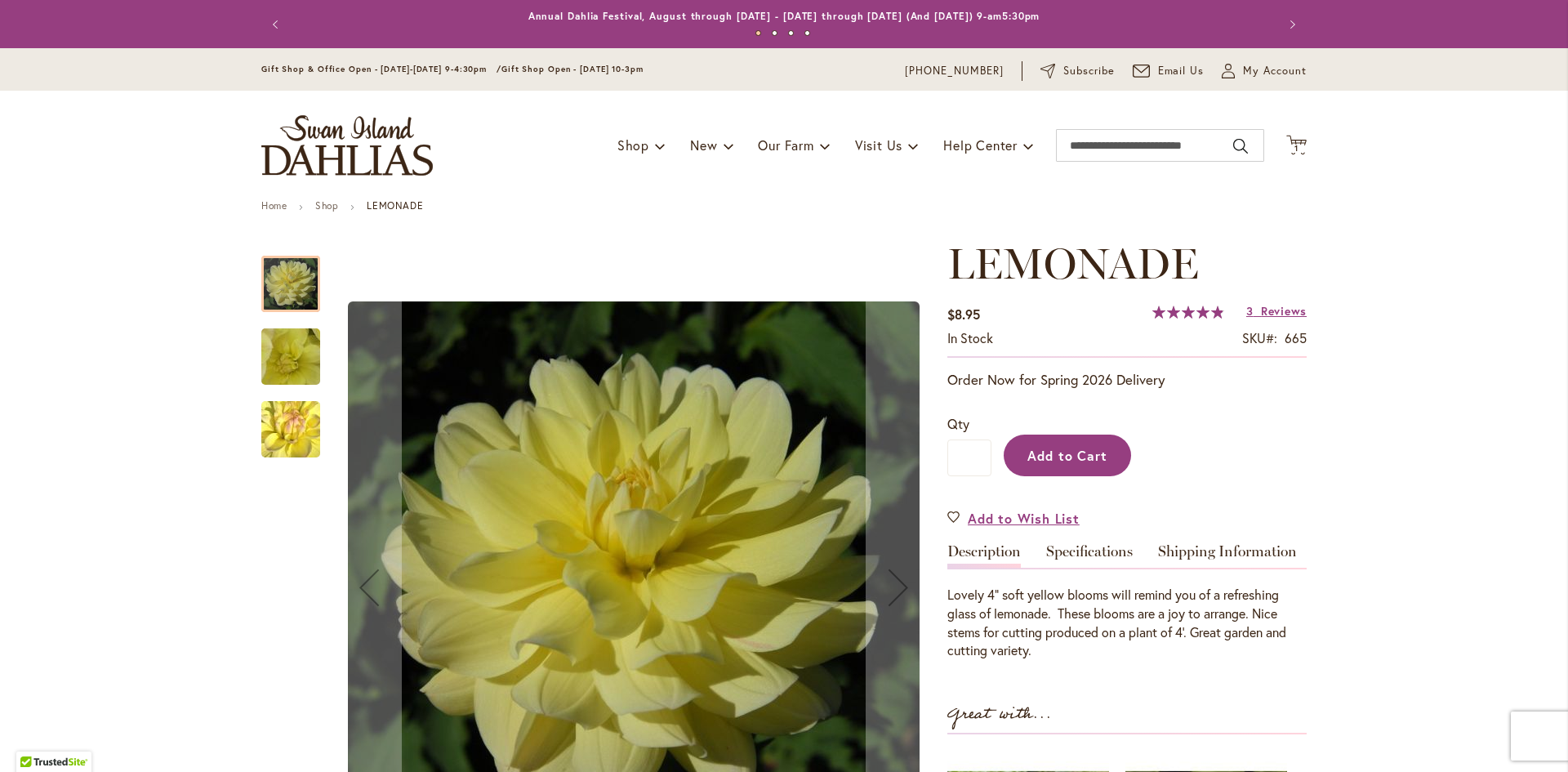
click at [1066, 465] on button "Add to Cart" at bounding box center [1067, 455] width 128 height 41
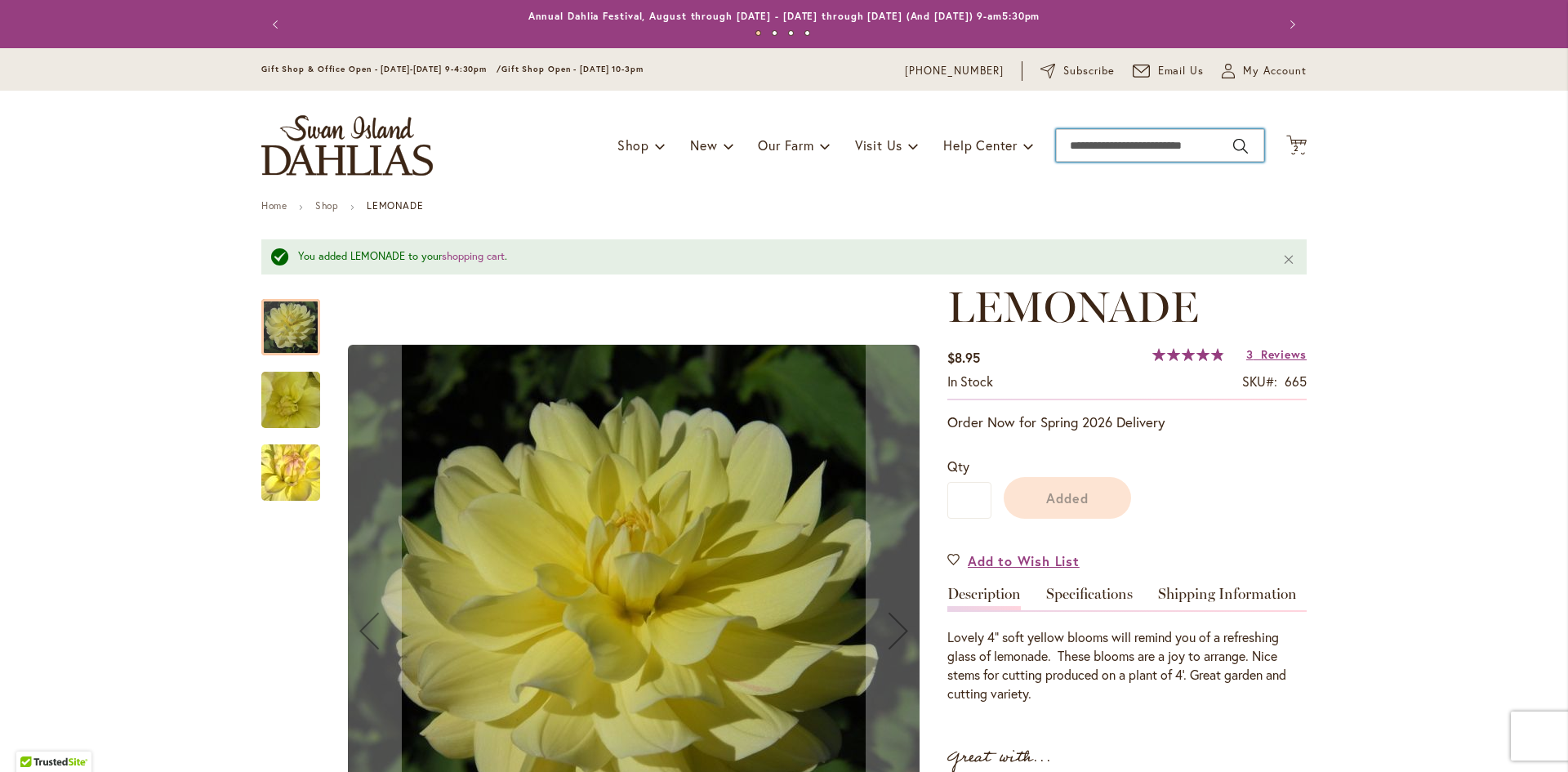
click at [1092, 147] on input "Search" at bounding box center [1160, 146] width 208 height 33
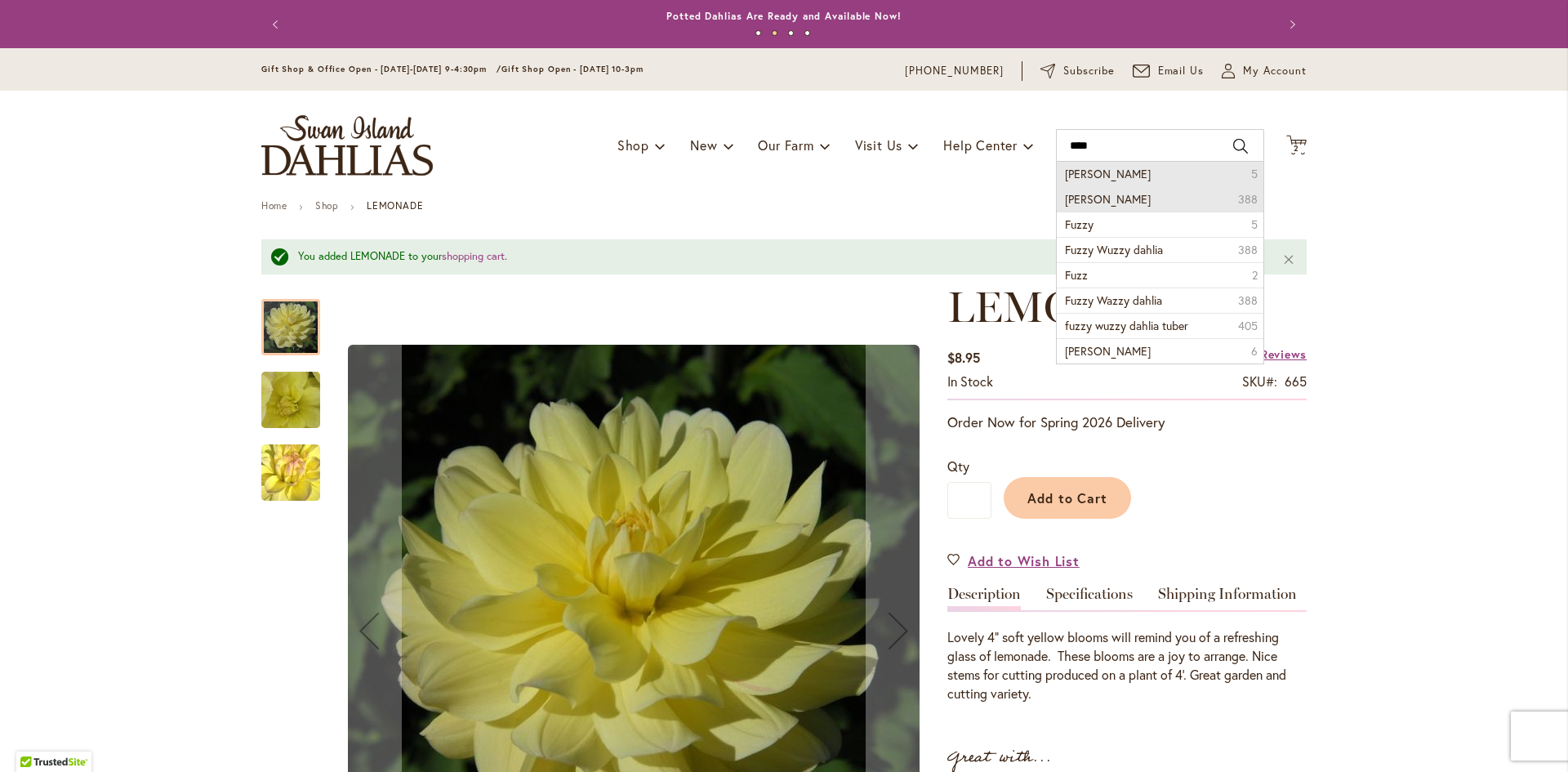
drag, startPoint x: 1147, startPoint y: 174, endPoint x: 1225, endPoint y: 190, distance: 79.6
click at [1225, 190] on ul "Fuzzy wuzzy 5 fuzzy wuzzy dahlia 388 Fuzzy 5 Fuzzy Wuzzy dahlia 388 Fuzz 2 Fuzz…" at bounding box center [1160, 262] width 208 height 202
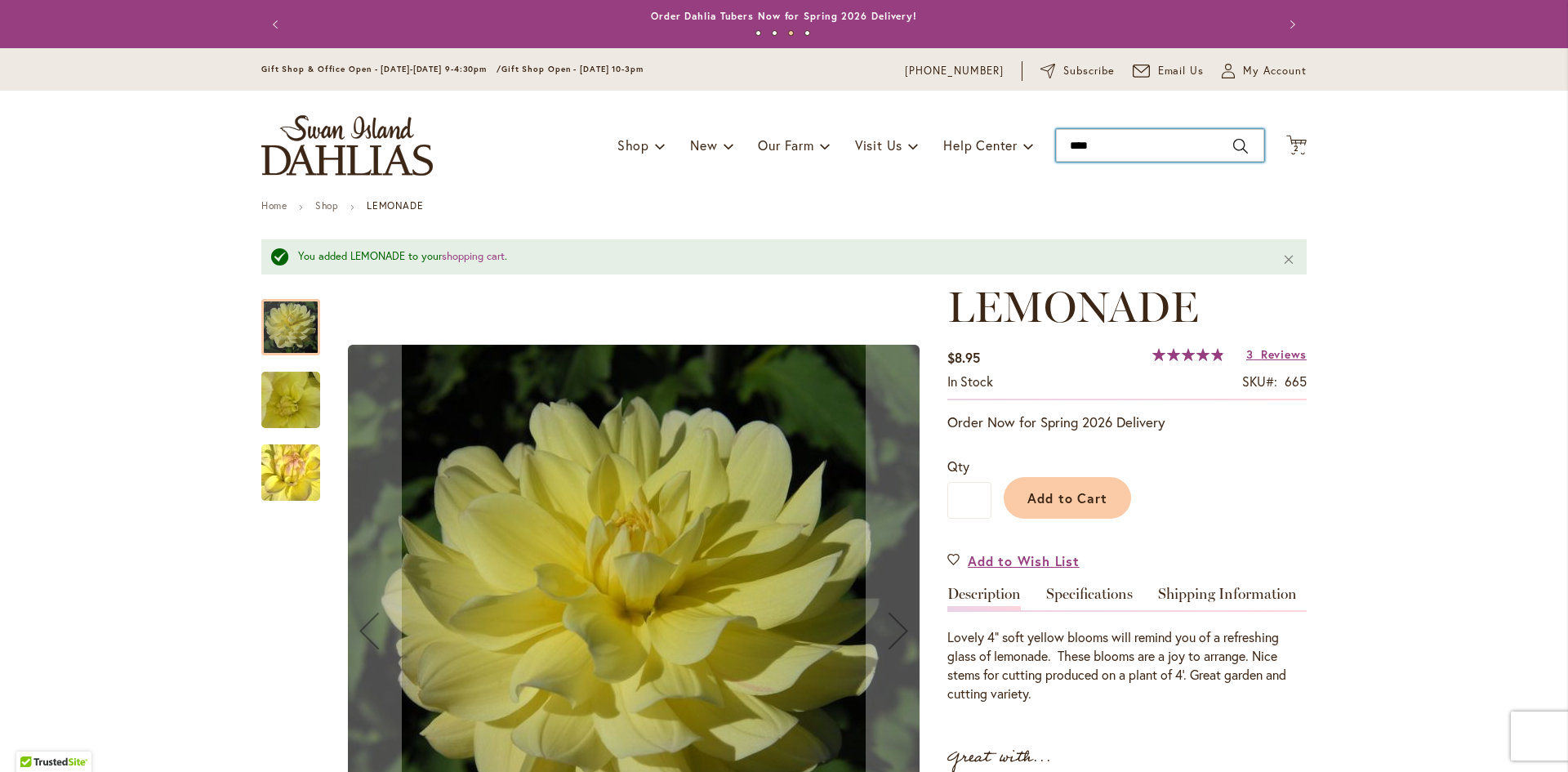
click at [1110, 154] on input "****" at bounding box center [1160, 146] width 208 height 33
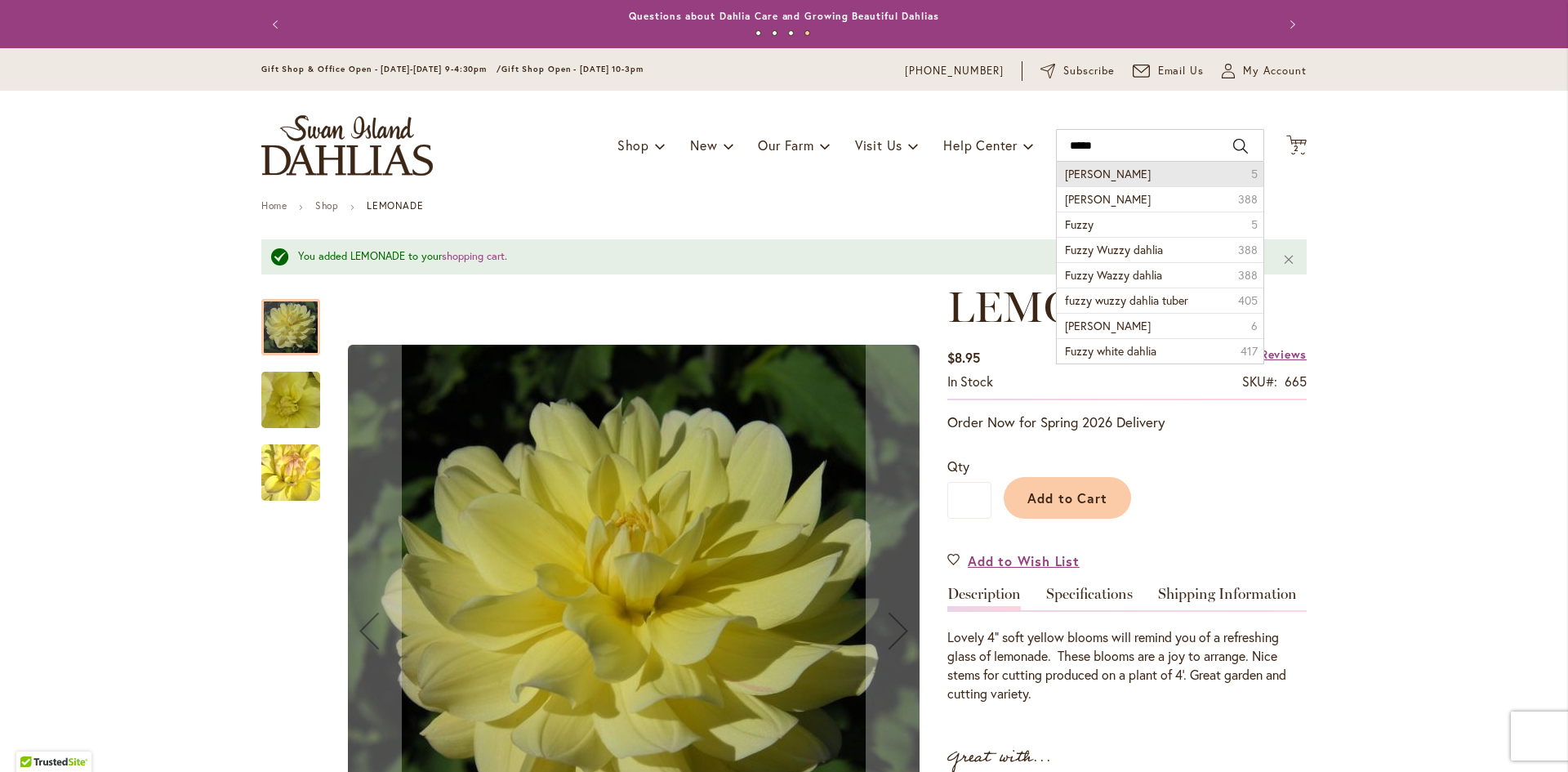
click at [1119, 176] on span "Fuzzy wuzzy" at bounding box center [1108, 174] width 85 height 15
type input "**********"
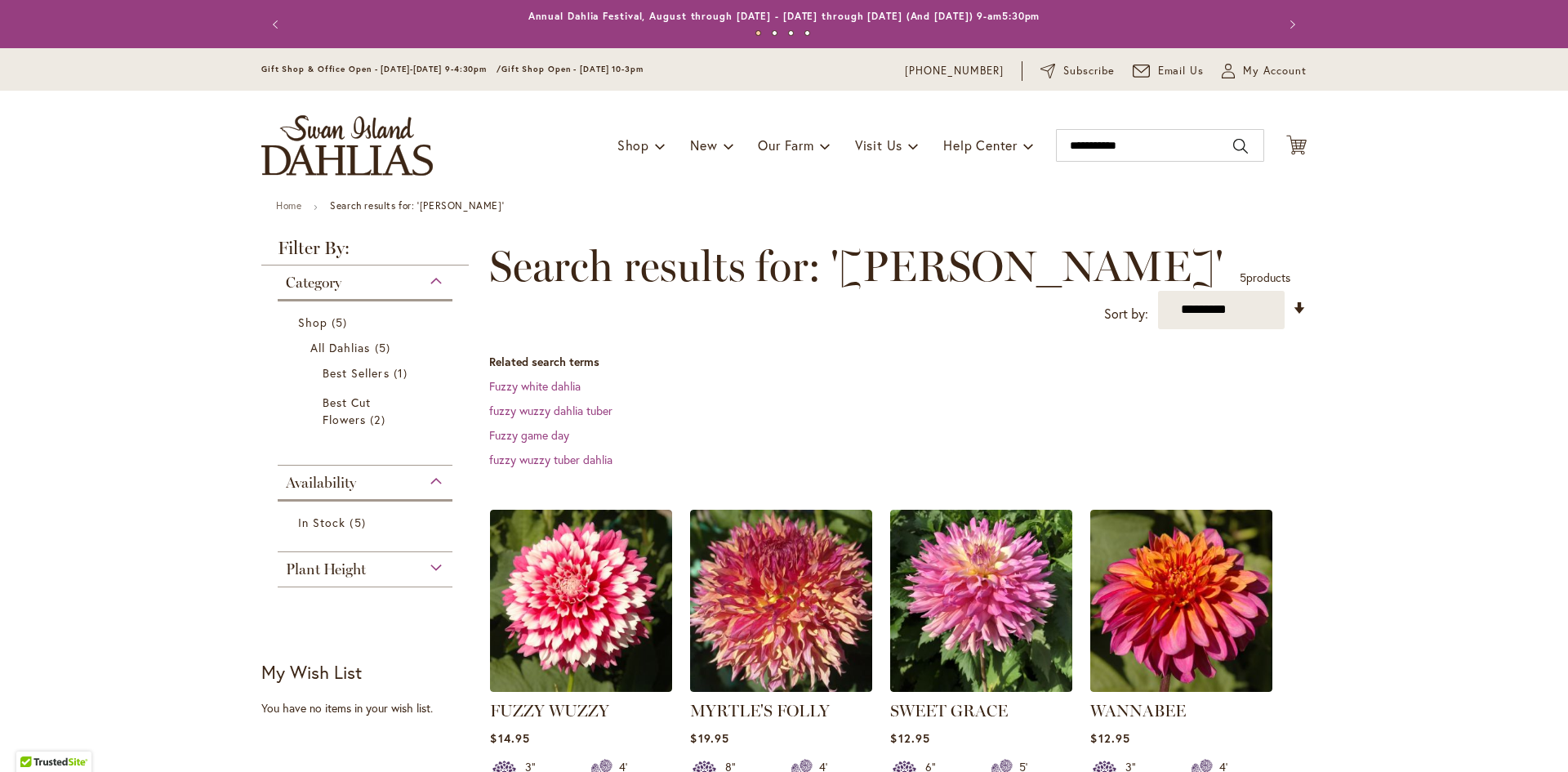
scroll to position [367, 0]
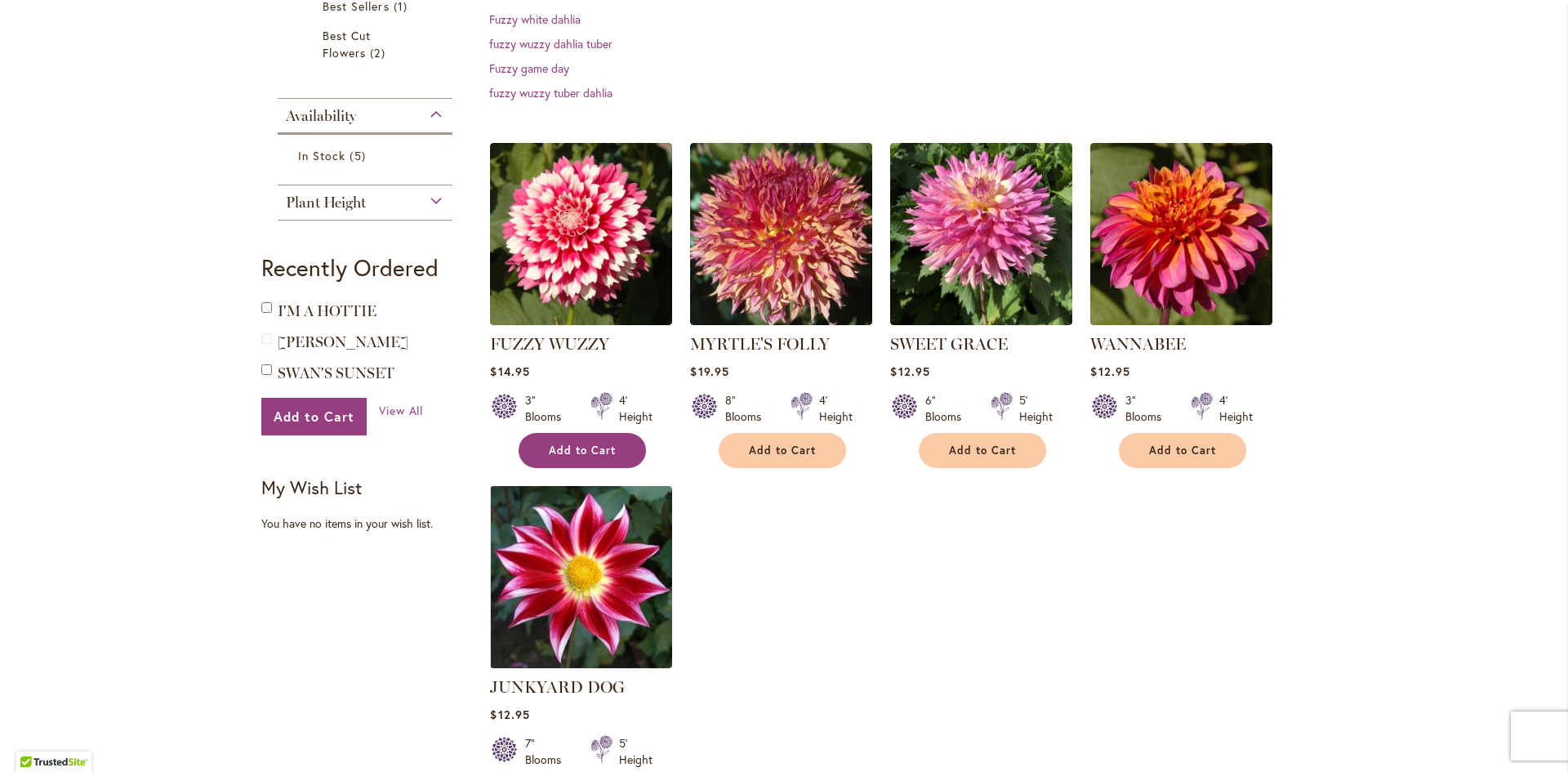
click at [561, 458] on button "Add to Cart" at bounding box center [582, 451] width 128 height 36
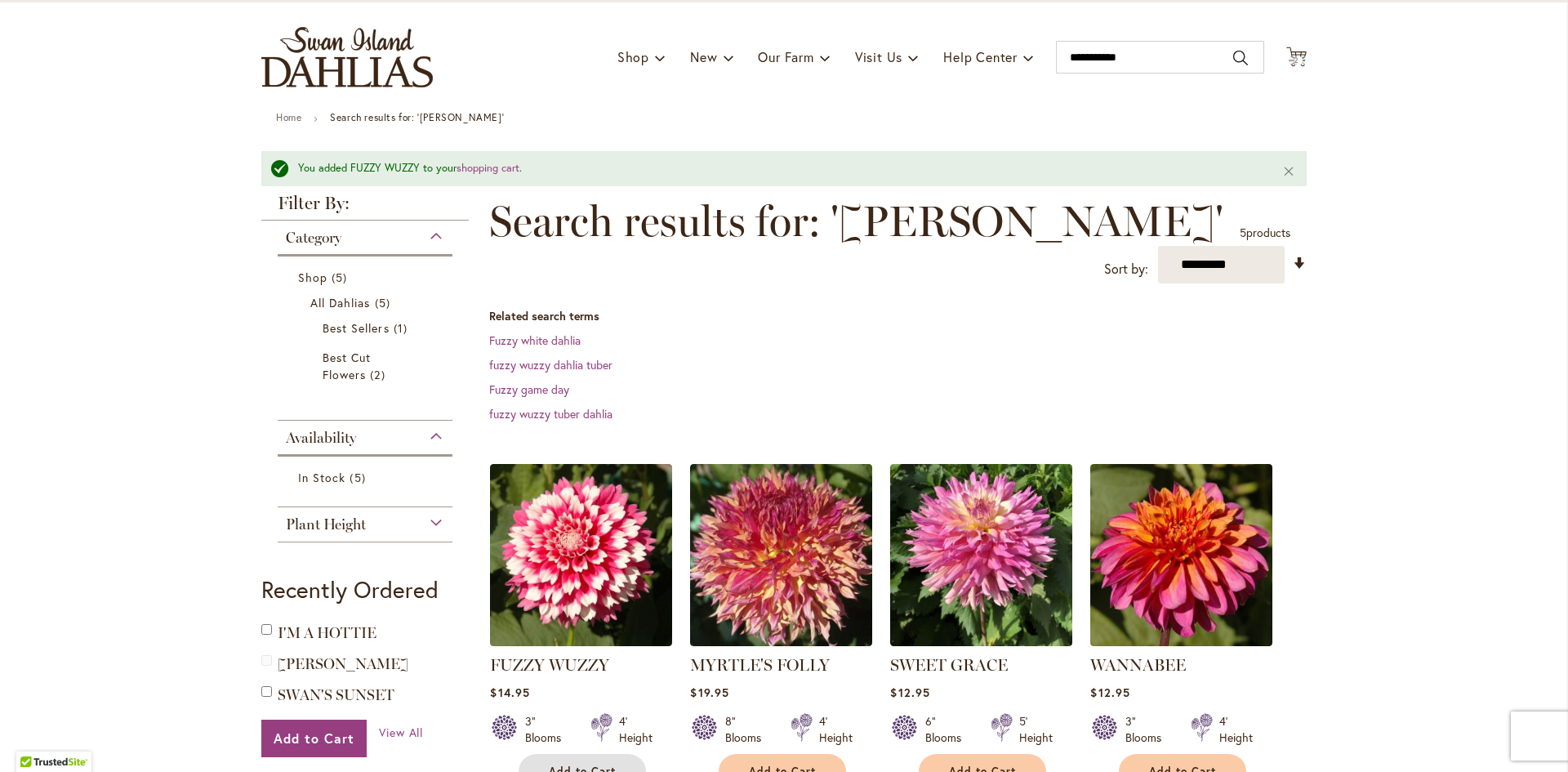
scroll to position [83, 0]
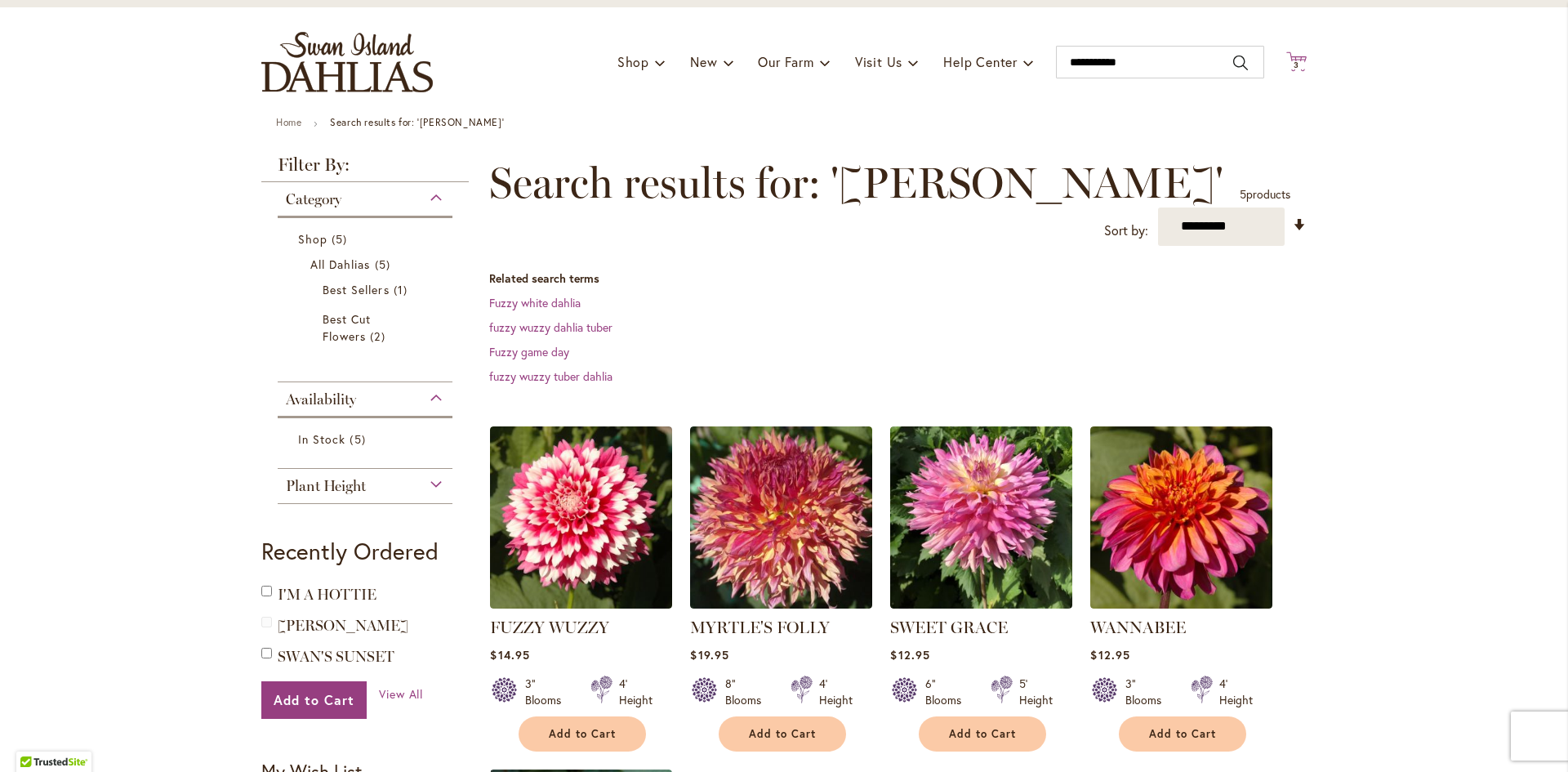
click at [1297, 59] on icon "Cart .cls-1 { fill: #231f20; }" at bounding box center [1296, 62] width 20 height 20
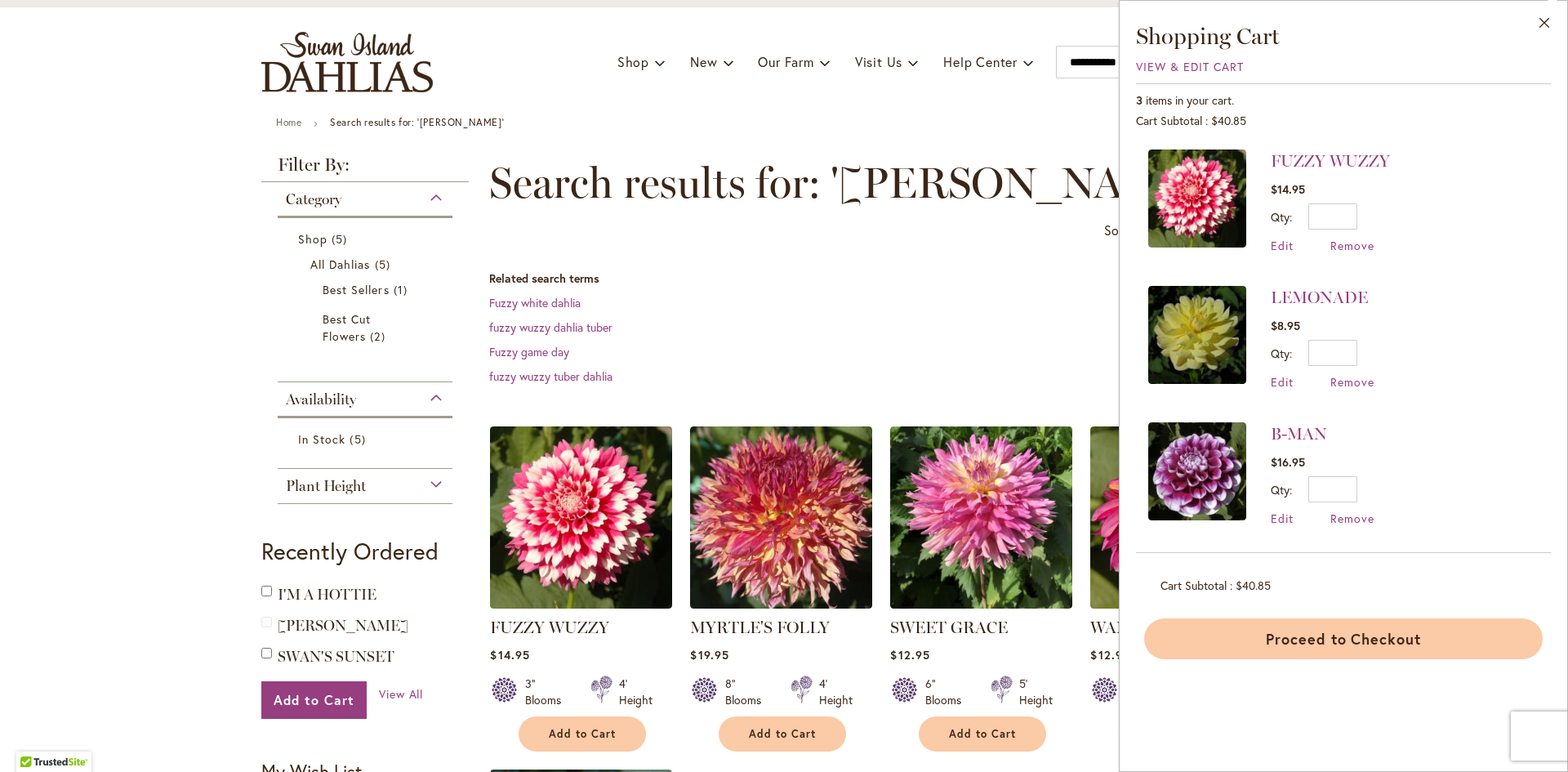
click at [1408, 632] on button "Proceed to Checkout" at bounding box center [1343, 639] width 399 height 41
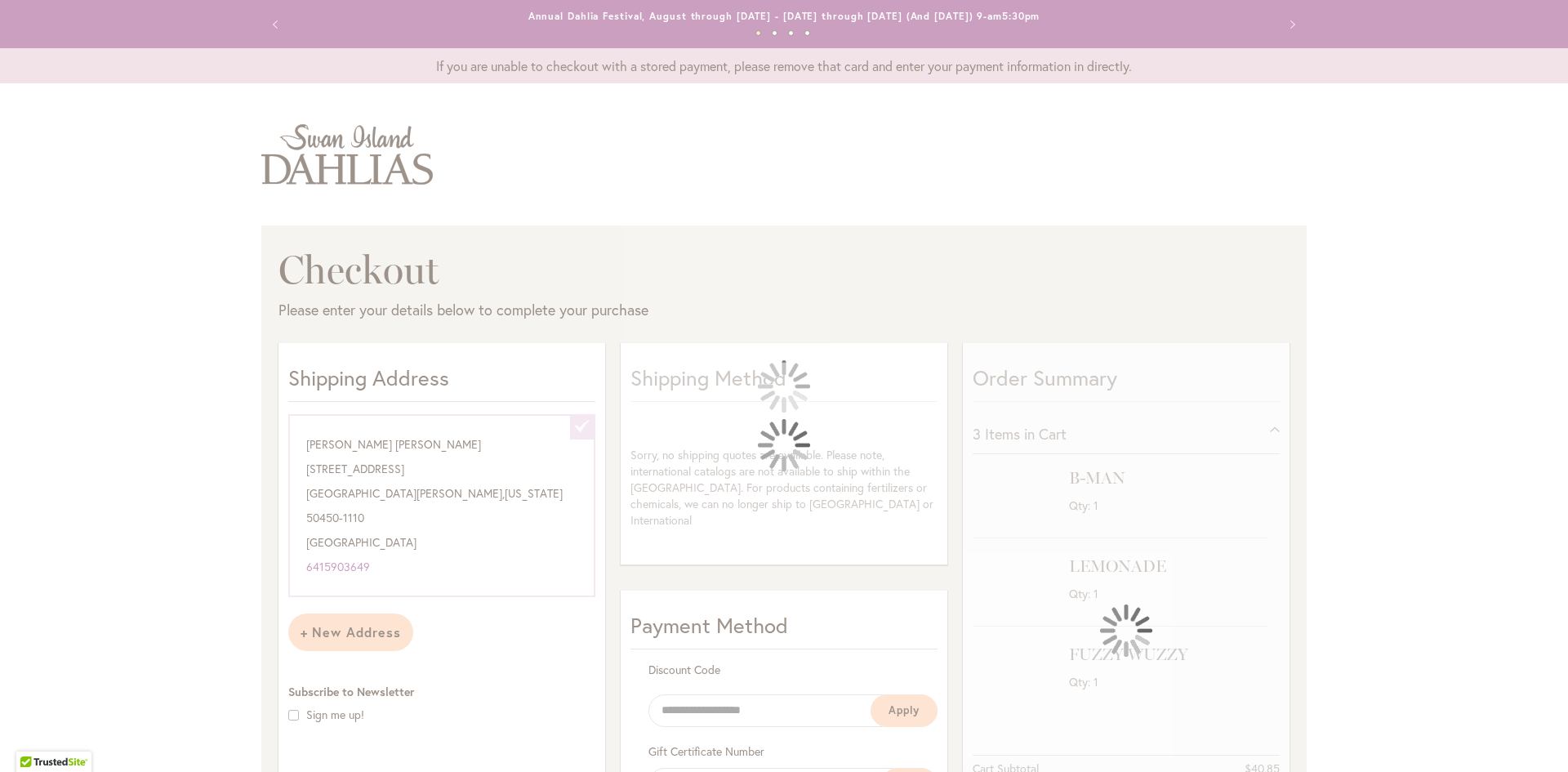
select select "**********"
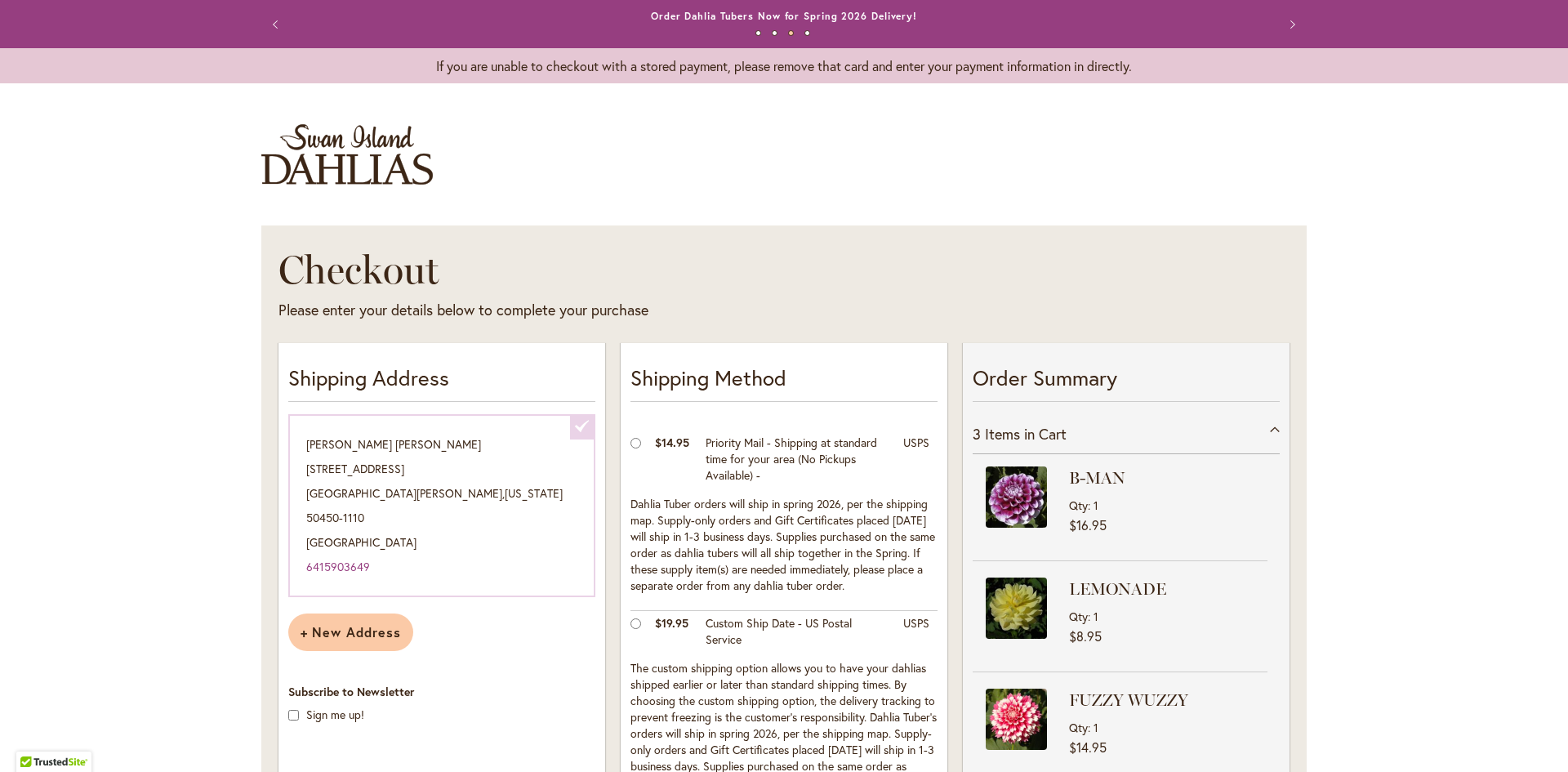
click at [338, 149] on img "store logo" at bounding box center [347, 154] width 172 height 60
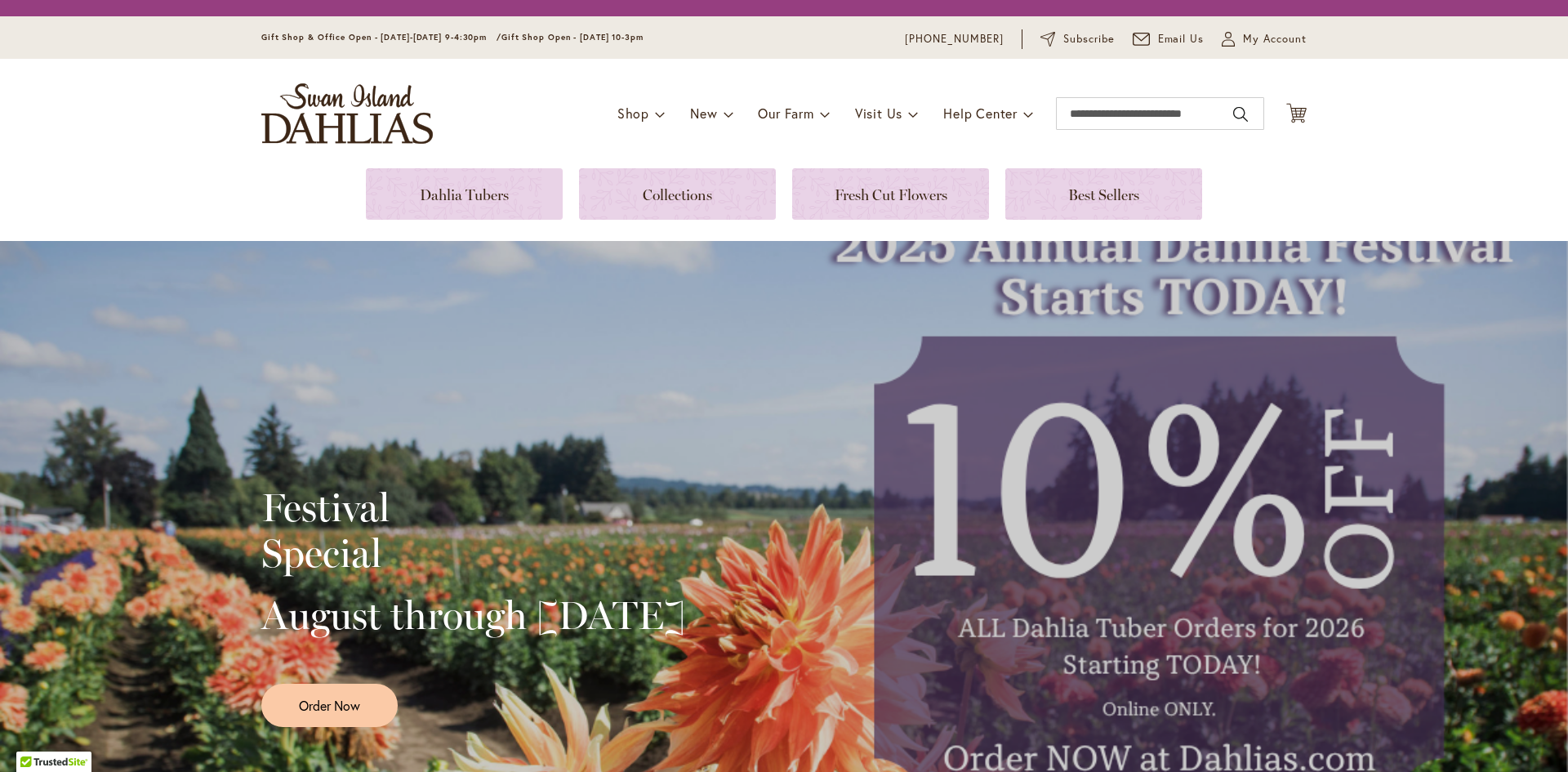
click at [1283, 49] on div "Gift Shop & Office Open - [DATE]-[DATE] 9-4:30pm / Gift Shop Open - [DATE] 10-3…" at bounding box center [784, 37] width 1568 height 42
click at [1277, 45] on body "Skip to Accessibility Information The store will not work correctly in the case…" at bounding box center [784, 386] width 1568 height 772
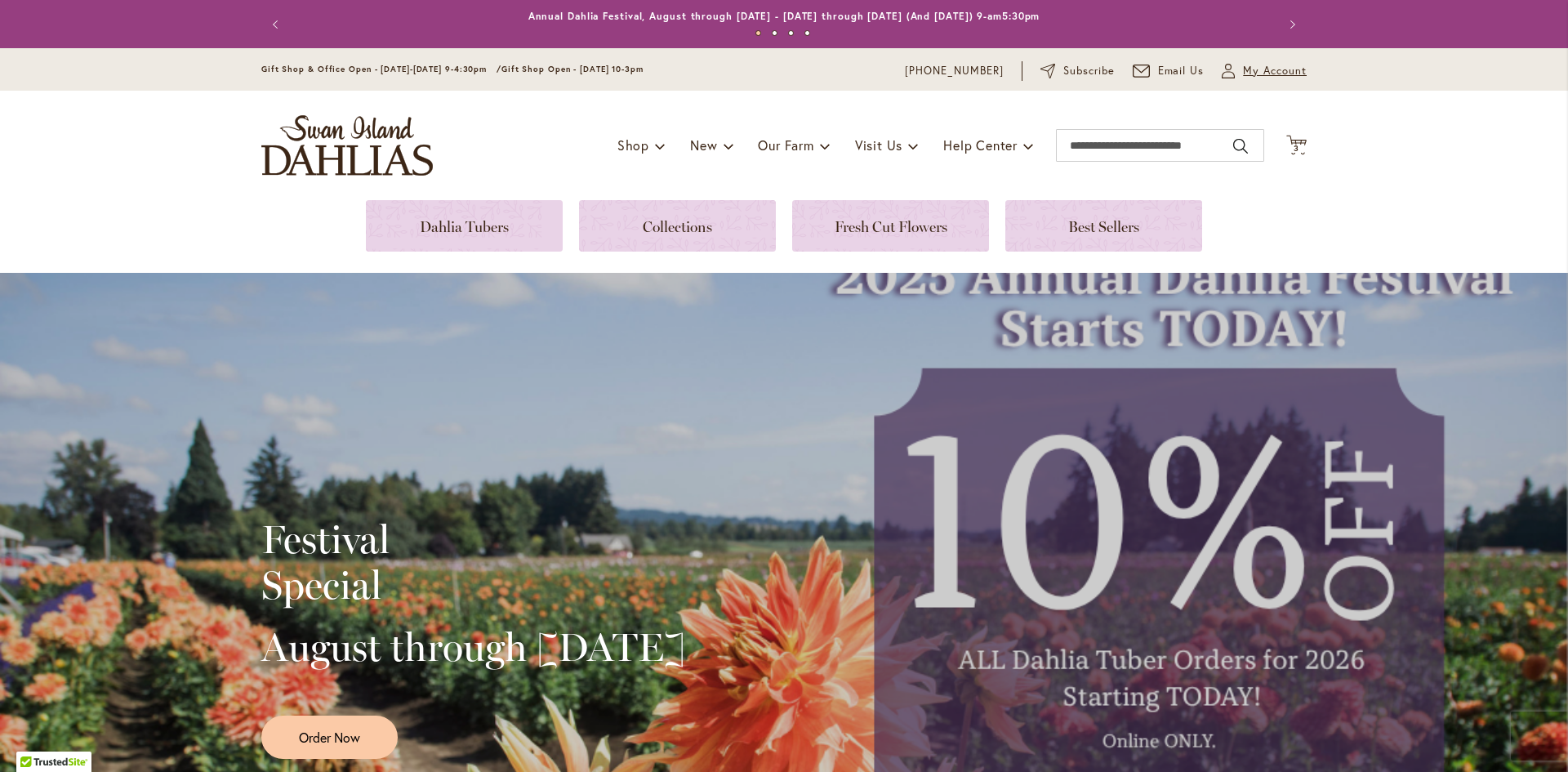
click at [1266, 77] on span "My Account" at bounding box center [1274, 70] width 63 height 16
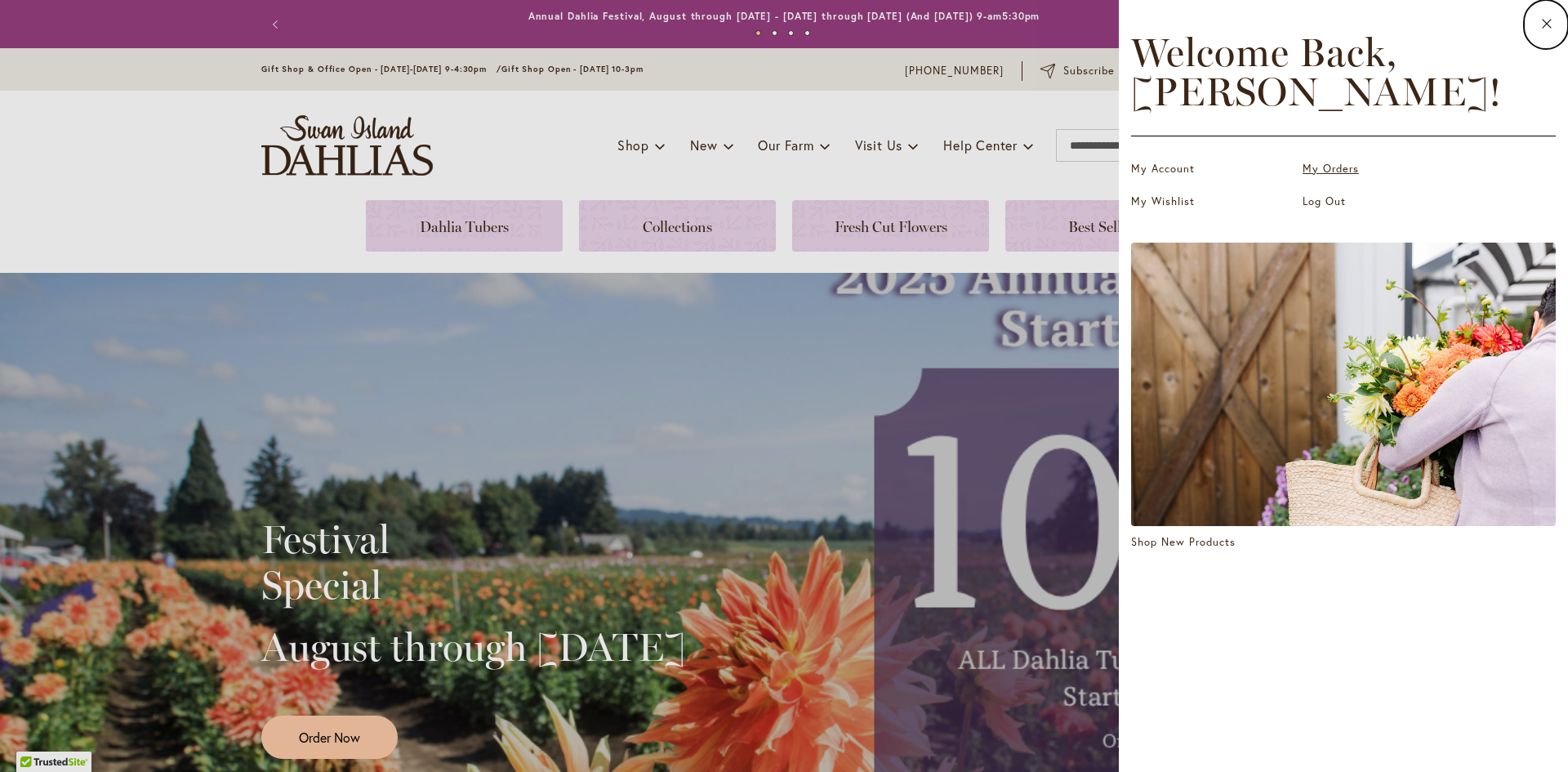
click at [1340, 170] on link "My Orders" at bounding box center [1384, 168] width 163 height 16
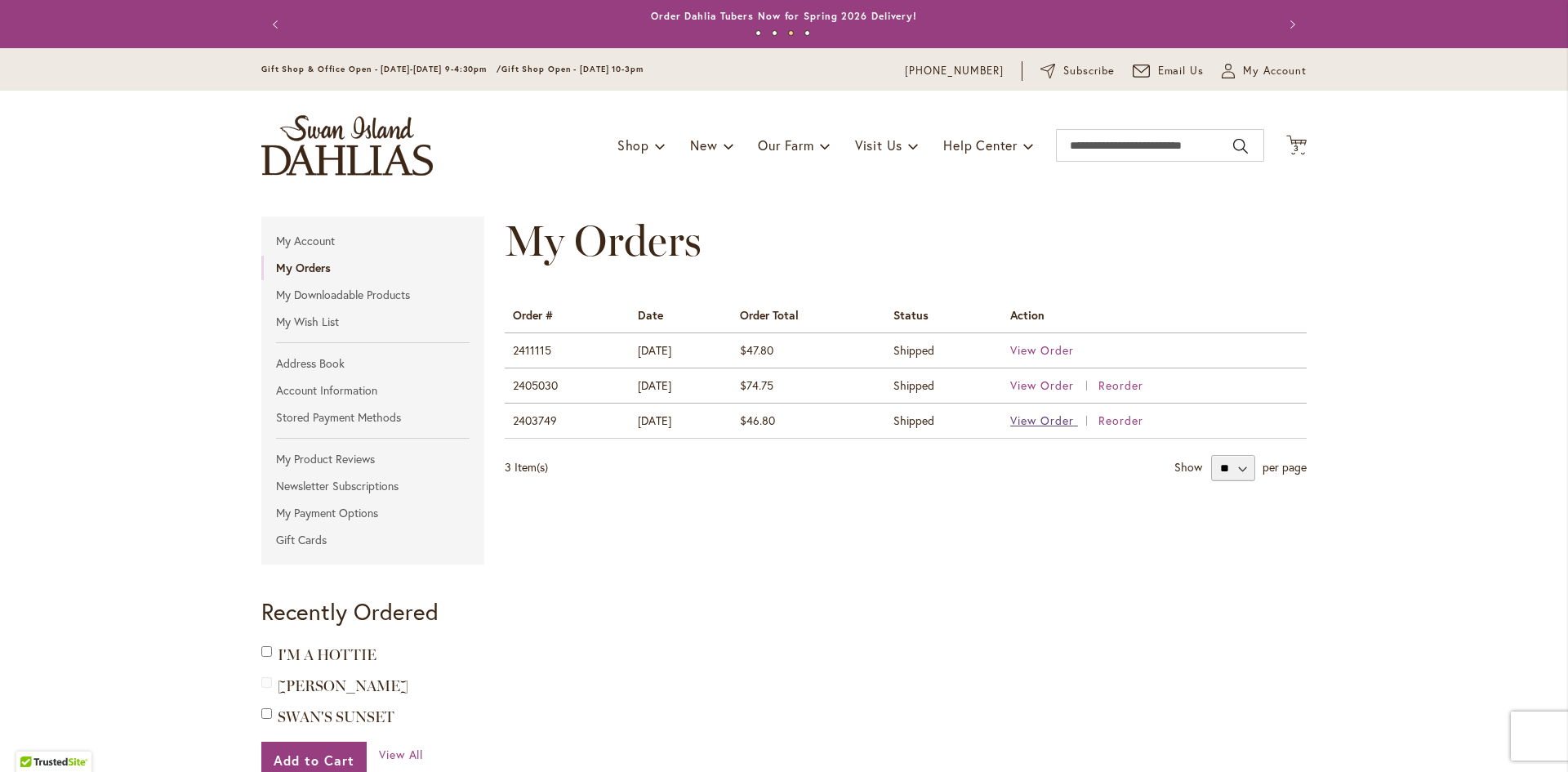
click at [1048, 414] on span "View Order" at bounding box center [1042, 420] width 63 height 15
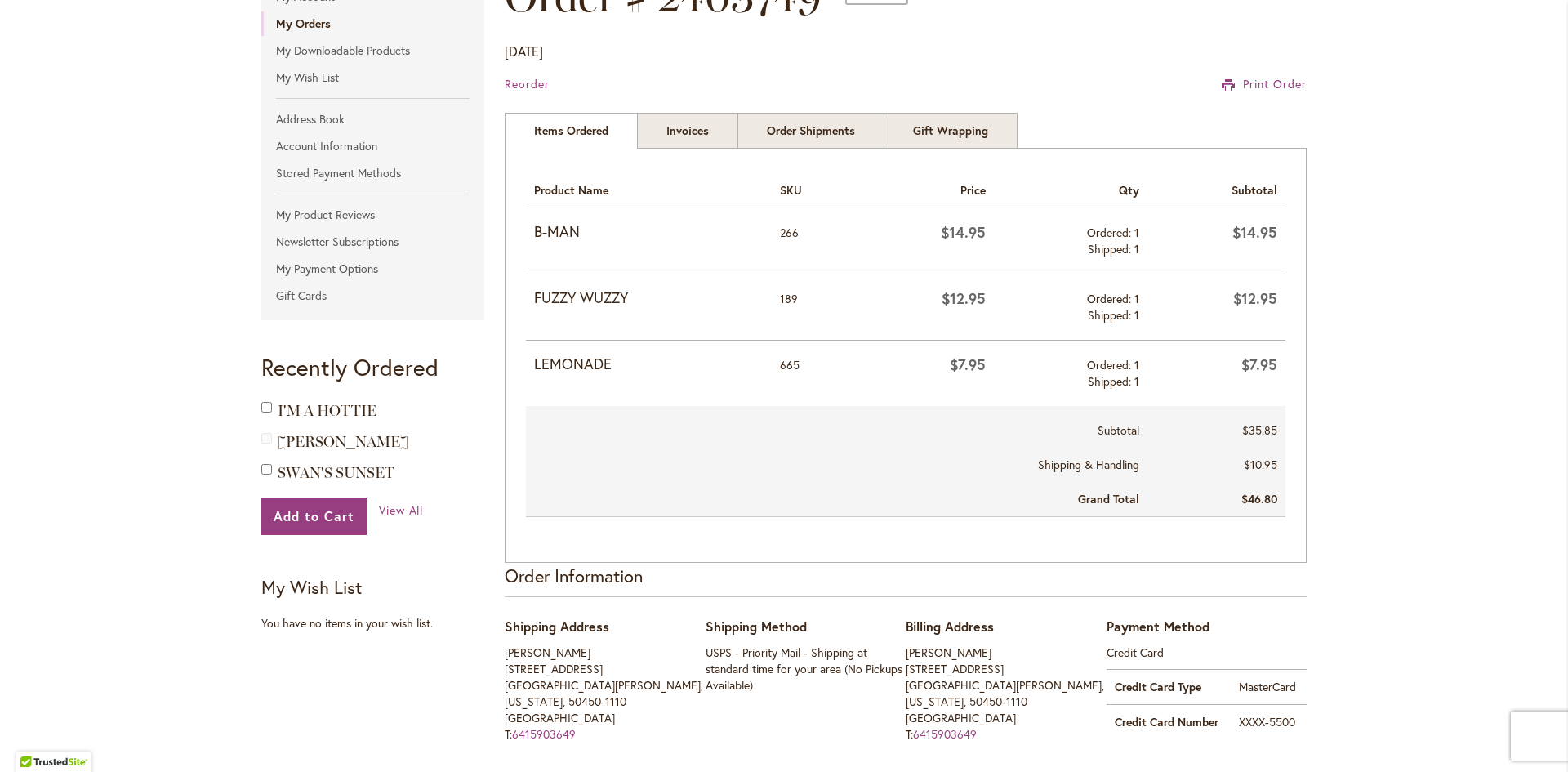
scroll to position [245, 0]
click at [831, 136] on link "Order Shipments" at bounding box center [812, 130] width 147 height 36
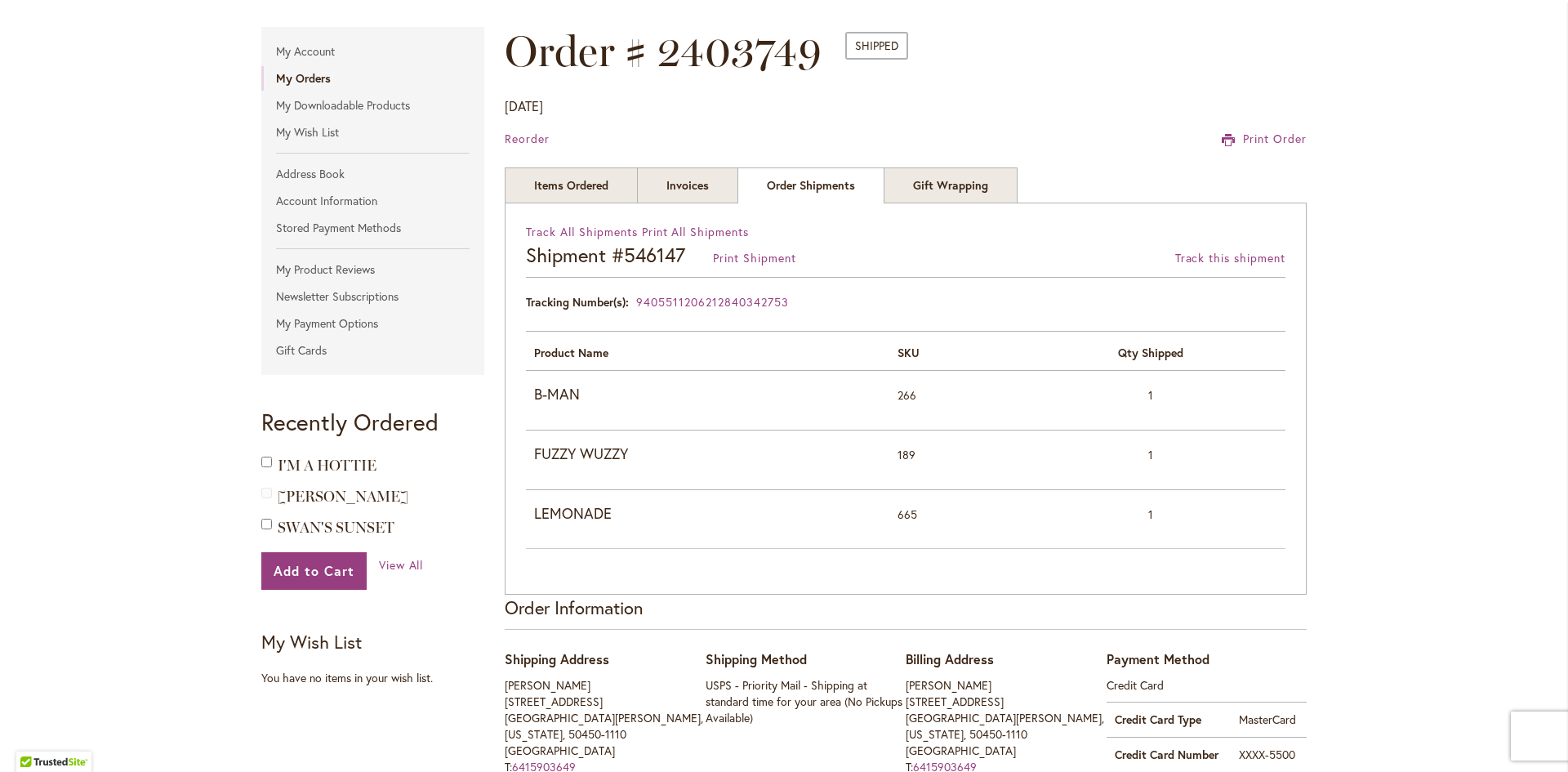
scroll to position [163, 0]
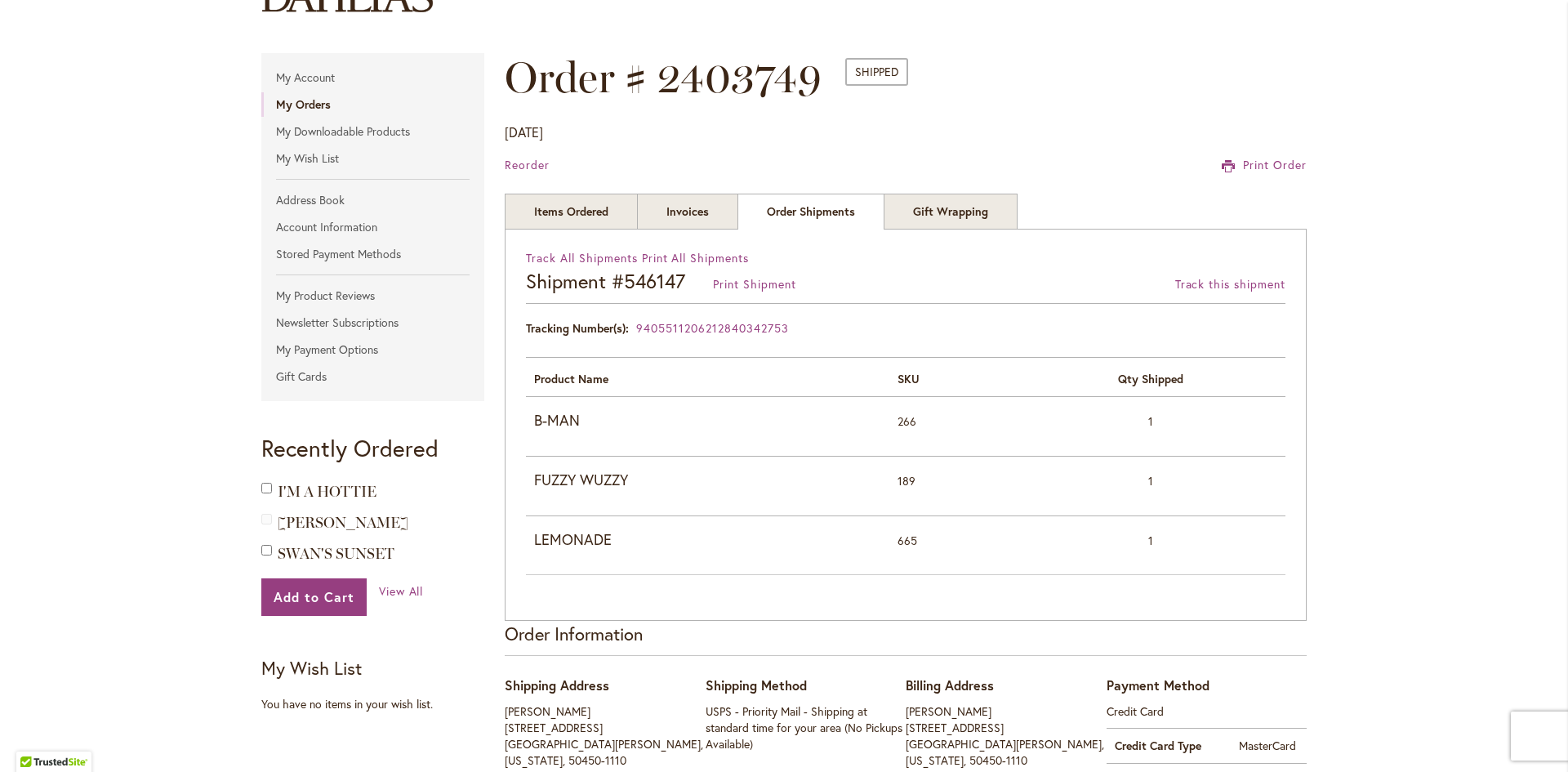
click at [261, 525] on div at bounding box center [269, 518] width 16 height 15
click at [261, 527] on div "Add to Cart" at bounding box center [269, 521] width 16 height 23
click at [321, 596] on span "Add to Cart" at bounding box center [314, 597] width 81 height 17
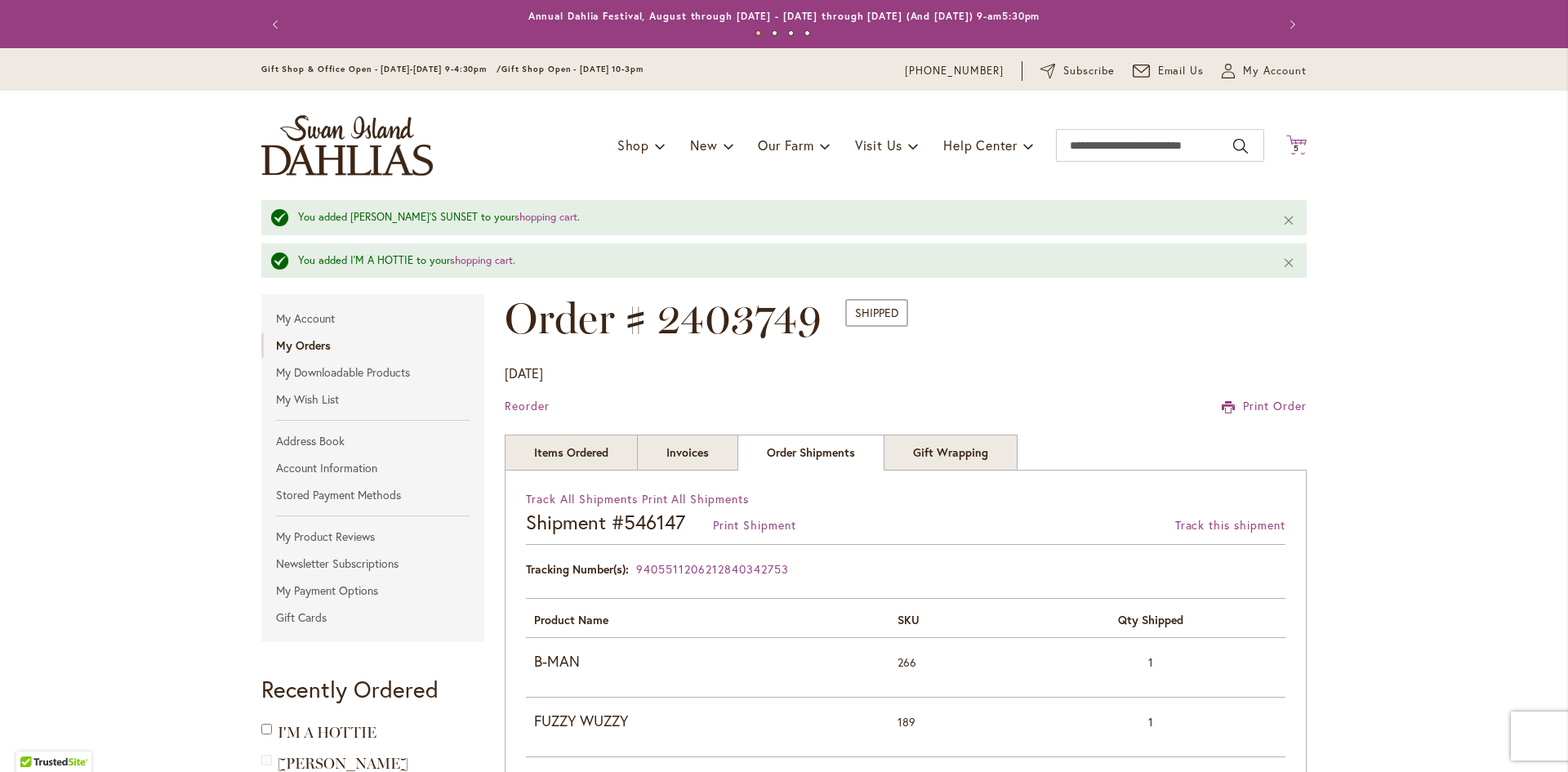
click at [1294, 147] on span "5 5 items" at bounding box center [1296, 149] width 16 height 8
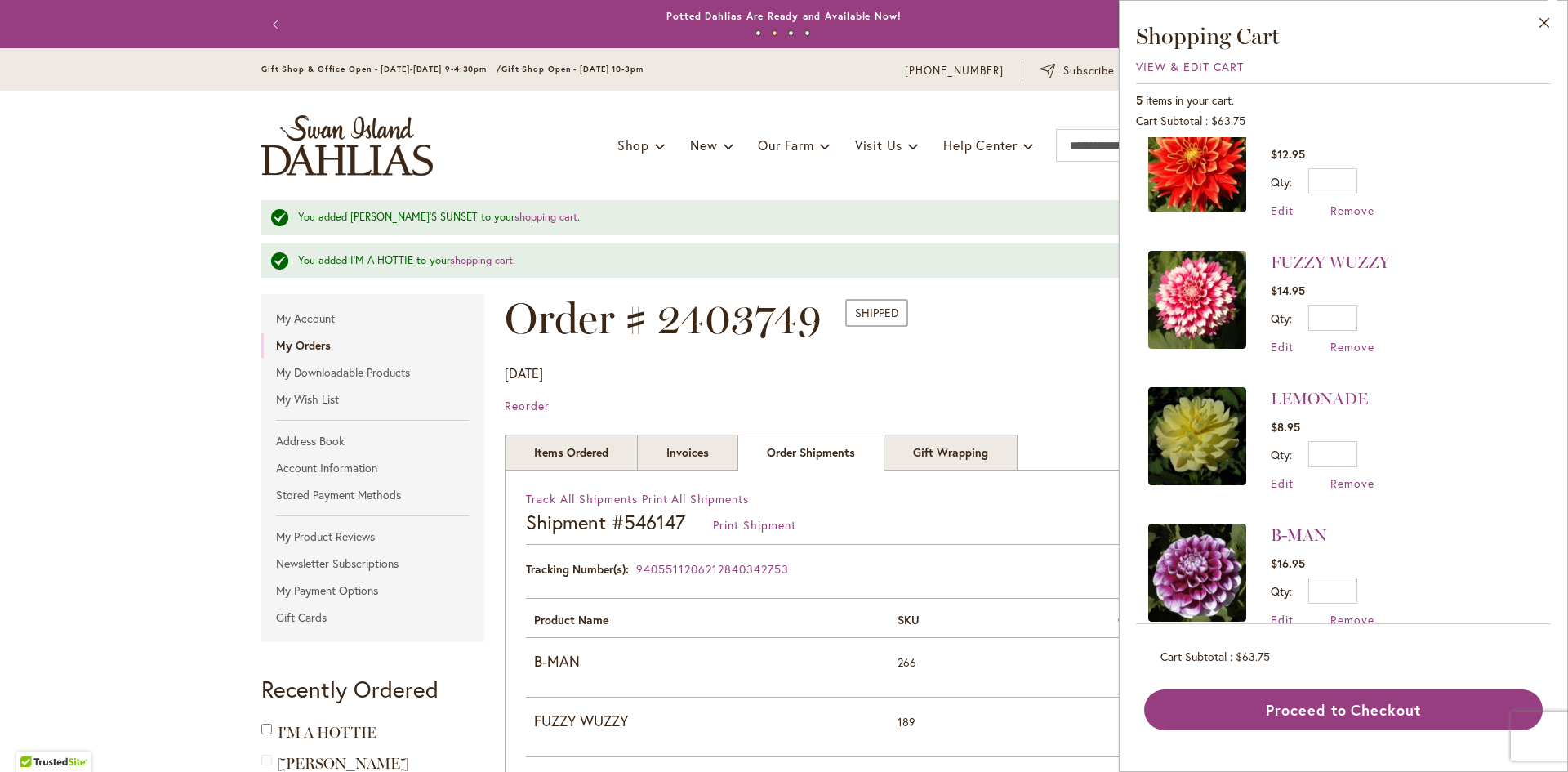
scroll to position [200, 0]
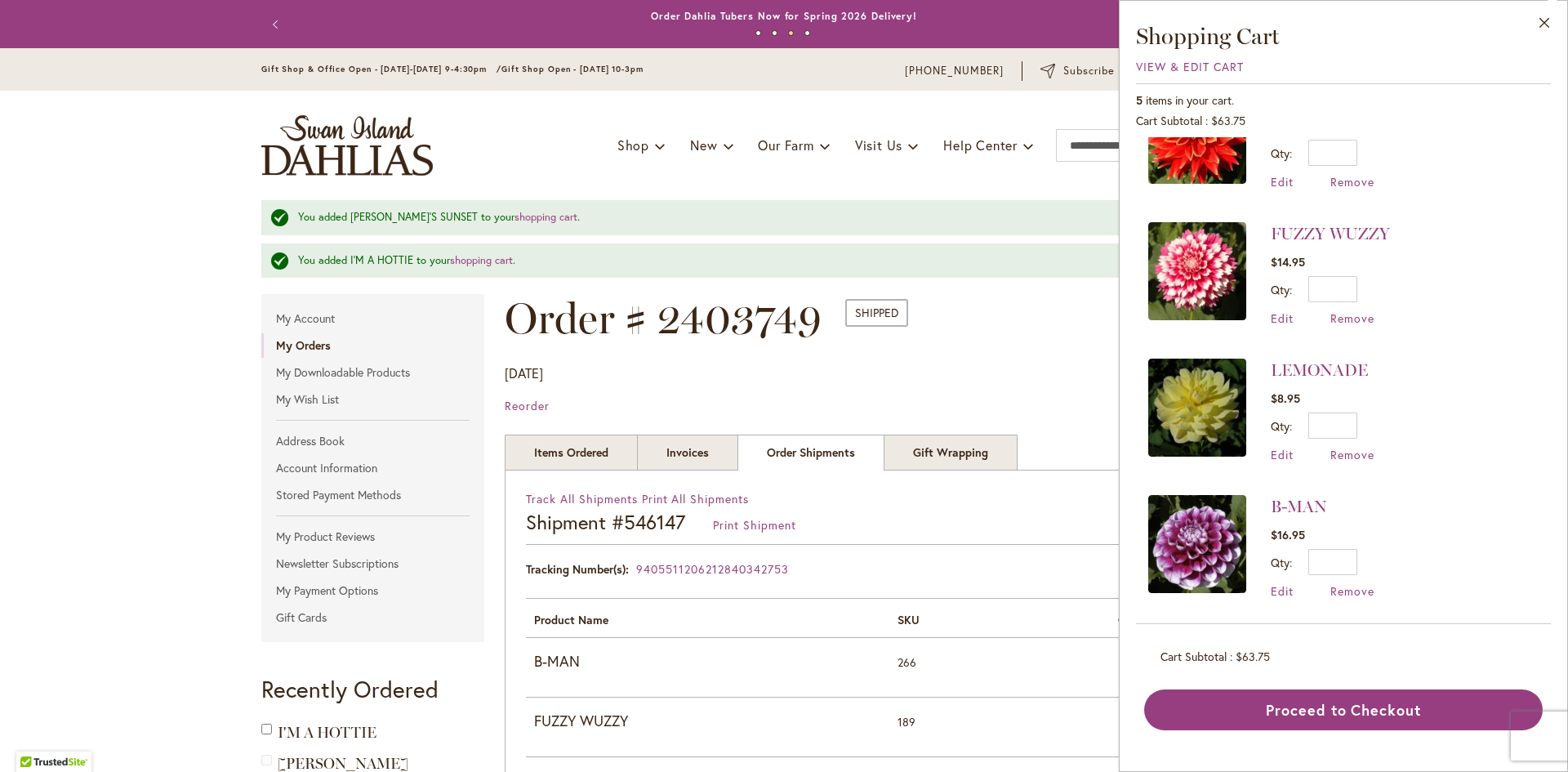
click at [375, 148] on img "store logo" at bounding box center [347, 145] width 172 height 60
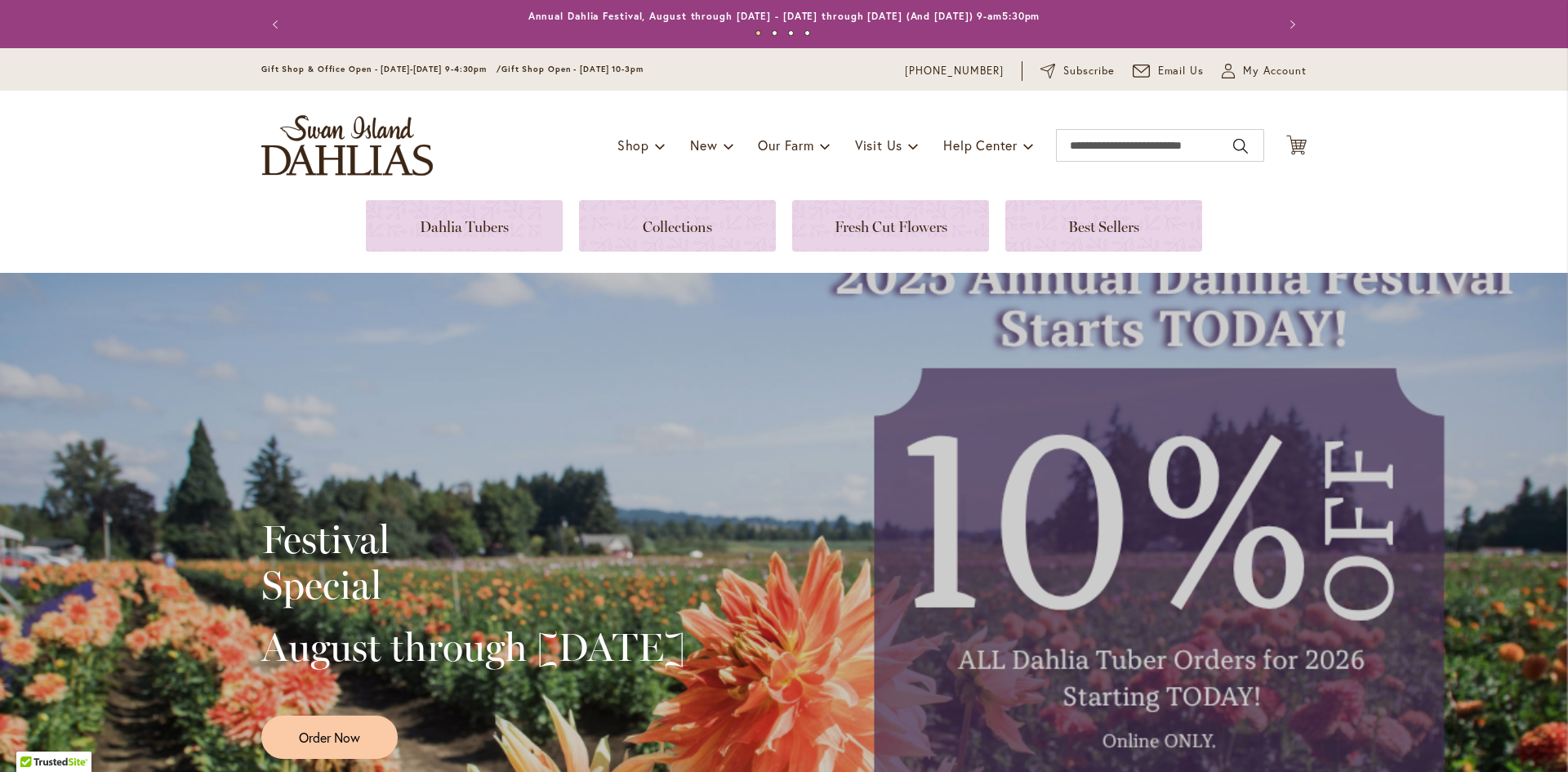
click at [648, 112] on div "Toggle Nav Shop Dahlia Tubers Collections Fresh Cut Dahlias Gardening Supplies …" at bounding box center [784, 145] width 1078 height 109
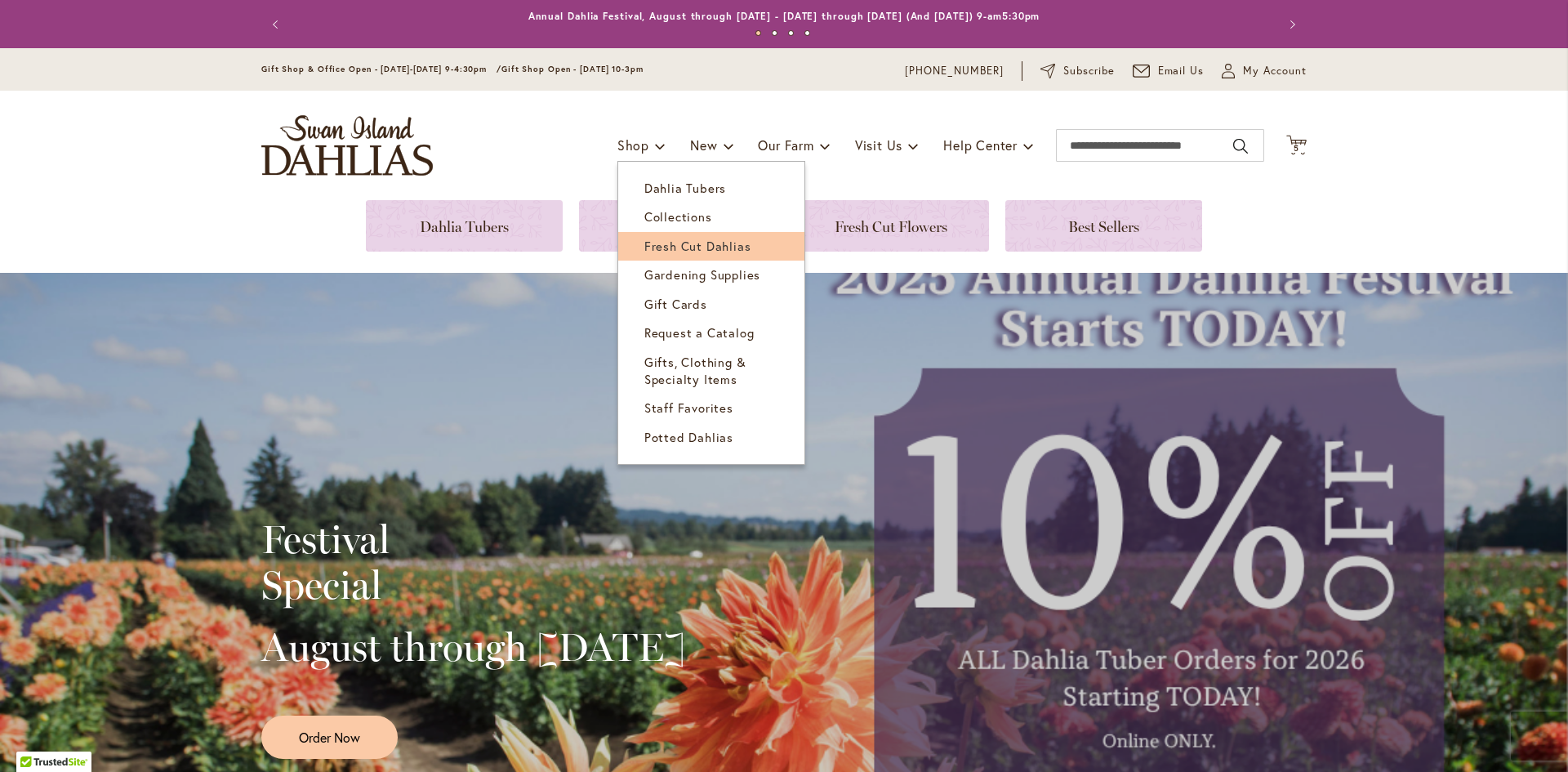
click at [652, 232] on link "Fresh Cut Dahlias" at bounding box center [712, 246] width 186 height 29
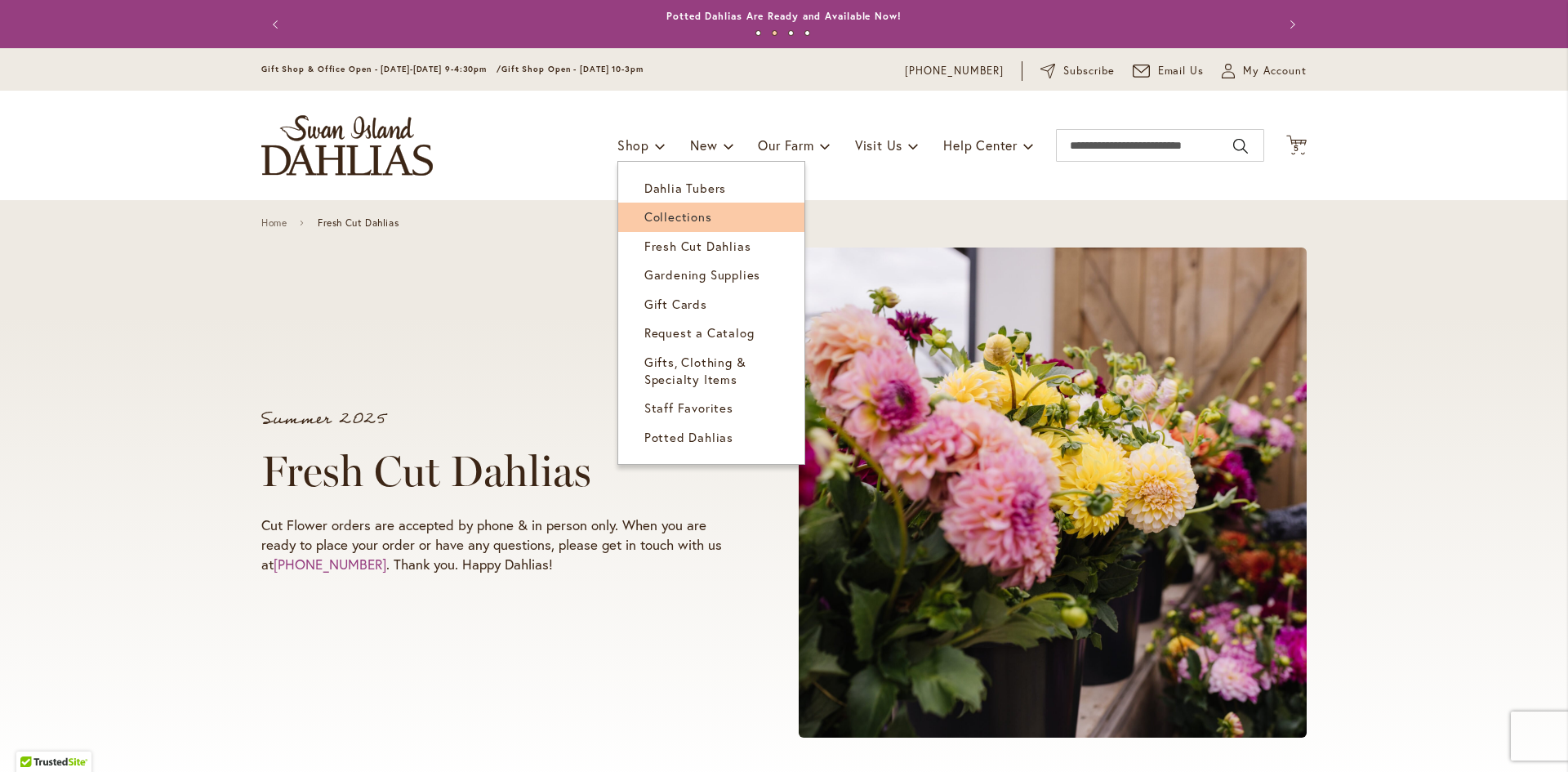
click at [658, 206] on link "Collections" at bounding box center [712, 217] width 186 height 29
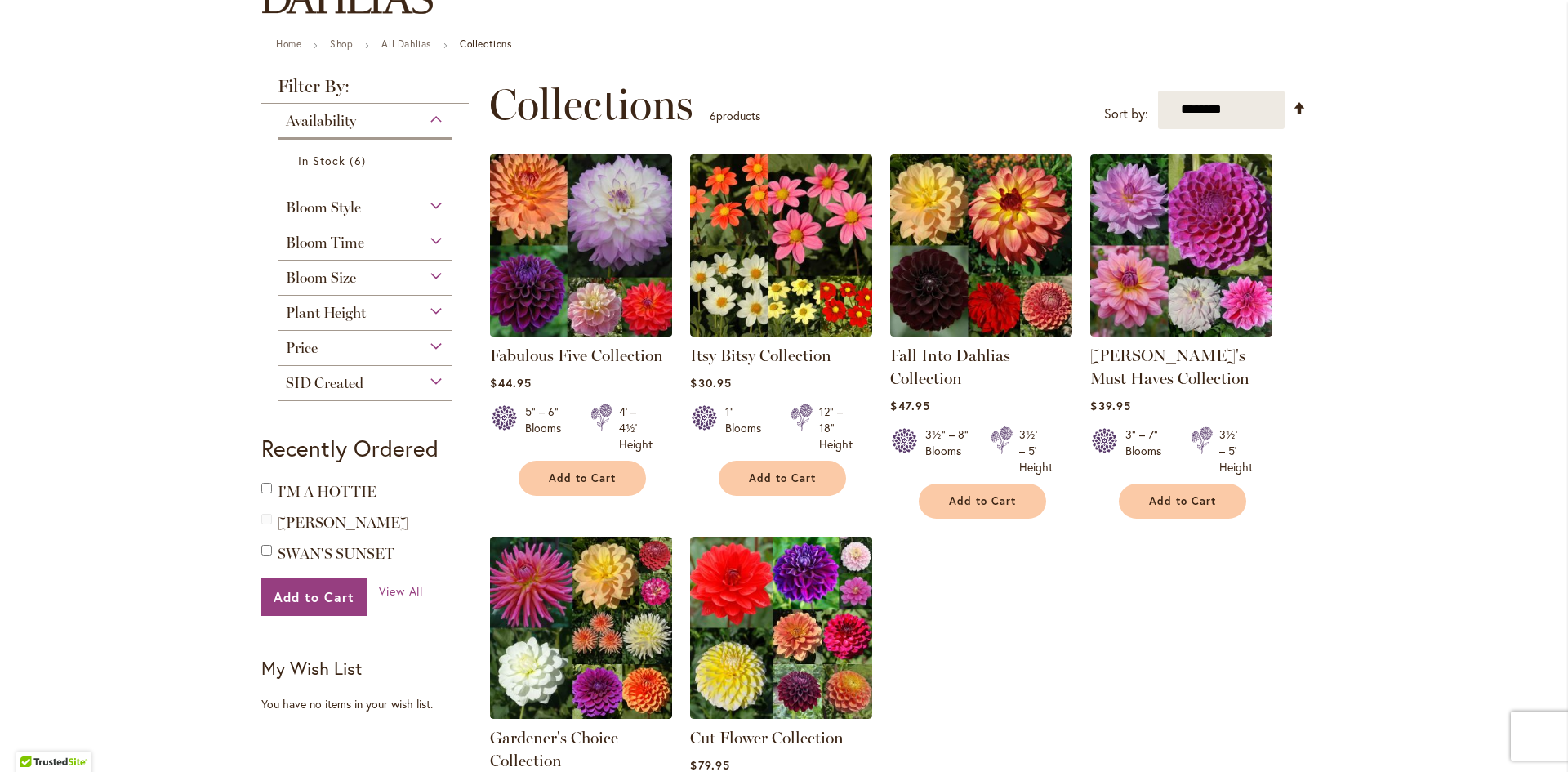
scroll to position [163, 0]
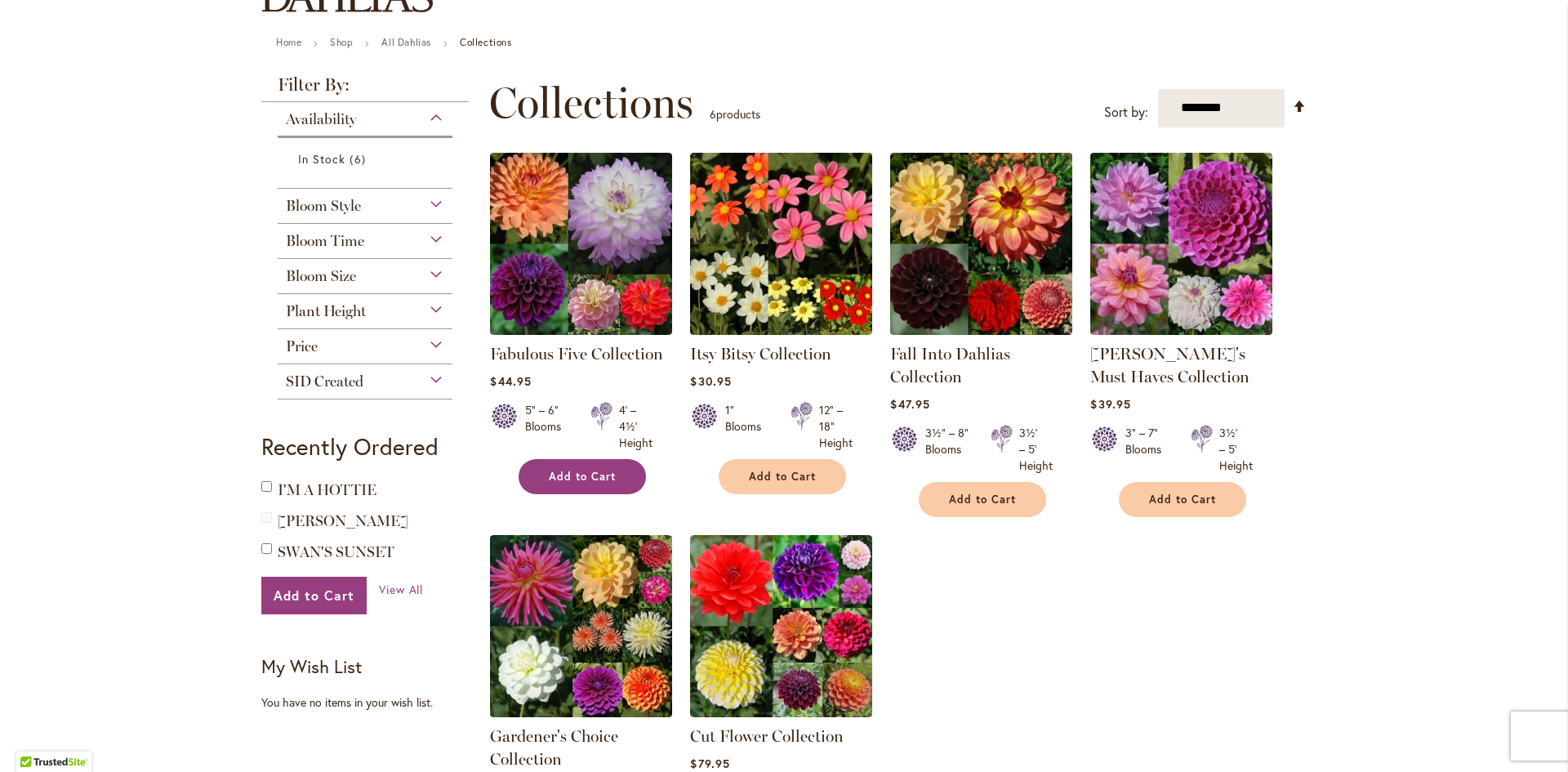
click at [599, 480] on span "Add to Cart" at bounding box center [582, 477] width 67 height 14
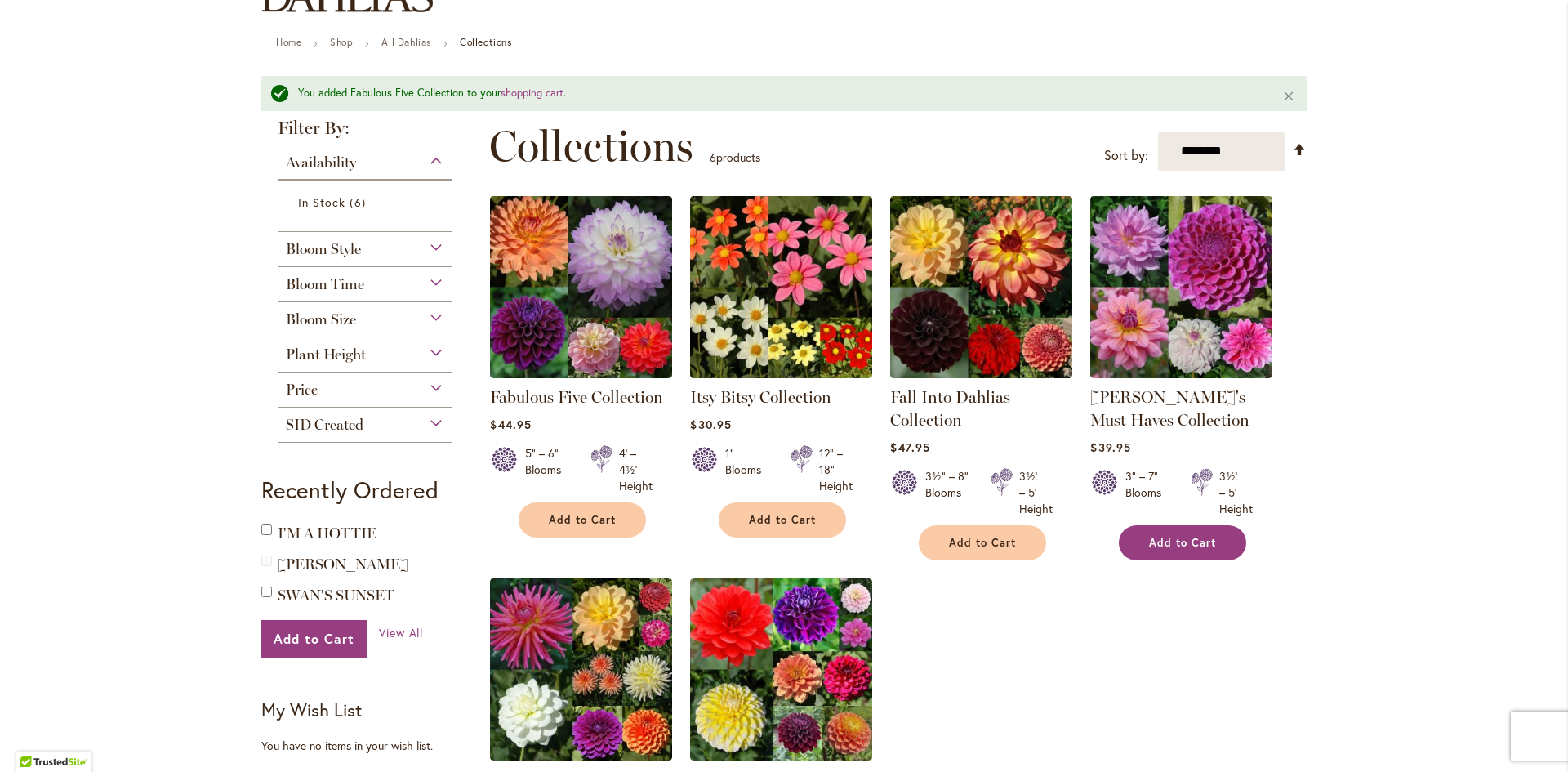
click at [1191, 538] on span "Add to Cart" at bounding box center [1182, 543] width 67 height 14
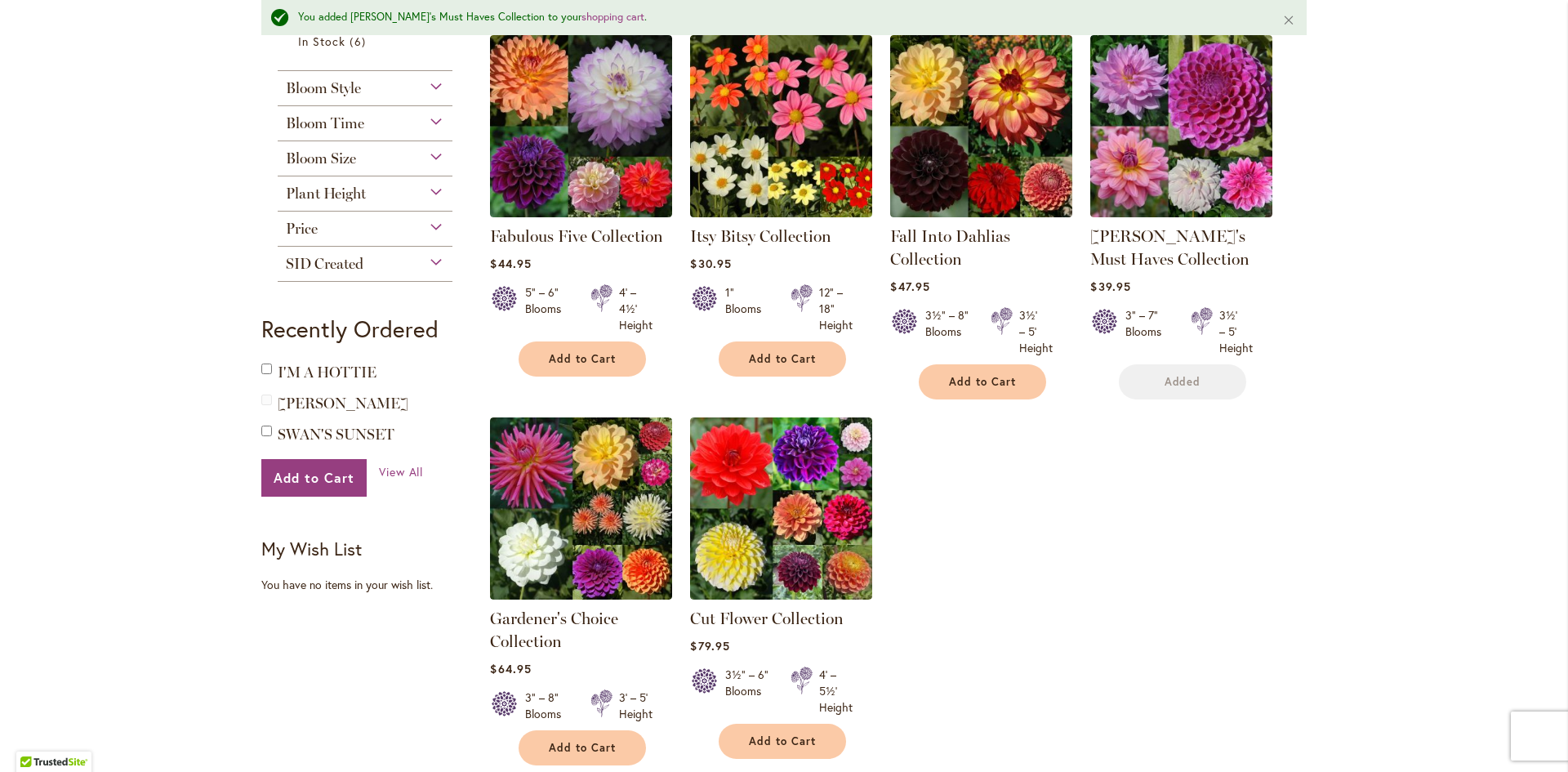
scroll to position [327, 0]
